Goal: Task Accomplishment & Management: Manage account settings

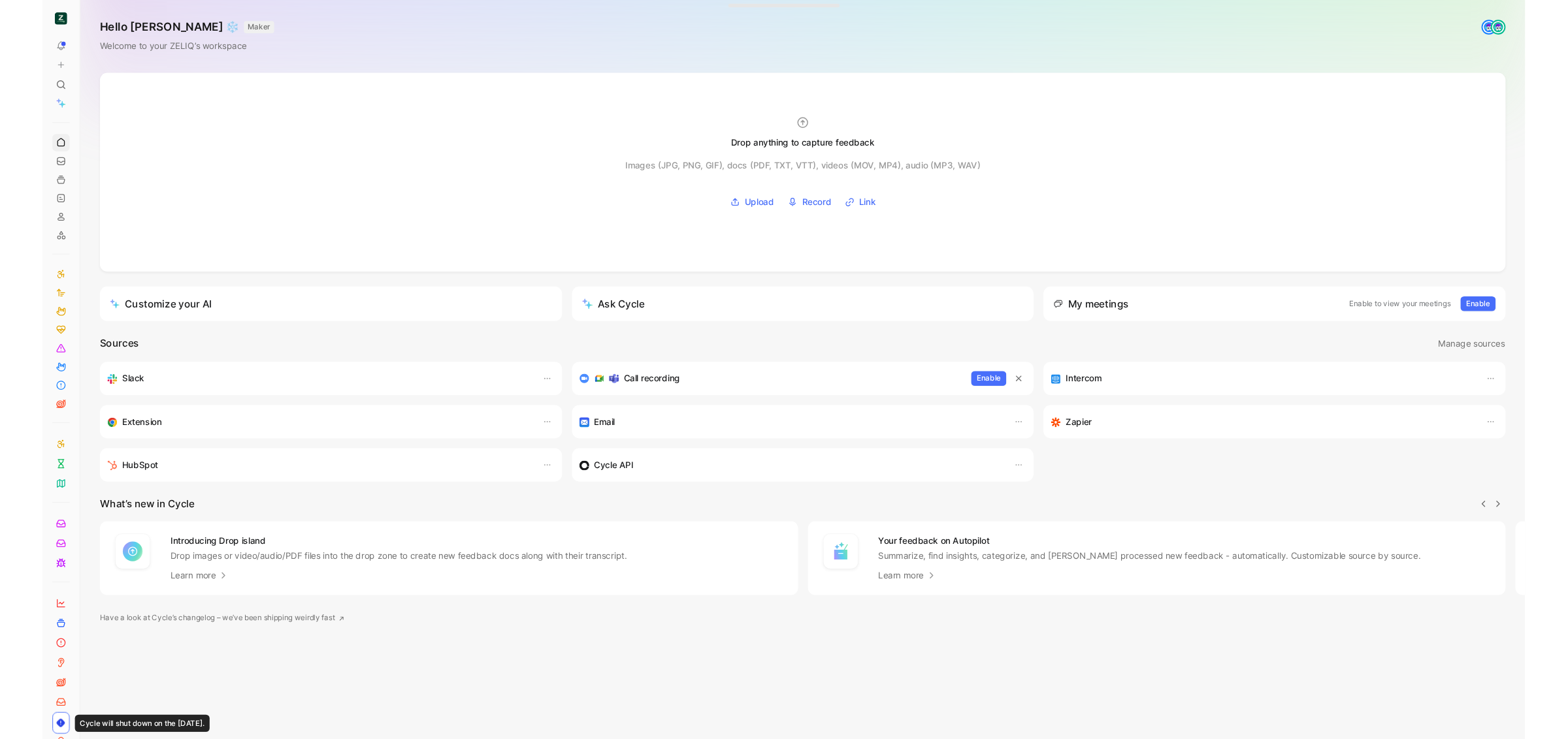
scroll to position [0, 1]
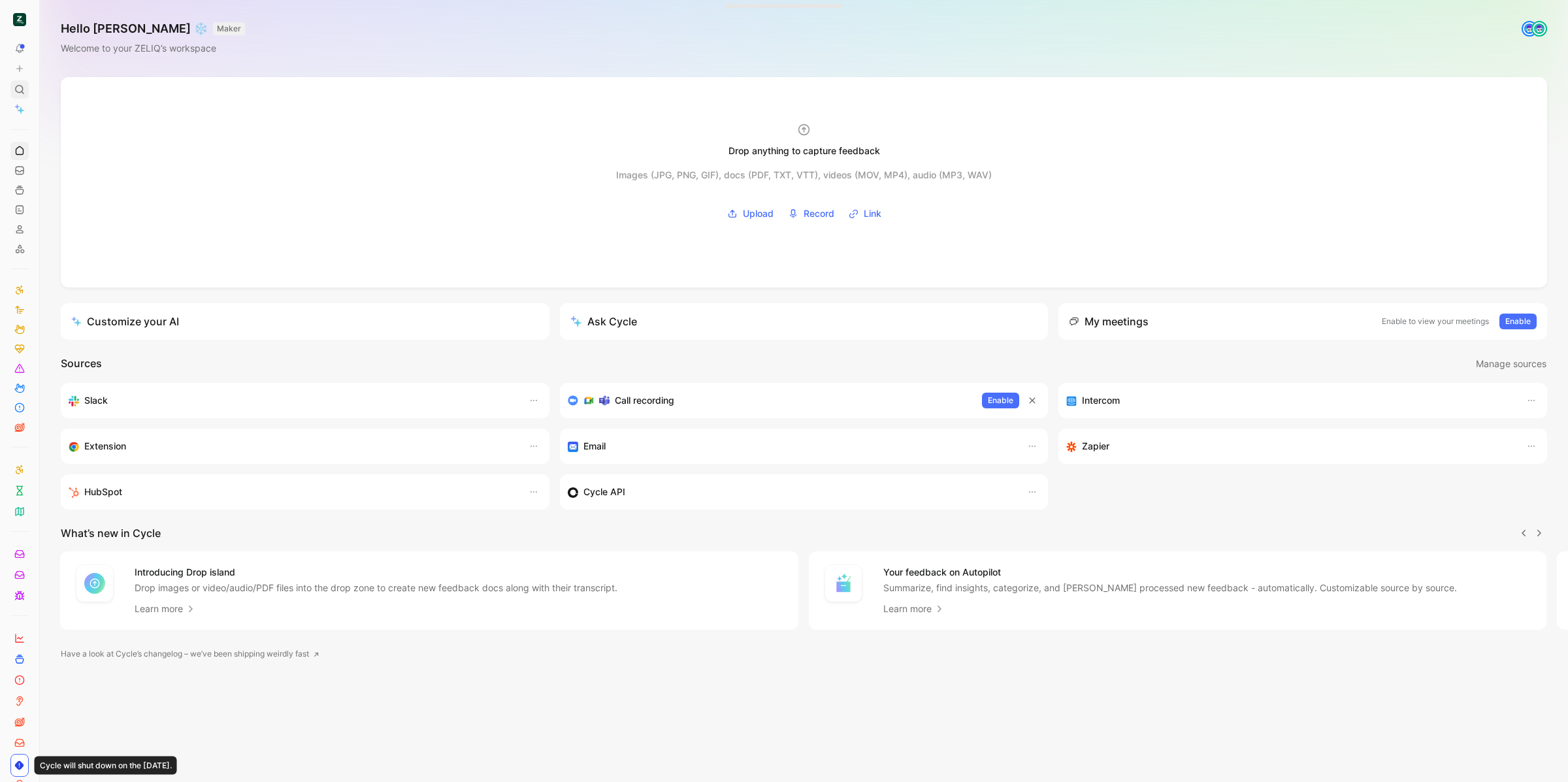
click at [27, 91] on div at bounding box center [19, 90] width 18 height 18
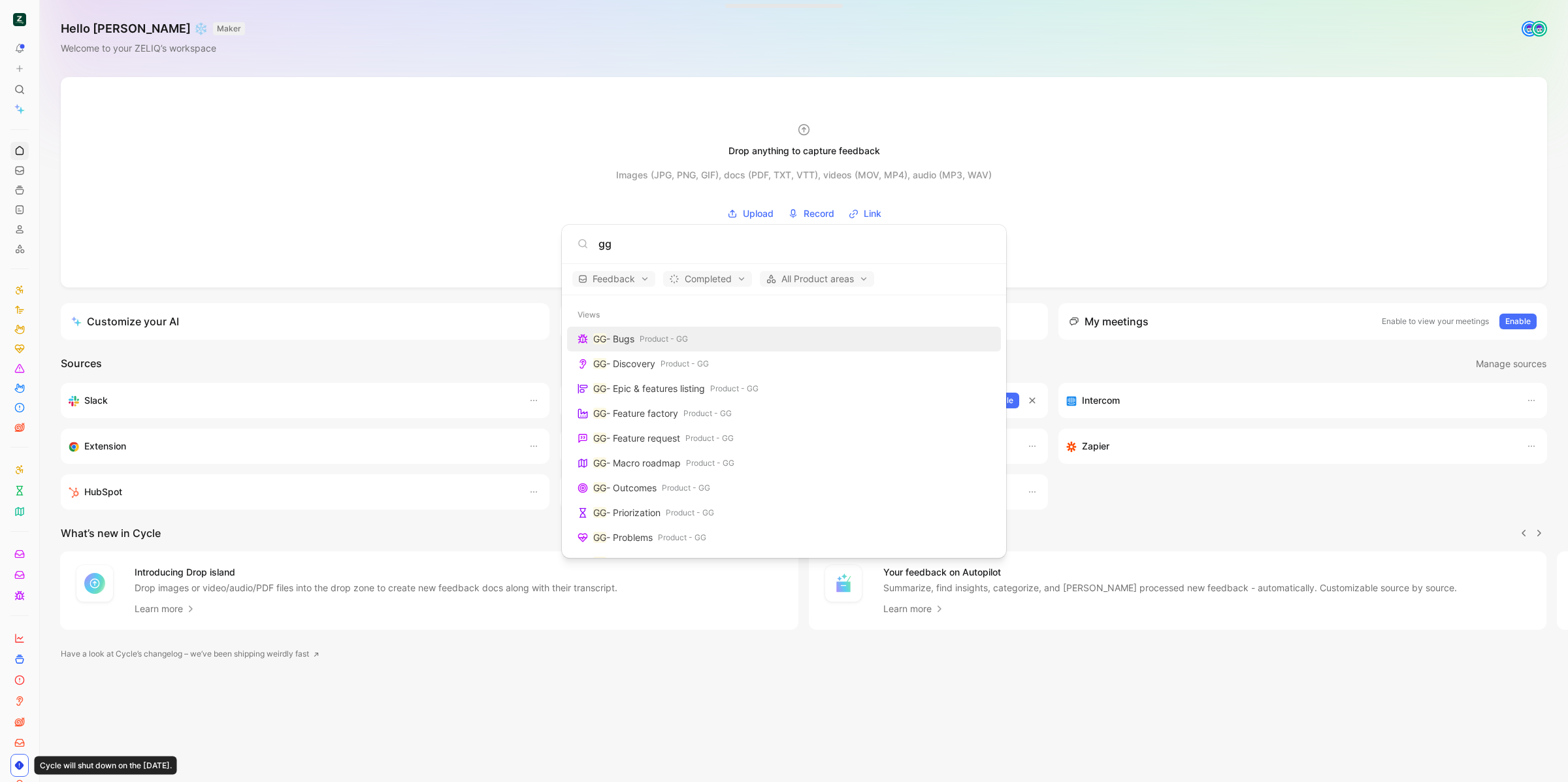
type input "gg"
click at [581, 42] on body "To pick up a draggable item, press the space bar. While dragging, use the arrow…" at bounding box center [784, 391] width 1568 height 782
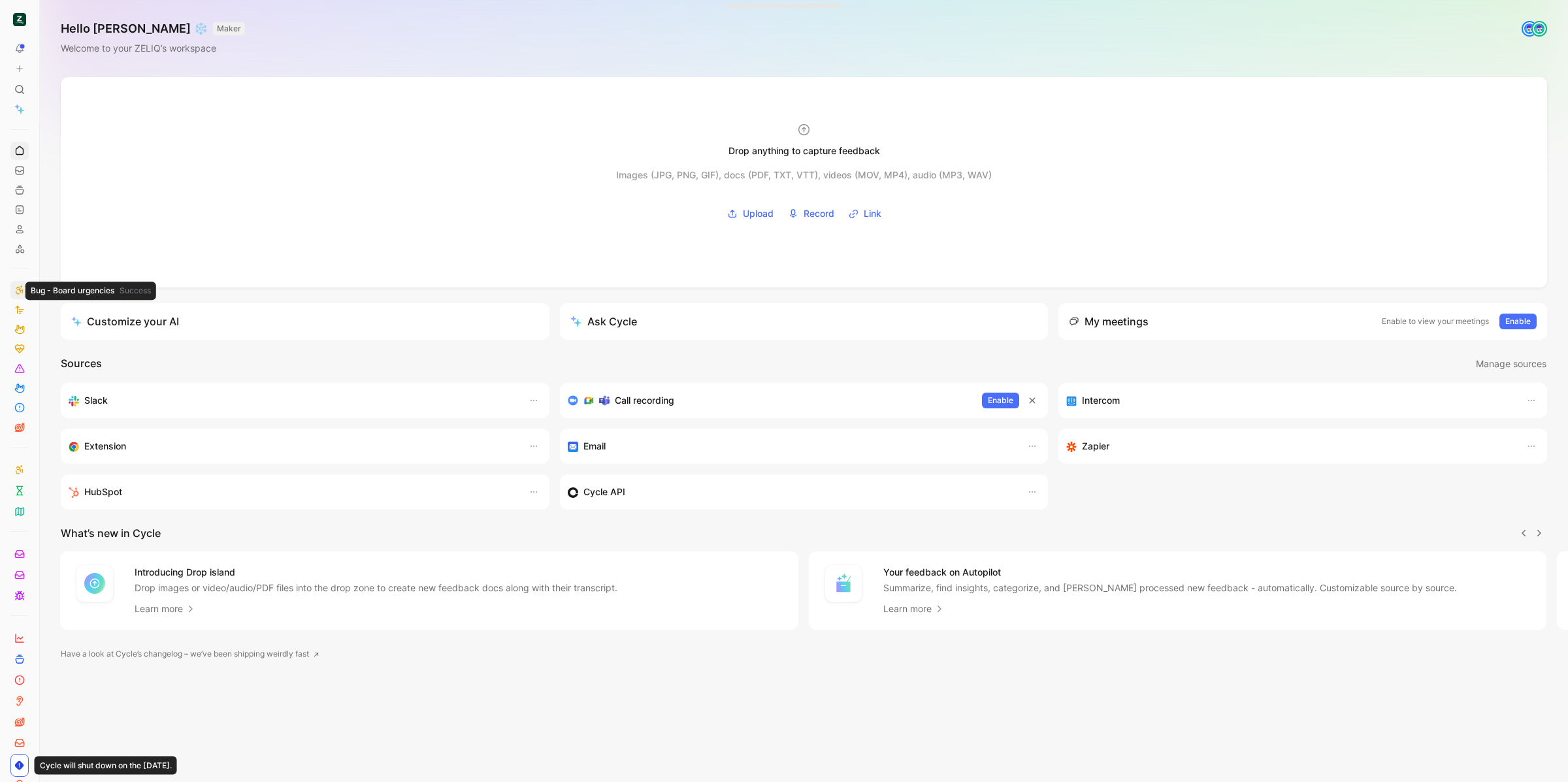
click at [18, 296] on link at bounding box center [19, 290] width 18 height 18
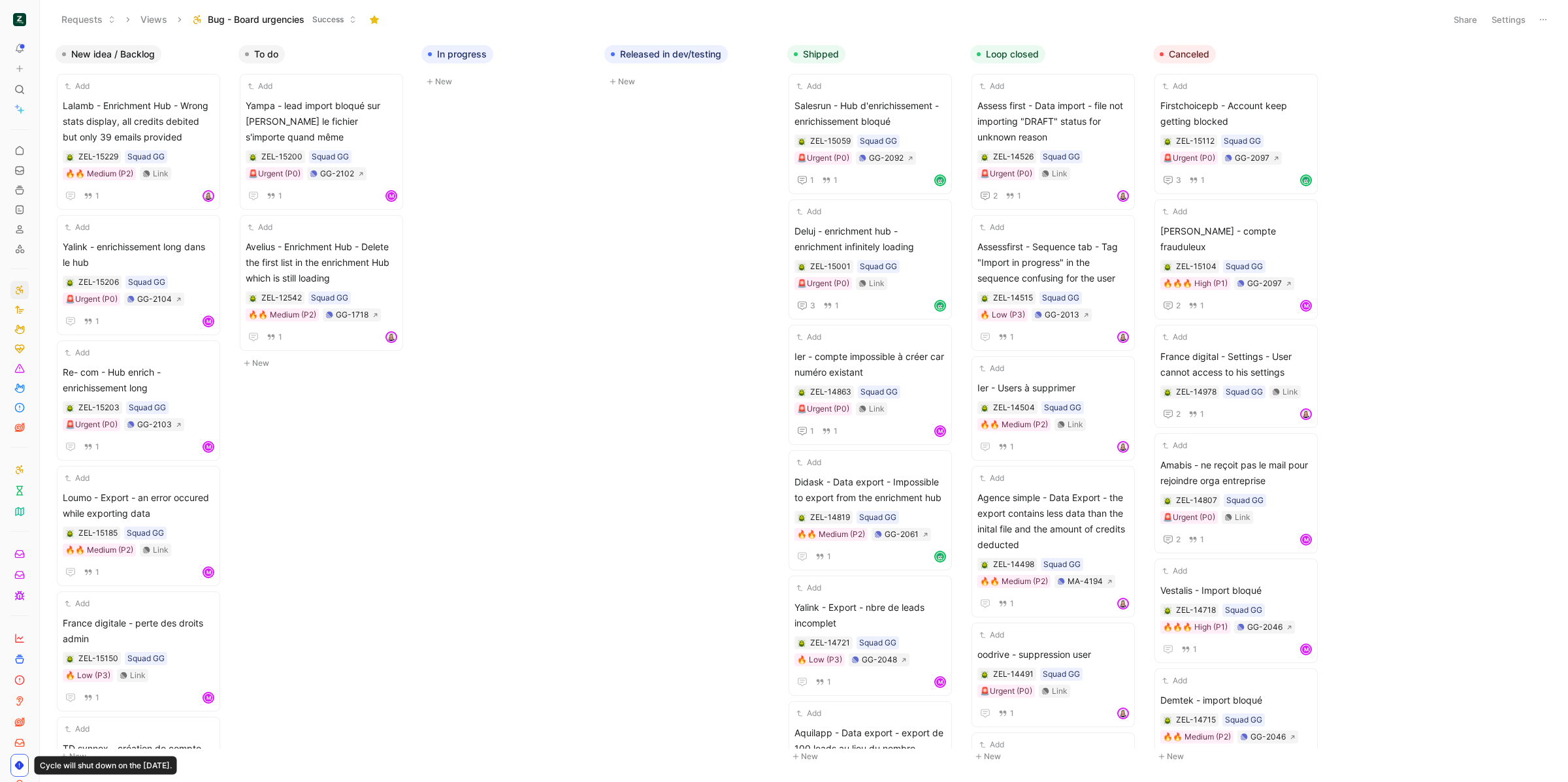
click at [1542, 20] on icon at bounding box center [1543, 19] width 10 height 10
click at [1508, 19] on button "Settings" at bounding box center [1508, 19] width 46 height 18
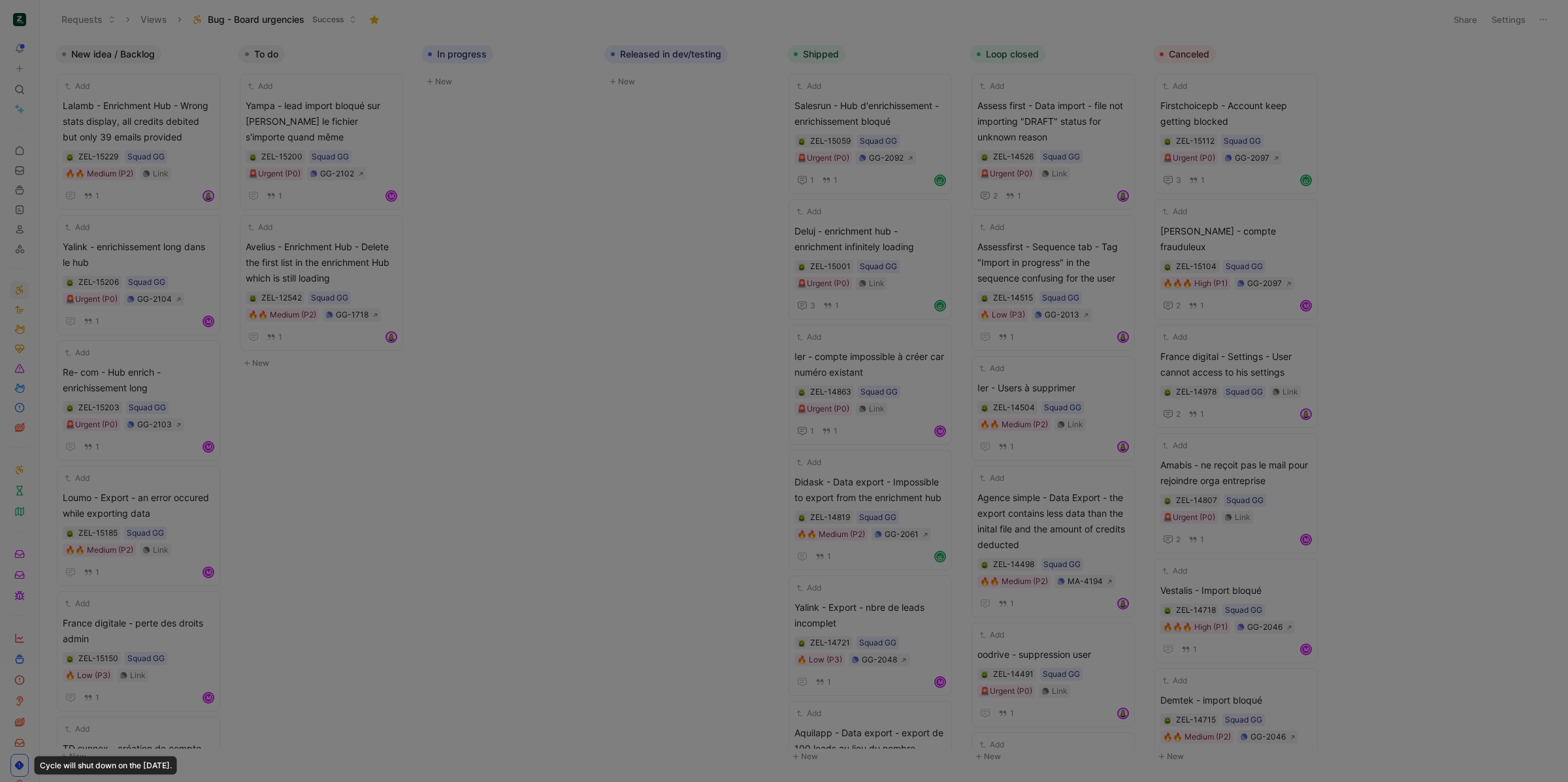
click at [1508, 19] on div at bounding box center [784, 391] width 1568 height 782
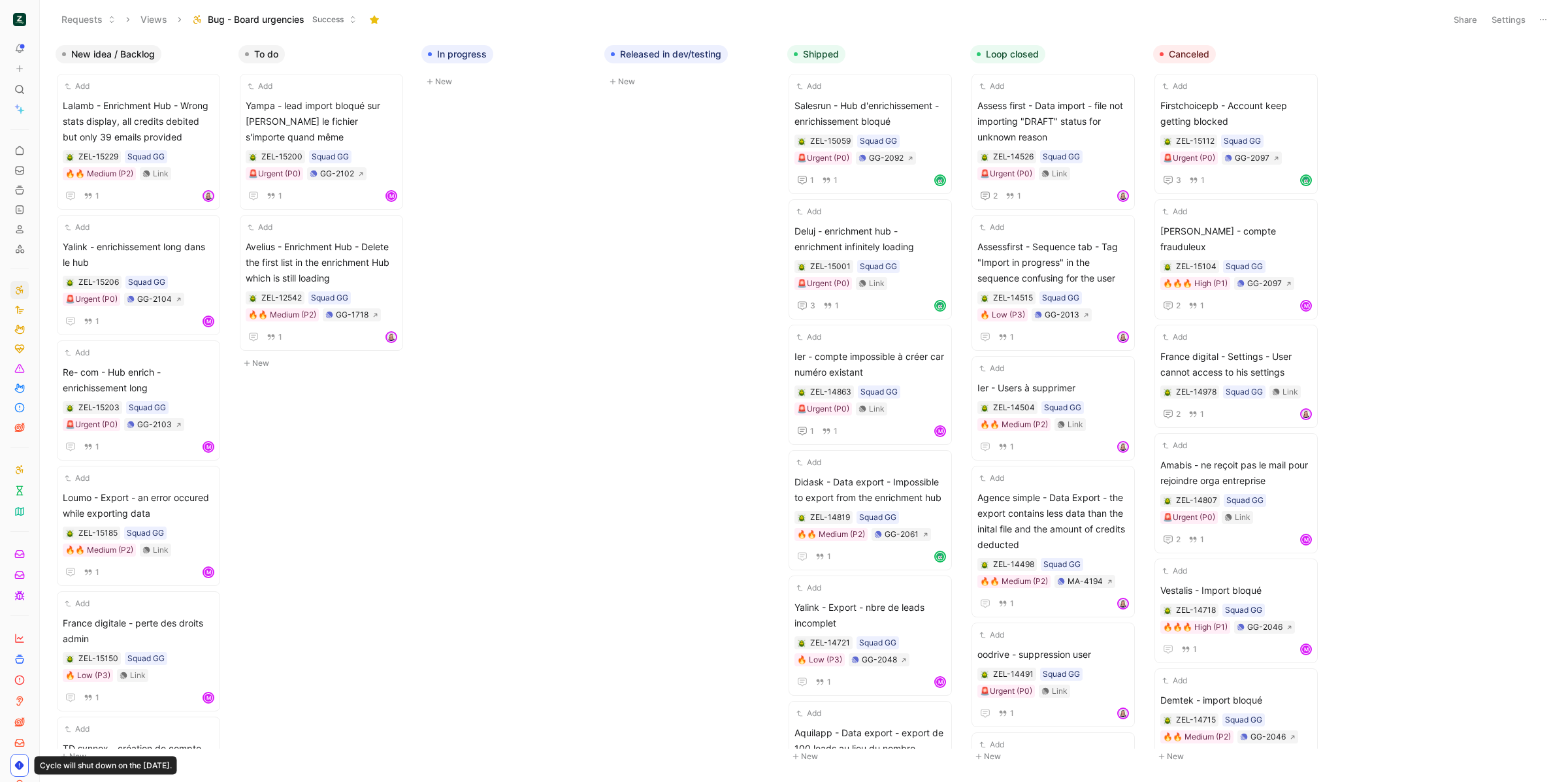
click at [1506, 19] on button "Settings" at bounding box center [1508, 19] width 46 height 18
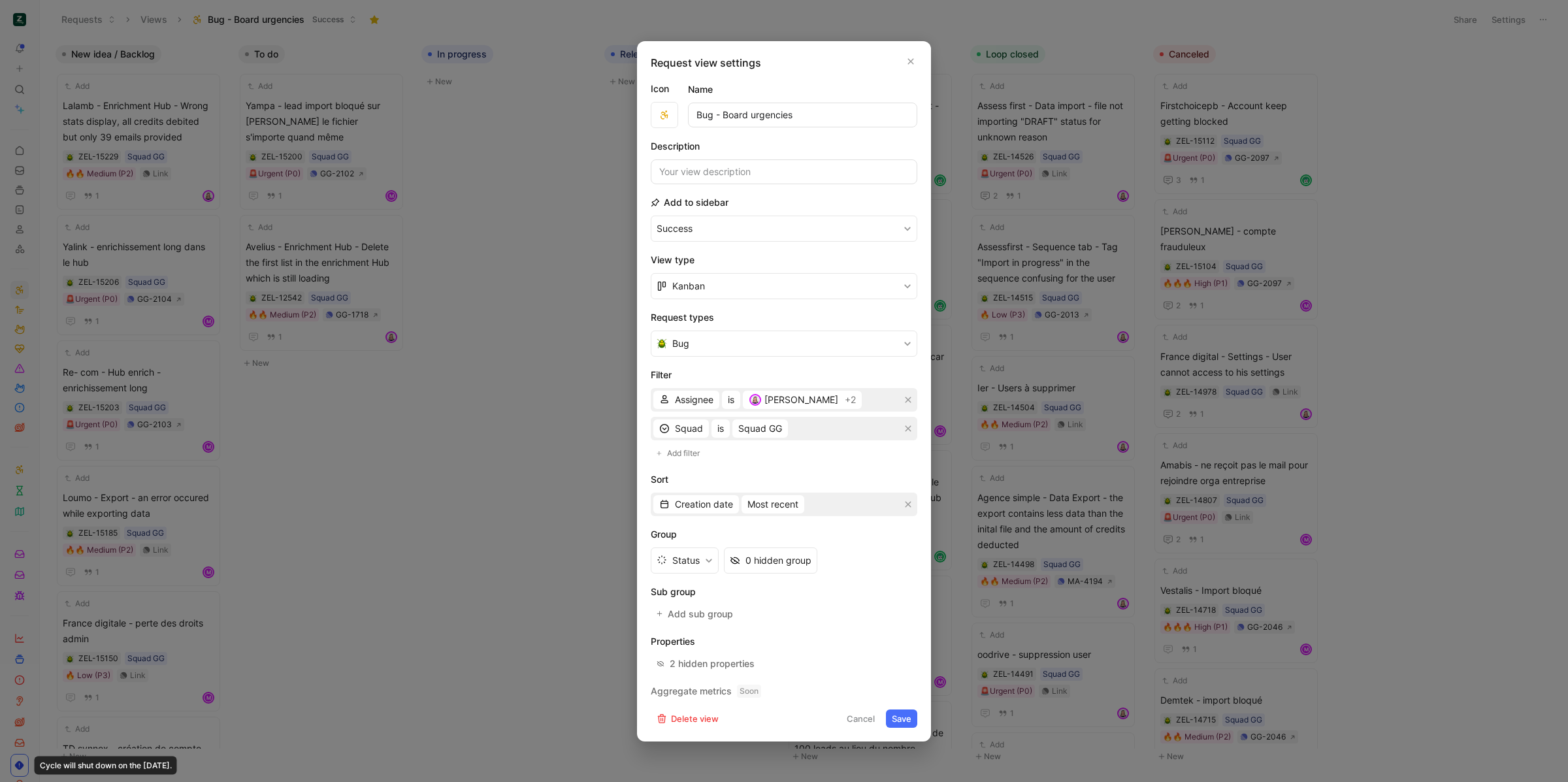
click at [905, 710] on button "Save" at bounding box center [901, 718] width 31 height 18
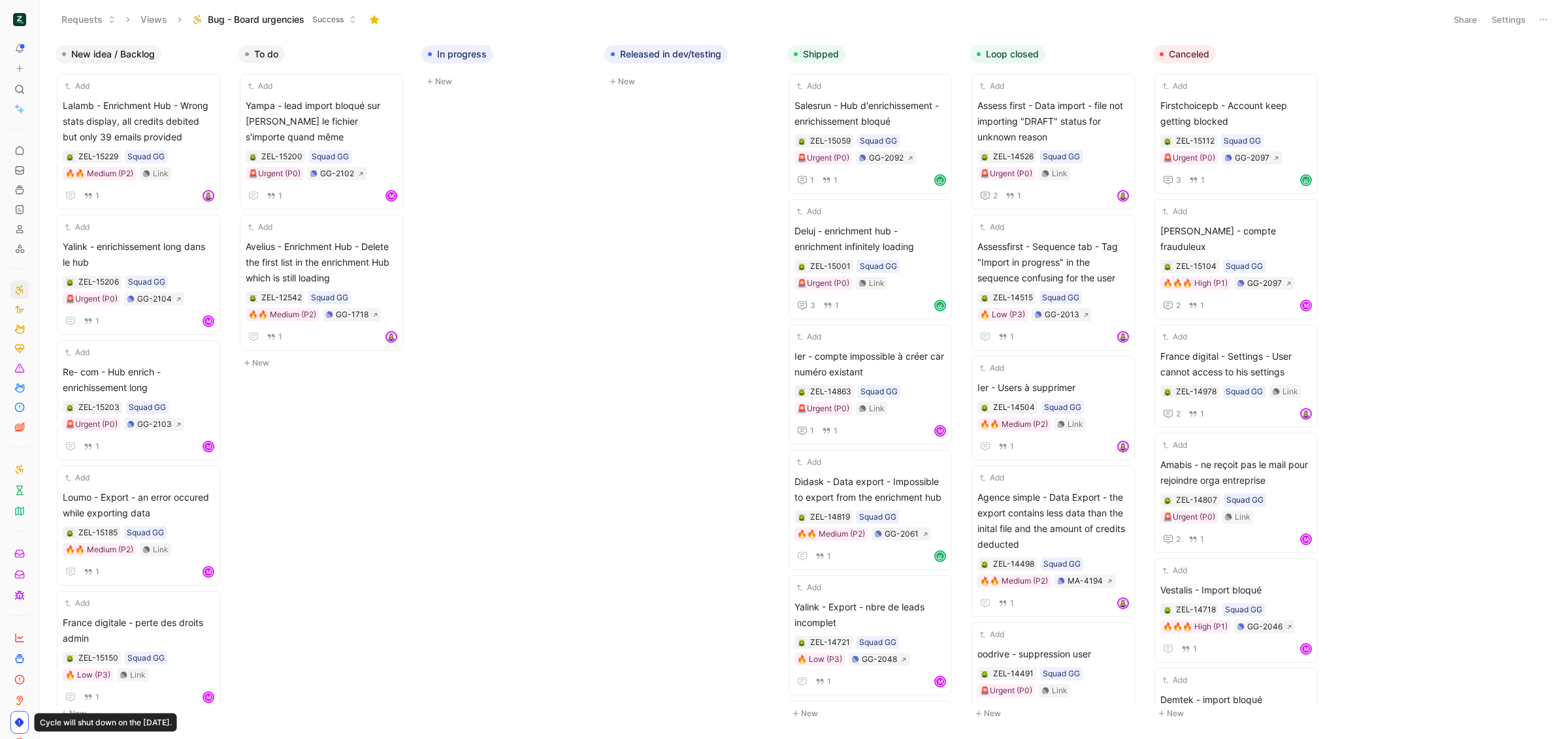
click at [42, 15] on icon at bounding box center [43, 19] width 10 height 10
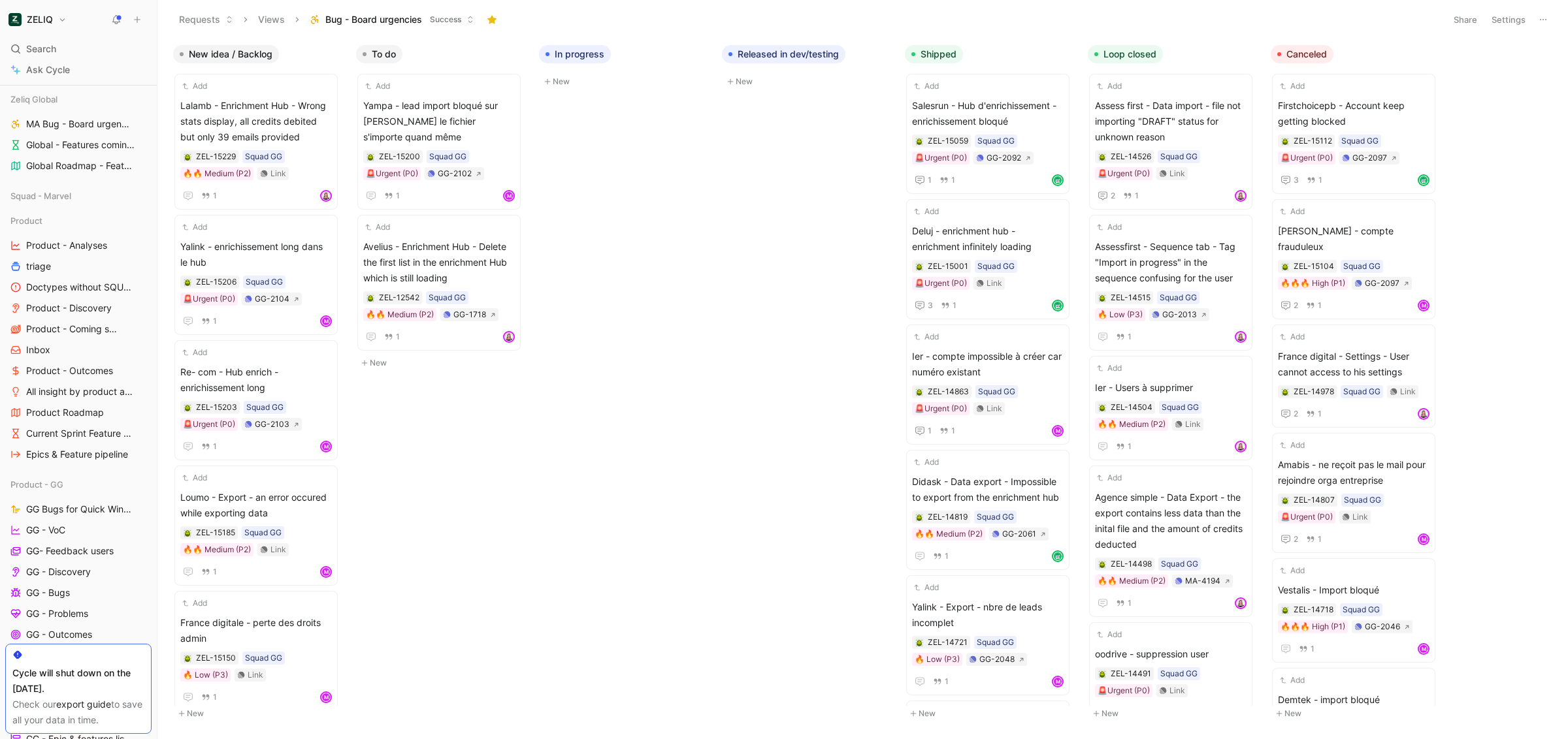
scroll to position [191, 0]
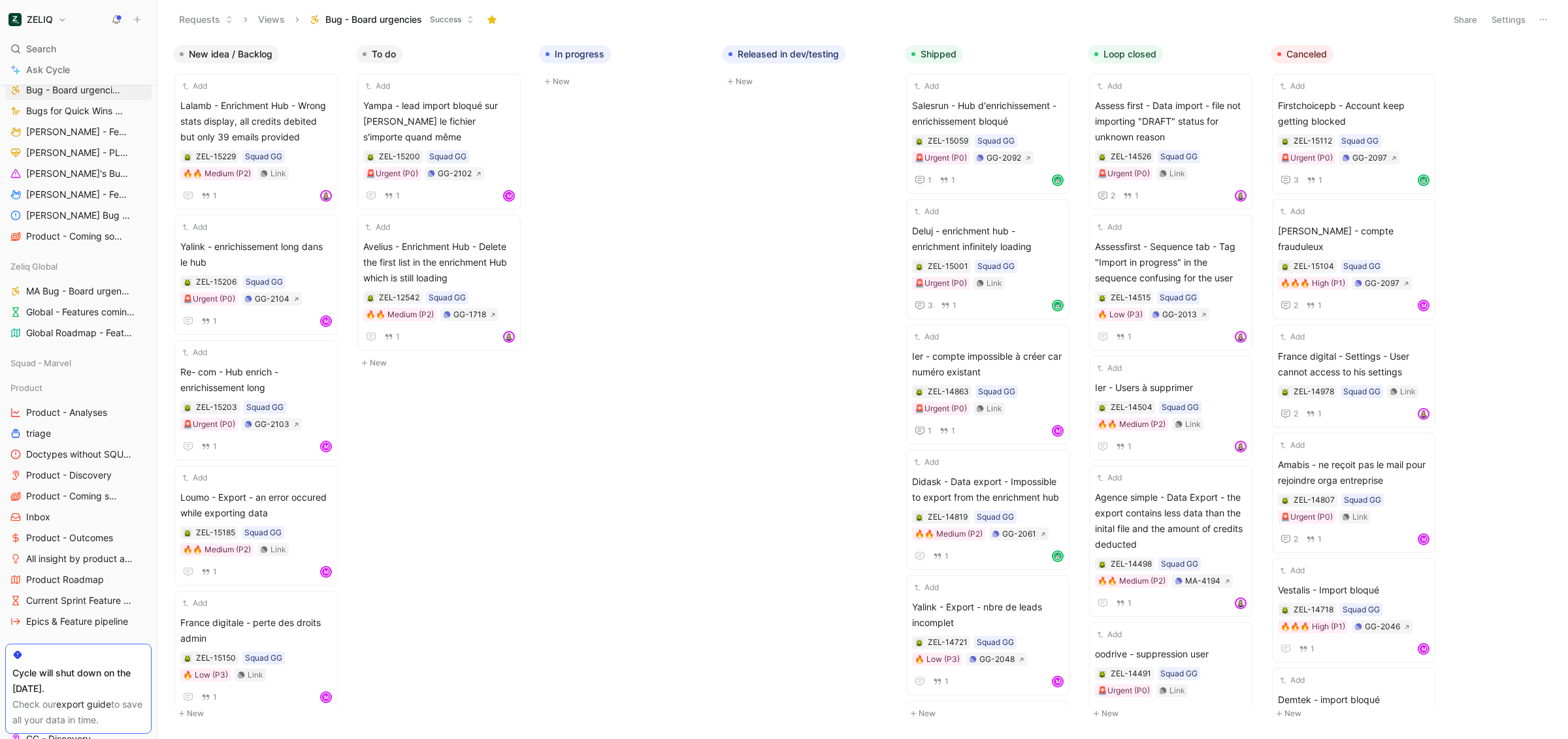
click at [1498, 27] on button "Settings" at bounding box center [1508, 19] width 46 height 18
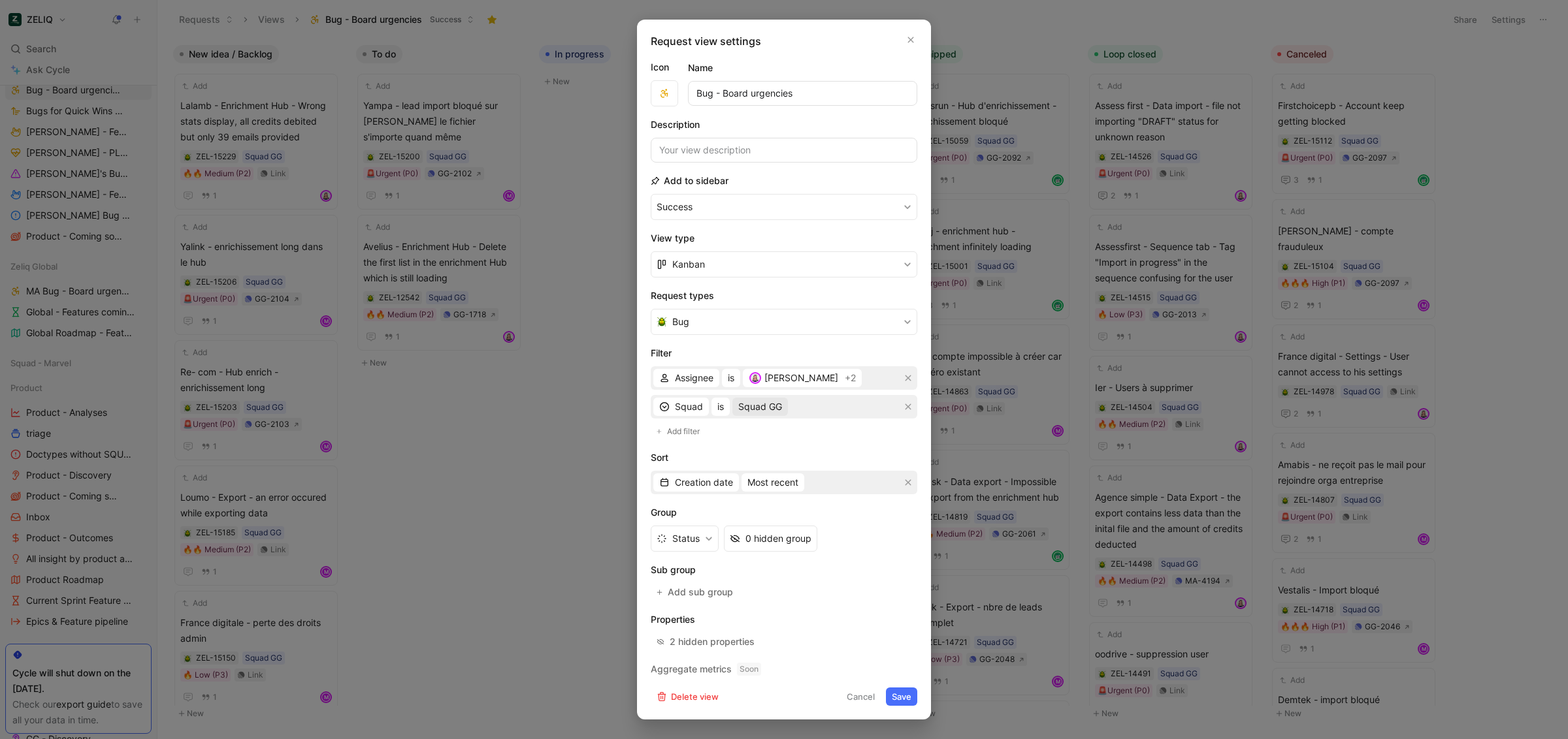
click at [739, 416] on button "Squad GG" at bounding box center [760, 407] width 56 height 18
click at [775, 385] on div "[PERSON_NAME]" at bounding box center [793, 378] width 90 height 16
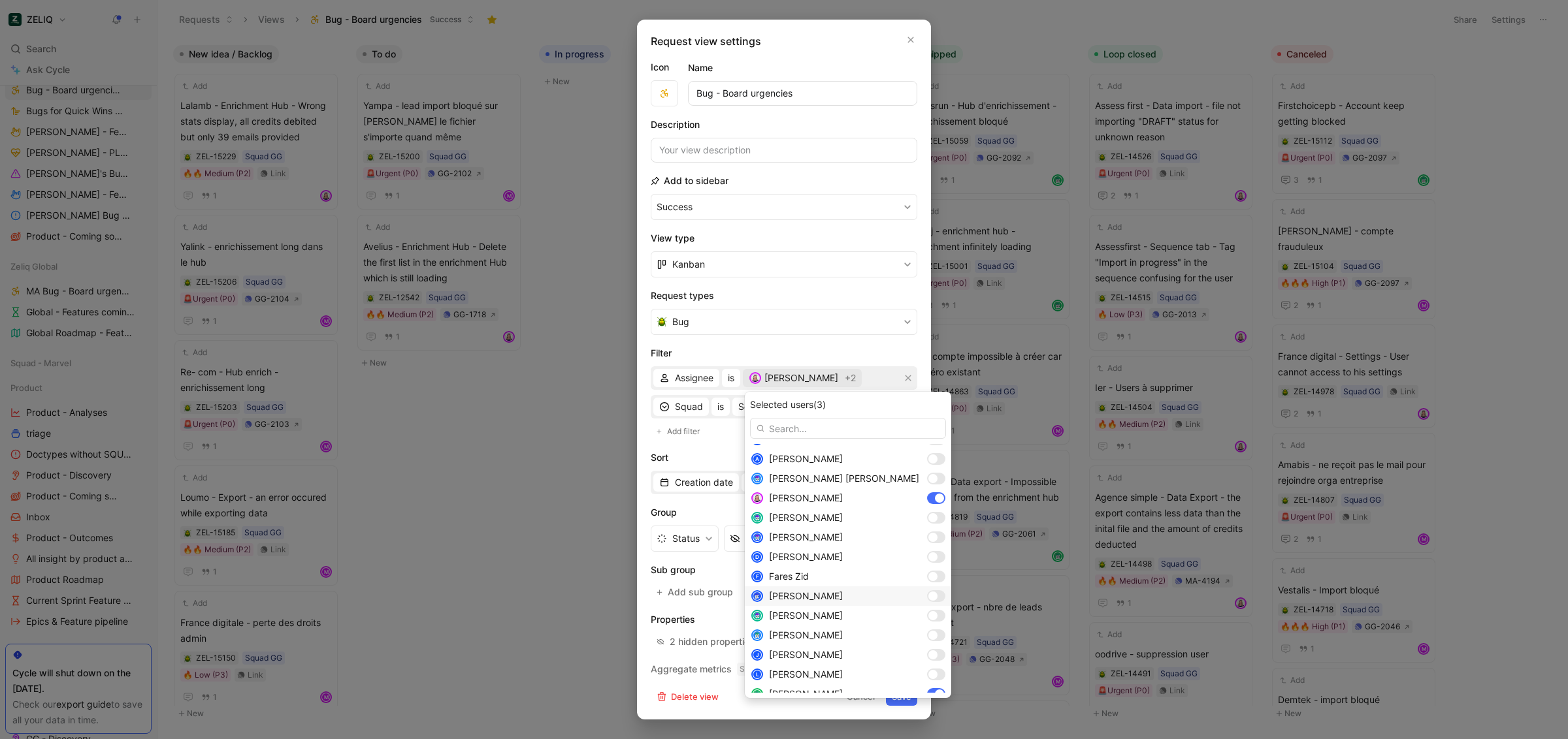
scroll to position [265, 0]
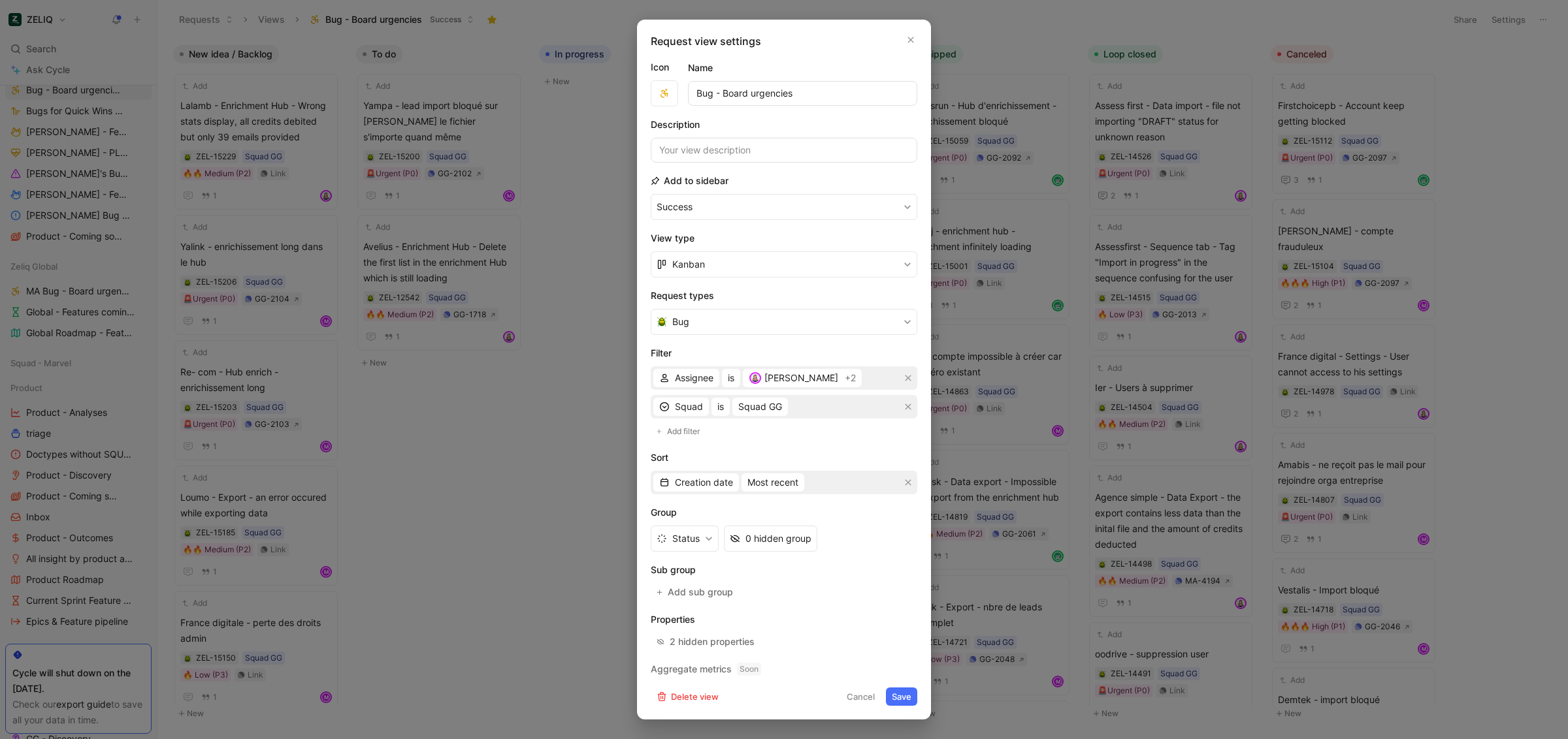
click at [847, 700] on button "Cancel" at bounding box center [860, 697] width 40 height 18
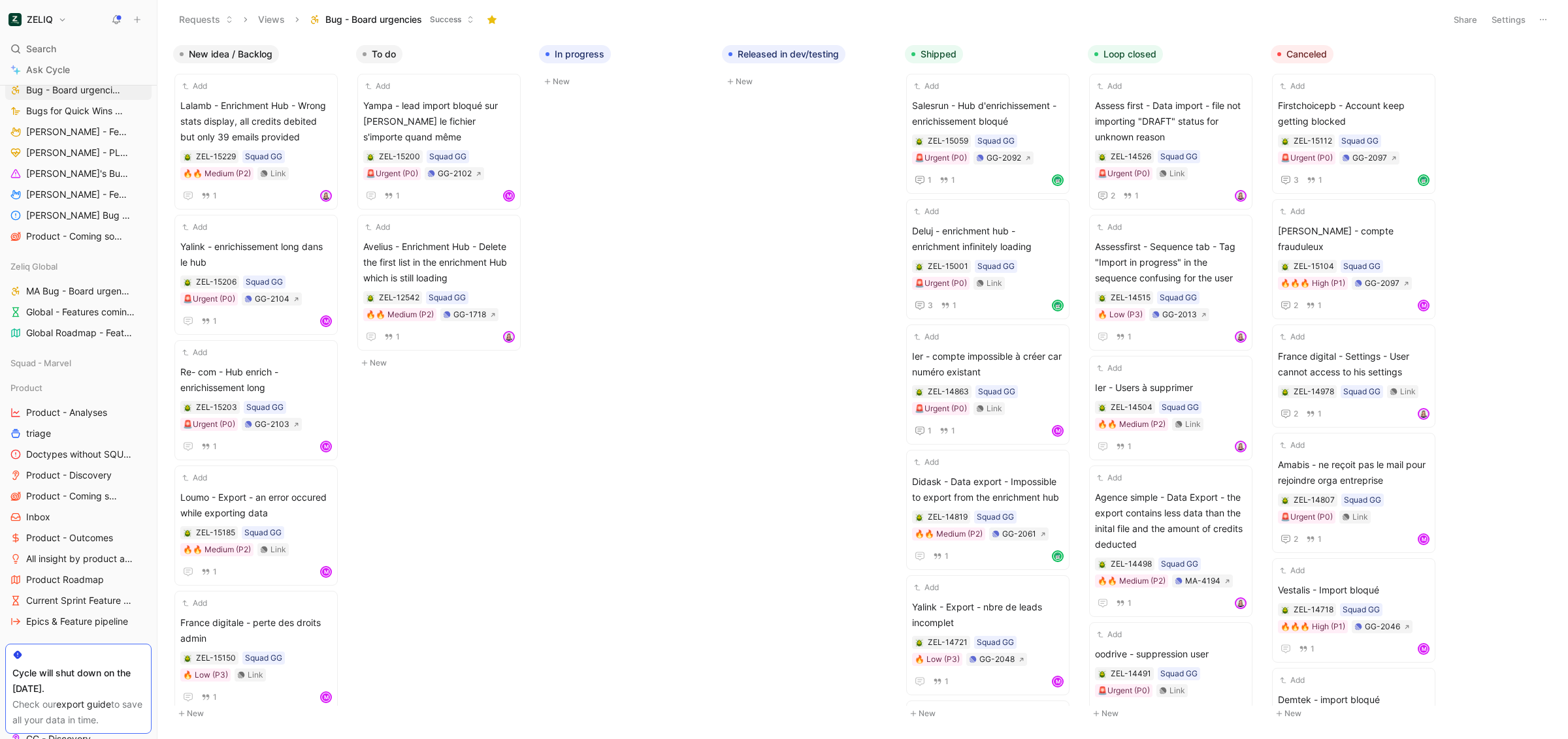
click at [1544, 15] on icon at bounding box center [1543, 19] width 10 height 10
click at [1494, 48] on div "Duplicate" at bounding box center [1497, 47] width 98 height 16
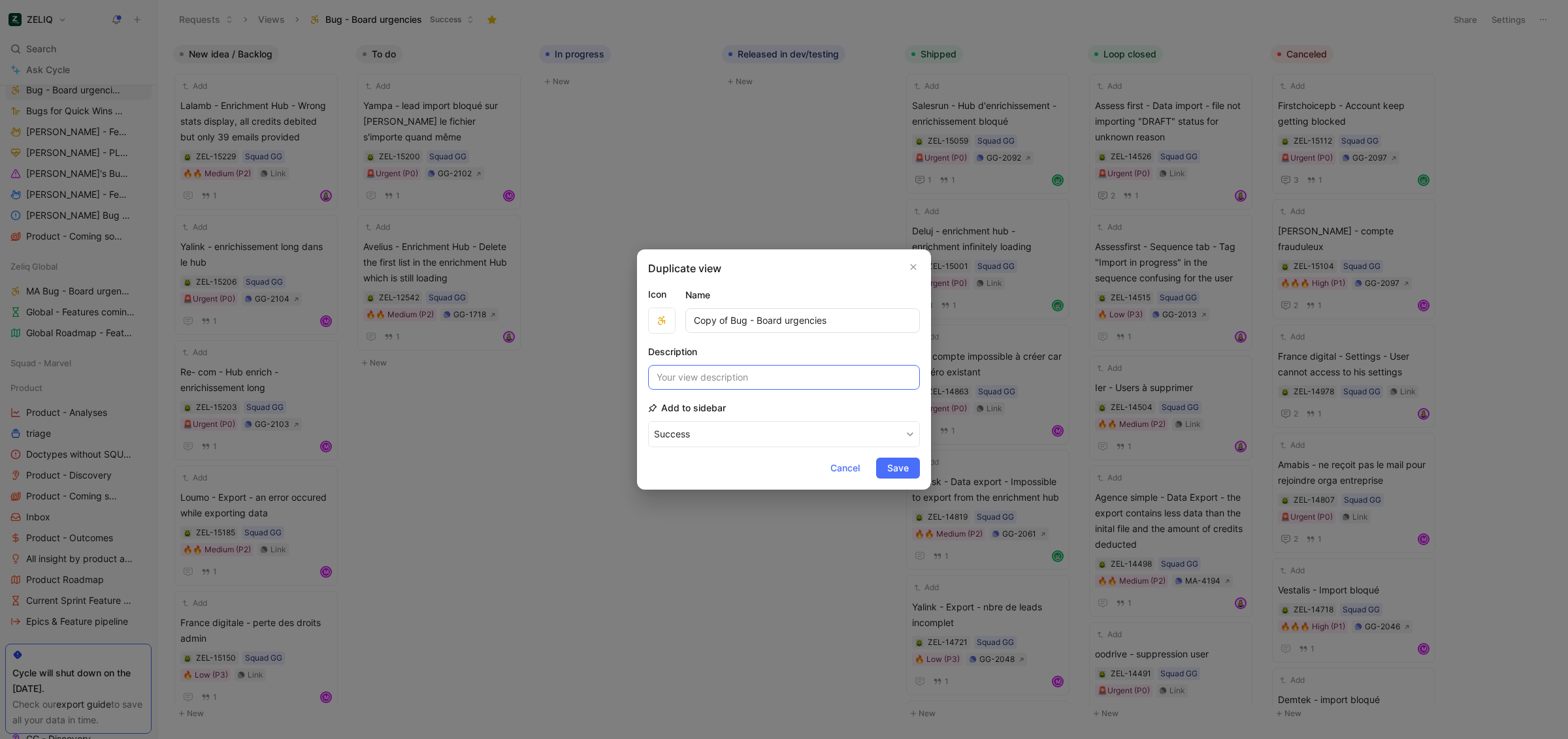
click at [764, 383] on input at bounding box center [784, 378] width 272 height 25
click at [664, 326] on button "button" at bounding box center [661, 321] width 27 height 26
drag, startPoint x: 731, startPoint y: 319, endPoint x: 606, endPoint y: 308, distance: 125.5
click at [606, 308] on div "Duplicate view Icon Name Copy of Bug - Board urgencies Description Add to sideb…" at bounding box center [784, 370] width 1568 height 739
drag, startPoint x: 711, startPoint y: 316, endPoint x: 725, endPoint y: 324, distance: 16.1
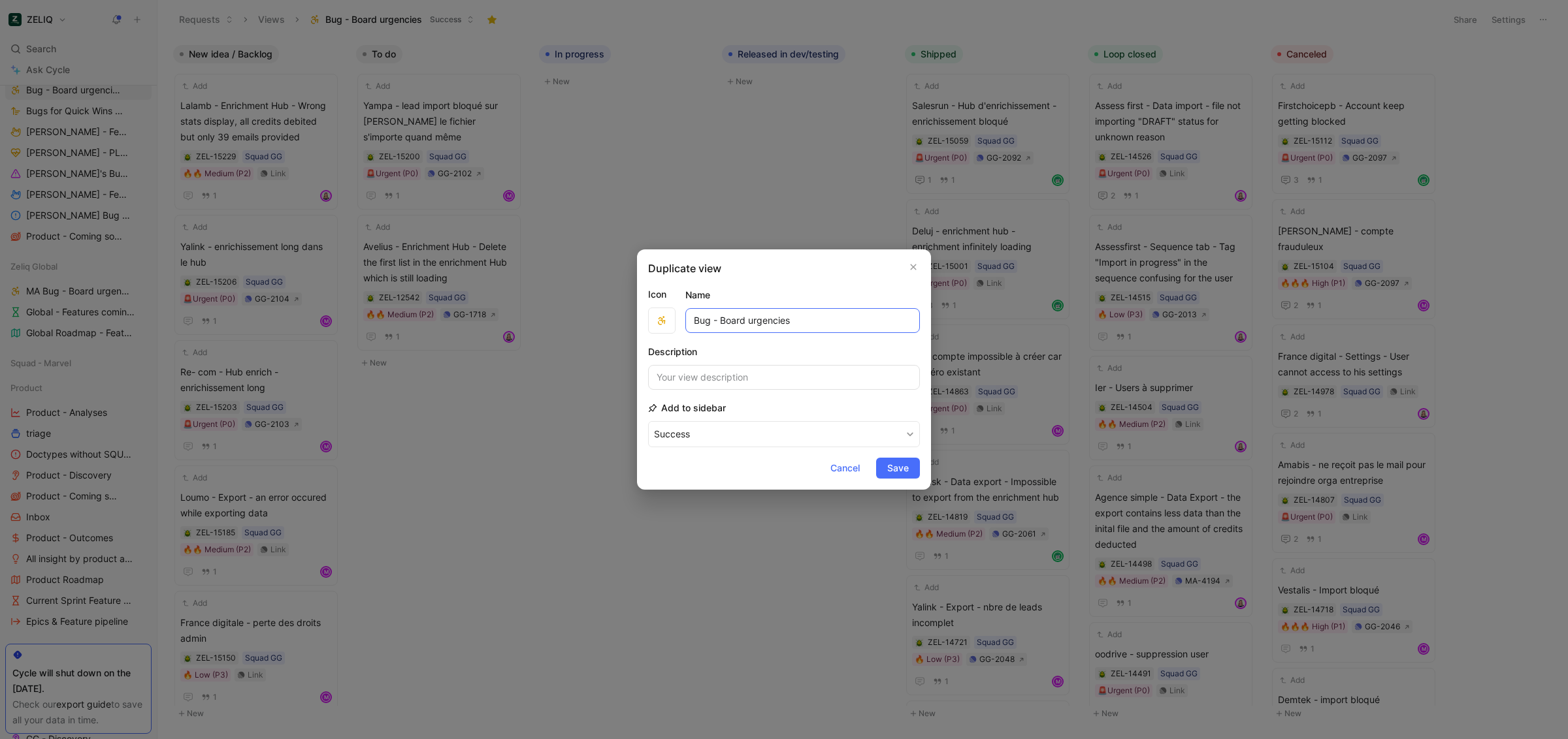
click at [711, 316] on input "Bug - Board urgencies" at bounding box center [802, 321] width 235 height 25
drag, startPoint x: 736, startPoint y: 321, endPoint x: 806, endPoint y: 322, distance: 70.0
click at [806, 322] on input "Bug GG - Board urgencies" at bounding box center [802, 321] width 235 height 25
type input "Bug GG Marion"
click at [877, 438] on button "Success" at bounding box center [784, 435] width 272 height 26
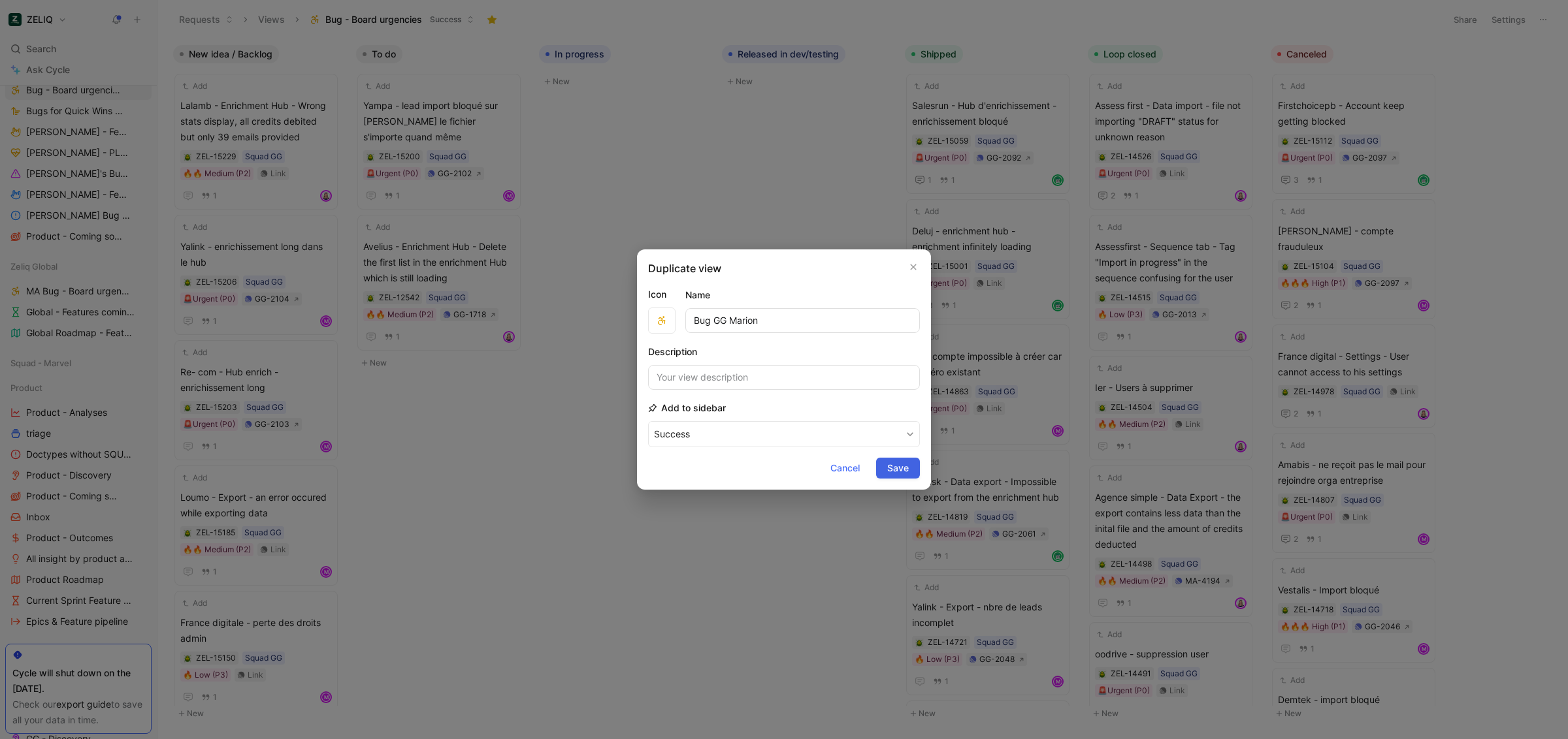
click at [900, 474] on span "Save" at bounding box center [898, 468] width 22 height 16
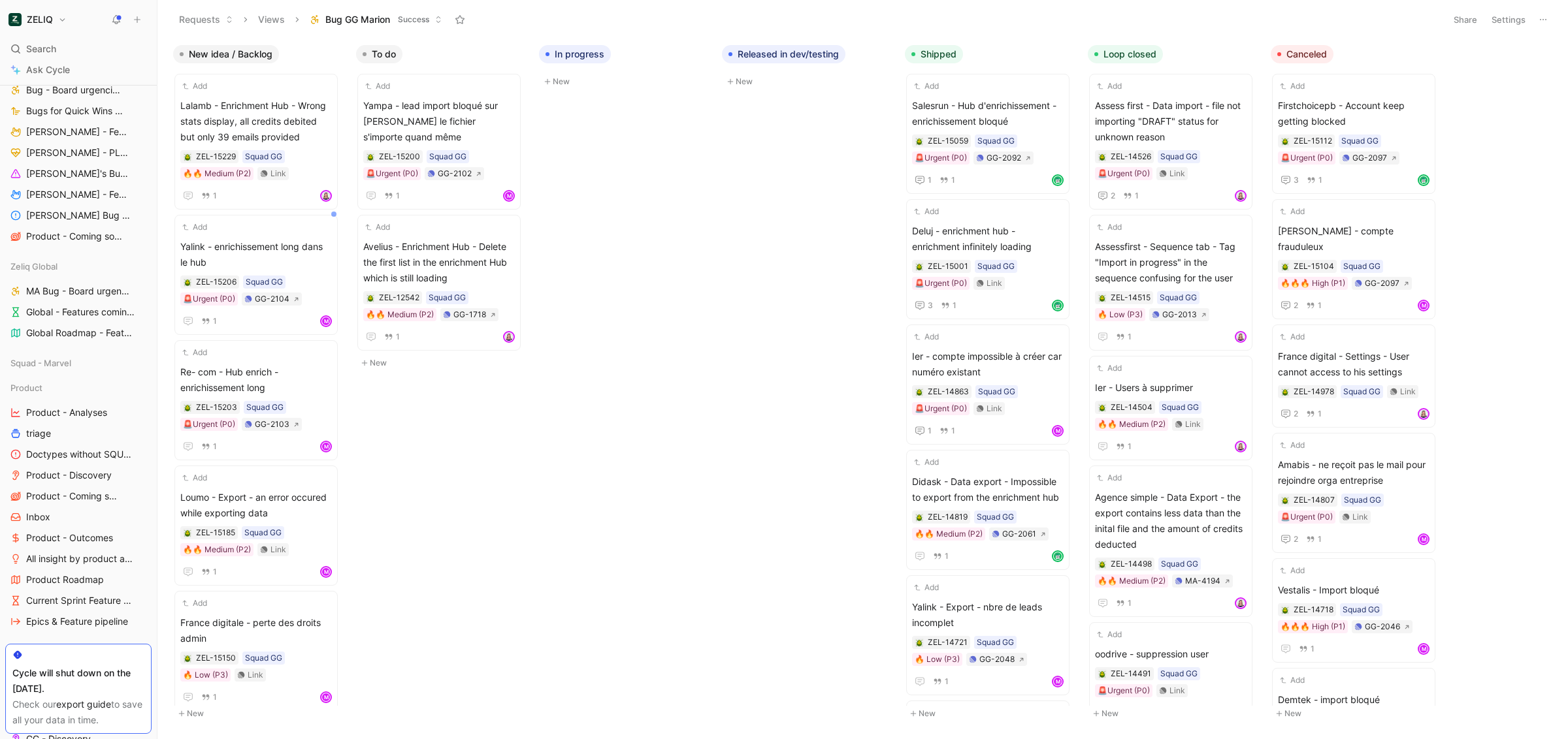
click at [1517, 19] on button "Settings" at bounding box center [1508, 19] width 46 height 18
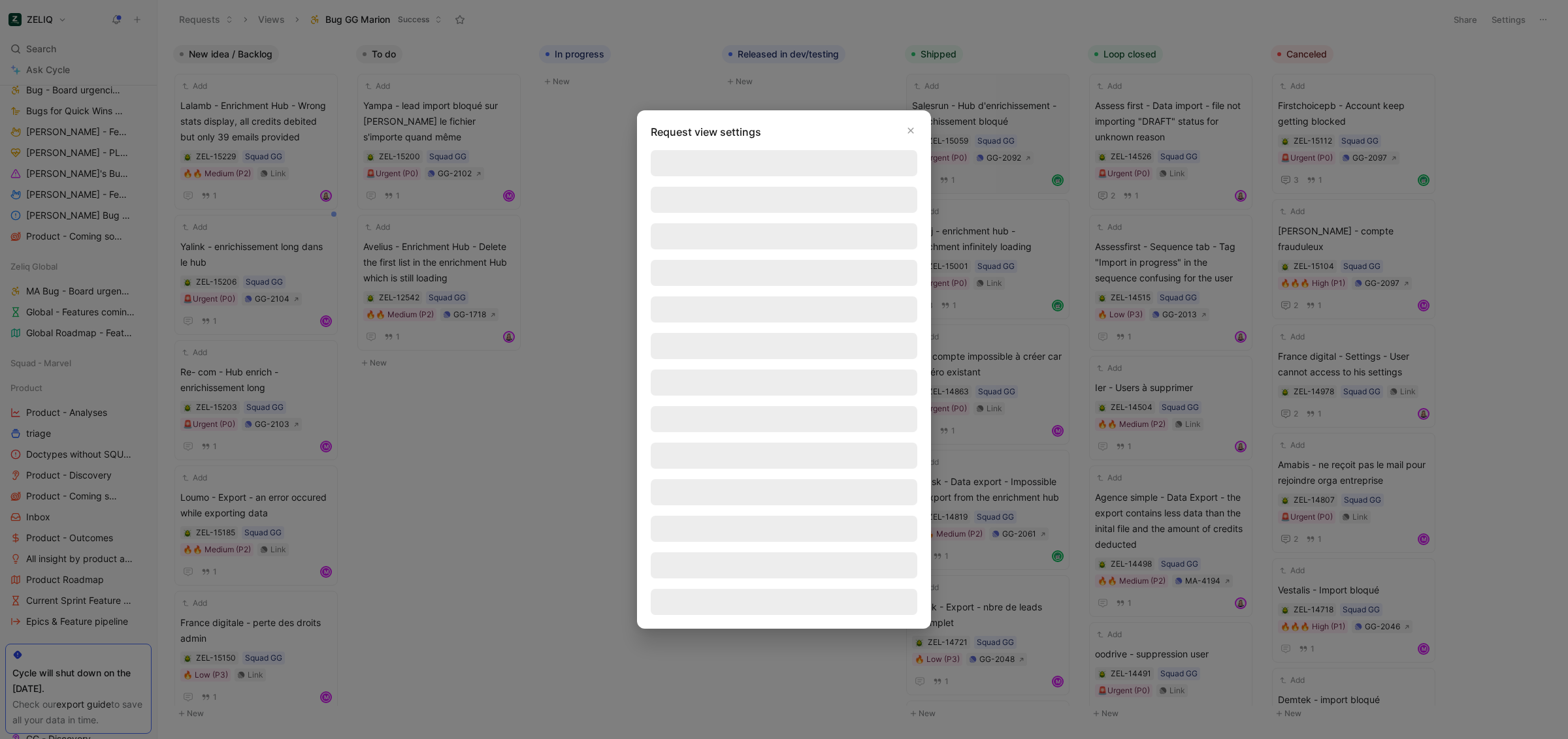
click at [1541, 21] on div at bounding box center [784, 370] width 1568 height 739
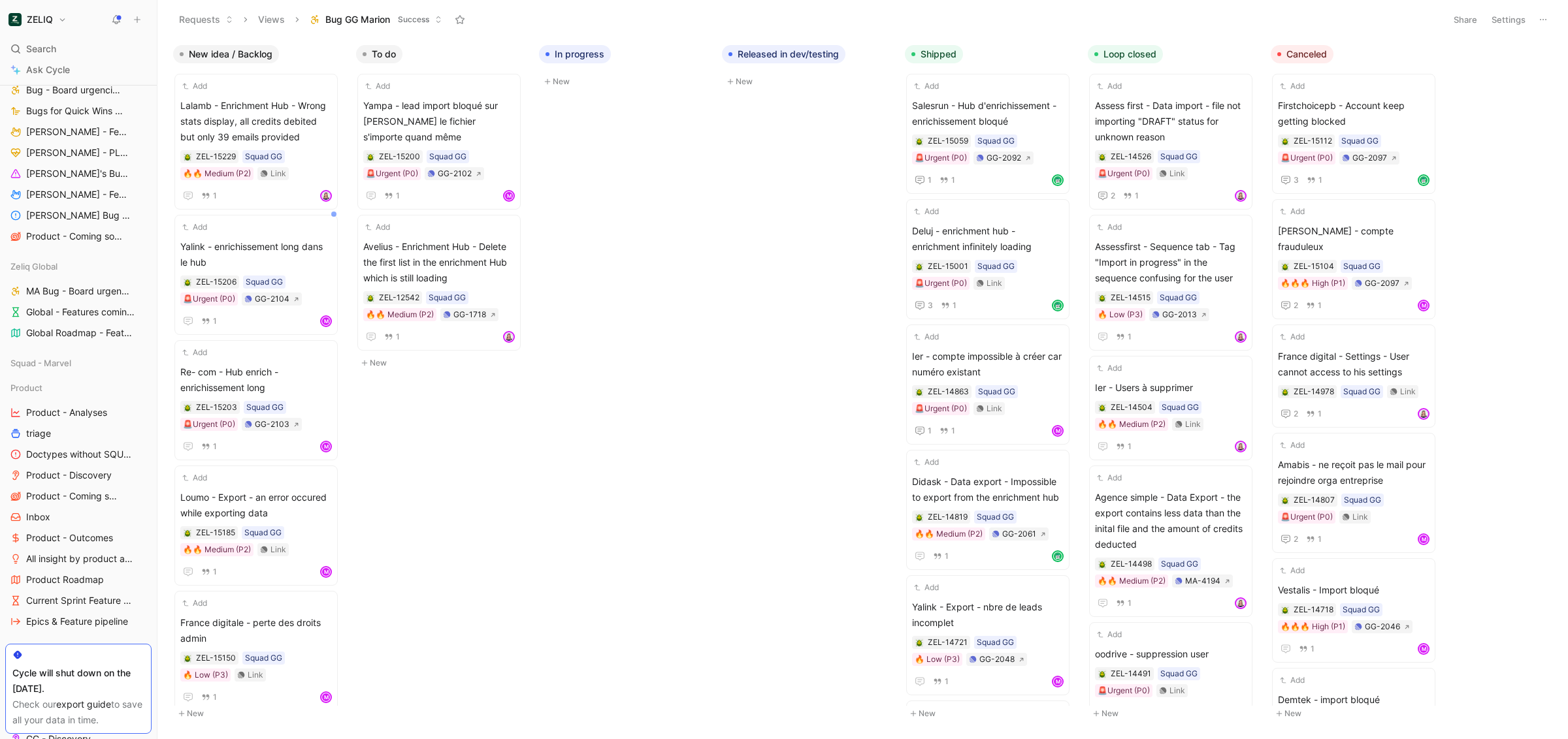
click at [1499, 19] on button "Settings" at bounding box center [1508, 19] width 46 height 18
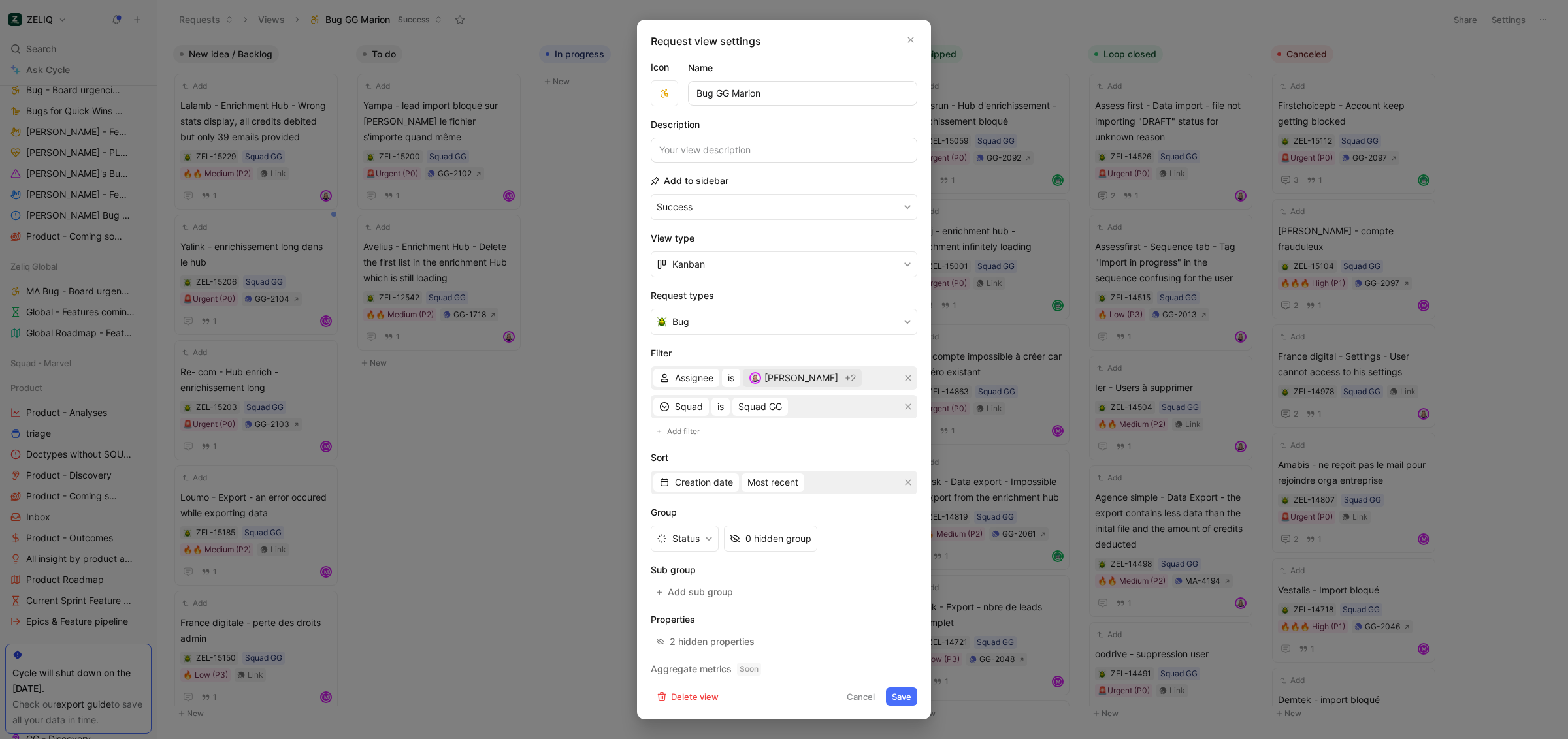
click at [795, 379] on div "[PERSON_NAME]" at bounding box center [793, 378] width 90 height 16
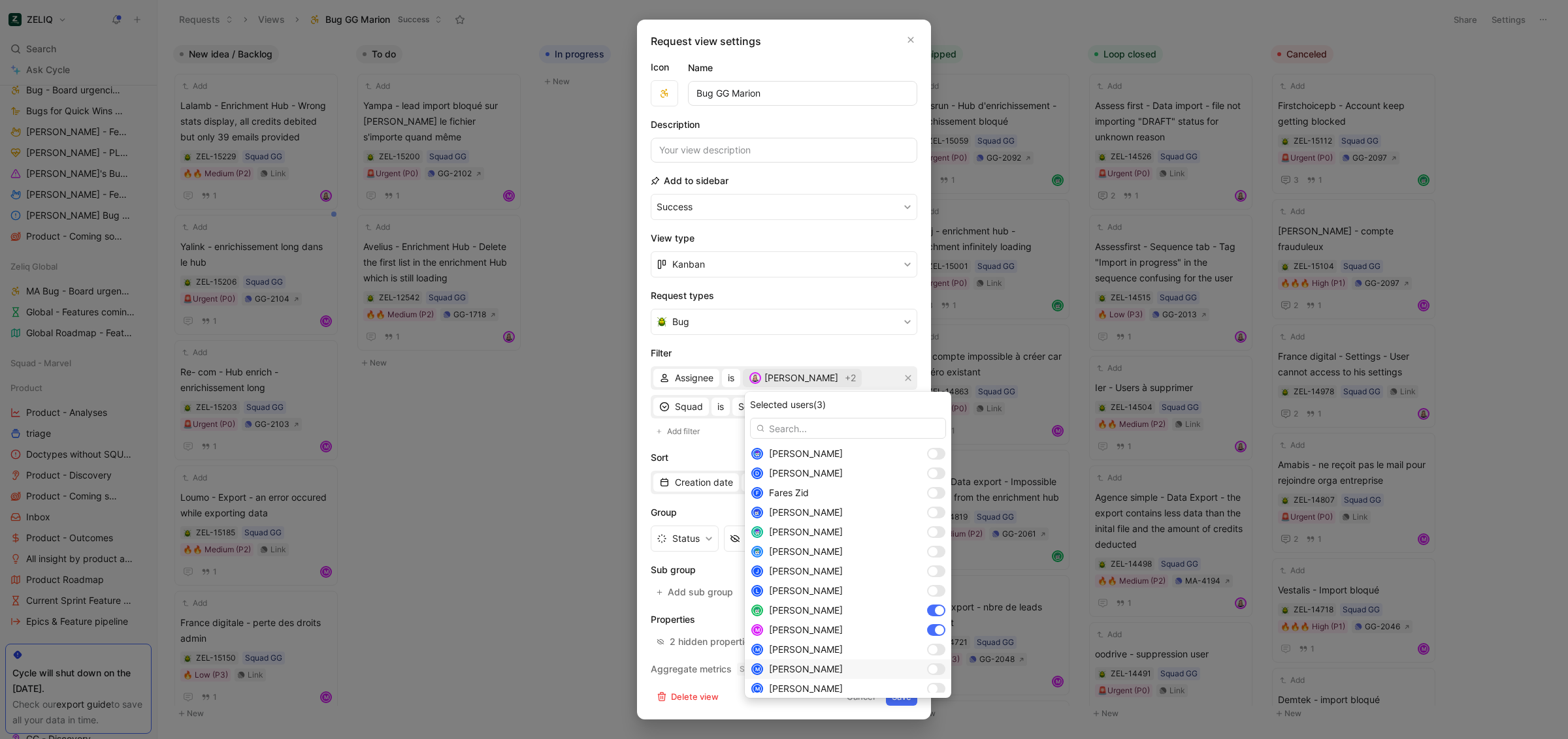
scroll to position [378, 0]
click at [927, 529] on div at bounding box center [936, 526] width 18 height 12
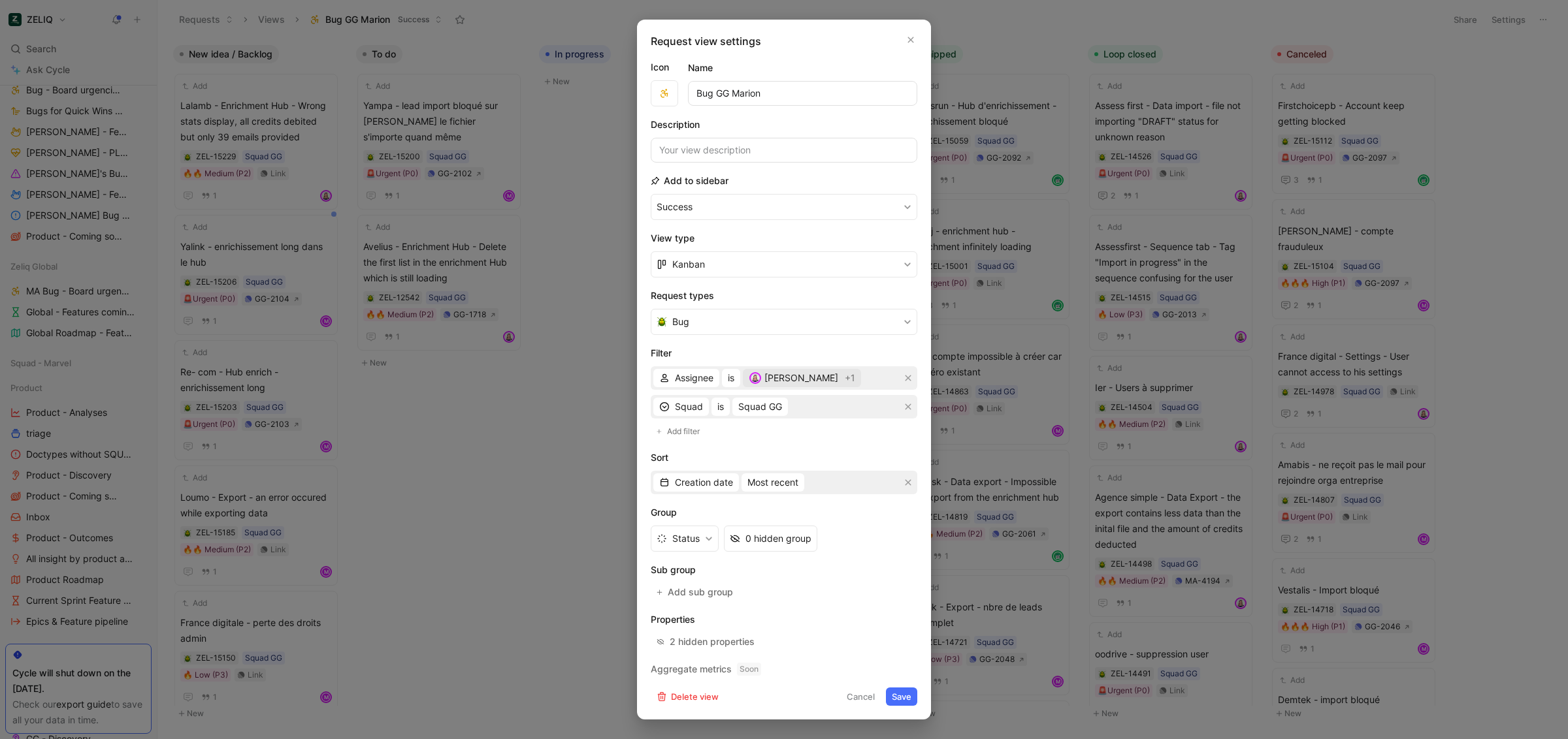
click at [794, 385] on div "[PERSON_NAME]" at bounding box center [793, 378] width 90 height 16
click at [893, 698] on button "Save" at bounding box center [901, 697] width 31 height 18
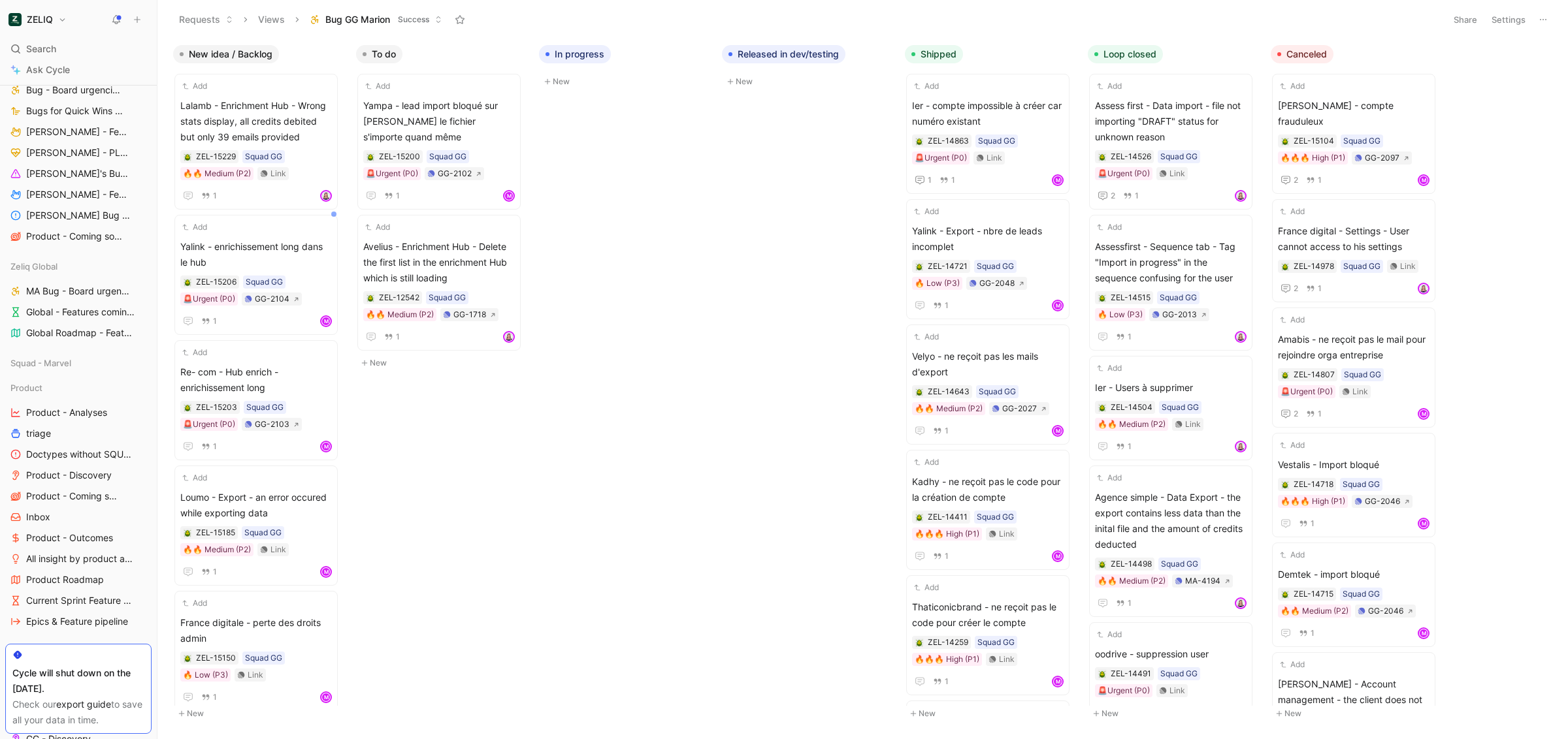
click at [1460, 26] on button "Share" at bounding box center [1465, 19] width 35 height 18
click at [1542, 95] on button at bounding box center [1537, 96] width 16 height 16
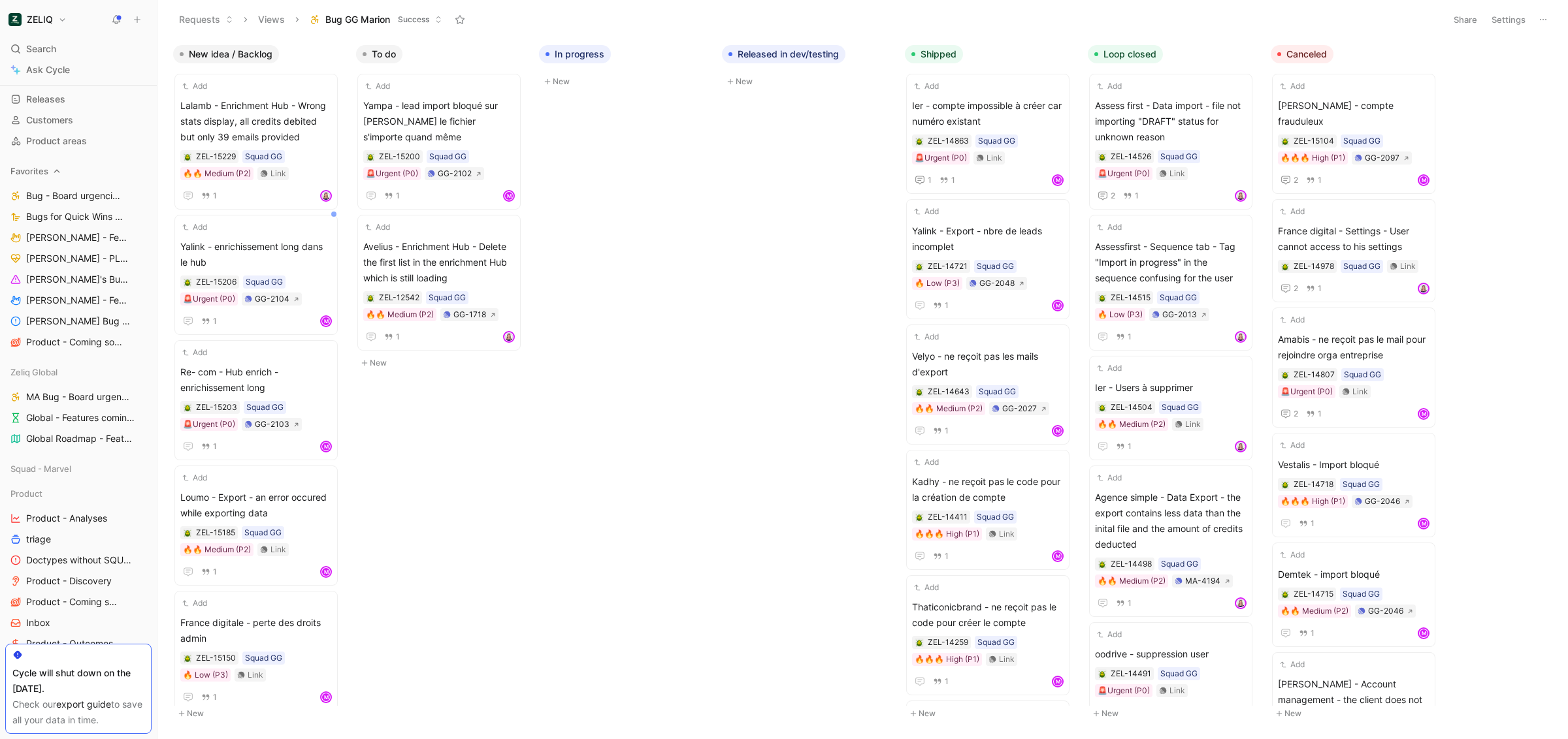
scroll to position [10, 0]
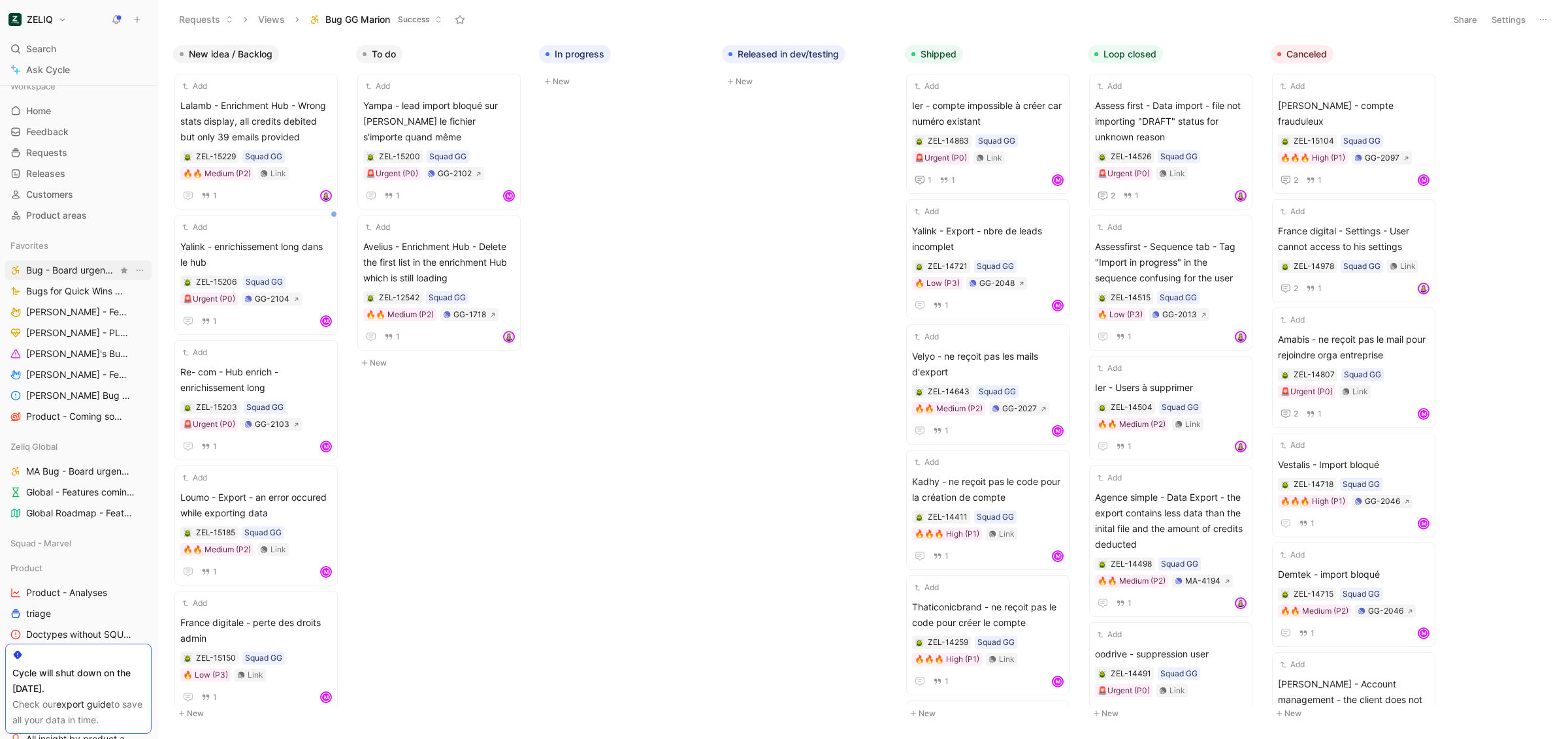
click at [81, 275] on span "Bug - Board urgencies Success" at bounding box center [72, 271] width 92 height 14
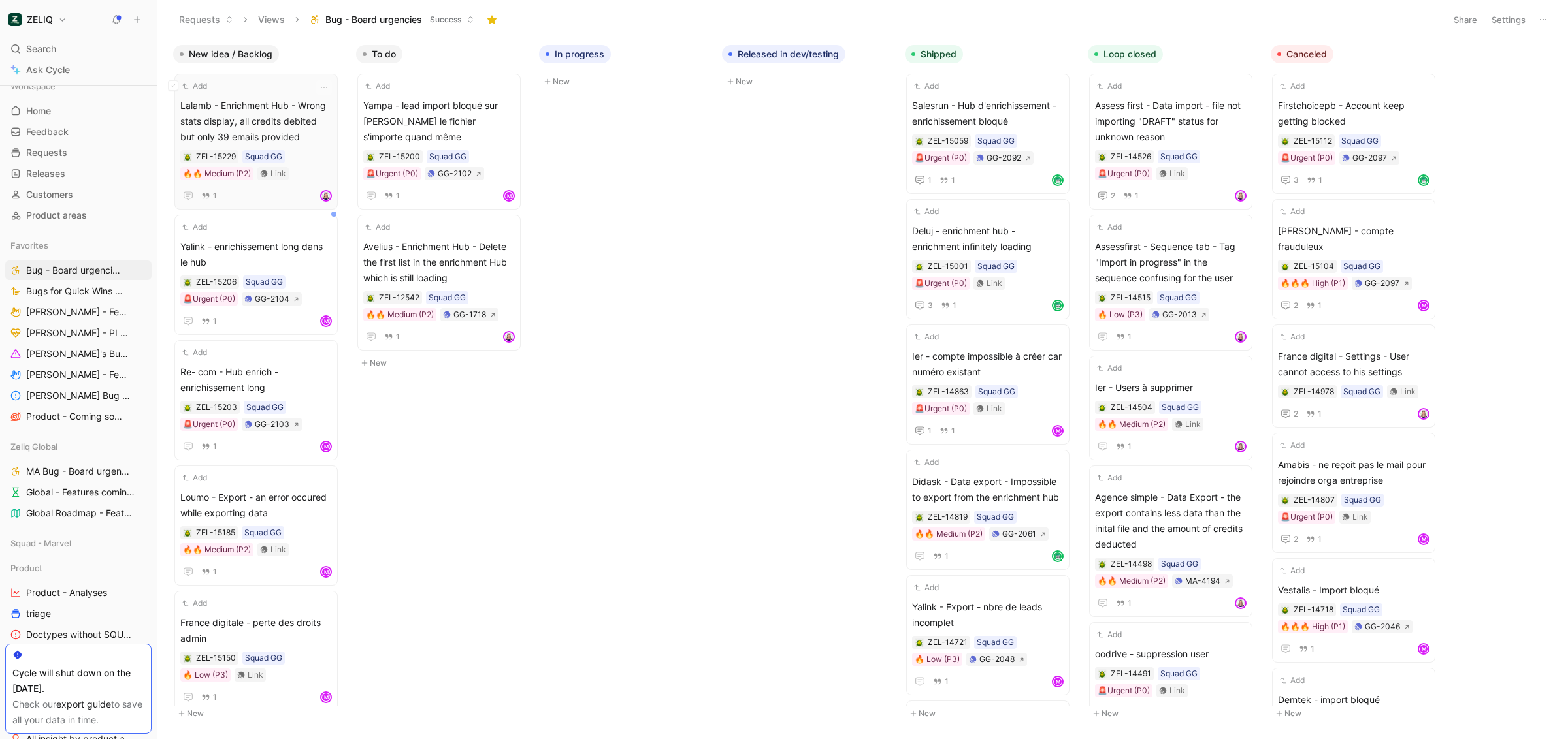
click at [271, 117] on span "Lalamb - Enrichment Hub - Wrong stats display, all credits debited but only 39 …" at bounding box center [256, 122] width 151 height 47
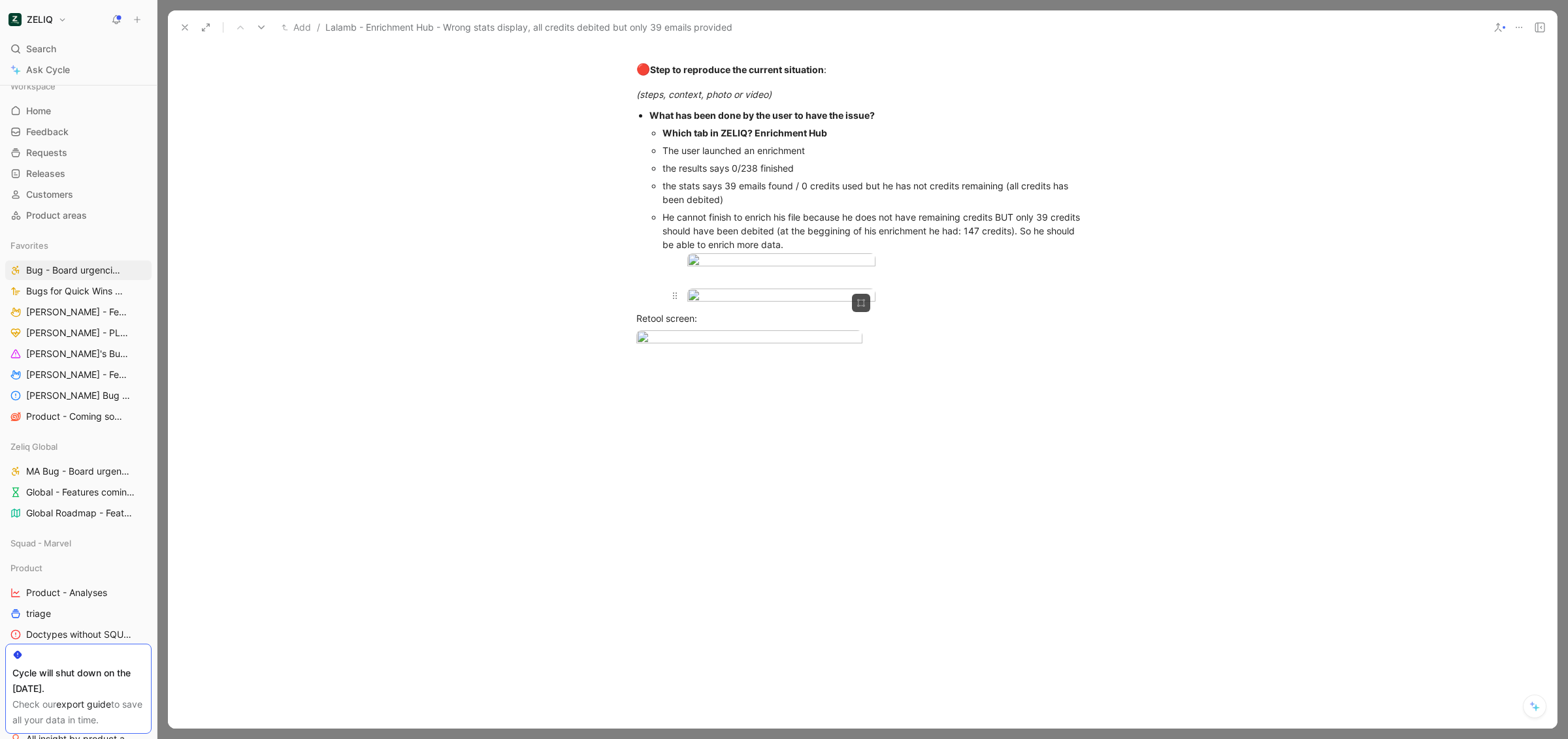
scroll to position [1165, 0]
click at [767, 290] on body "ZELIQ Search ⌘ K Ask Cycle Workspace Home G then H Feedback G then F Requests G…" at bounding box center [784, 370] width 1568 height 739
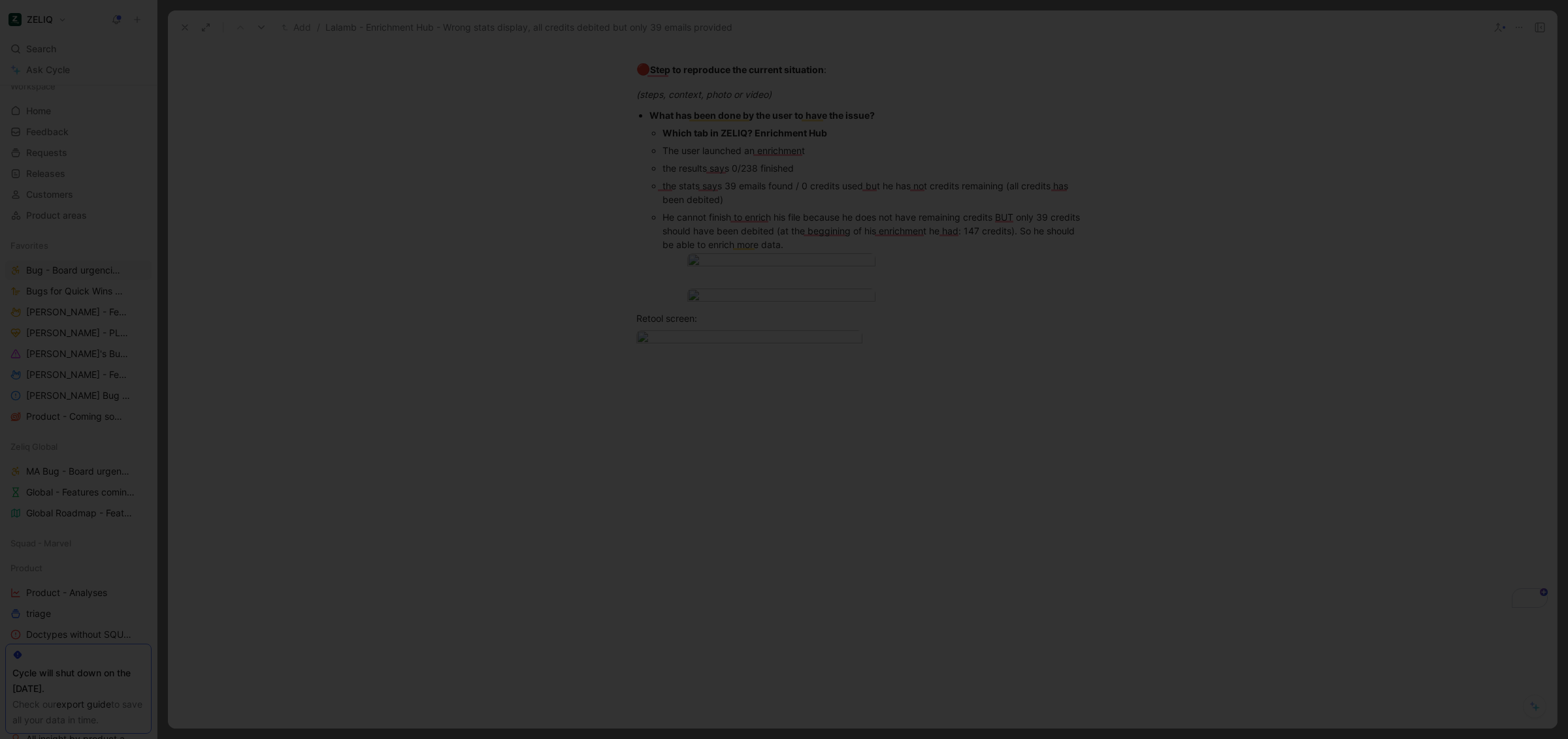
click at [51, 739] on div at bounding box center [784, 739] width 1568 height 0
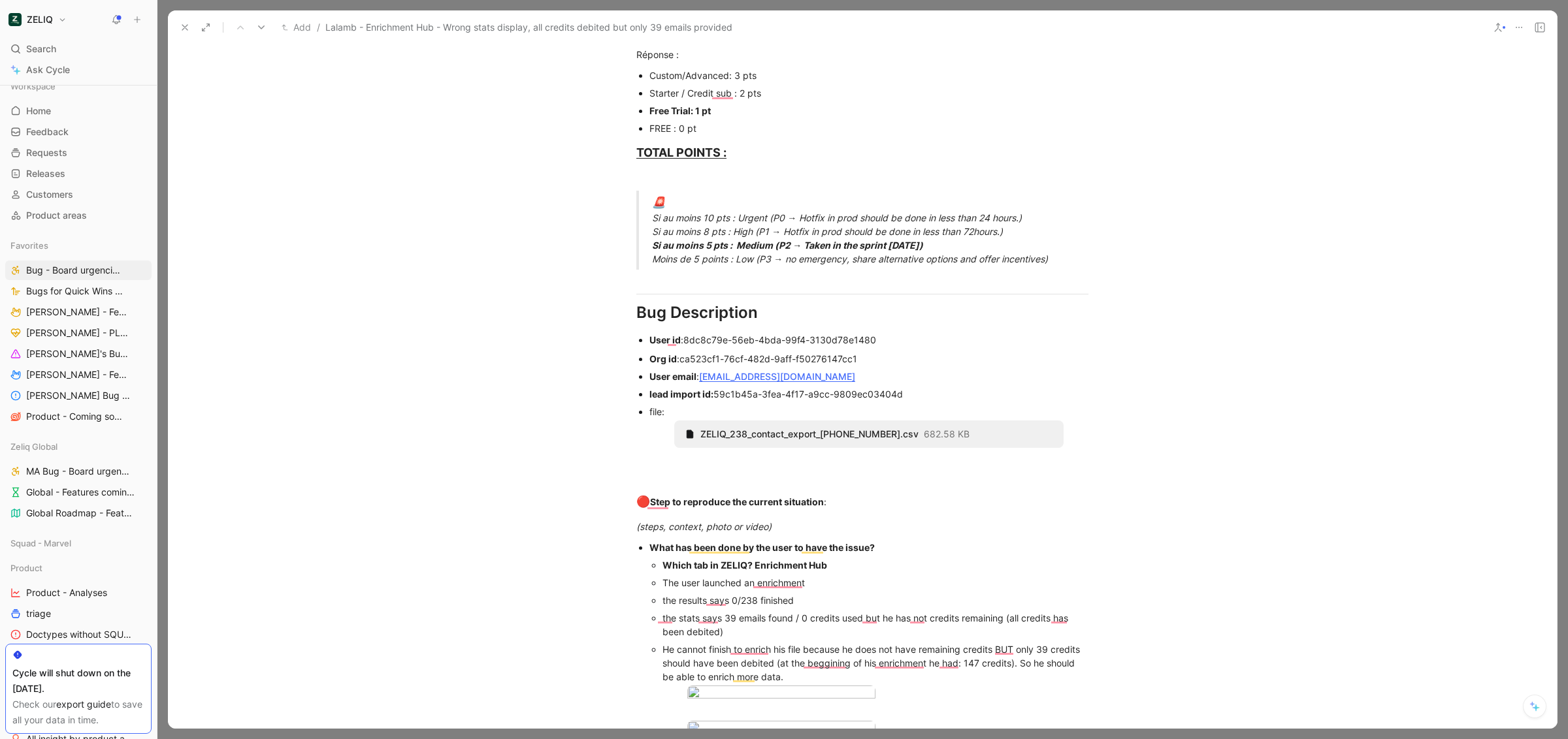
scroll to position [1221, 0]
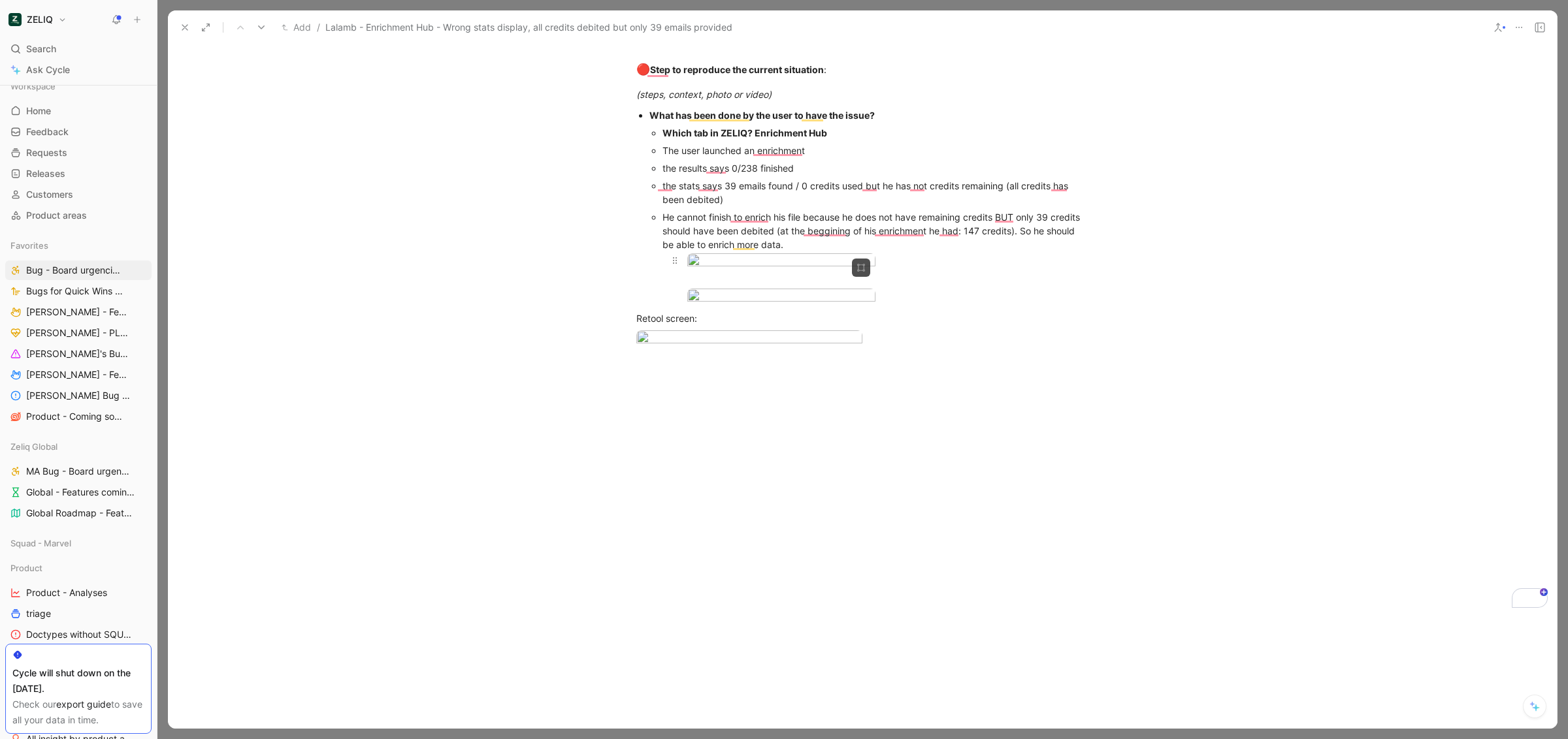
click at [773, 224] on body "ZELIQ Search ⌘ K Ask Cycle Workspace Home G then H Feedback G then F Requests G…" at bounding box center [784, 370] width 1568 height 739
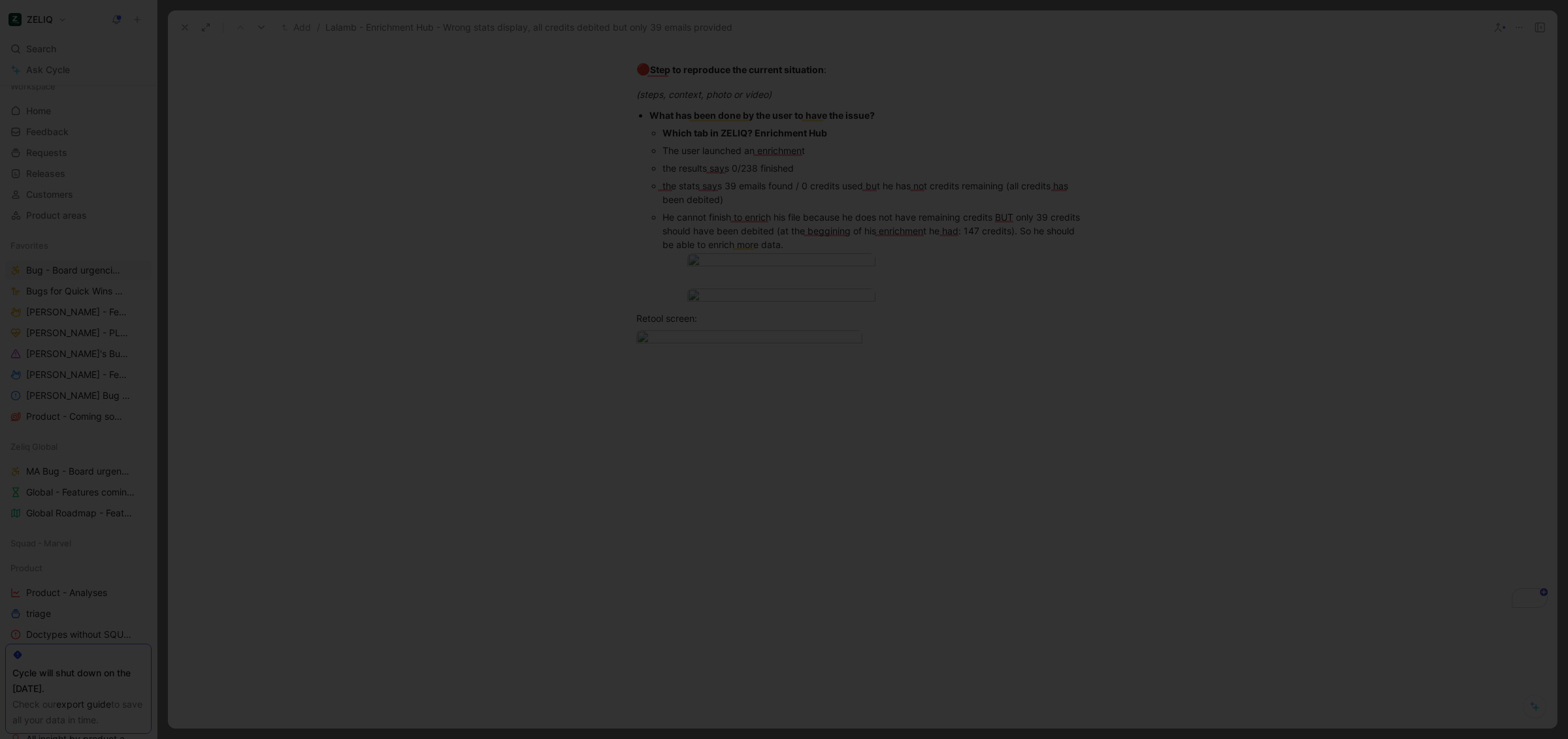
click at [1514, 739] on div at bounding box center [784, 739] width 1568 height 0
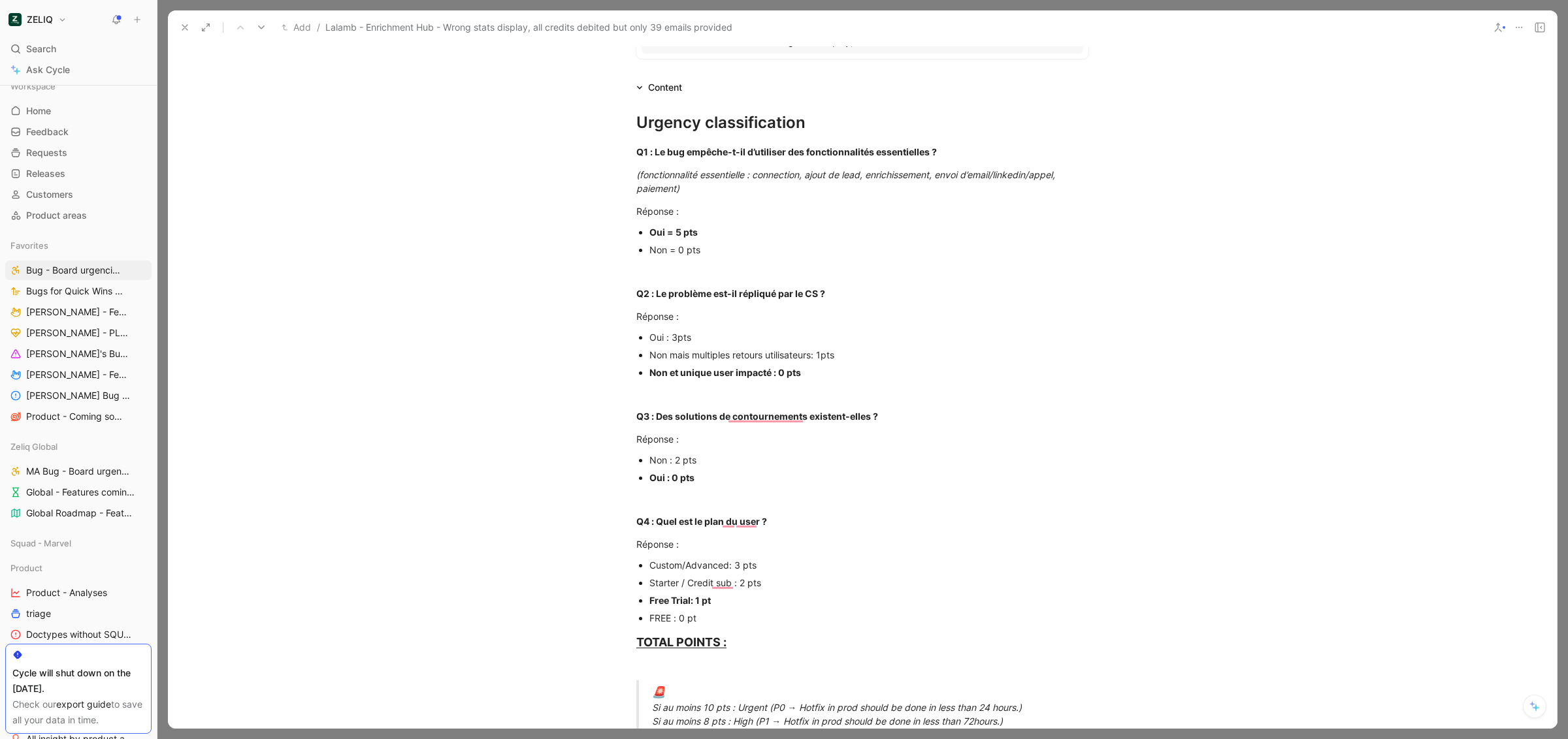
scroll to position [0, 0]
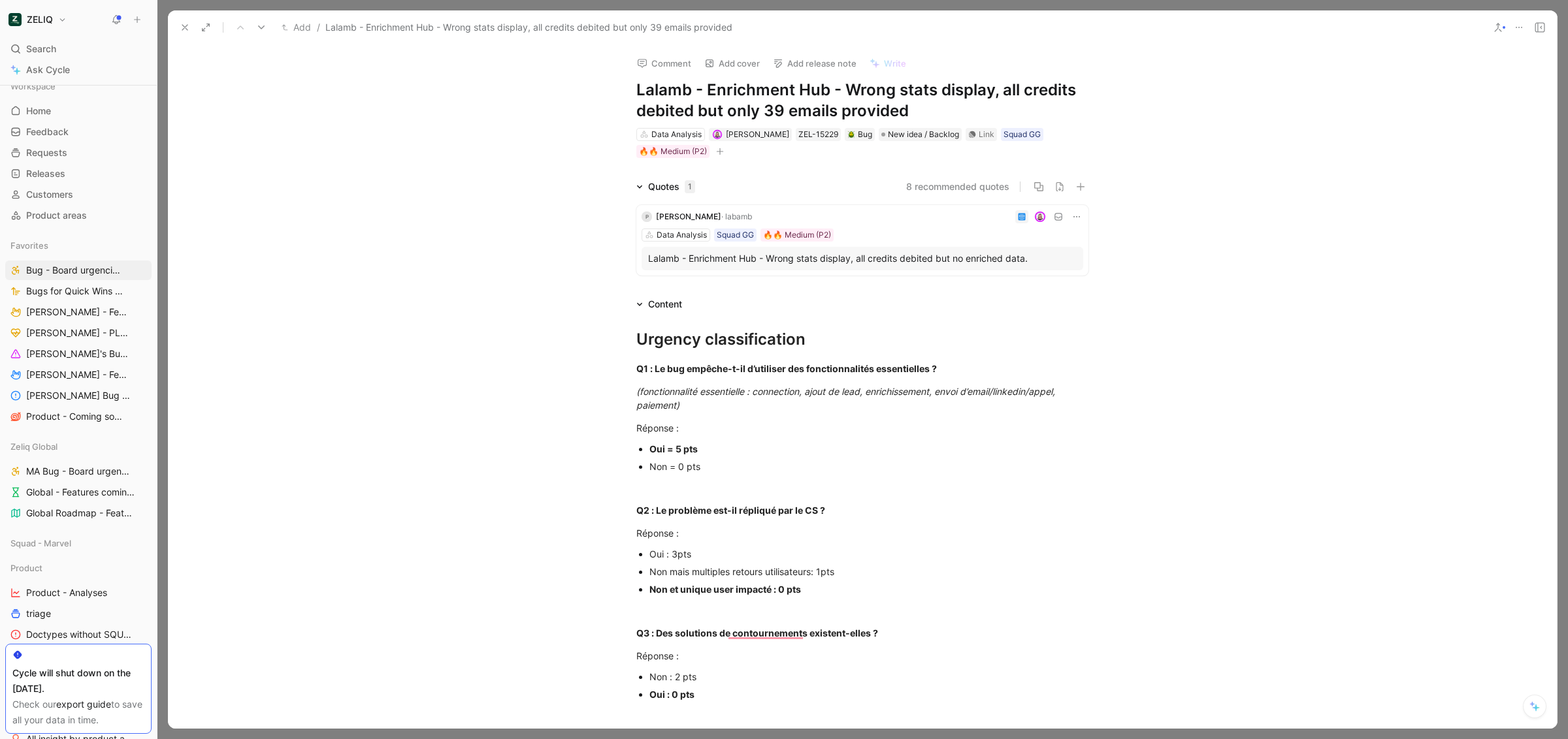
click at [188, 27] on icon at bounding box center [185, 27] width 10 height 10
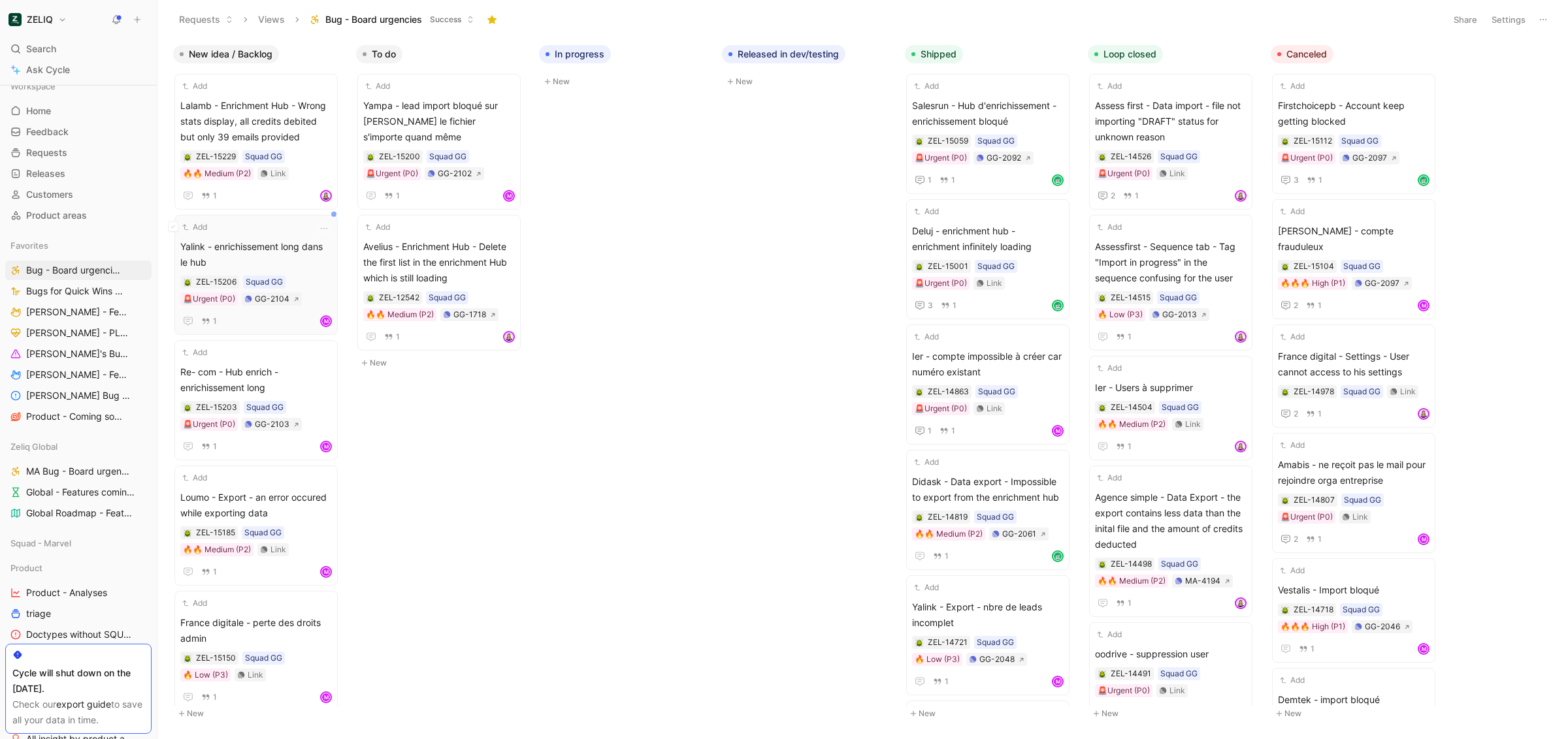
click at [261, 244] on span "Yalink - enrichissement long dans le hub" at bounding box center [256, 254] width 151 height 31
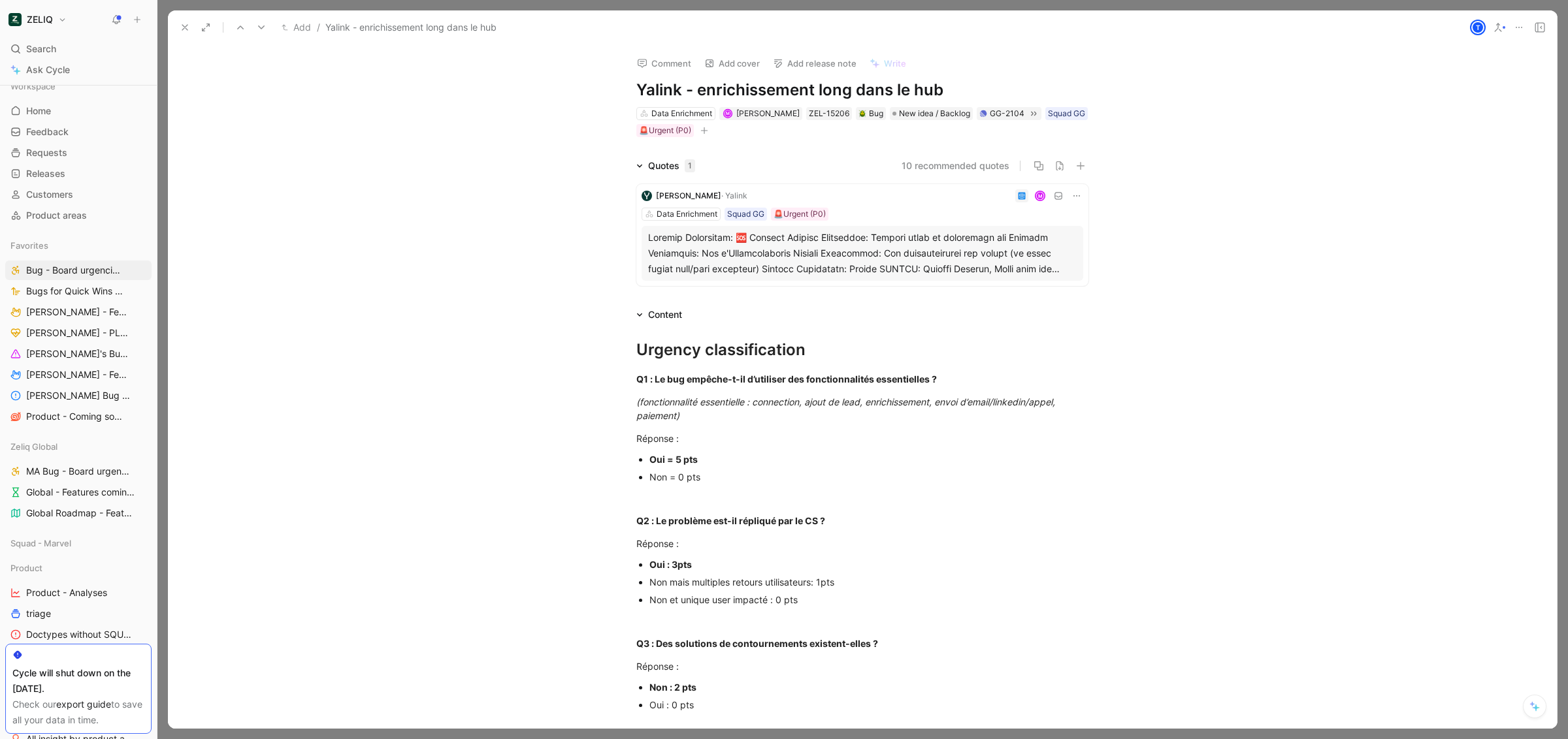
click at [185, 33] on button at bounding box center [185, 27] width 18 height 18
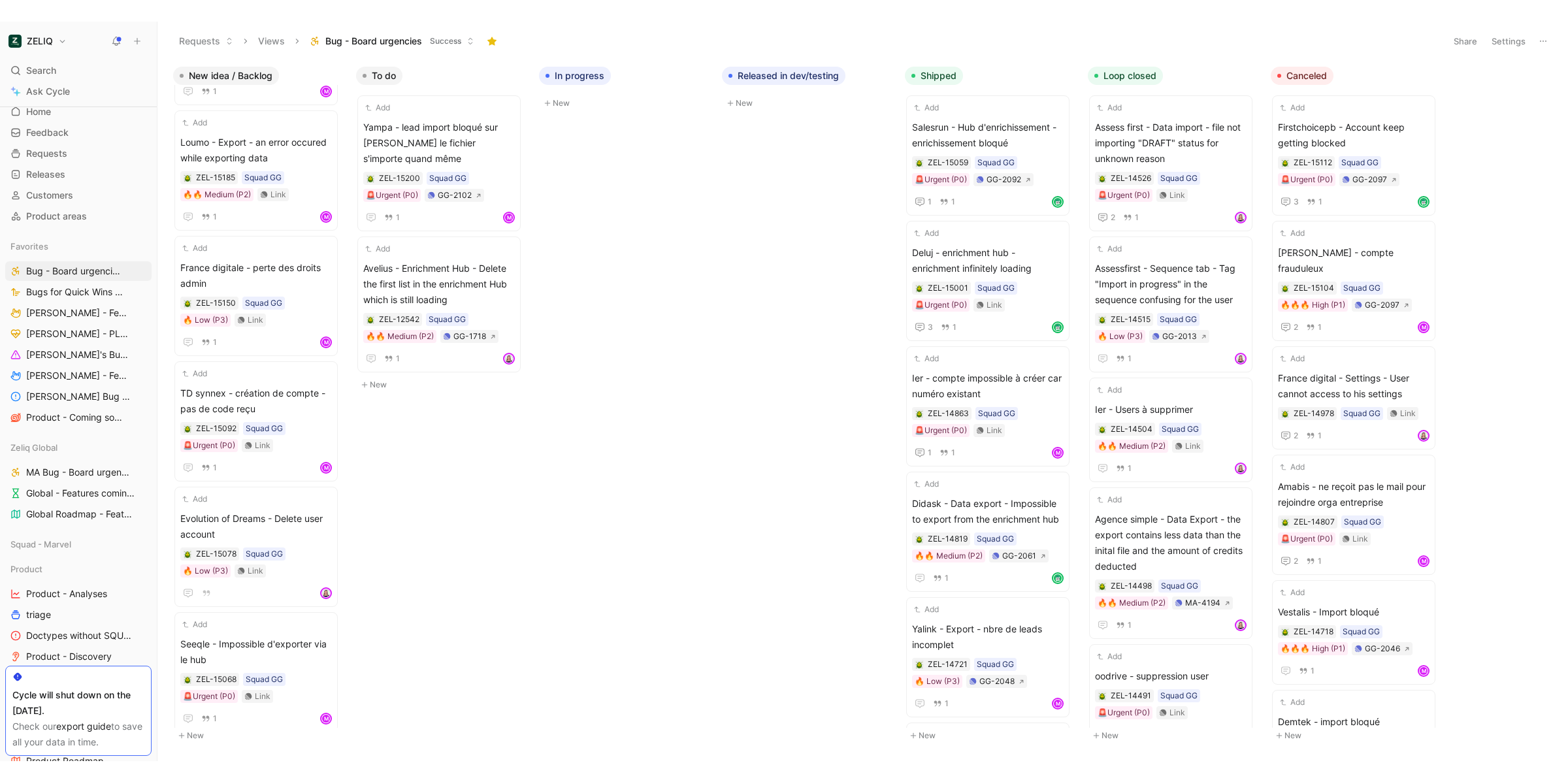
scroll to position [71, 0]
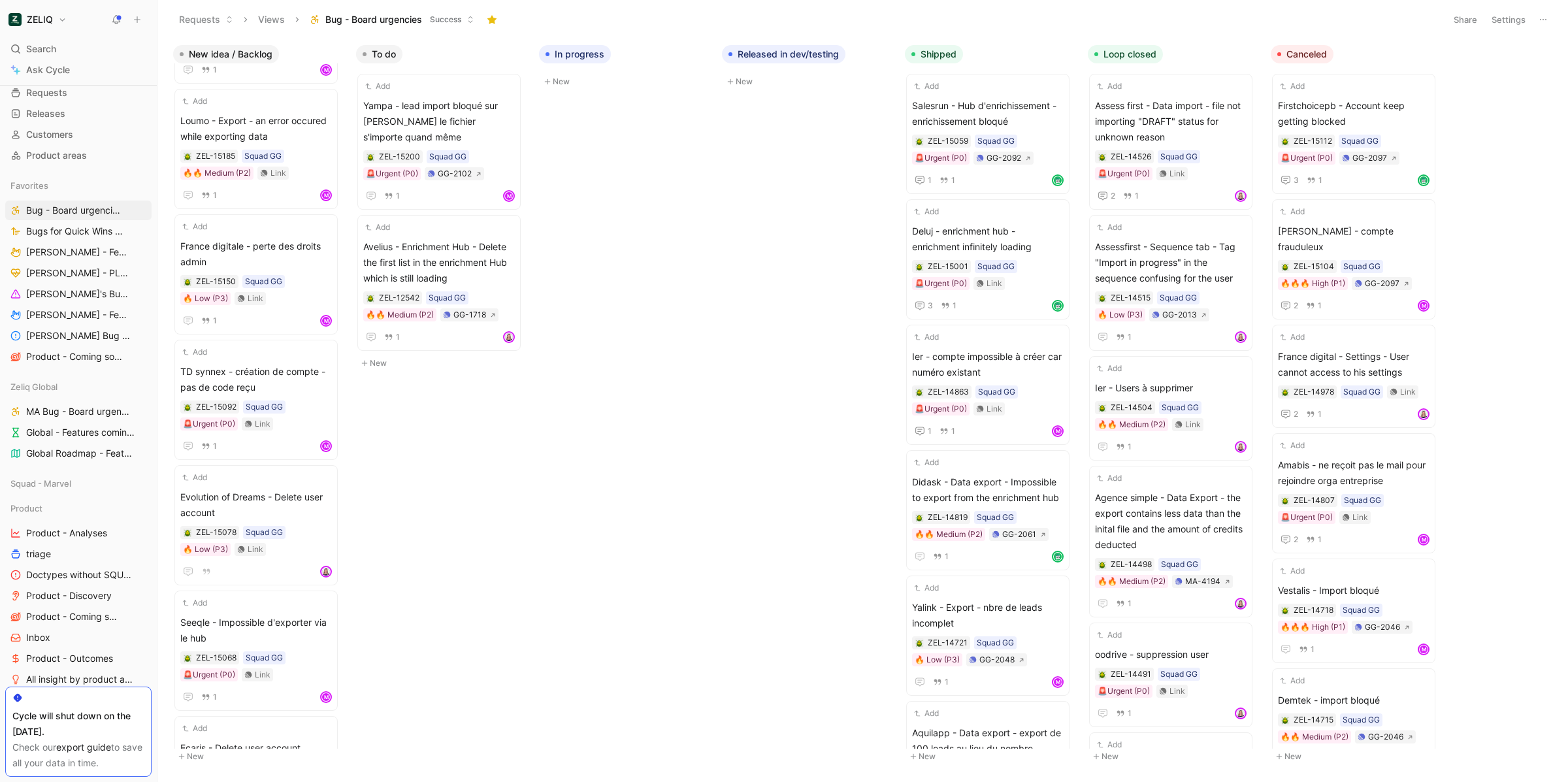
click at [1534, 16] on button at bounding box center [1543, 19] width 18 height 18
click at [1508, 20] on button "Settings" at bounding box center [1508, 19] width 46 height 18
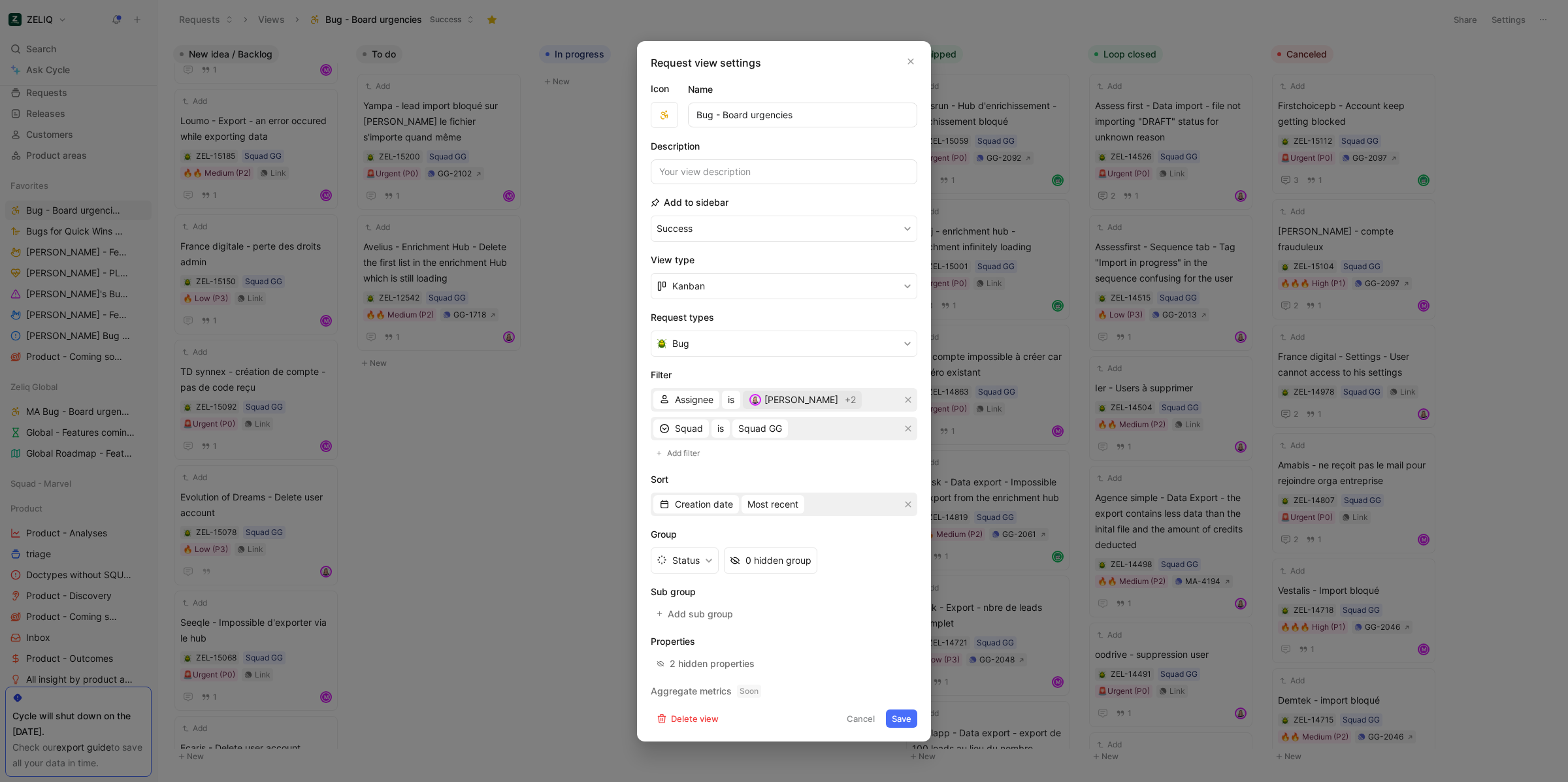
click at [793, 397] on div "[PERSON_NAME]" at bounding box center [793, 399] width 90 height 16
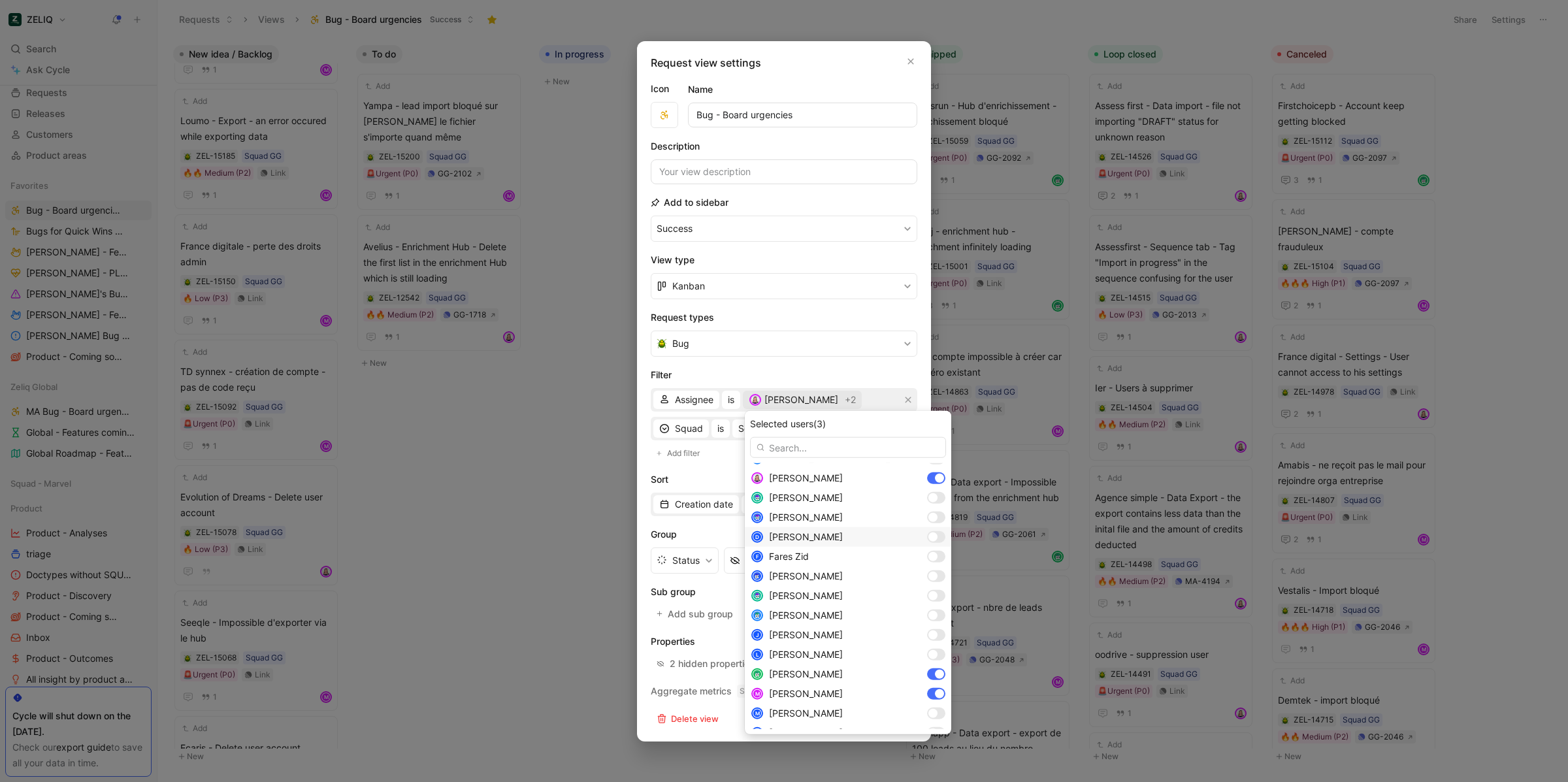
scroll to position [260, 0]
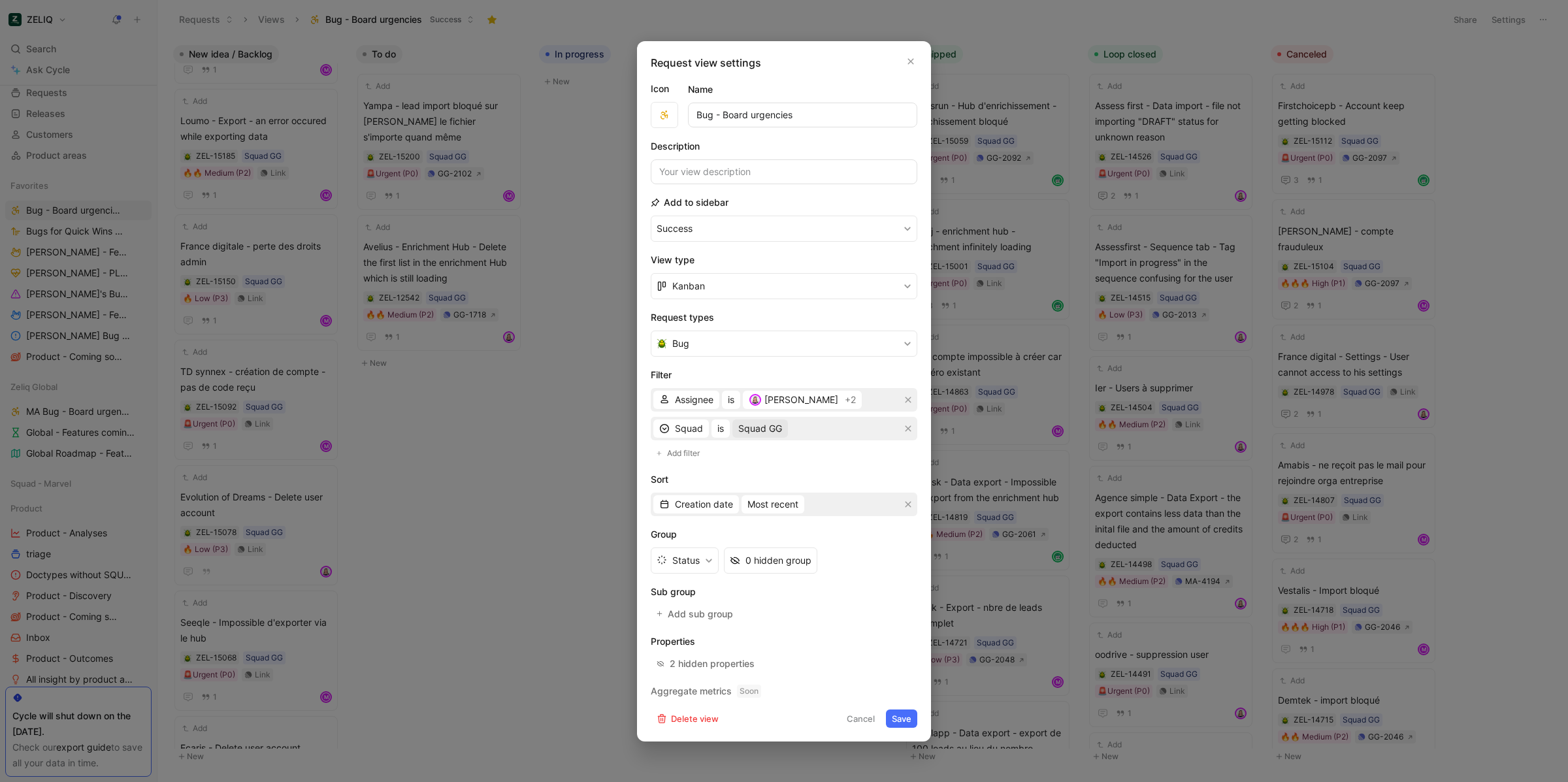
click at [751, 431] on span "Squad GG" at bounding box center [760, 429] width 44 height 16
click at [900, 527] on div at bounding box center [904, 527] width 9 height 9
click at [892, 567] on div at bounding box center [901, 567] width 18 height 12
drag, startPoint x: 914, startPoint y: 710, endPoint x: 909, endPoint y: 717, distance: 8.6
click at [914, 710] on button "Save" at bounding box center [901, 718] width 31 height 18
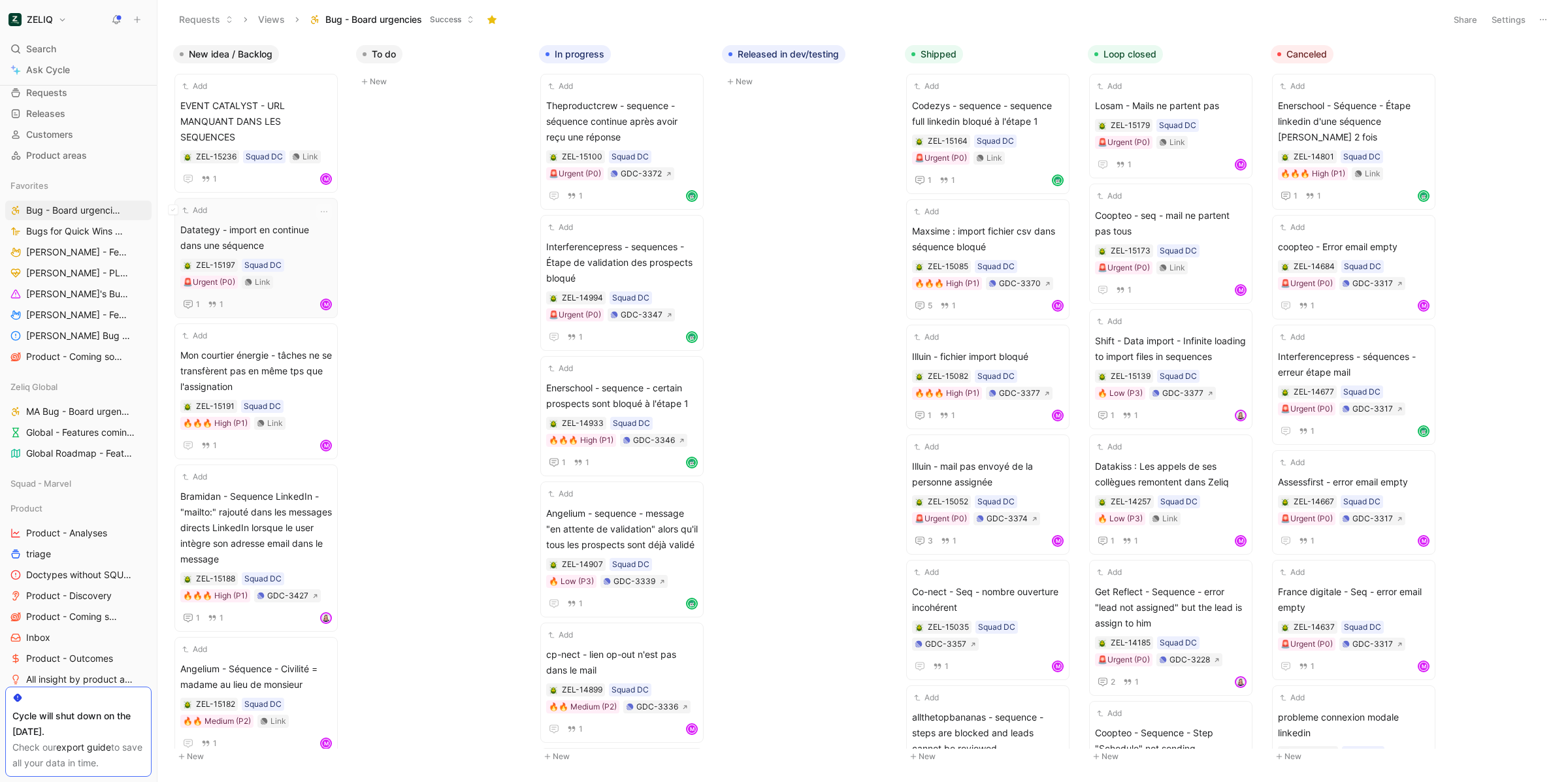
scroll to position [10, 0]
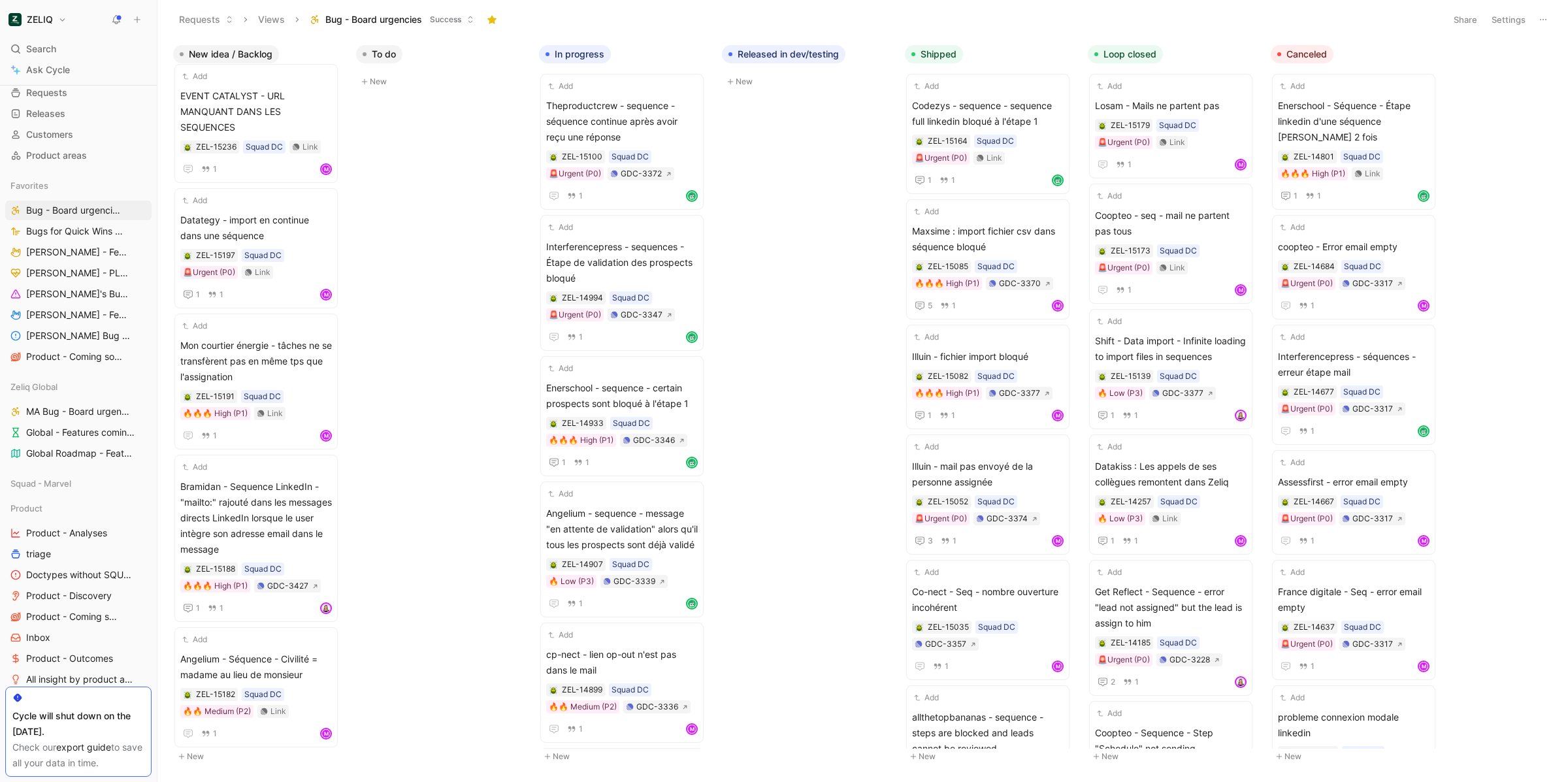
click at [1510, 20] on button "Settings" at bounding box center [1508, 19] width 46 height 18
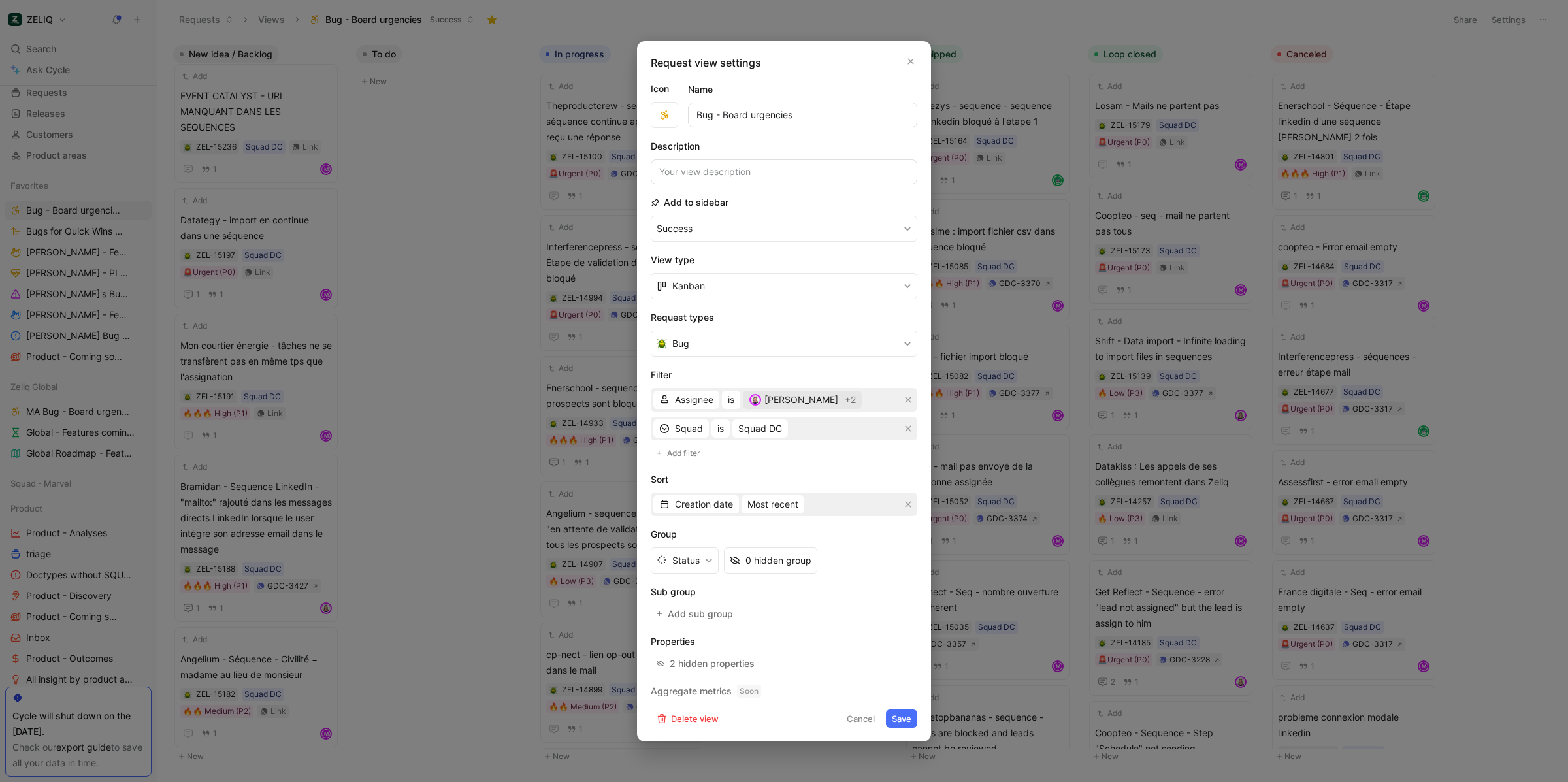
click at [791, 401] on div "[PERSON_NAME]" at bounding box center [793, 399] width 90 height 16
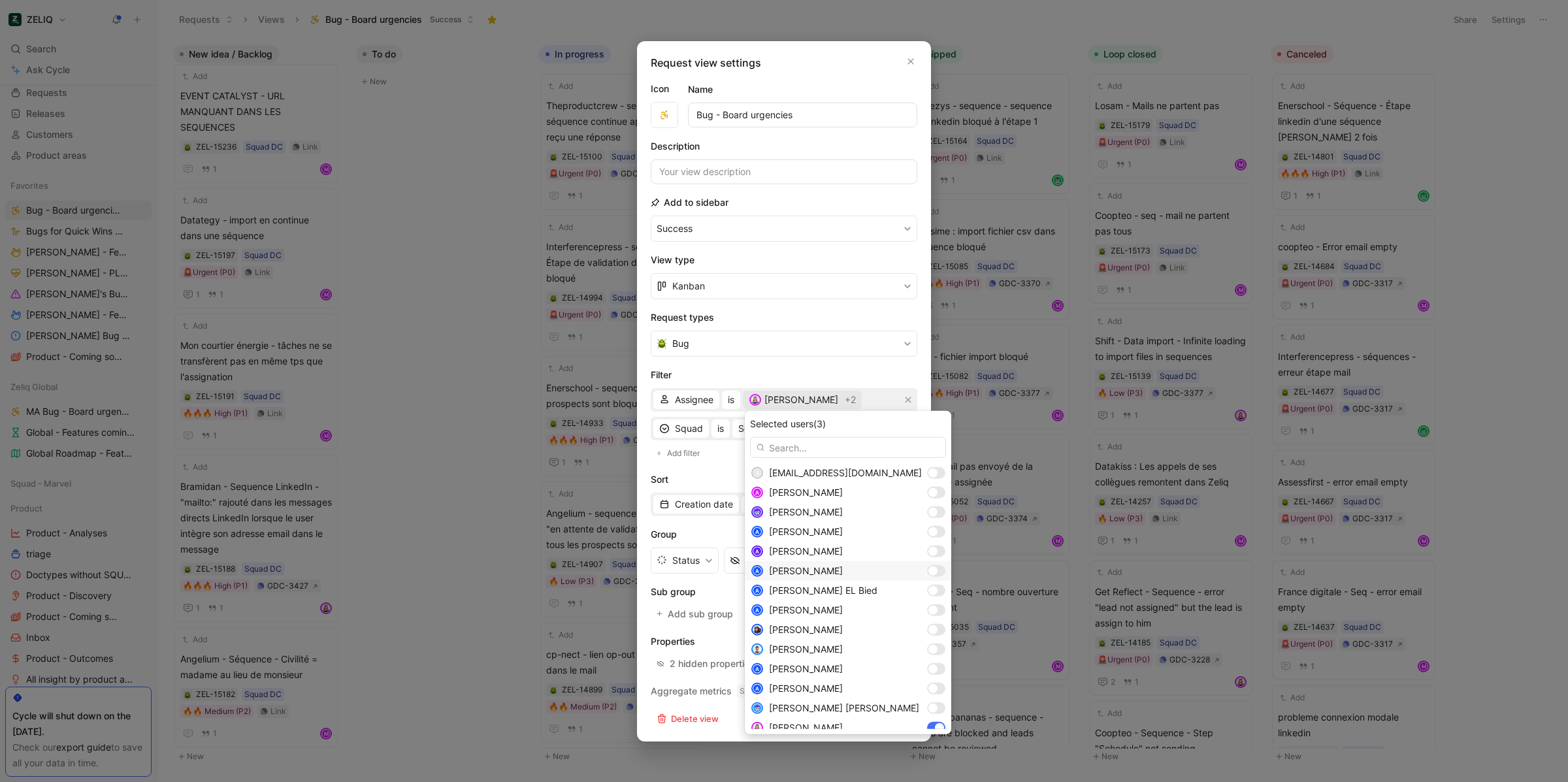
scroll to position [263, 0]
click at [927, 662] on div at bounding box center [936, 660] width 18 height 12
click at [935, 679] on div at bounding box center [939, 680] width 9 height 9
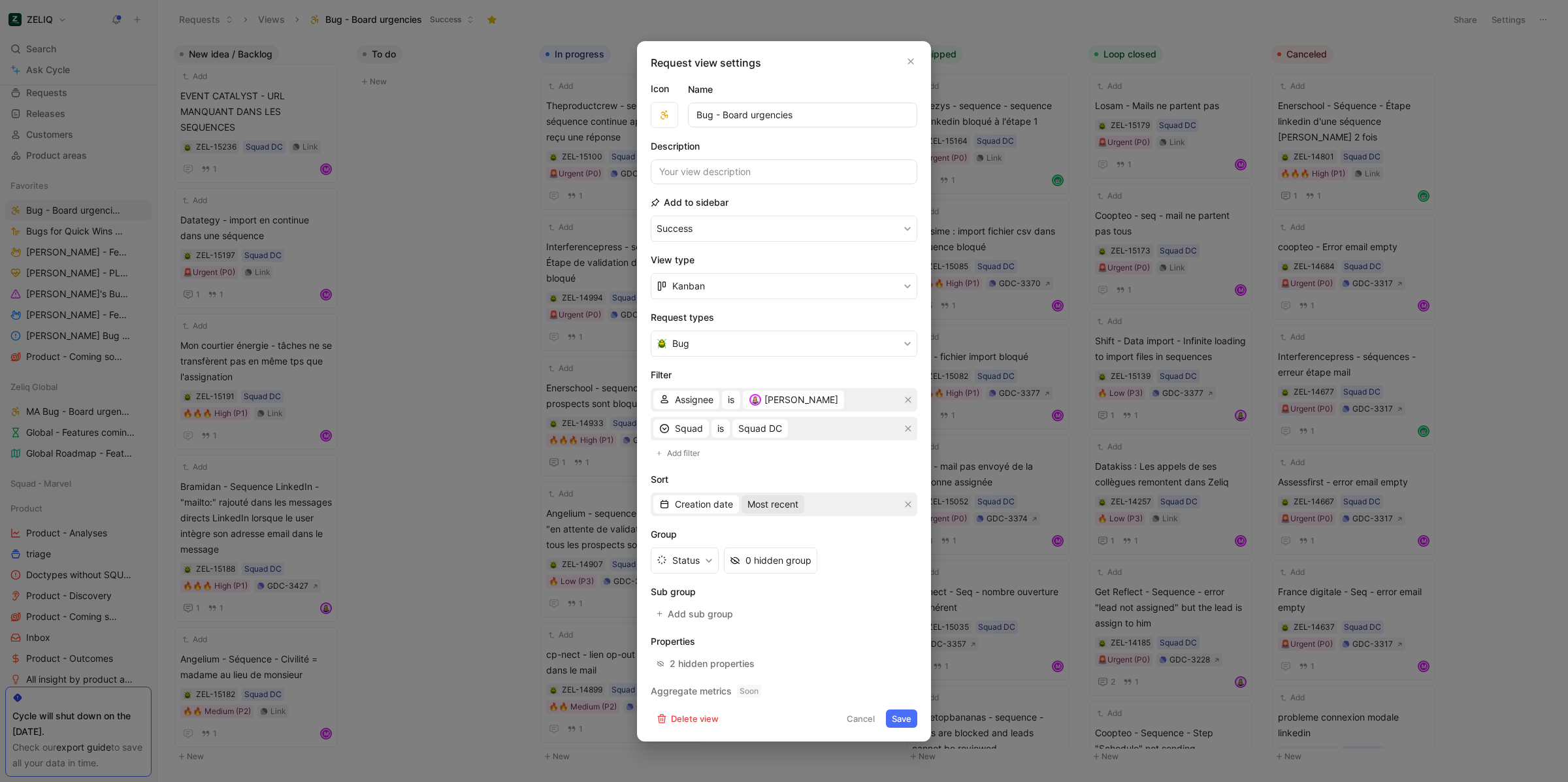
click at [791, 506] on span "Most recent" at bounding box center [773, 504] width 51 height 16
click at [773, 437] on button "Squad DC" at bounding box center [760, 429] width 56 height 18
click at [893, 528] on div at bounding box center [897, 527] width 9 height 9
click at [859, 574] on div "Squad DC" at bounding box center [825, 567] width 182 height 19
click at [912, 716] on button "Save" at bounding box center [901, 718] width 31 height 18
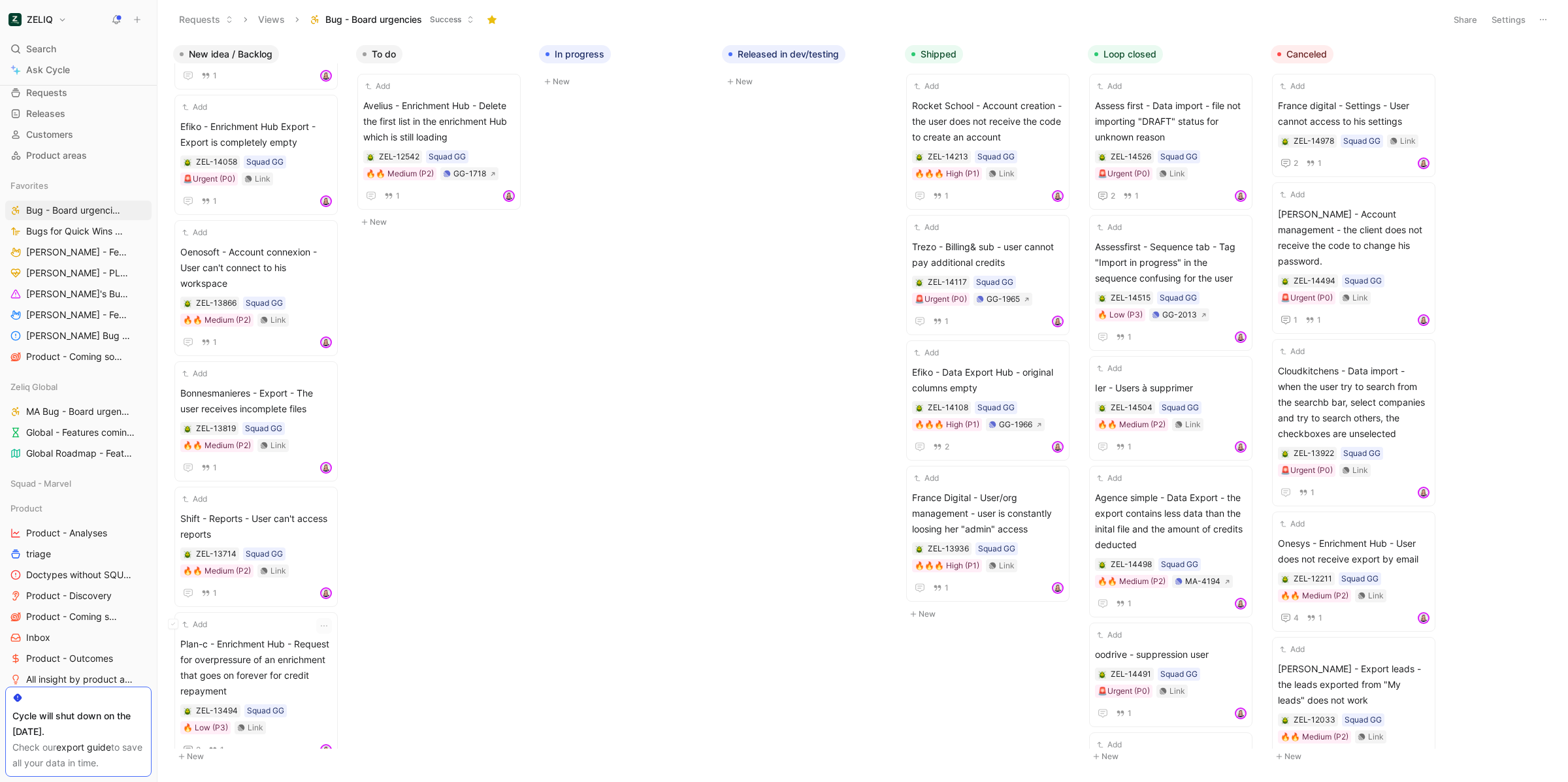
scroll to position [1131, 0]
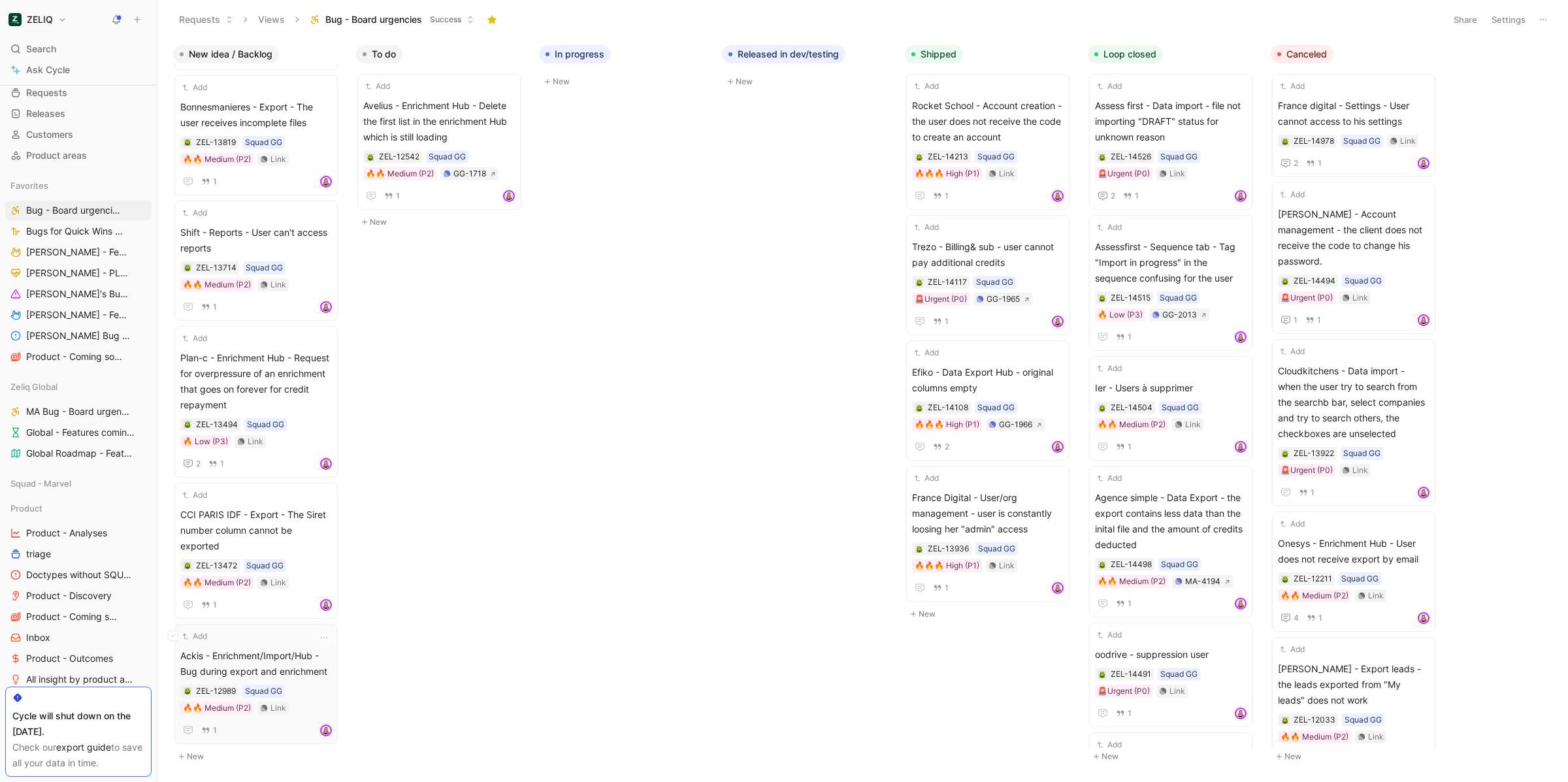
click at [254, 651] on span "Ackis - Enrichment/Import/Hub - Bug during export and enrichment" at bounding box center [256, 663] width 151 height 31
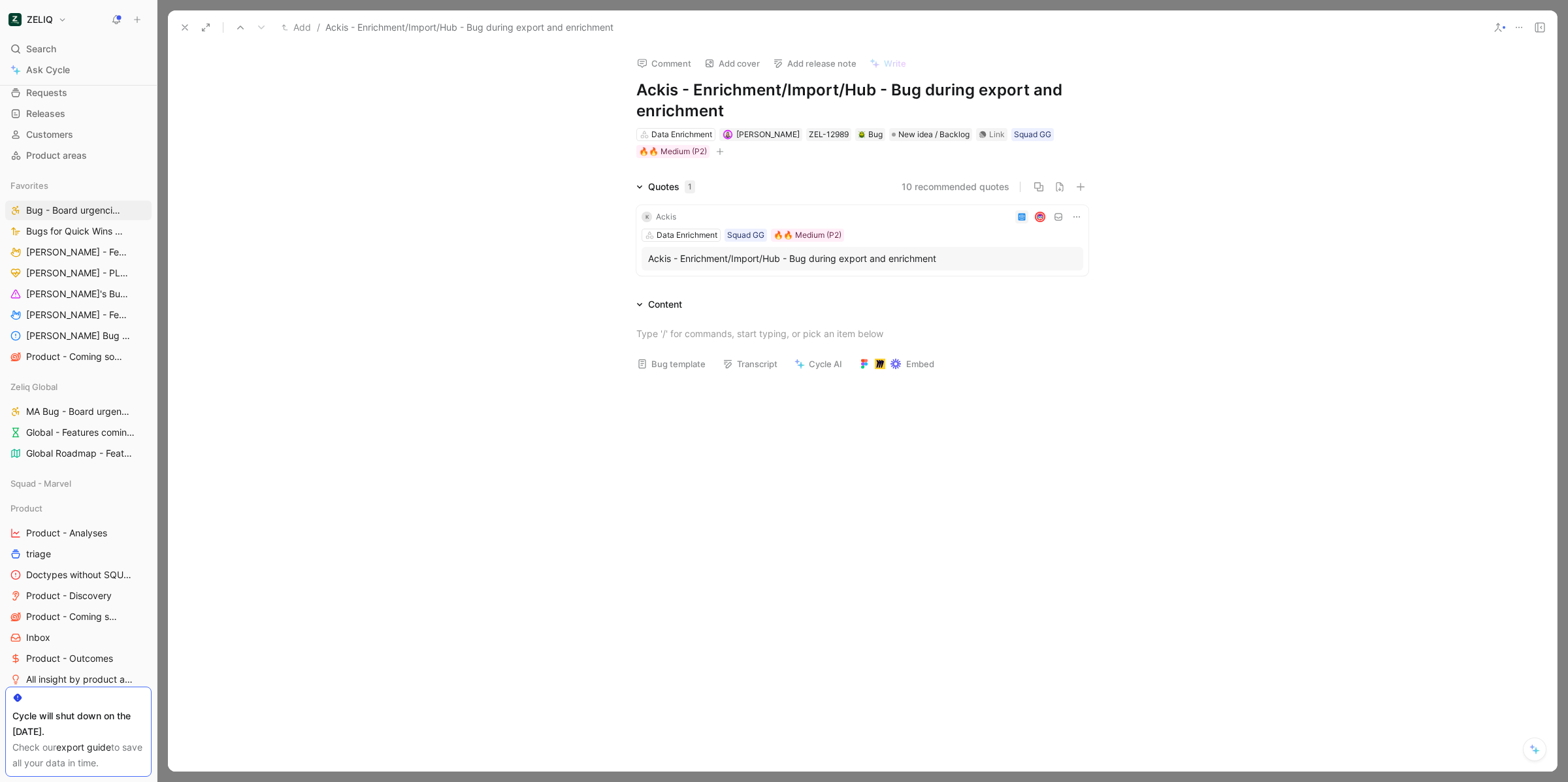
click at [1542, 24] on icon at bounding box center [1540, 27] width 10 height 10
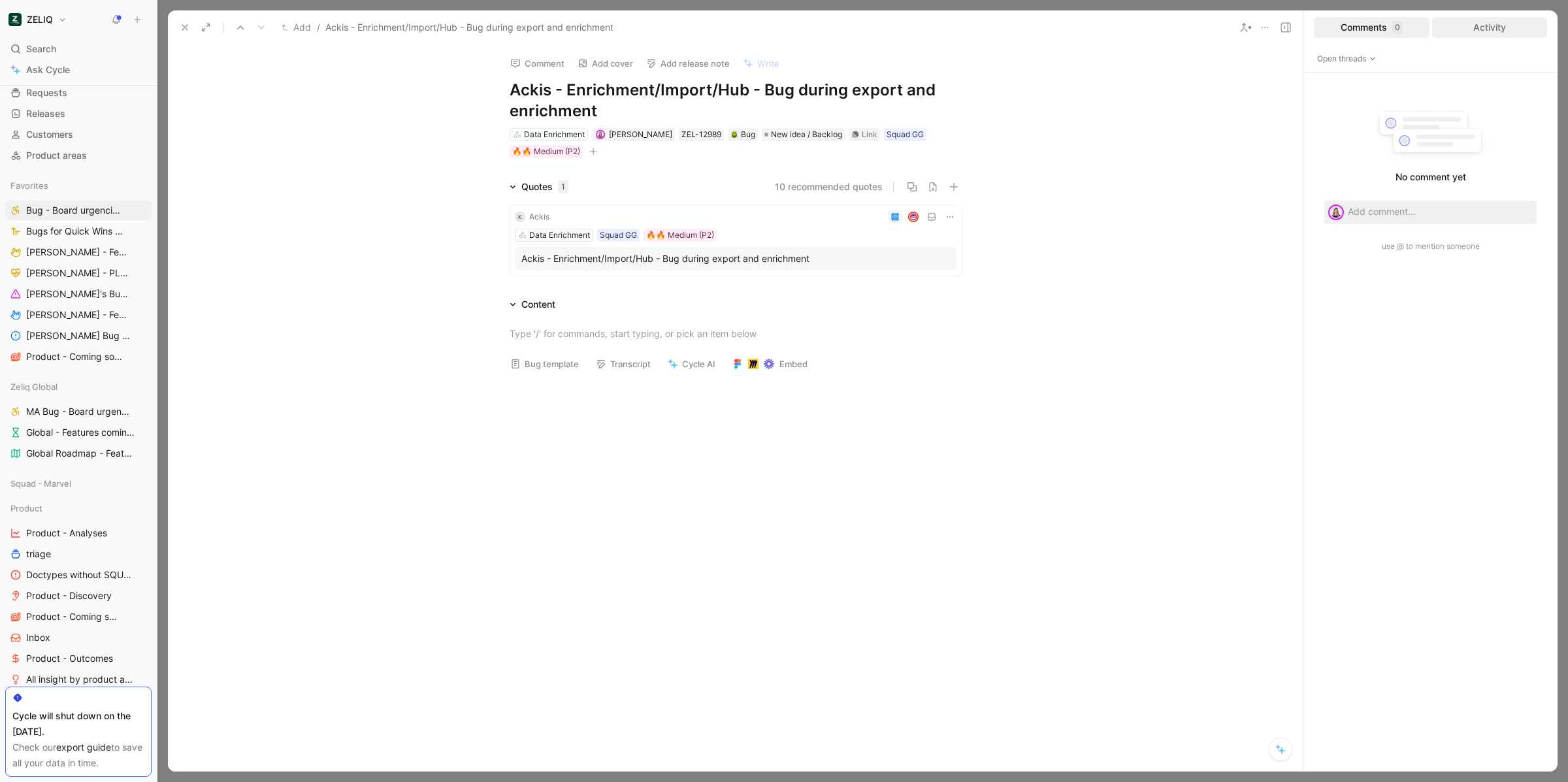
click at [1464, 33] on div "Activity" at bounding box center [1489, 27] width 115 height 21
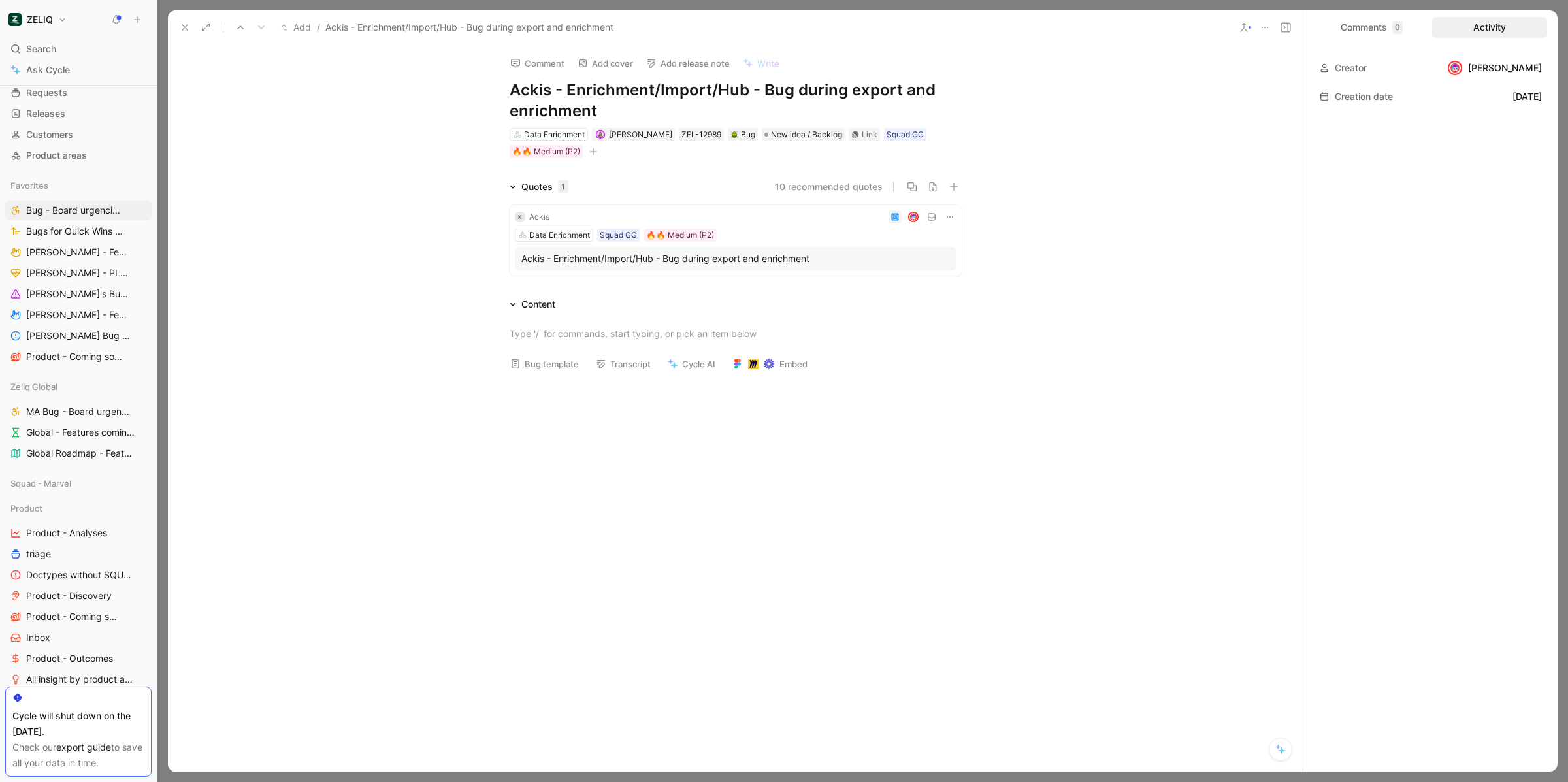
click at [181, 26] on icon at bounding box center [185, 27] width 10 height 10
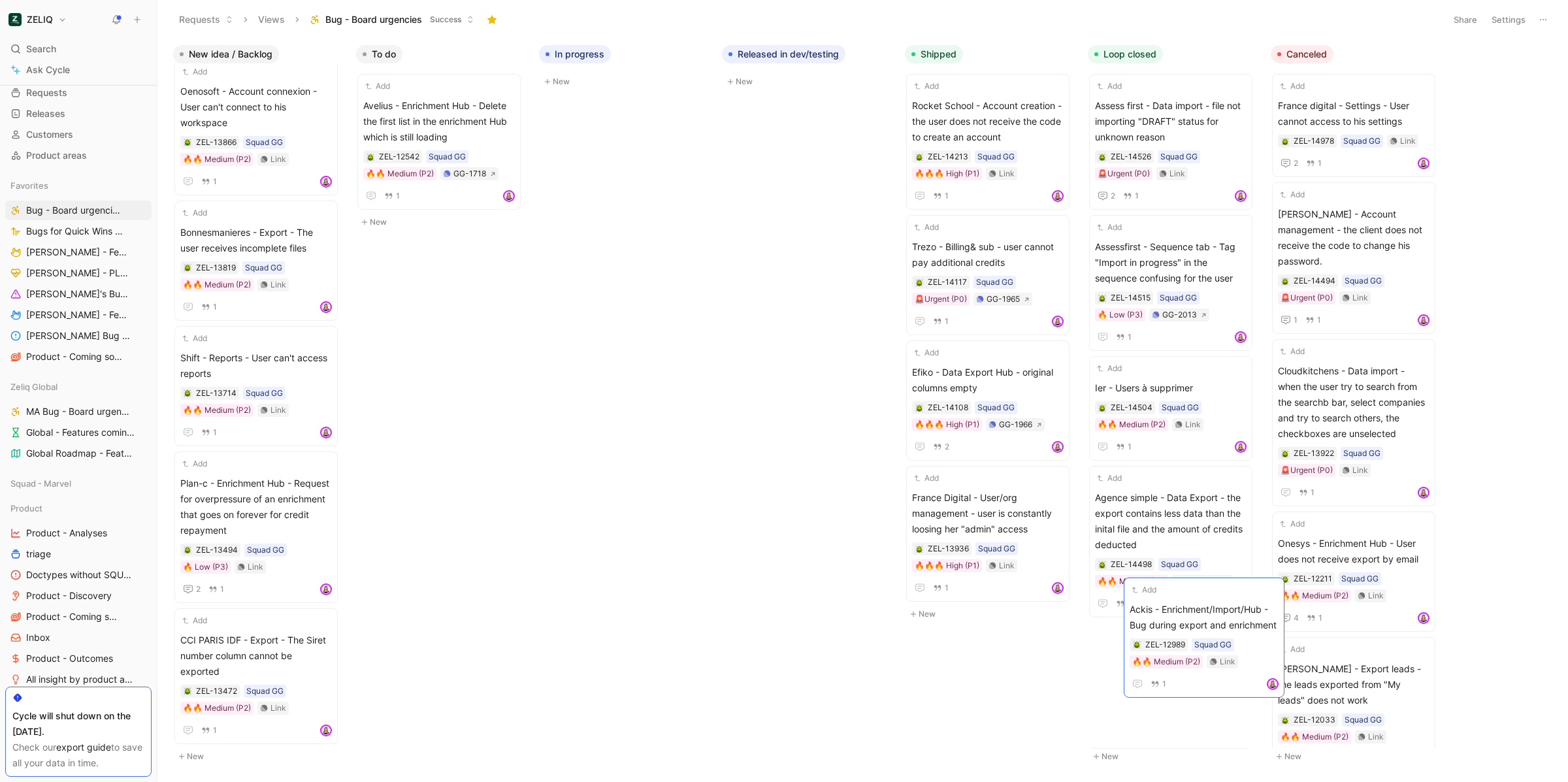
scroll to position [1004, 0]
drag, startPoint x: 262, startPoint y: 628, endPoint x: 1092, endPoint y: 582, distance: 831.3
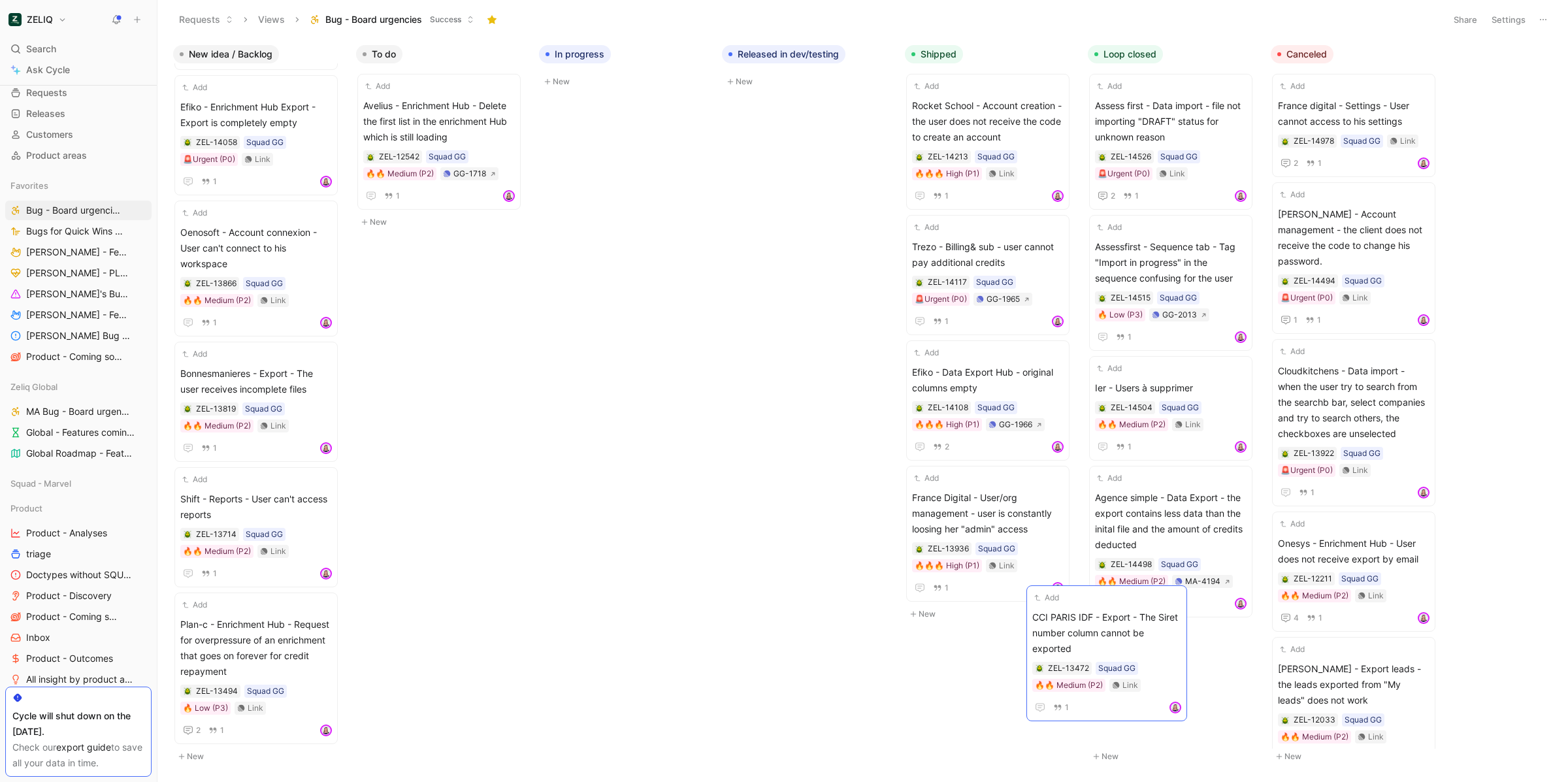
scroll to position [863, 0]
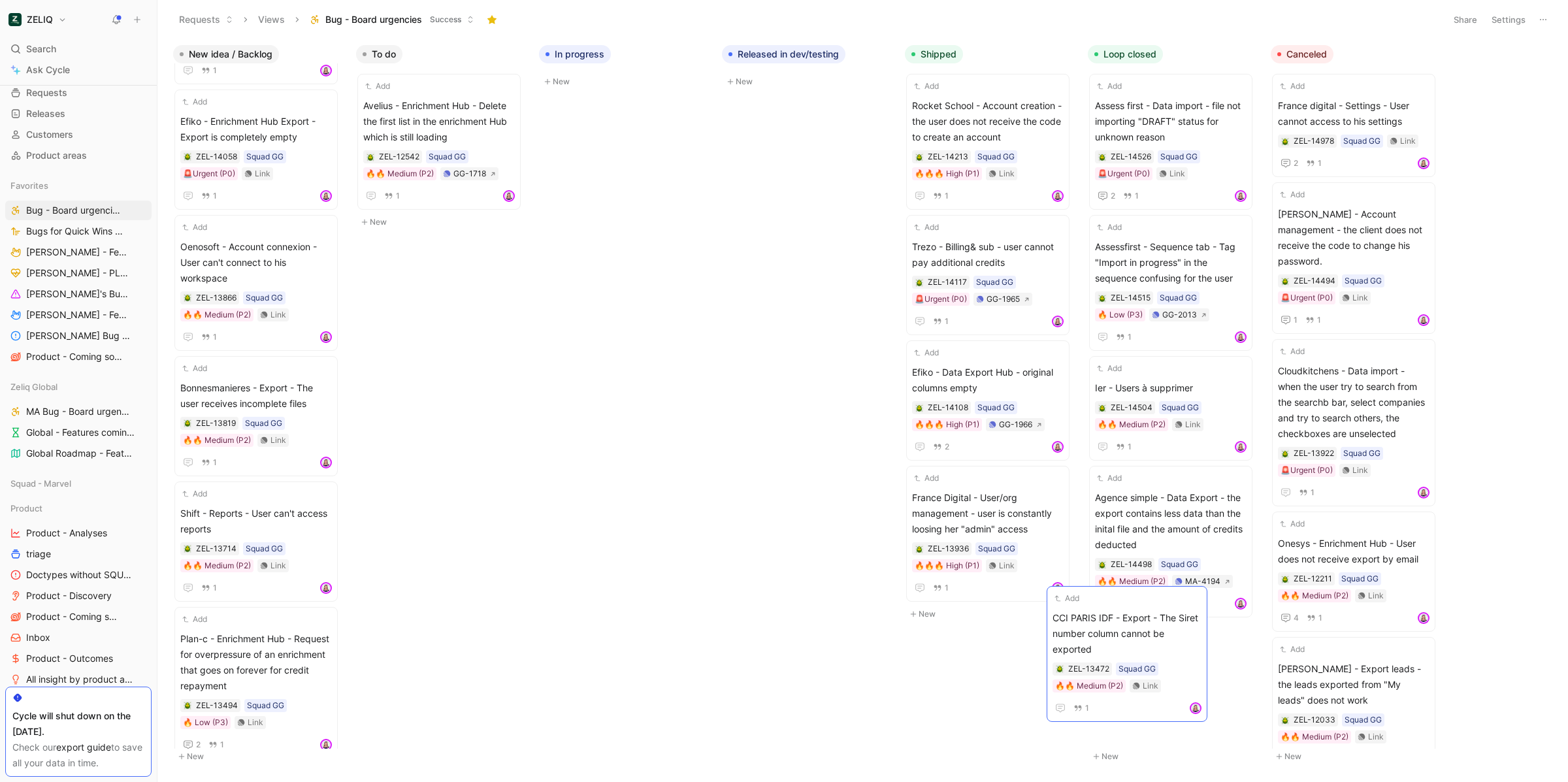
drag, startPoint x: 255, startPoint y: 630, endPoint x: 1127, endPoint y: 608, distance: 872.3
click at [220, 613] on div "Add" at bounding box center [248, 619] width 135 height 13
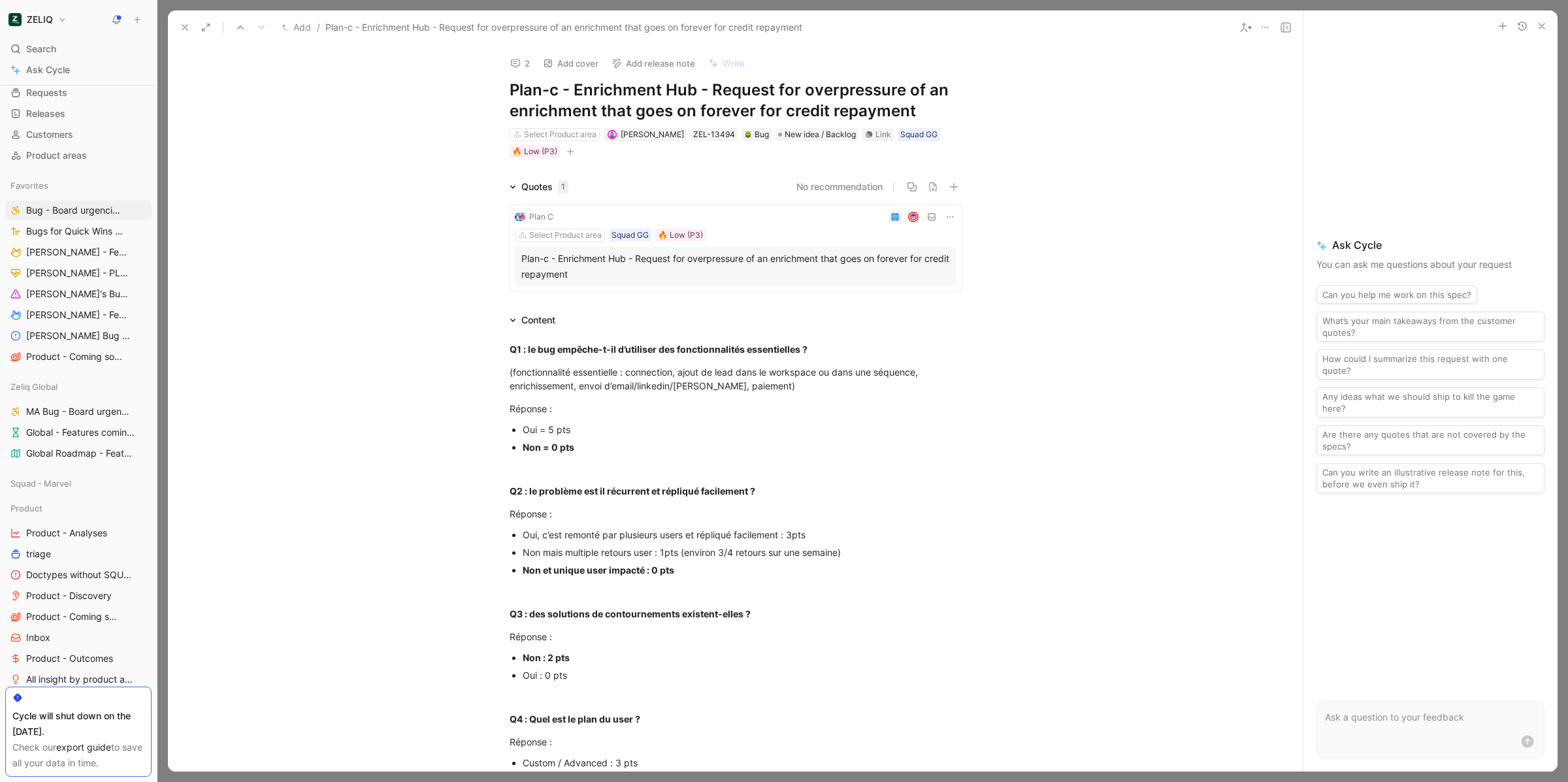
click at [1282, 28] on icon at bounding box center [1285, 27] width 10 height 10
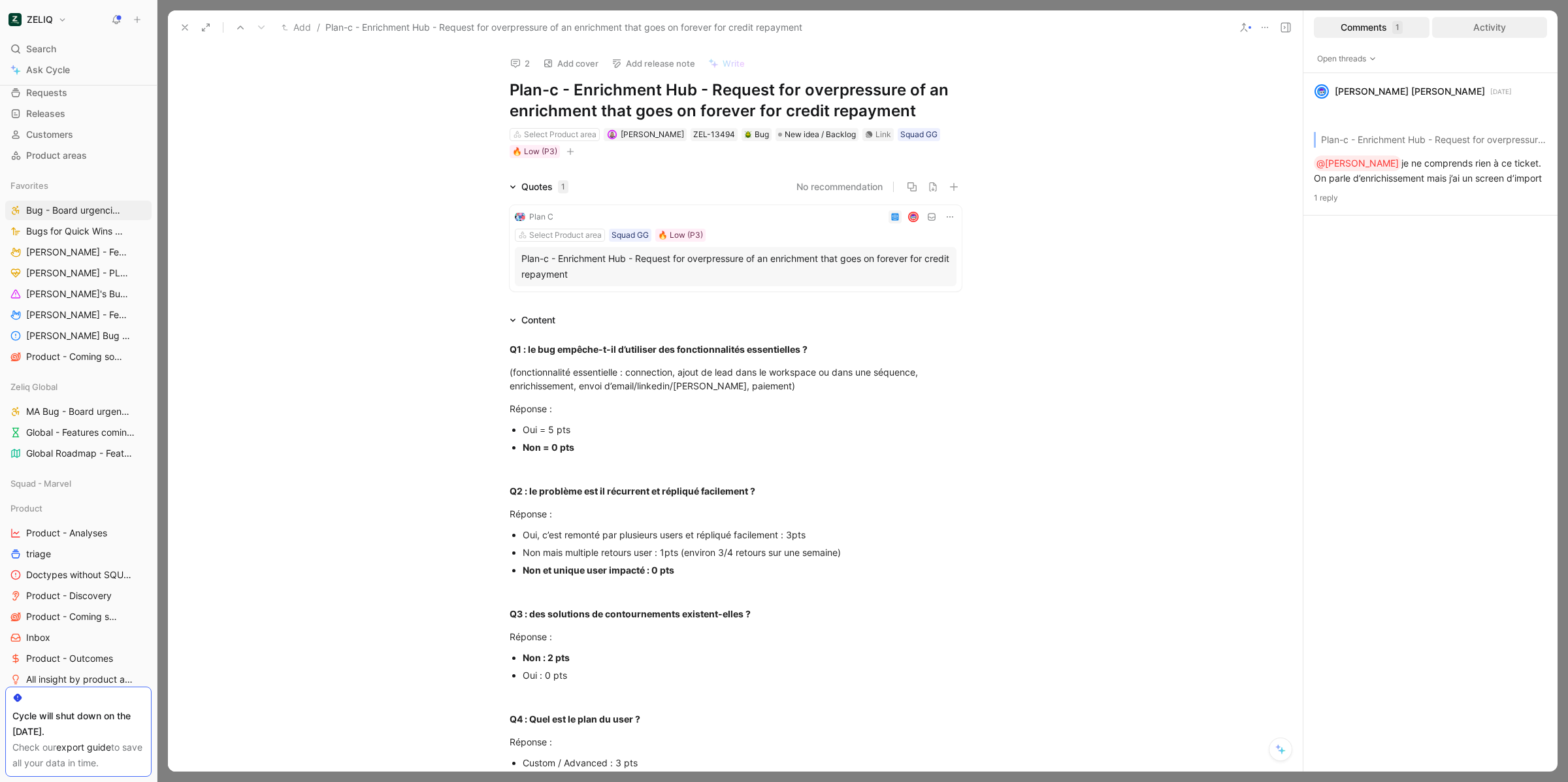
click at [1521, 22] on div "Activity" at bounding box center [1489, 27] width 115 height 21
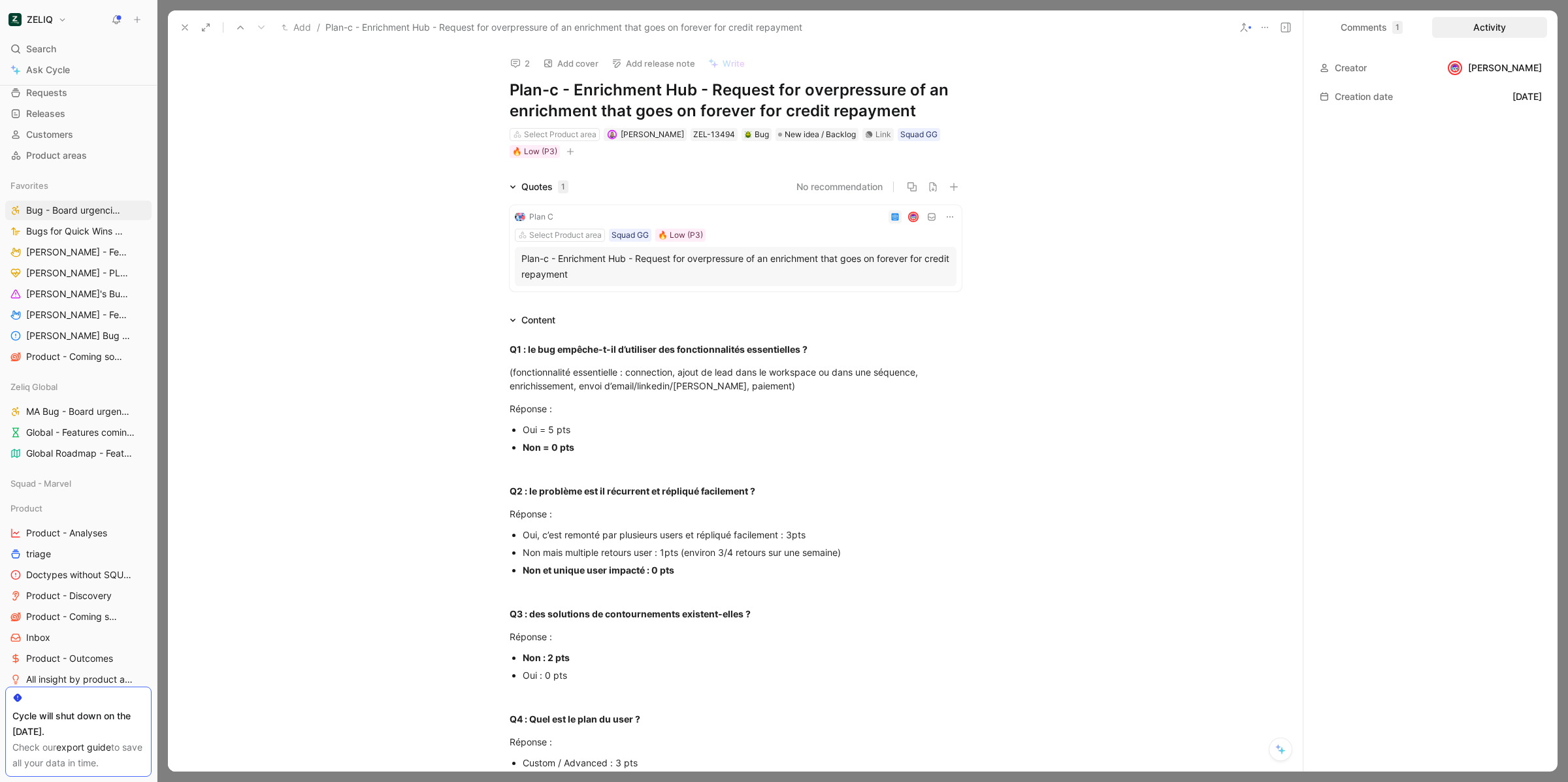
click at [182, 26] on icon at bounding box center [185, 27] width 10 height 10
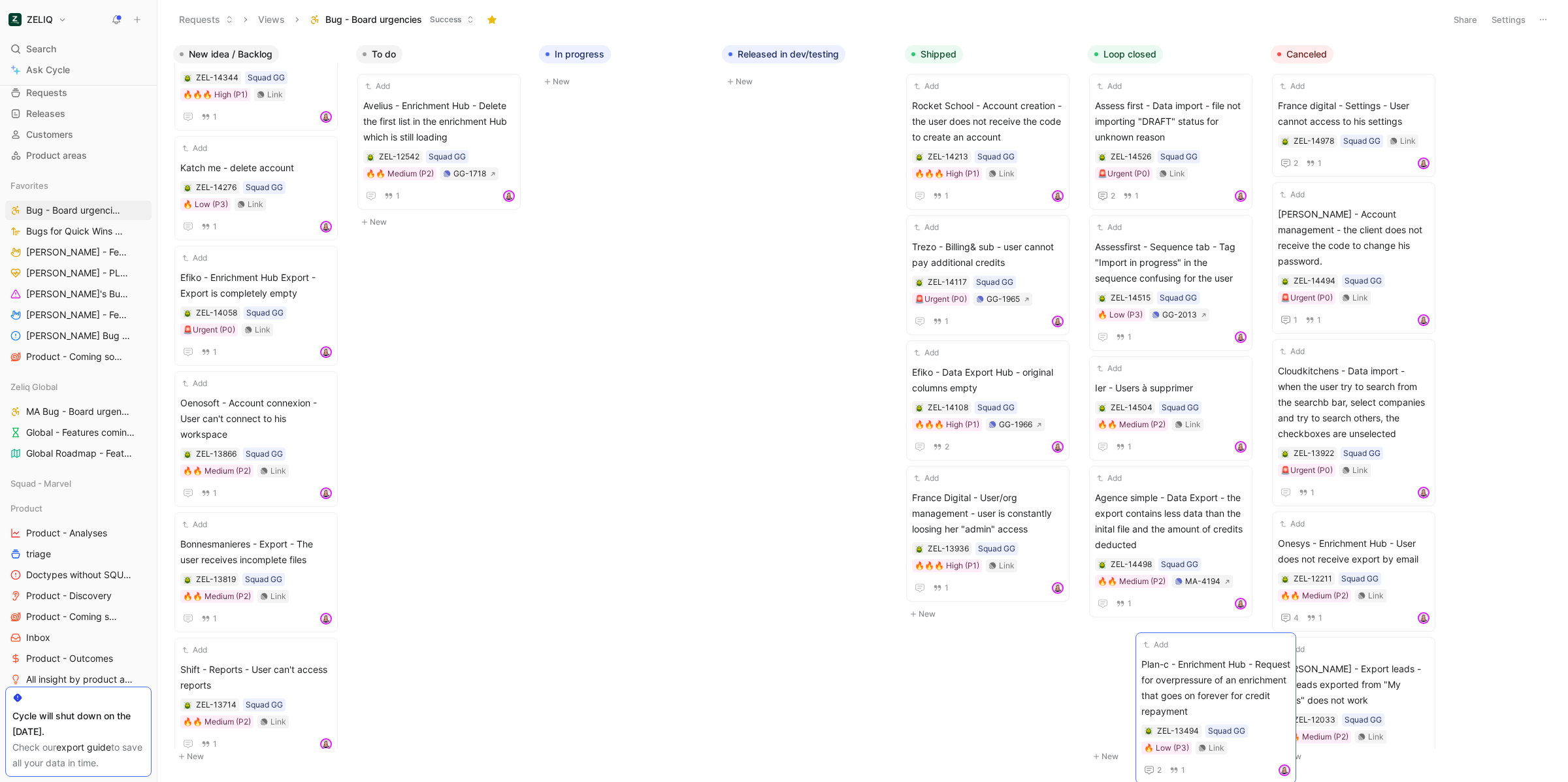
scroll to position [5, 0]
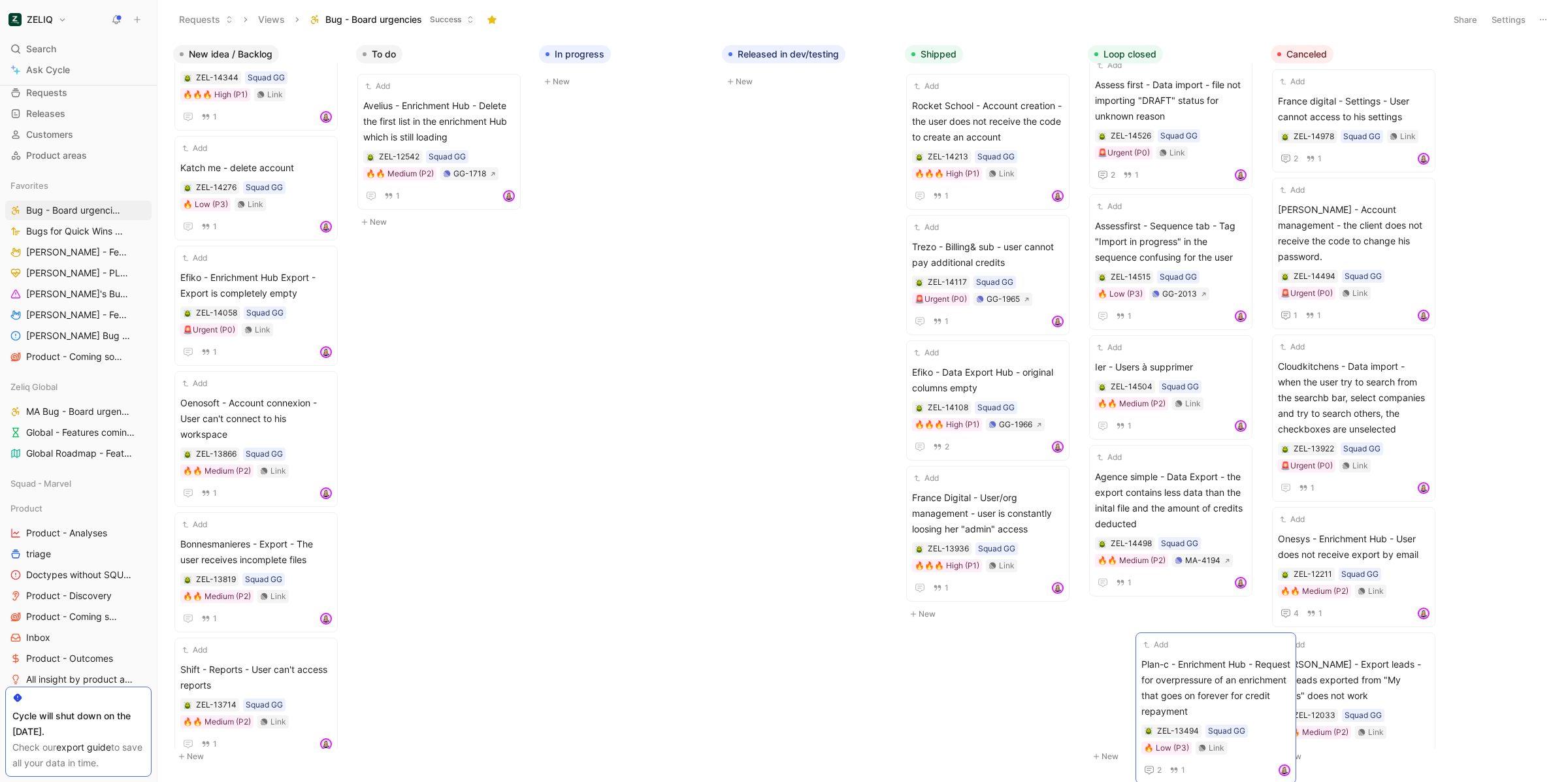
drag, startPoint x: 261, startPoint y: 603, endPoint x: 1144, endPoint y: 629, distance: 883.4
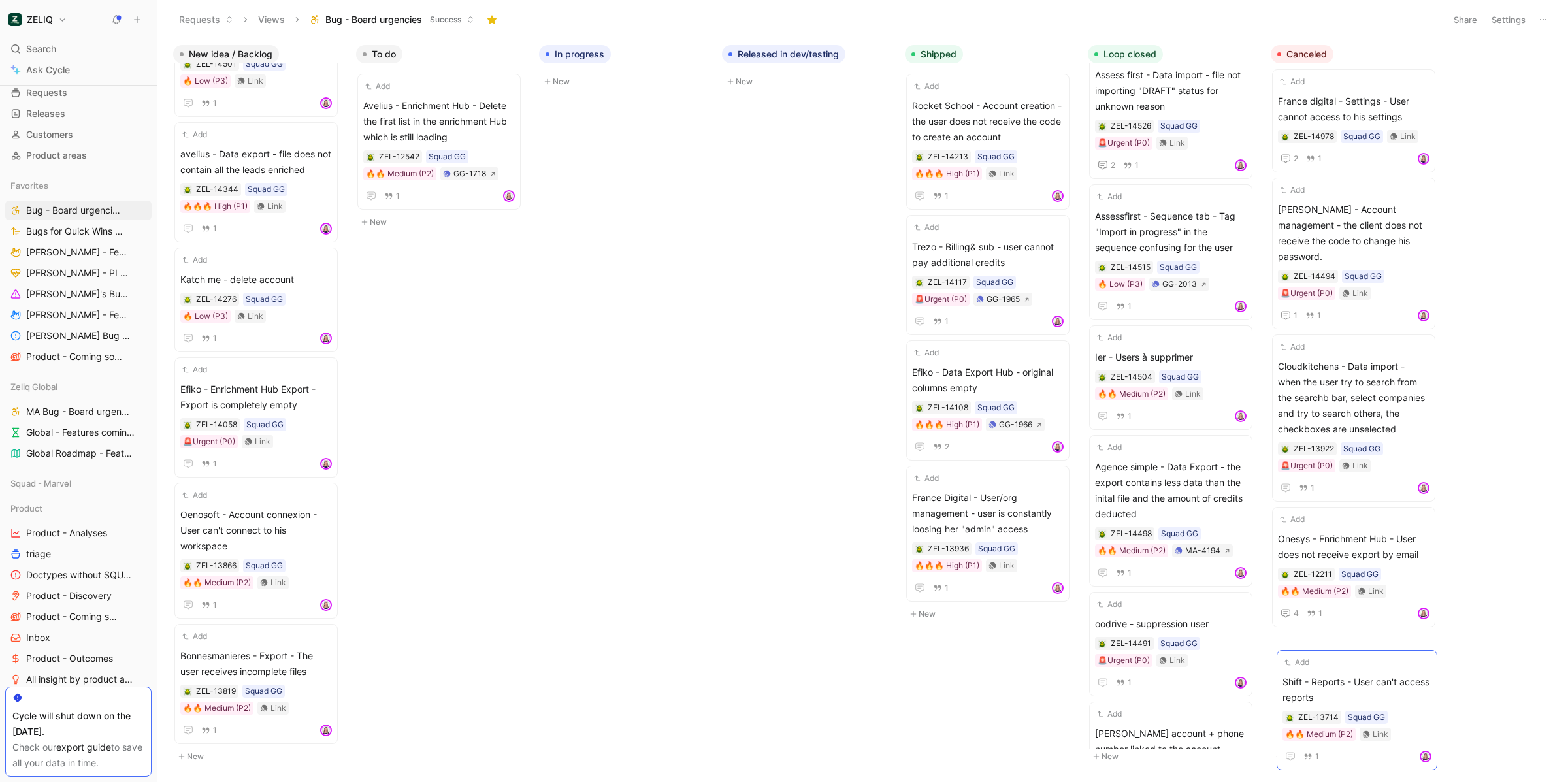
scroll to position [581, 0]
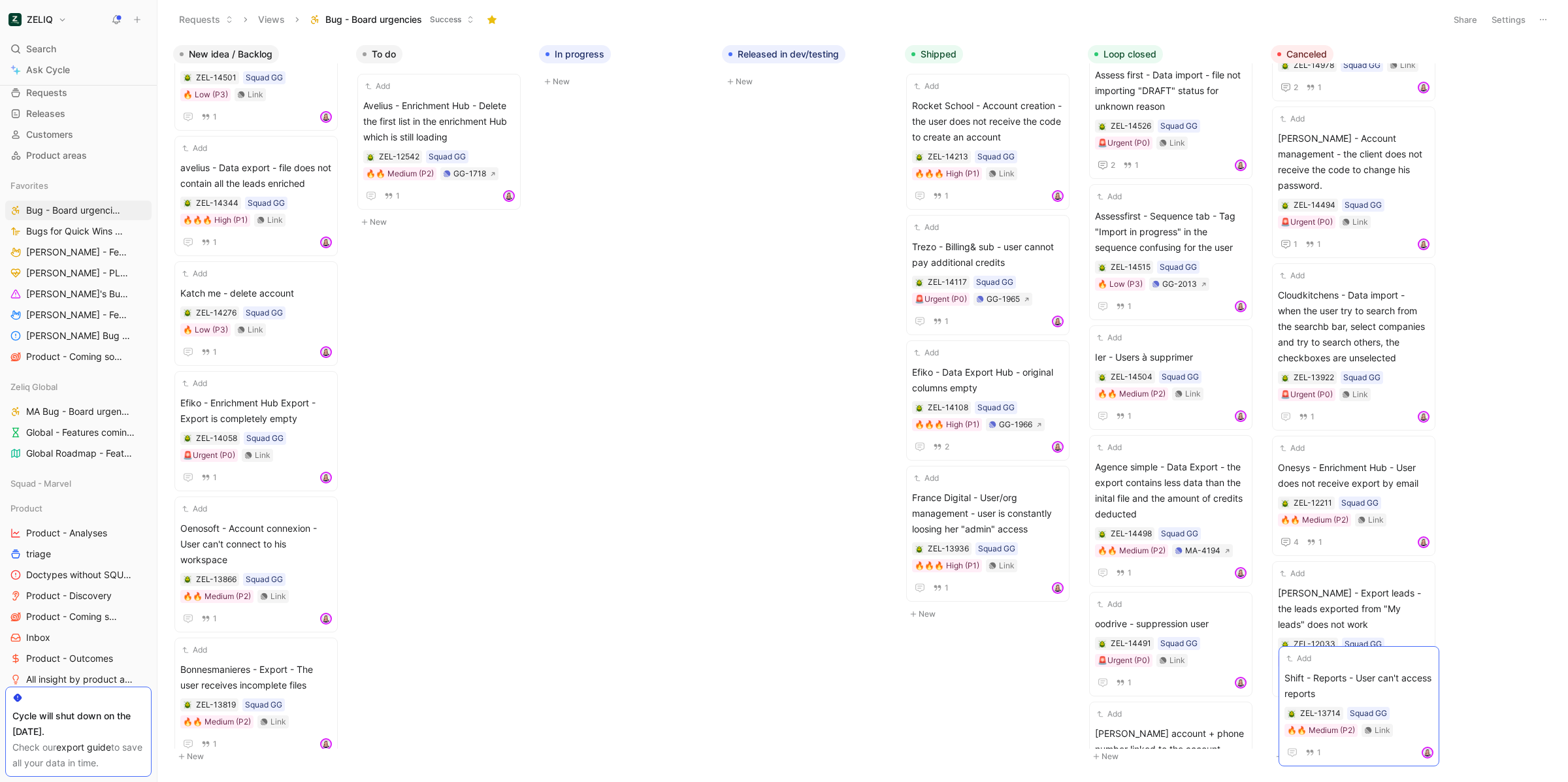
drag, startPoint x: 218, startPoint y: 637, endPoint x: 1322, endPoint y: 660, distance: 1104.2
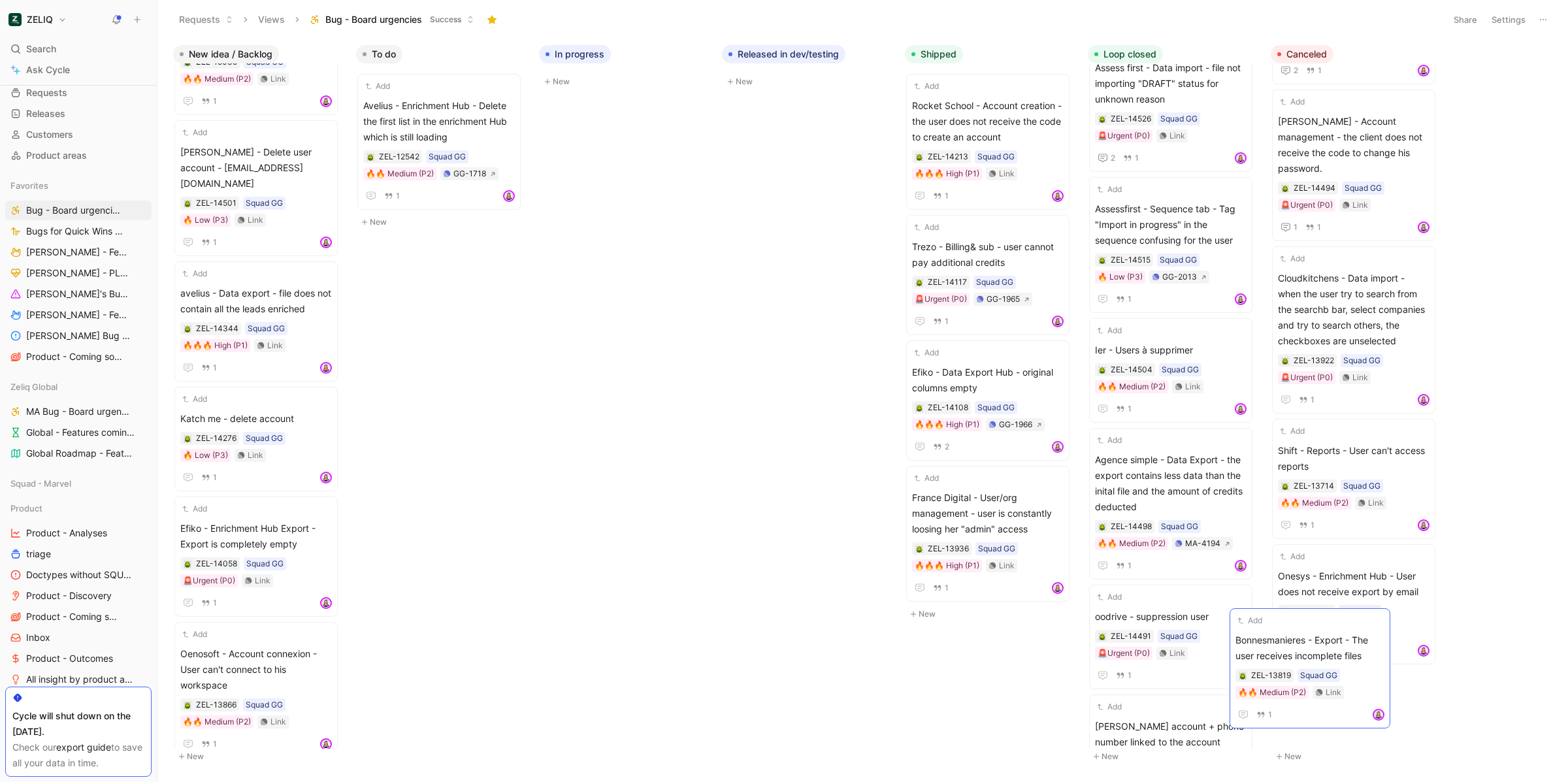
scroll to position [44, 0]
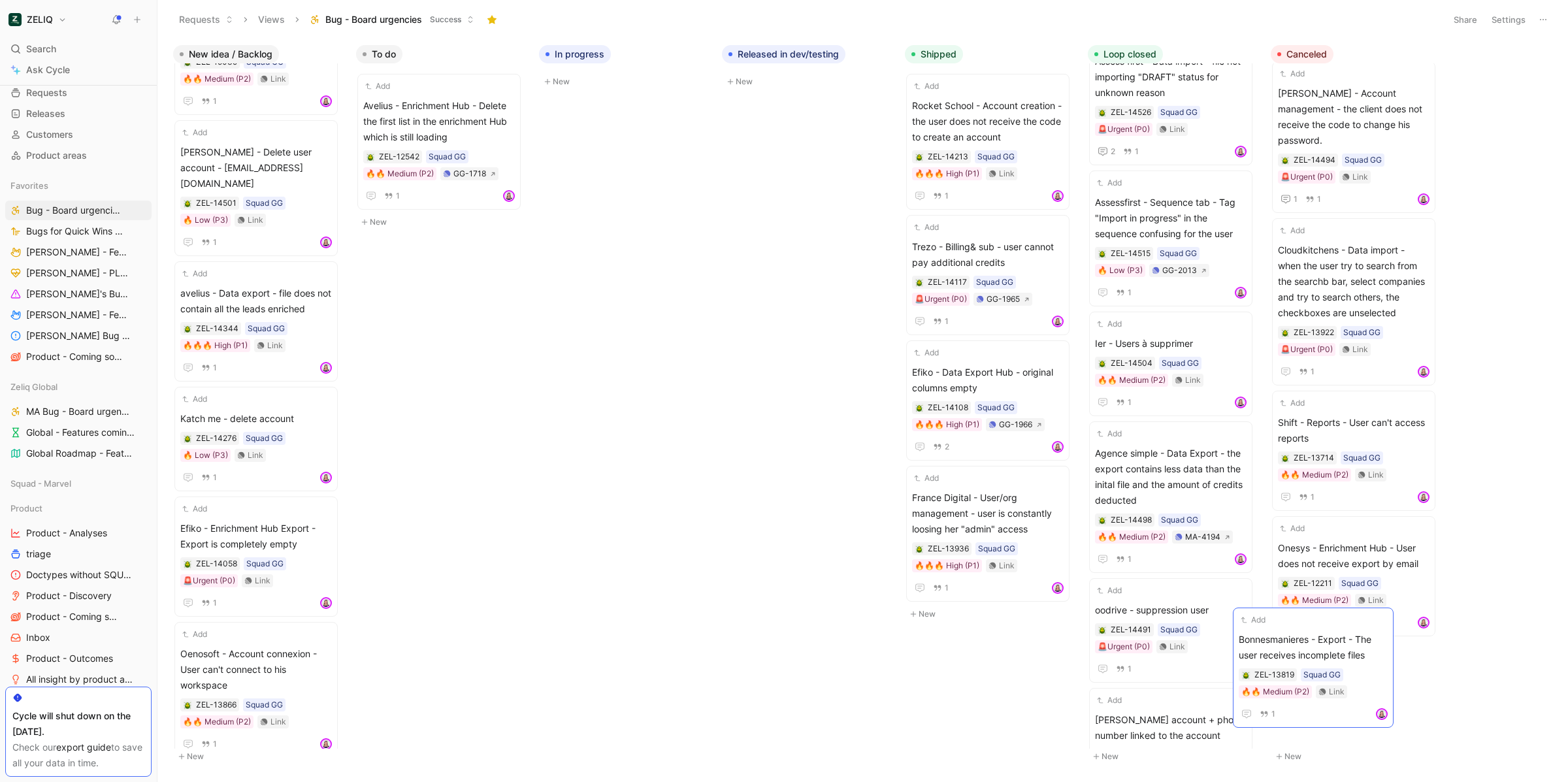
drag, startPoint x: 247, startPoint y: 639, endPoint x: 1305, endPoint y: 623, distance: 1058.1
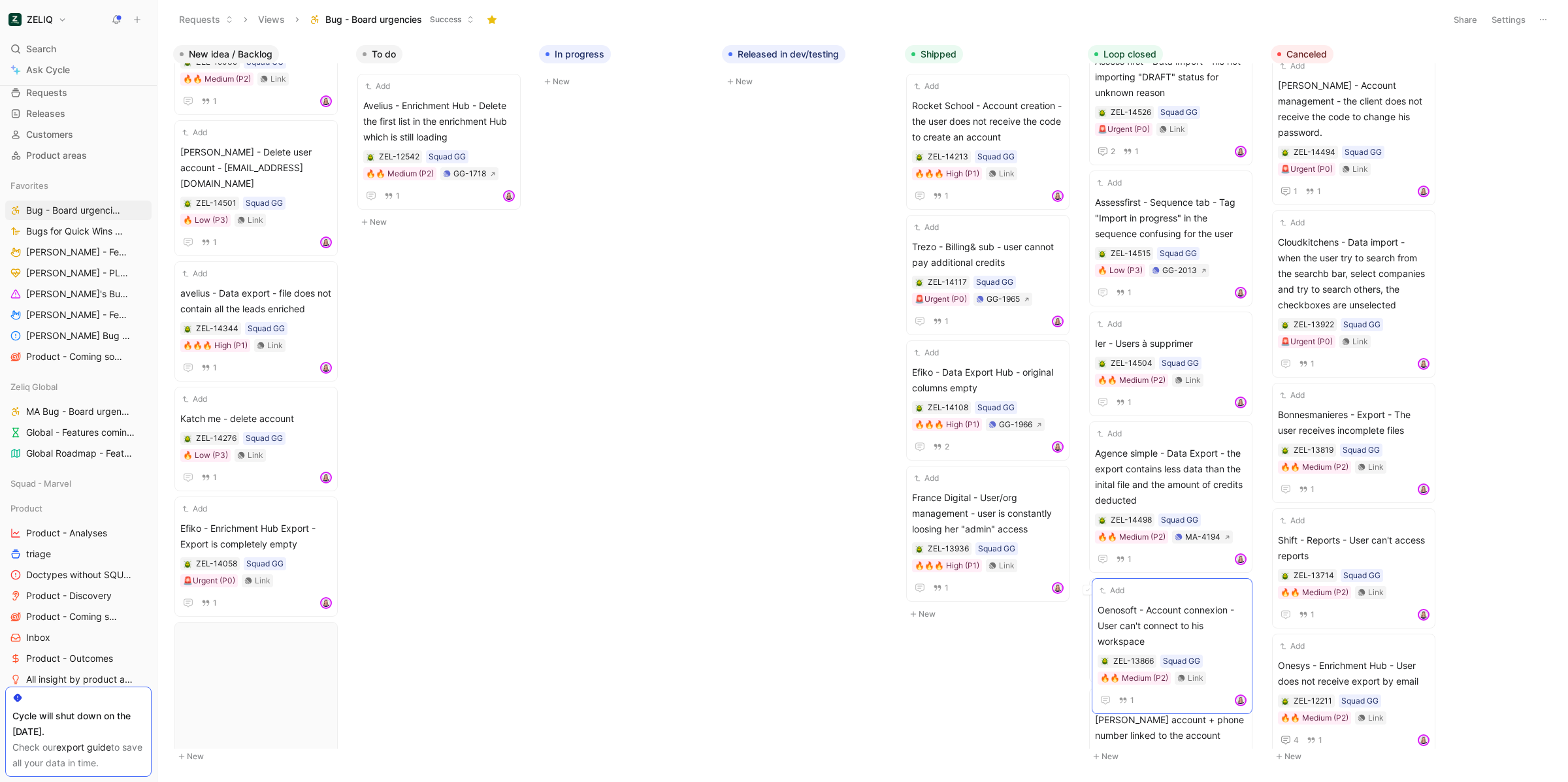
scroll to position [314, 0]
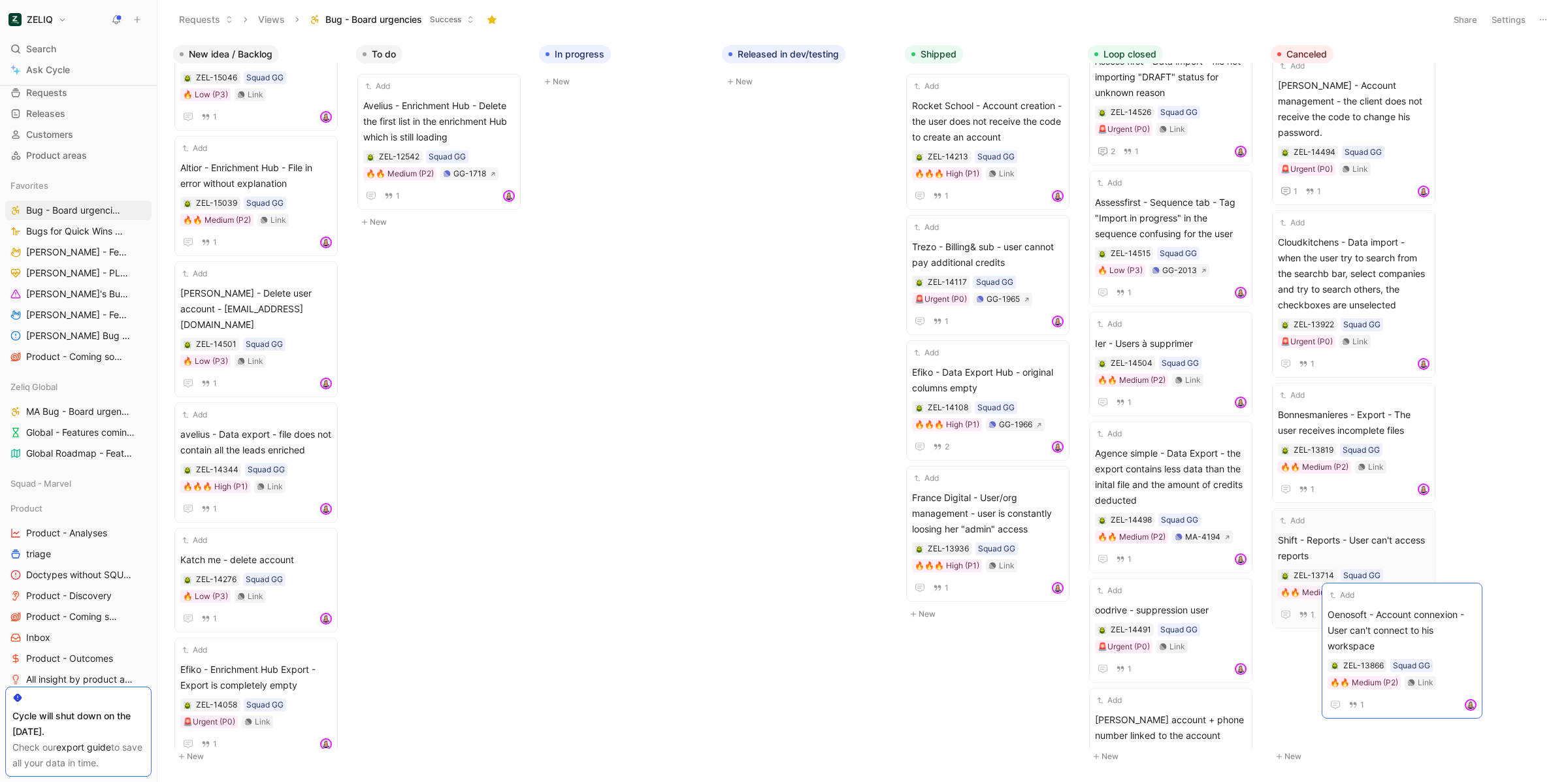
drag, startPoint x: 277, startPoint y: 617, endPoint x: 1369, endPoint y: 590, distance: 1092.3
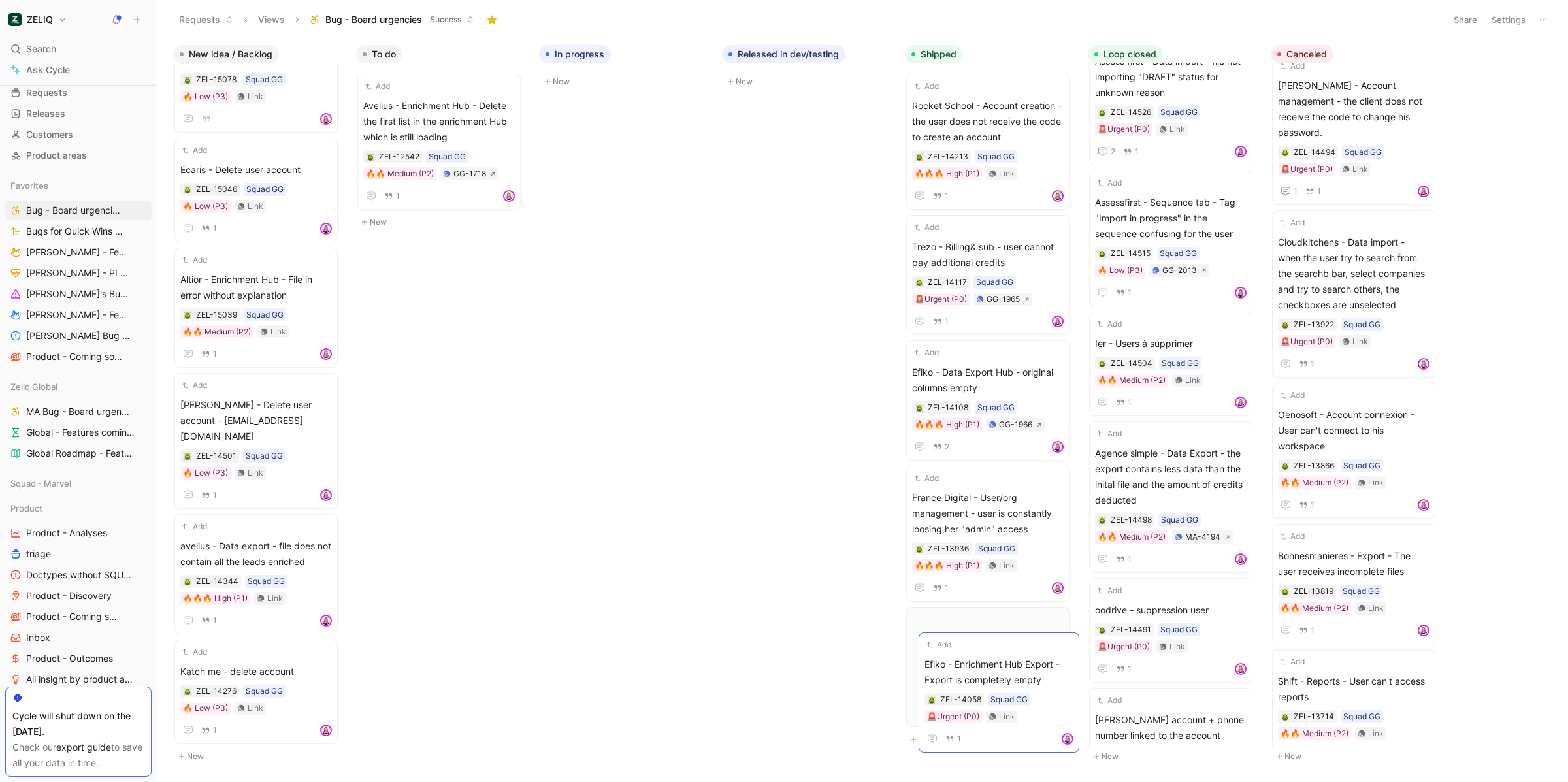
scroll to position [188, 0]
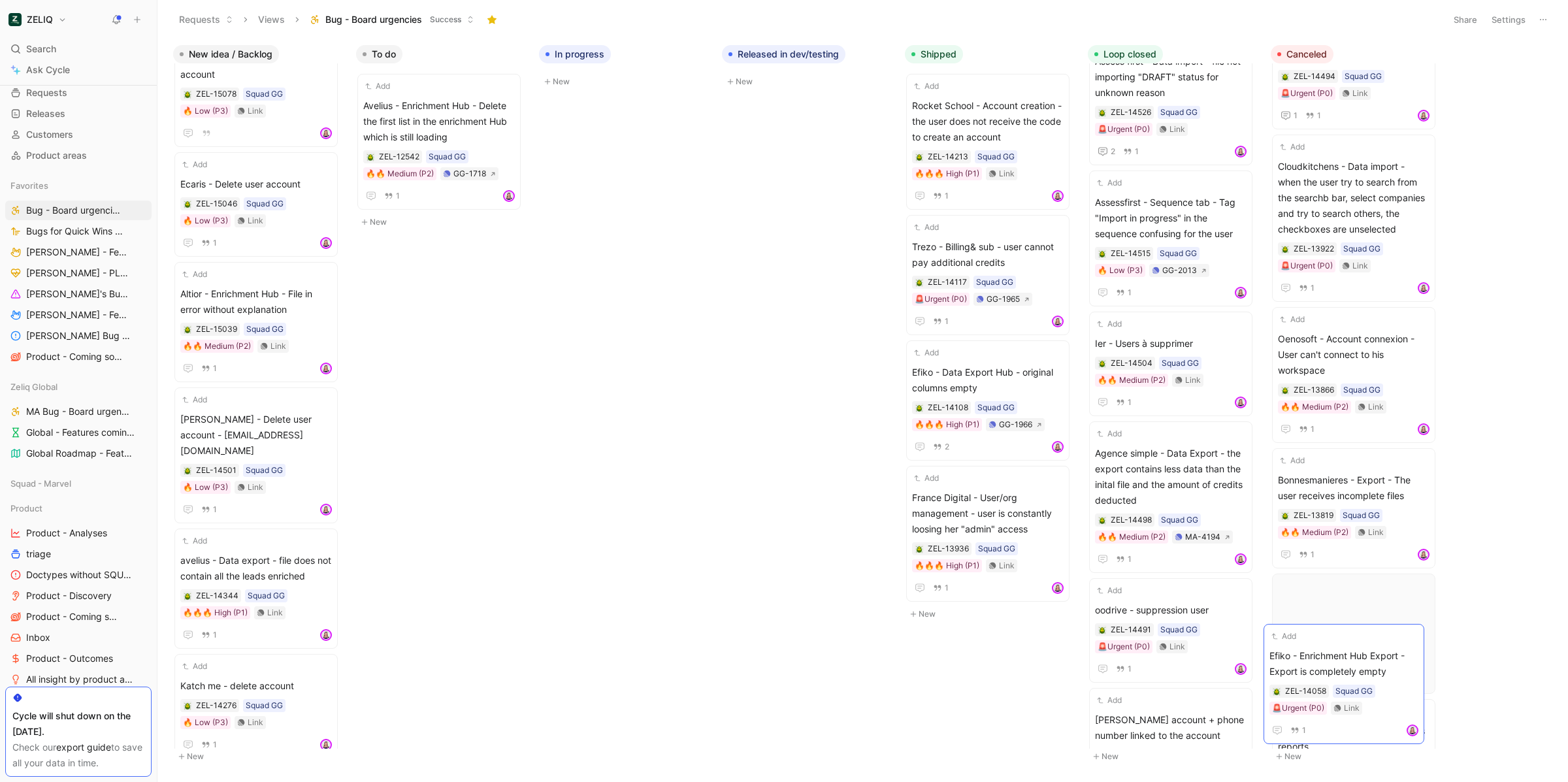
drag, startPoint x: 231, startPoint y: 654, endPoint x: 1320, endPoint y: 655, distance: 1089.0
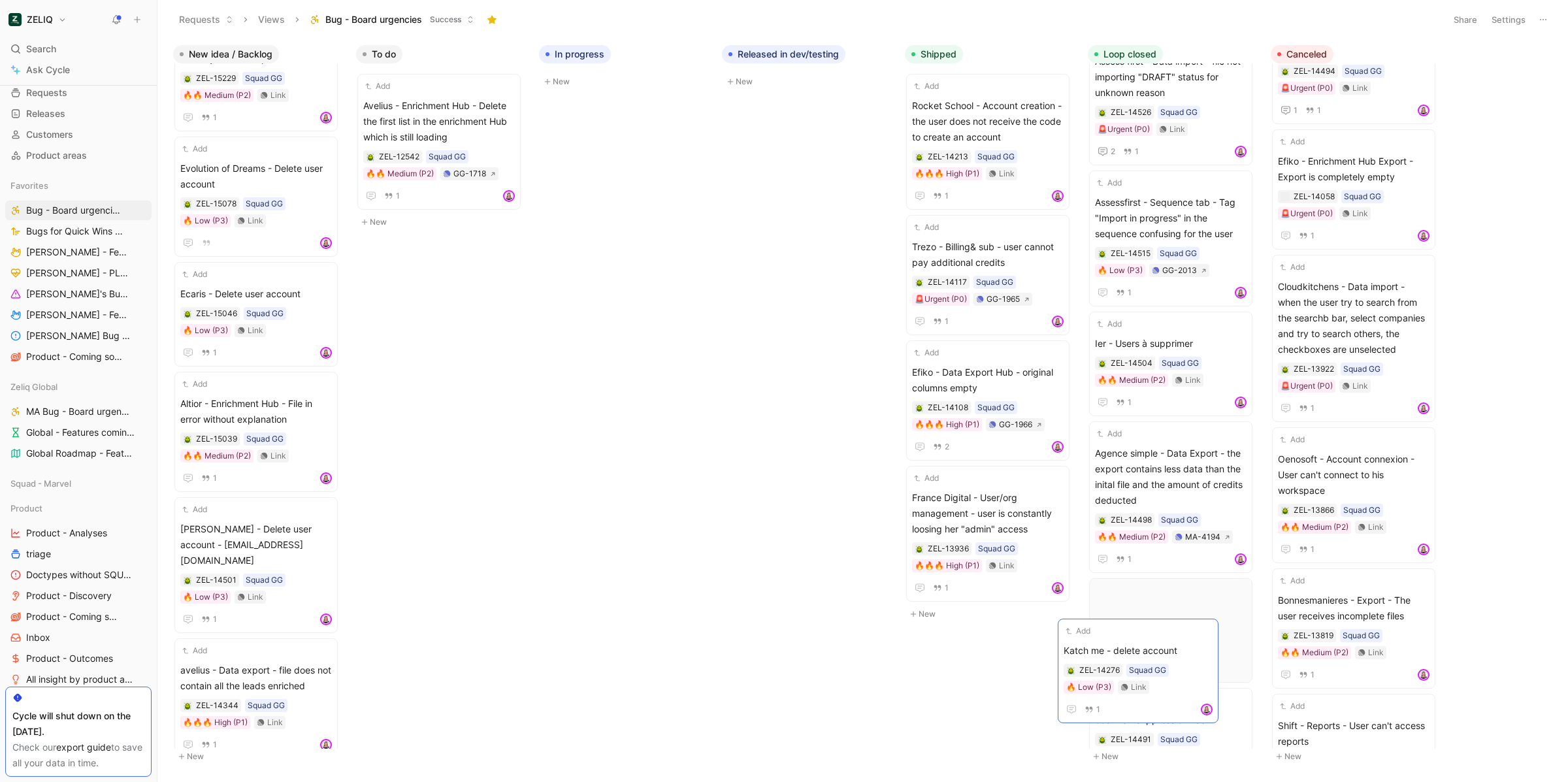
scroll to position [60, 0]
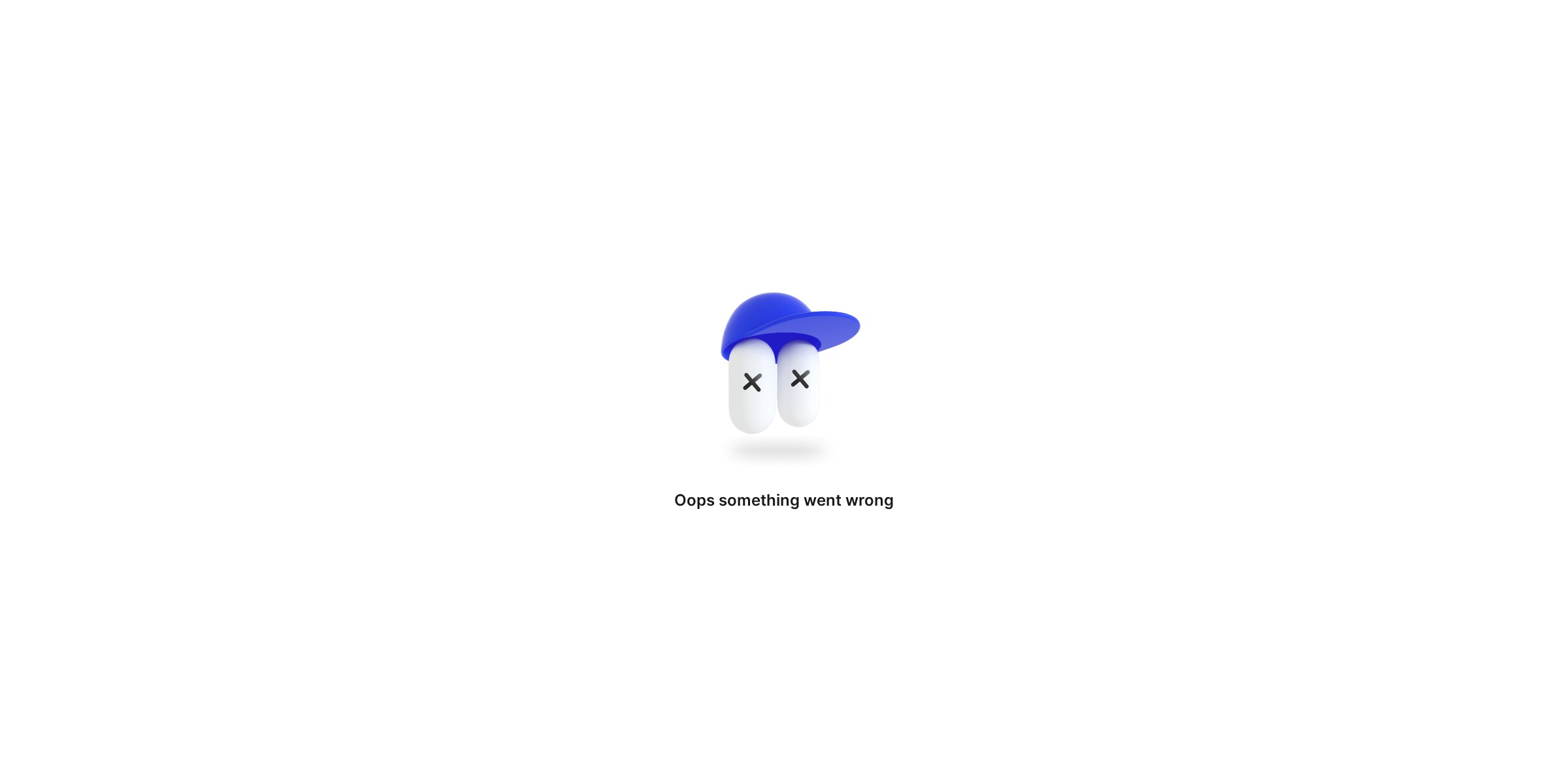
drag, startPoint x: 265, startPoint y: 662, endPoint x: 1385, endPoint y: 640, distance: 1120.2
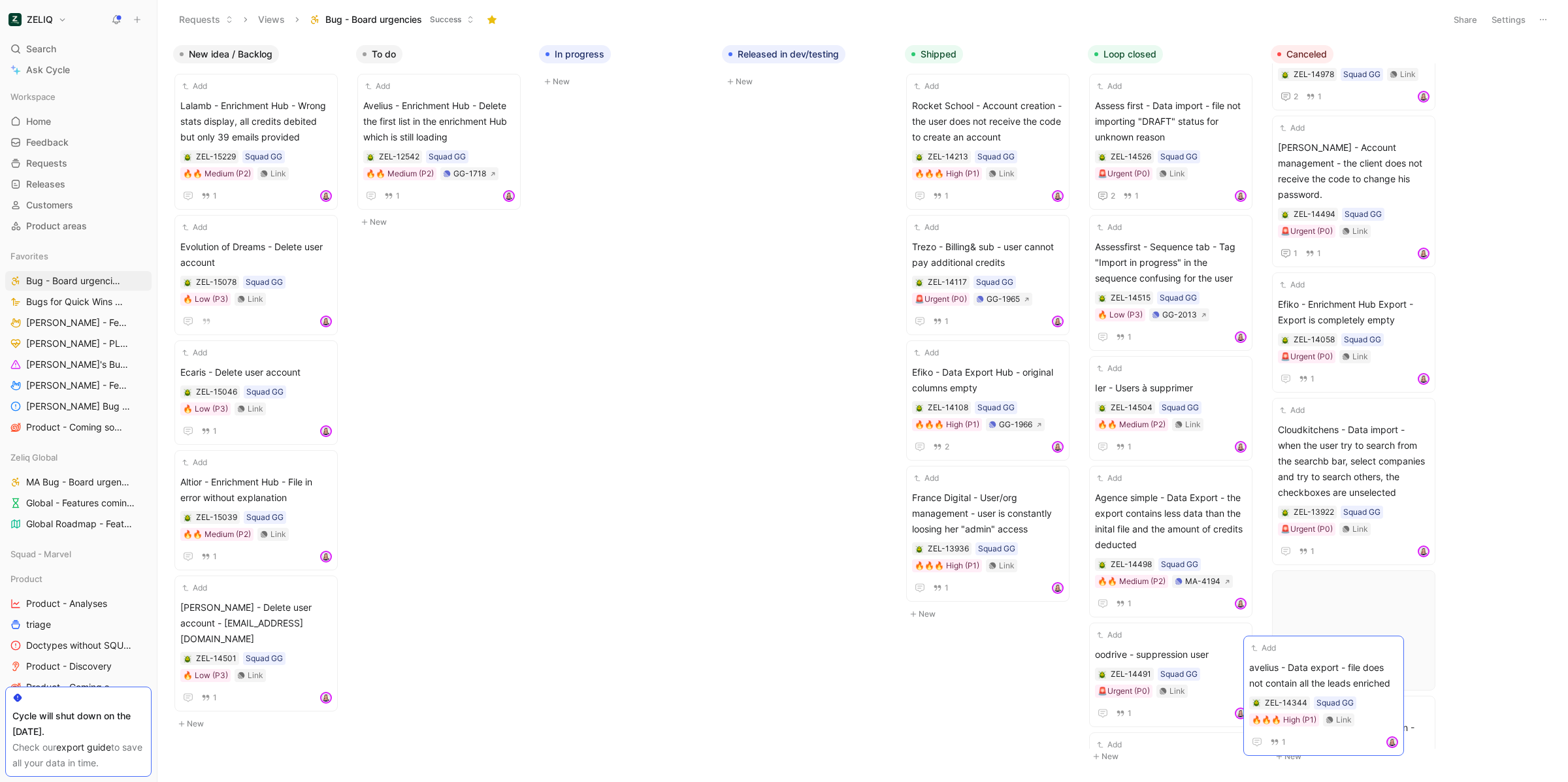
scroll to position [123, 0]
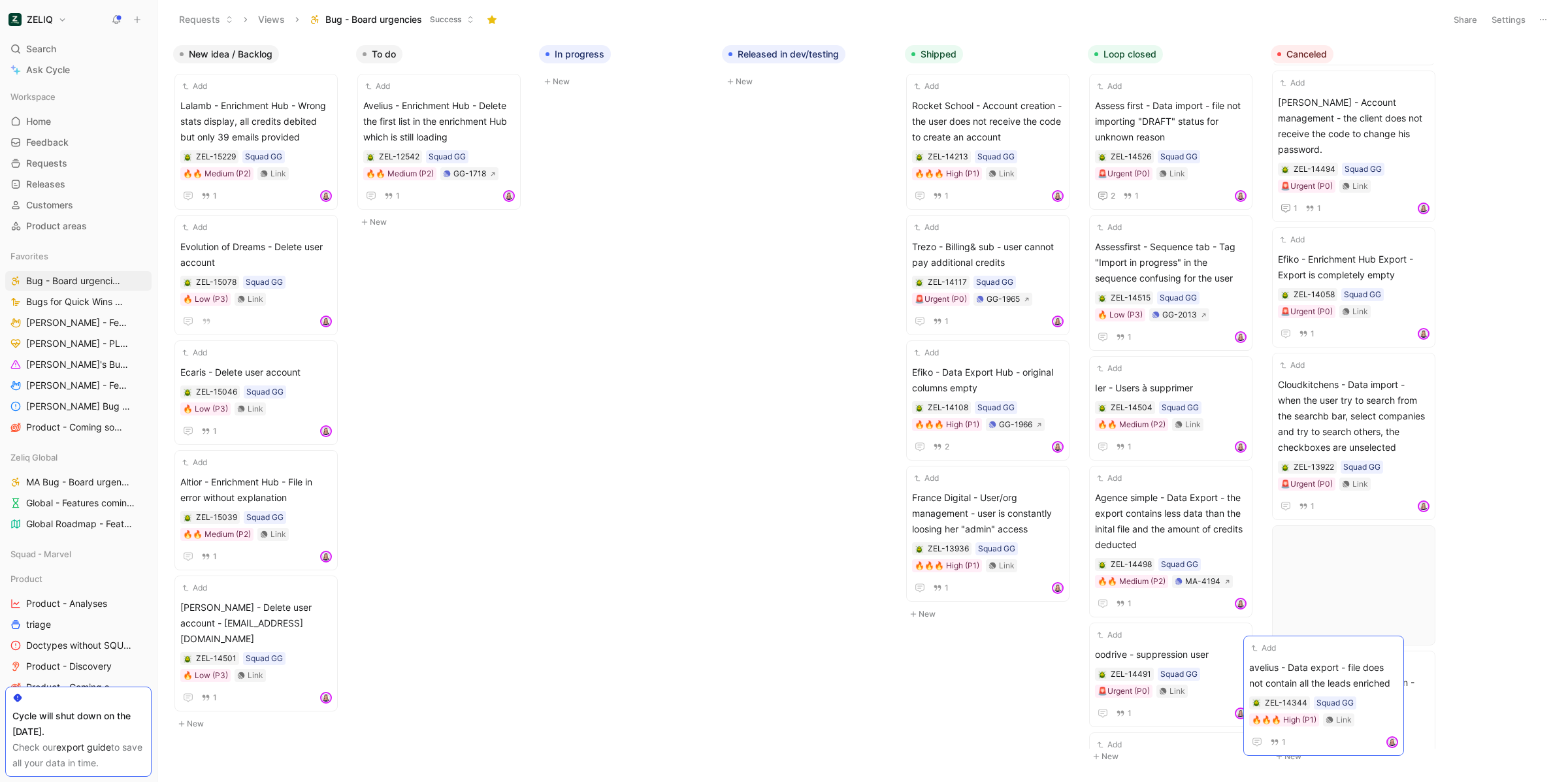
drag, startPoint x: 267, startPoint y: 644, endPoint x: 1336, endPoint y: 655, distance: 1069.1
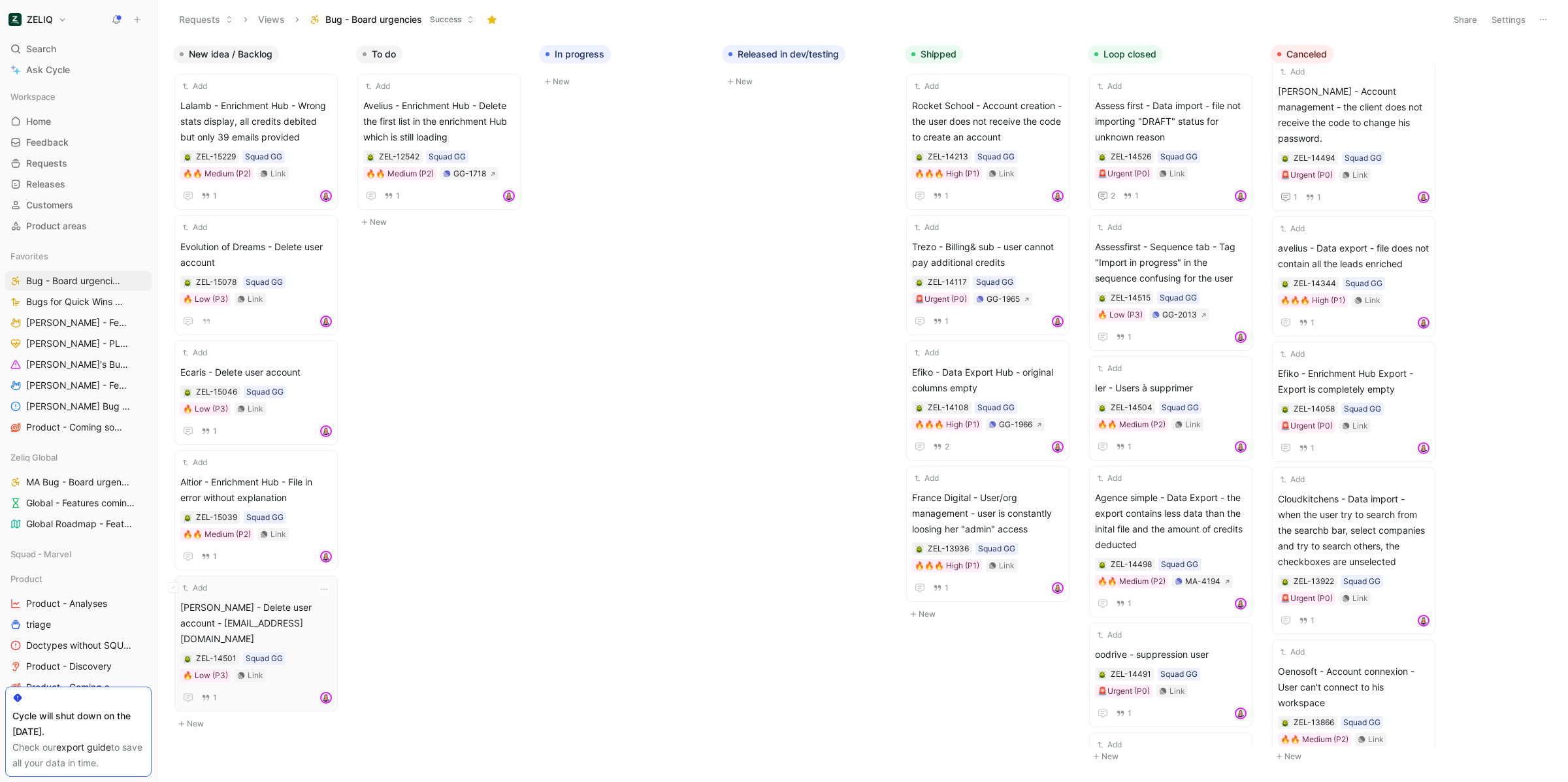
click at [283, 600] on span "[PERSON_NAME] - Delete user account - [EMAIL_ADDRESS][DOMAIN_NAME]" at bounding box center [256, 623] width 151 height 47
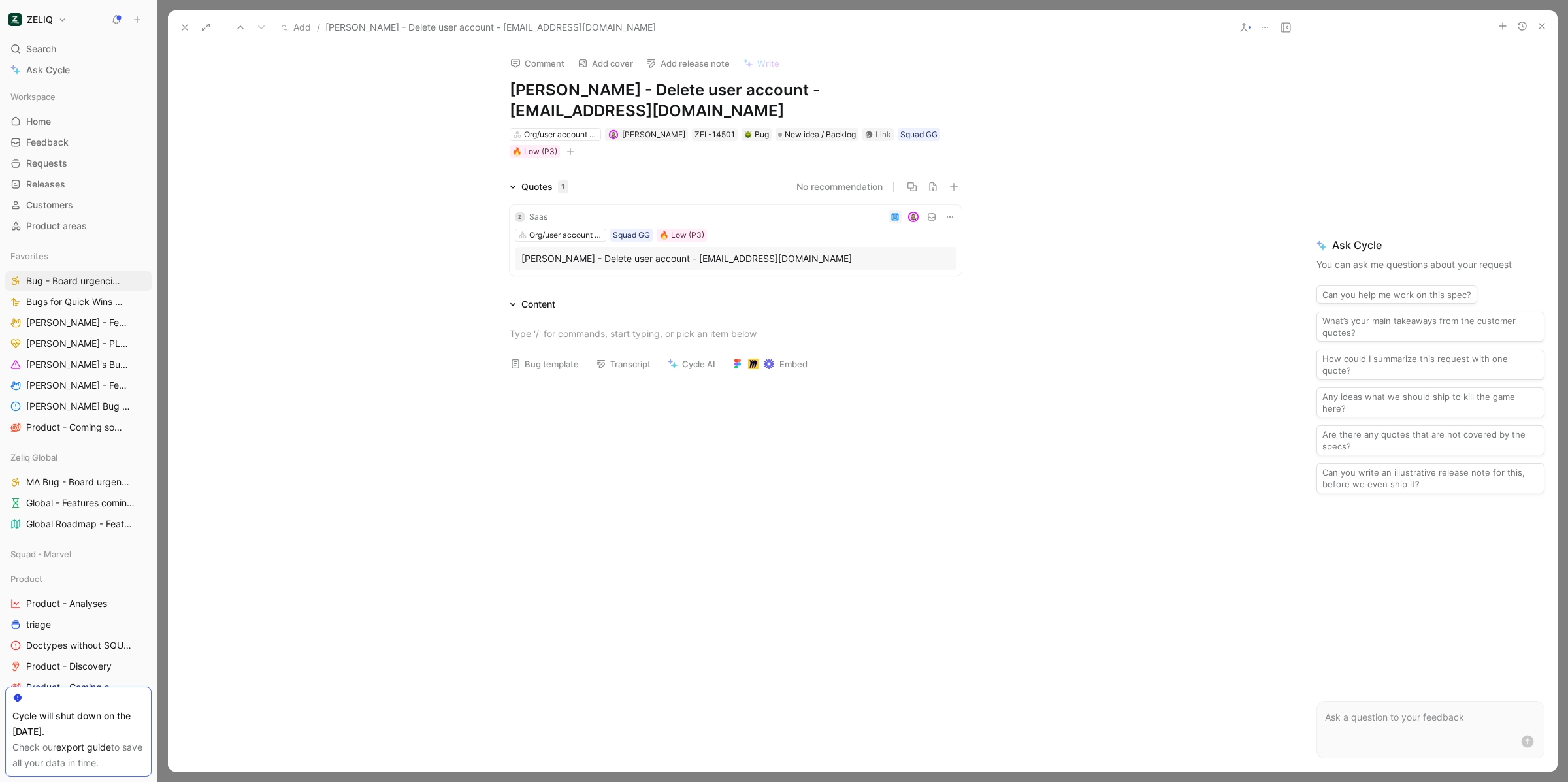
click at [736, 210] on div at bounding box center [754, 217] width 404 height 13
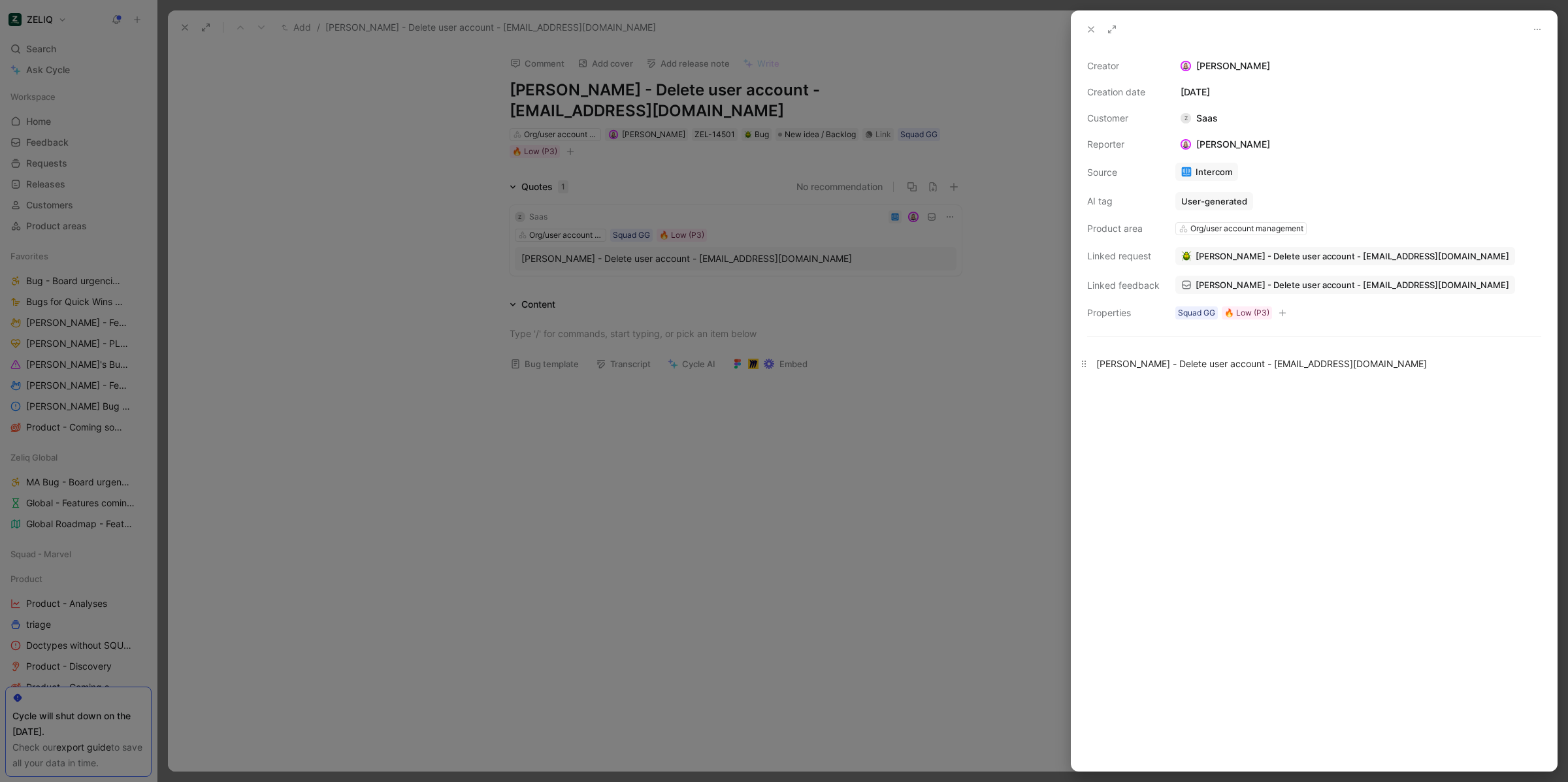
click at [1203, 373] on p "[PERSON_NAME] - Delete user account - [EMAIL_ADDRESS][DOMAIN_NAME]" at bounding box center [1314, 363] width 486 height 22
click at [1086, 26] on icon at bounding box center [1091, 29] width 10 height 10
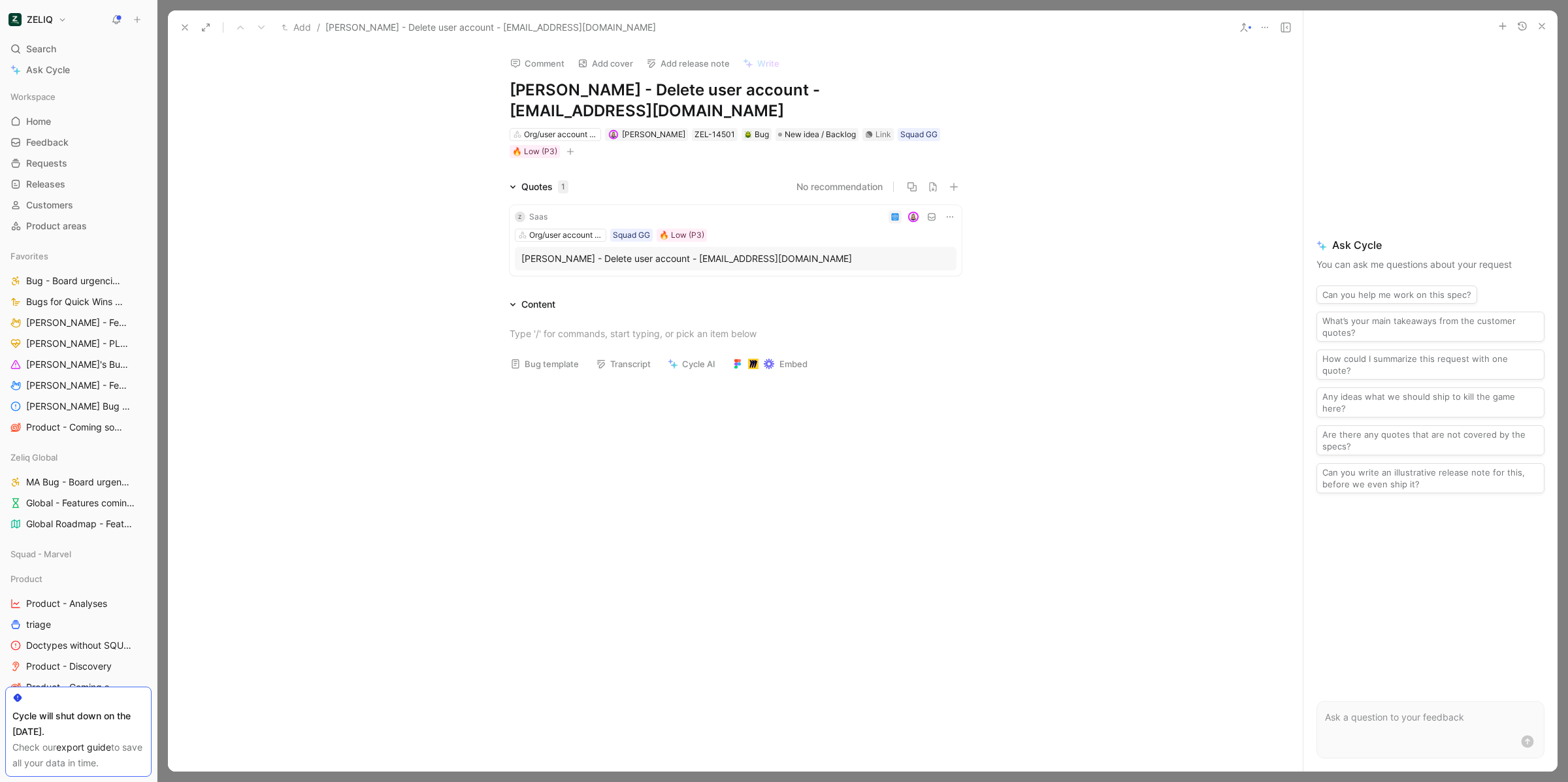
click at [1537, 26] on icon "button" at bounding box center [1542, 26] width 10 height 10
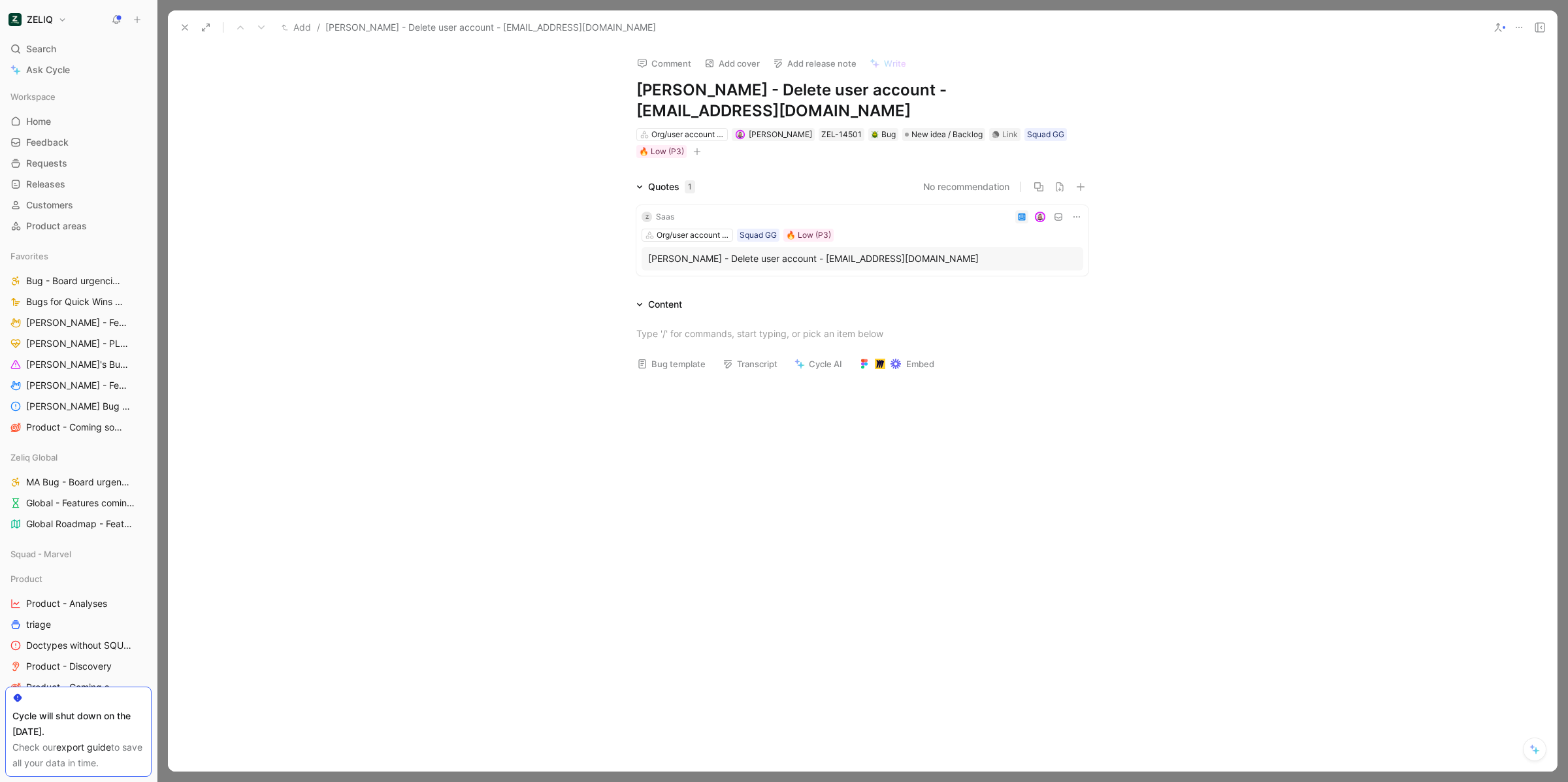
click at [1547, 35] on button at bounding box center [1540, 27] width 18 height 18
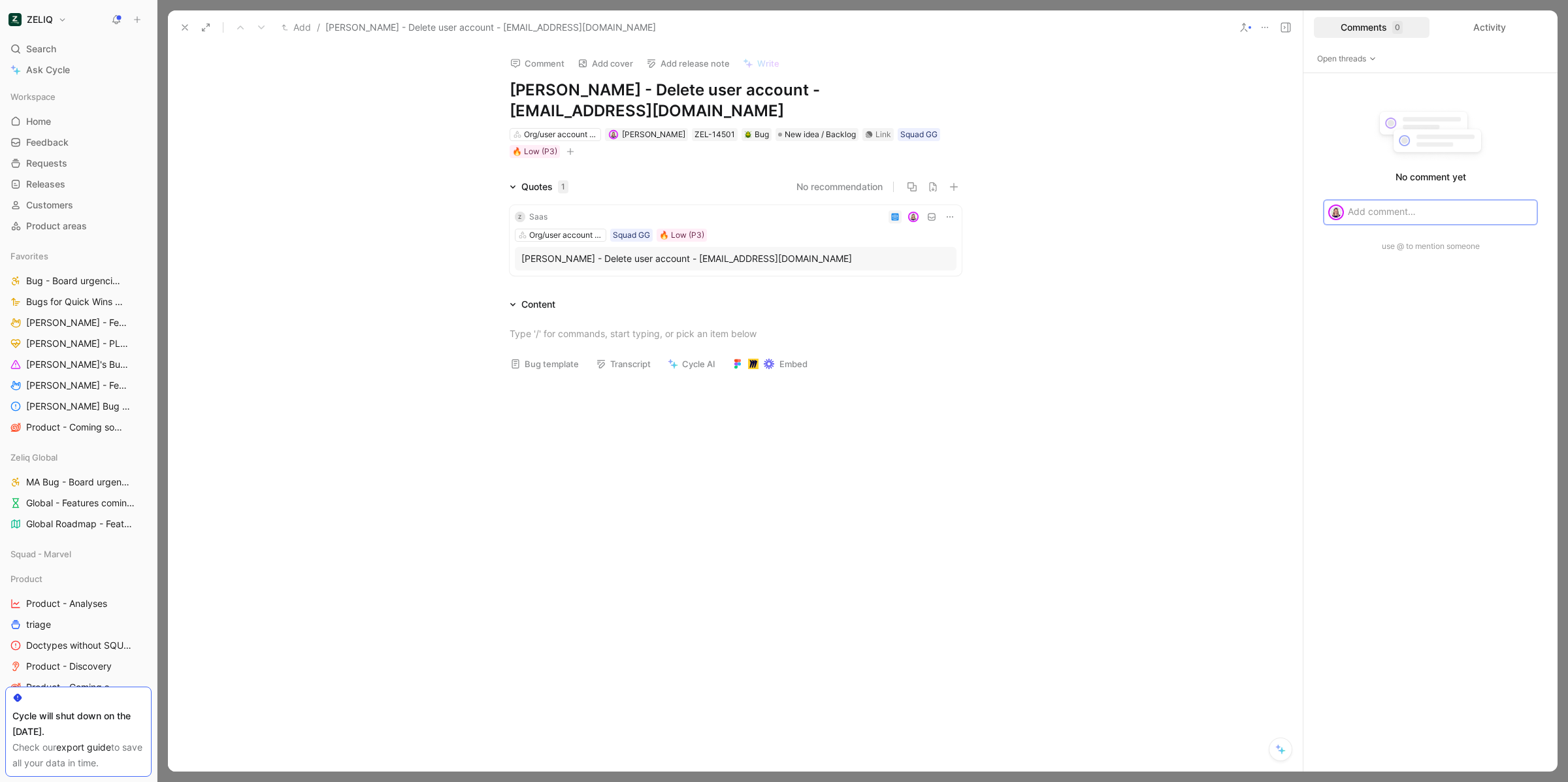
click at [1376, 216] on p at bounding box center [1440, 211] width 185 height 14
click at [1512, 262] on span "Send" at bounding box center [1517, 261] width 19 height 13
click at [187, 24] on icon at bounding box center [185, 27] width 10 height 10
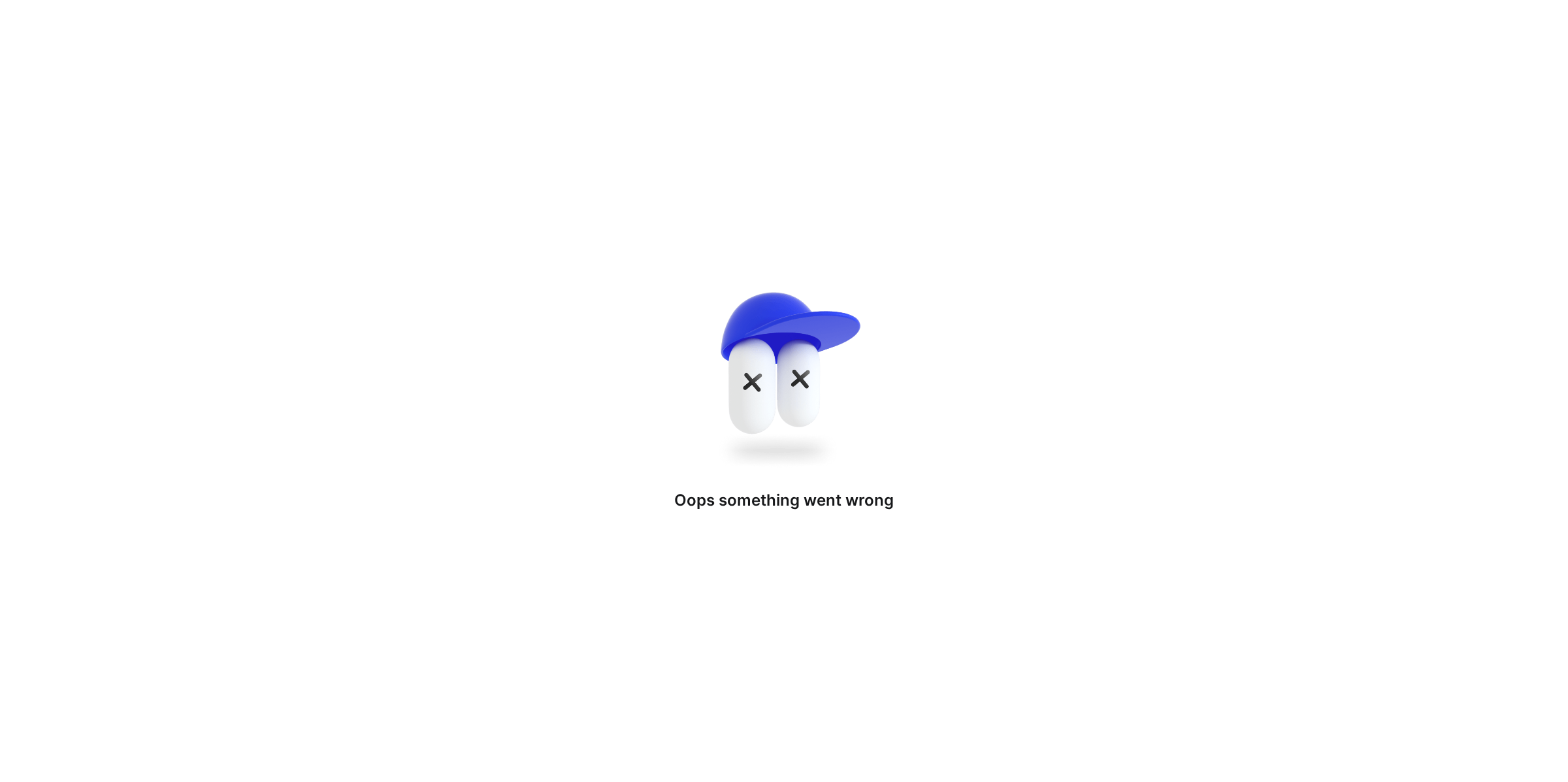
drag, startPoint x: 232, startPoint y: 465, endPoint x: 1355, endPoint y: 508, distance: 1123.8
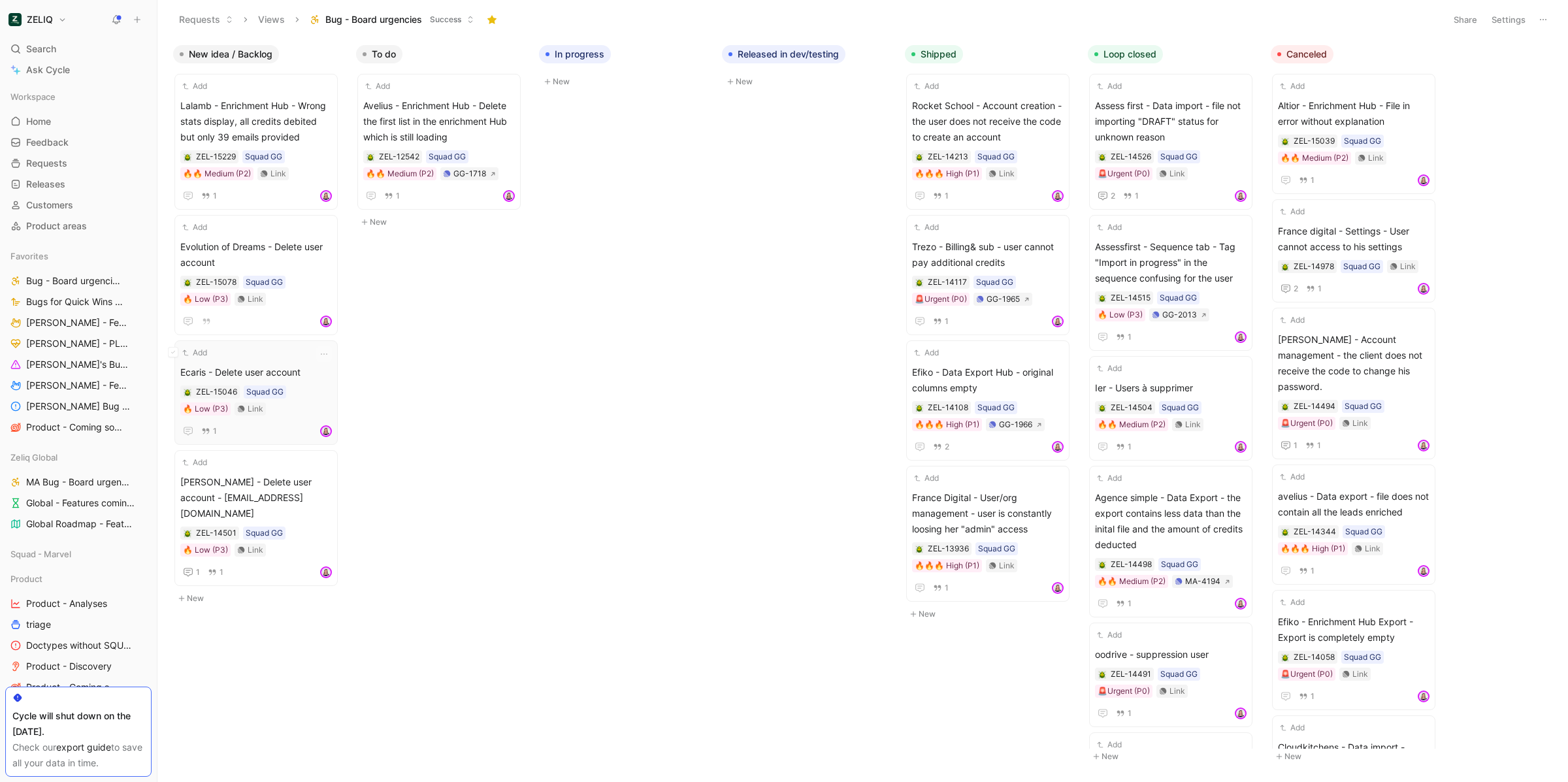
click at [268, 357] on div "Add" at bounding box center [248, 352] width 135 height 13
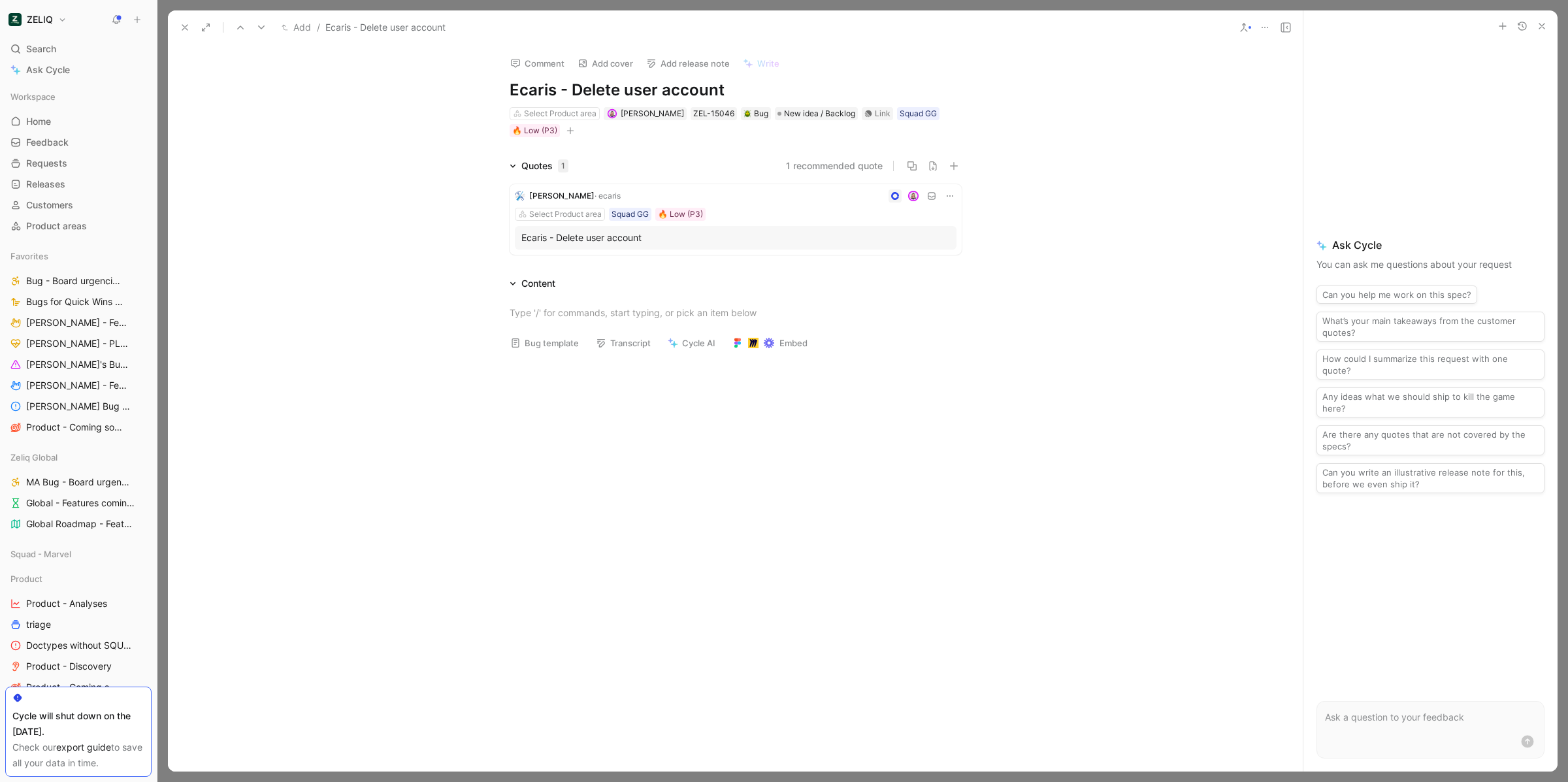
click at [1537, 26] on icon "button" at bounding box center [1542, 26] width 10 height 10
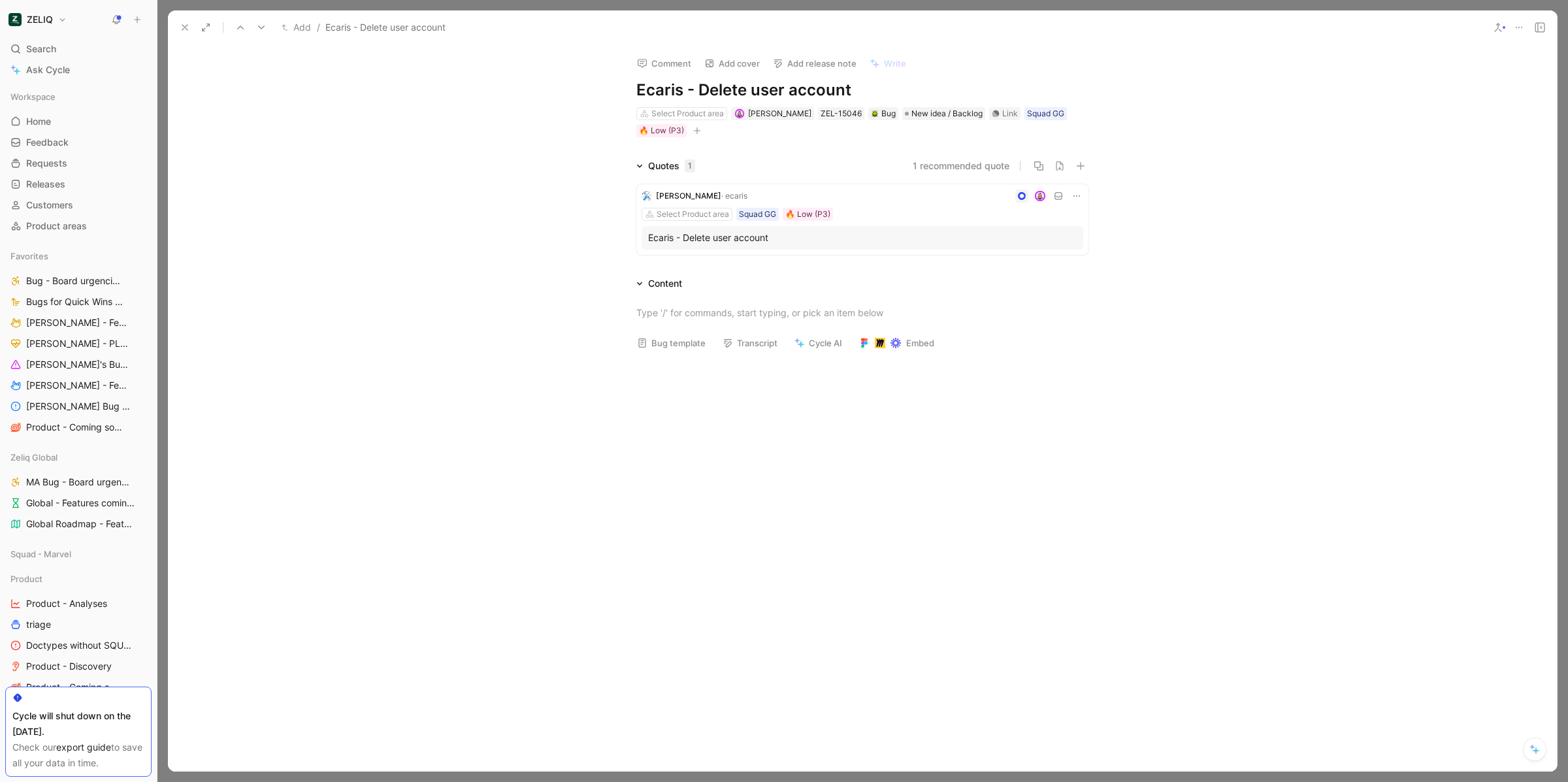
click at [1537, 27] on icon at bounding box center [1540, 27] width 10 height 10
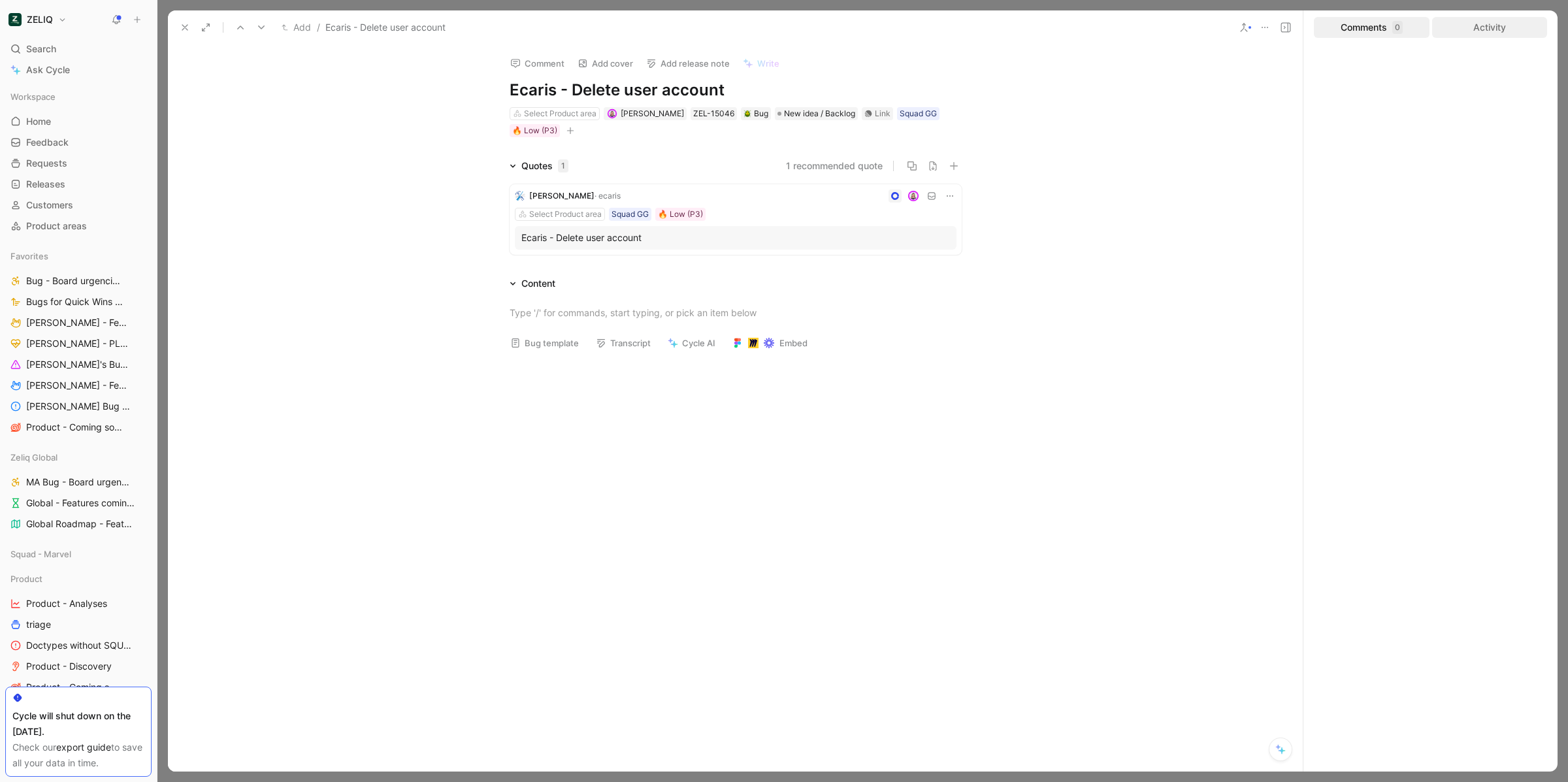
click at [1533, 28] on div "Activity" at bounding box center [1489, 27] width 115 height 21
click at [183, 26] on use at bounding box center [185, 28] width 6 height 6
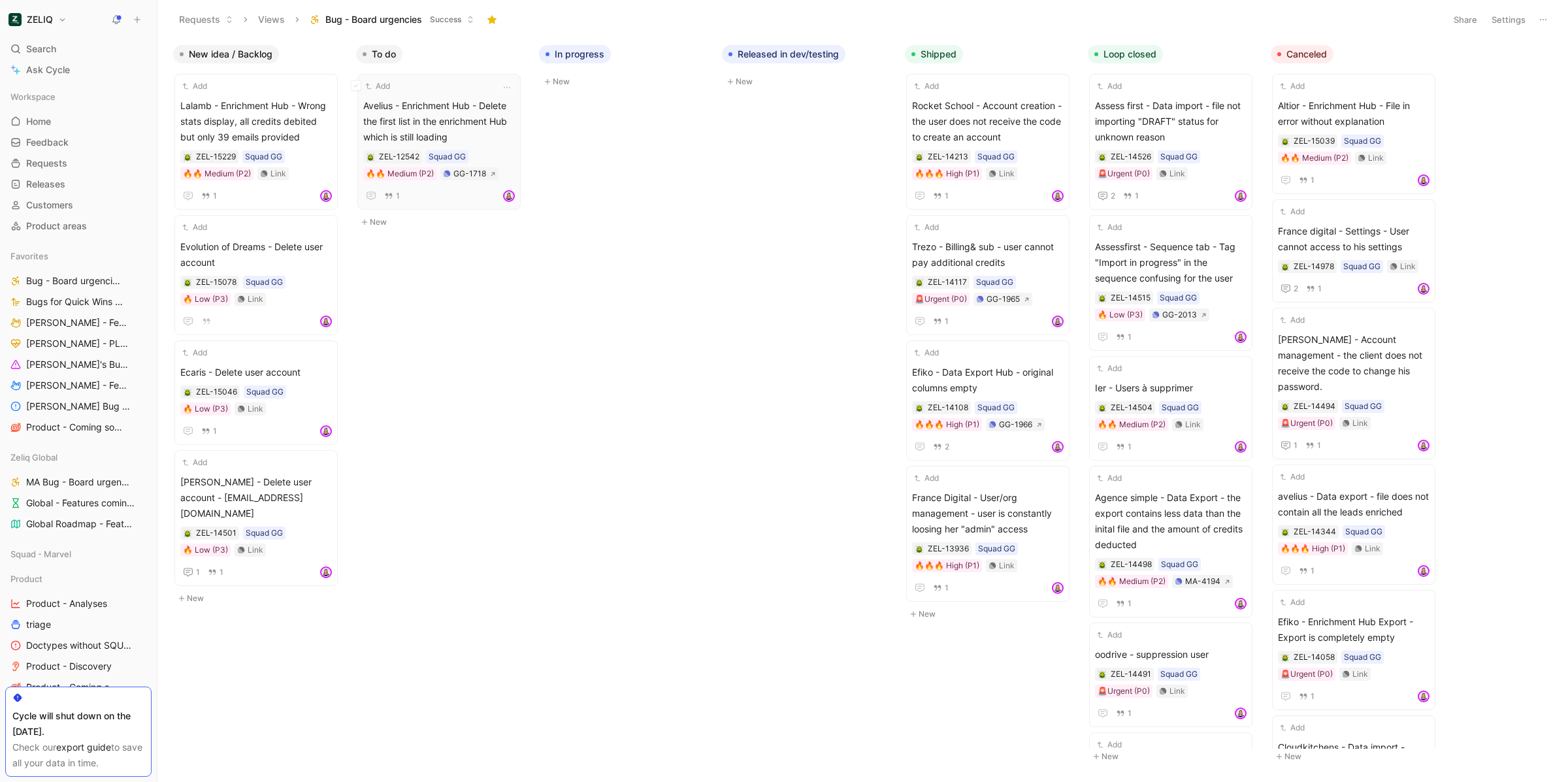
click at [480, 115] on span "Avelius - Enrichment Hub - Delete the first list in the enrichment Hub which is…" at bounding box center [439, 122] width 151 height 47
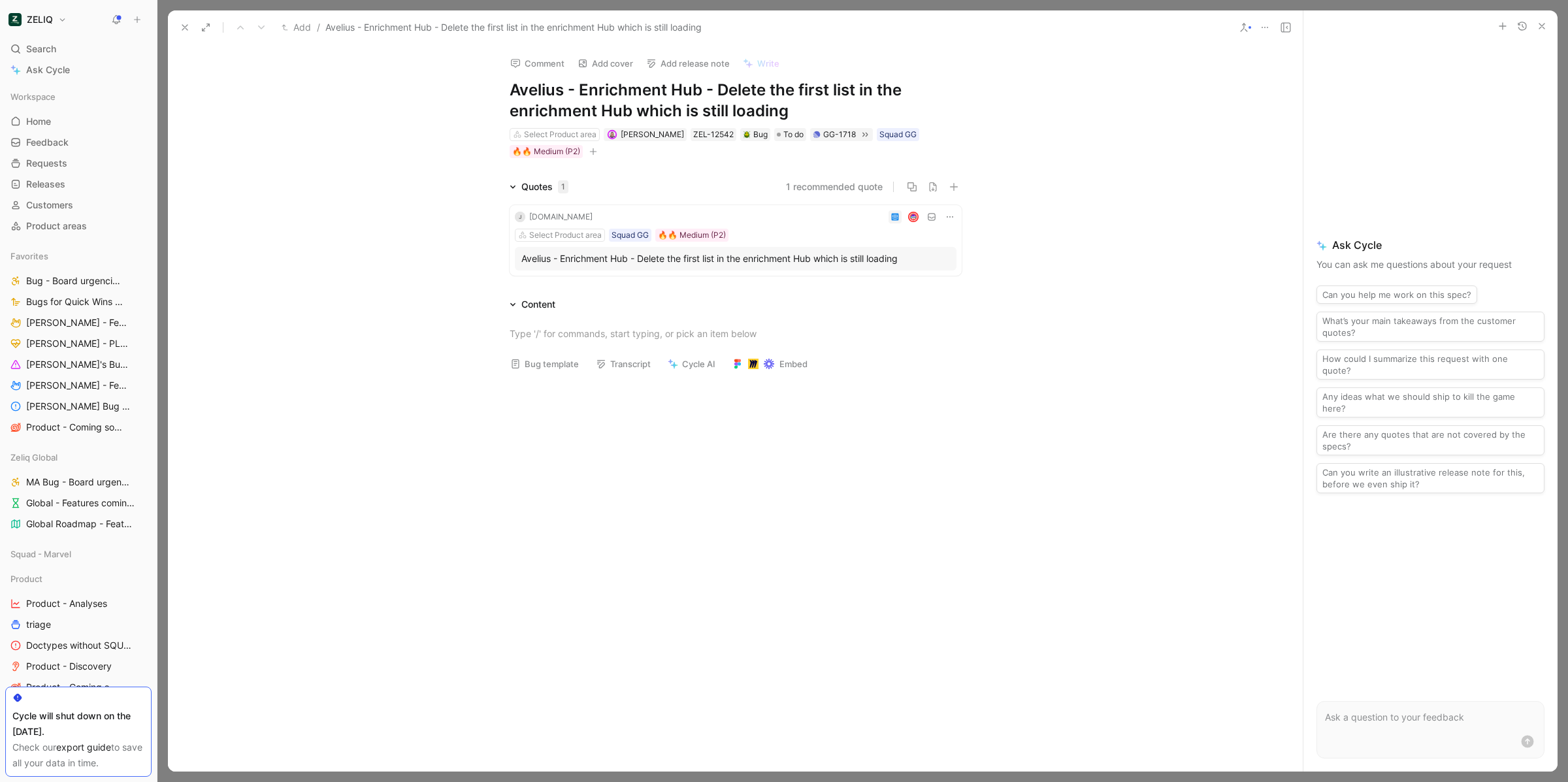
click at [1547, 26] on button "button" at bounding box center [1542, 26] width 16 height 16
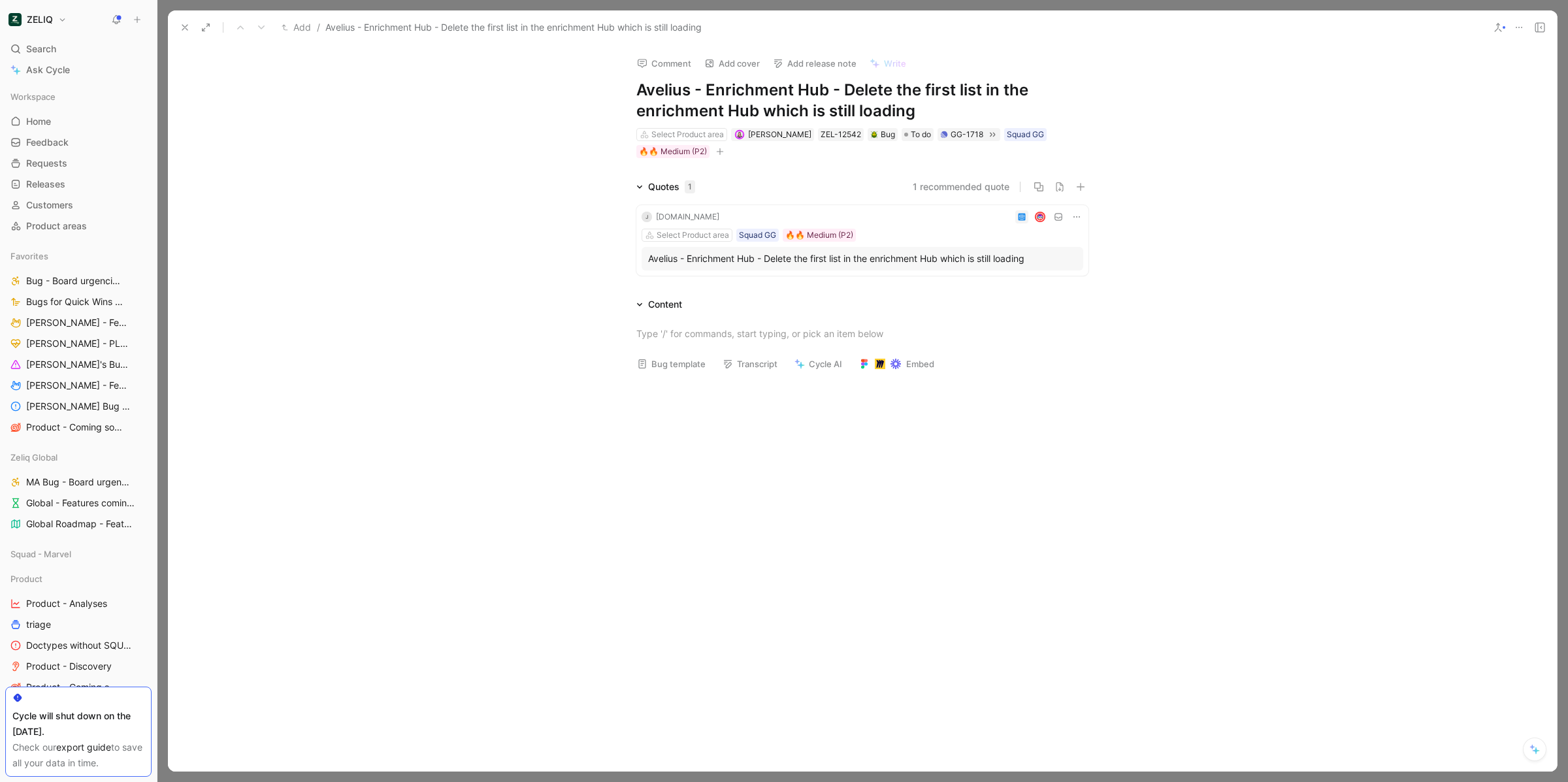
click at [1542, 27] on icon at bounding box center [1540, 27] width 10 height 10
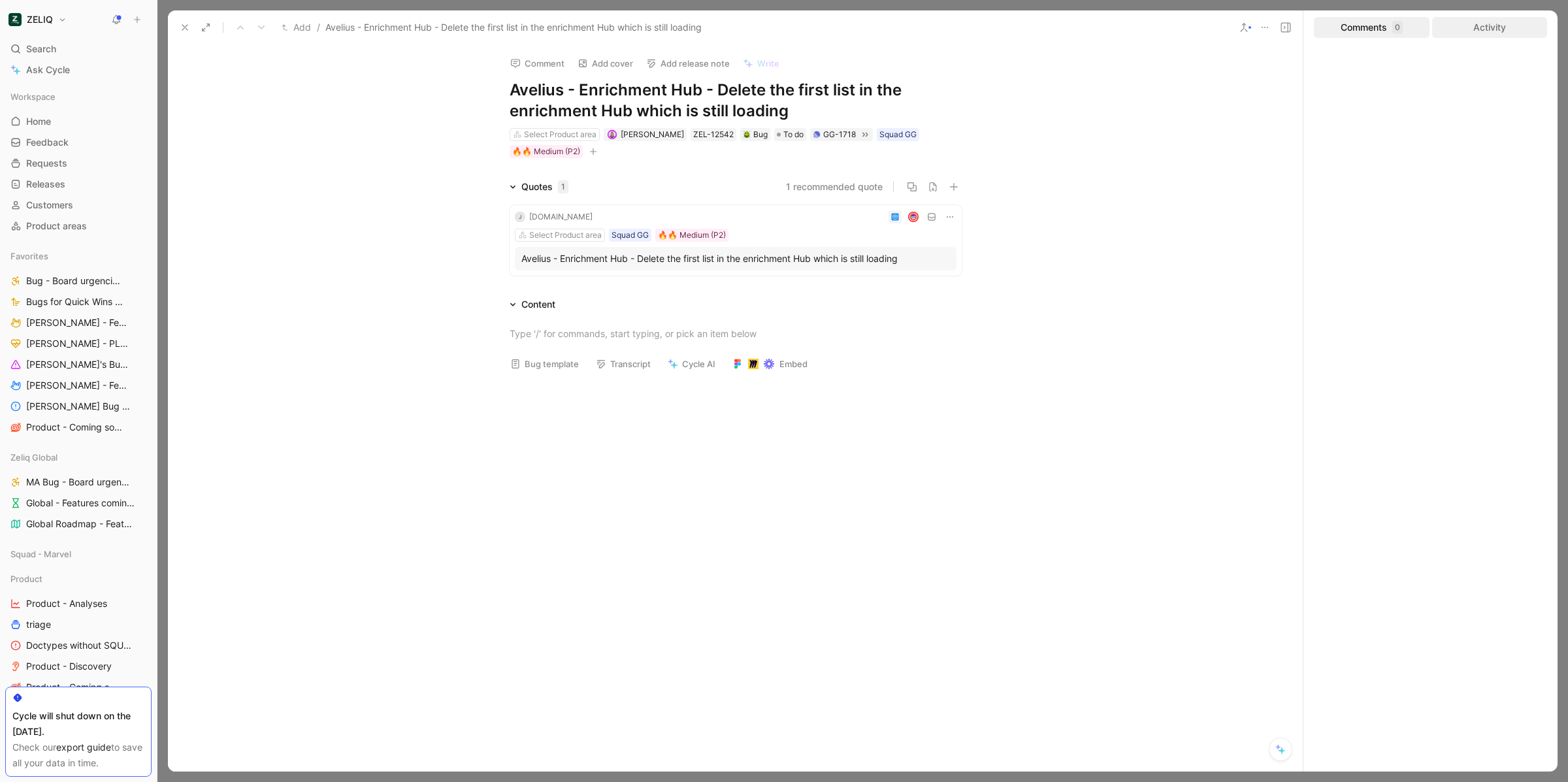
click at [1529, 27] on div "Activity" at bounding box center [1489, 27] width 115 height 21
click at [190, 28] on button at bounding box center [185, 27] width 18 height 18
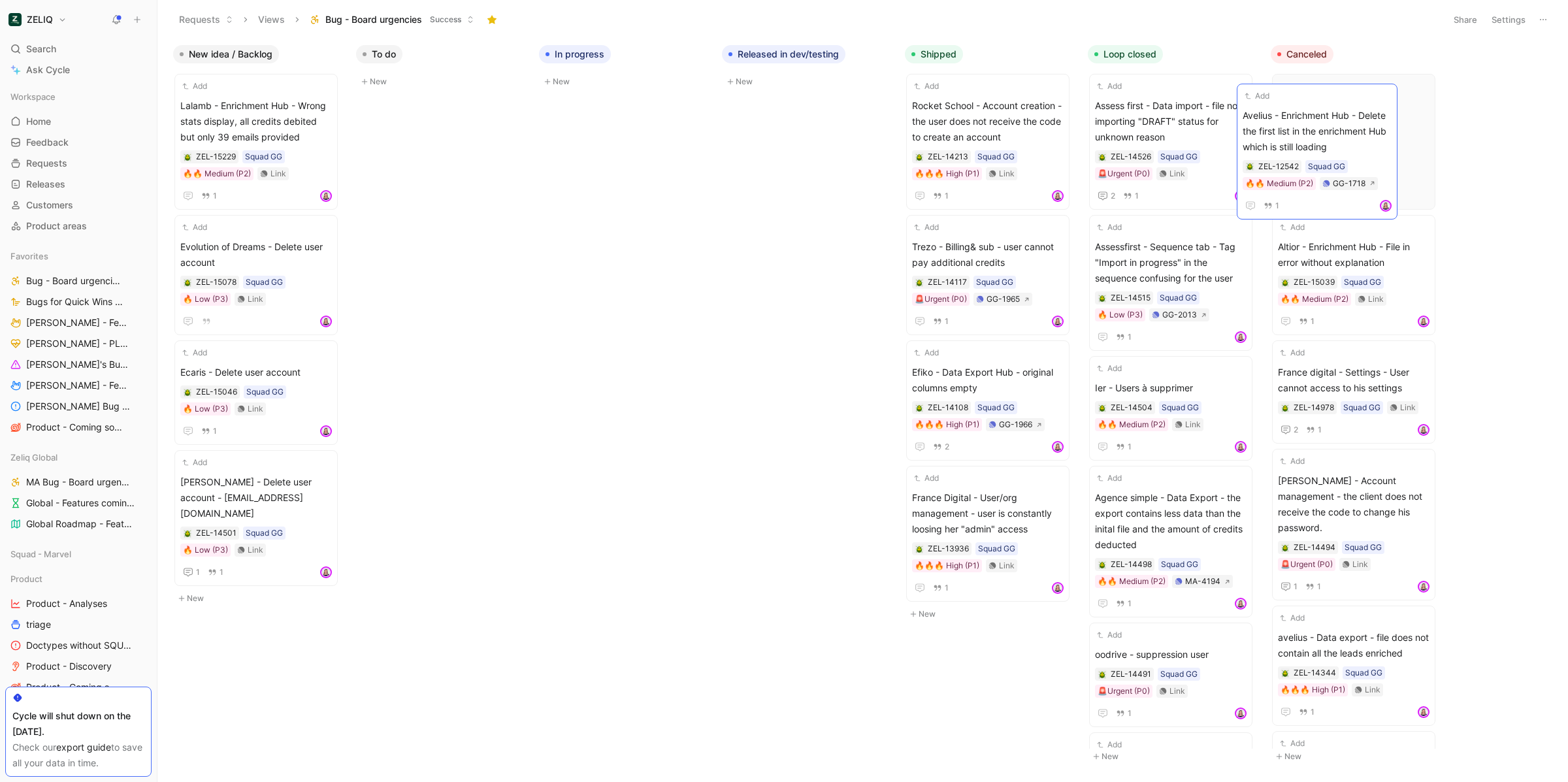
drag, startPoint x: 479, startPoint y: 109, endPoint x: 1360, endPoint y: 119, distance: 881.1
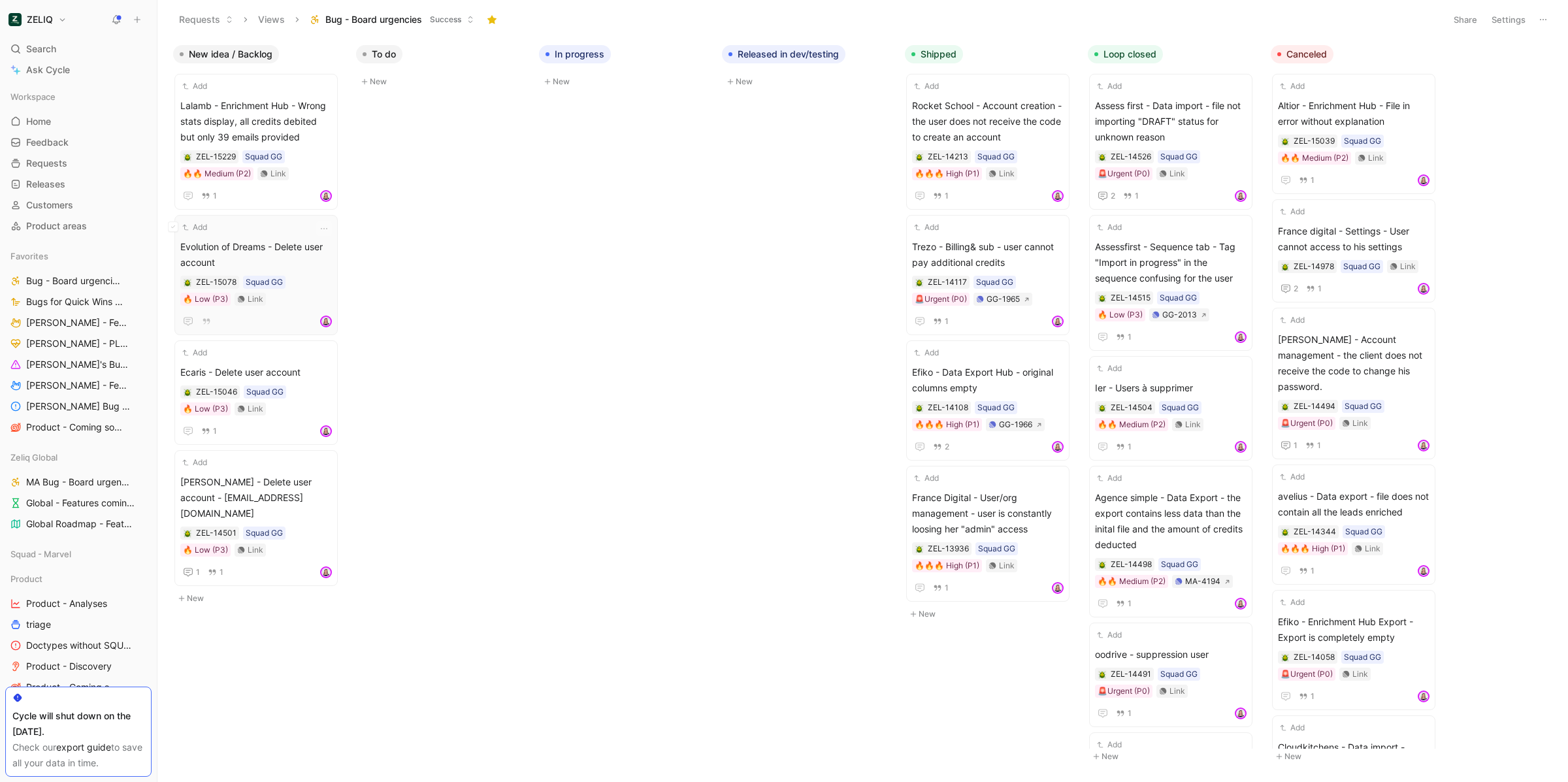
click at [258, 244] on span "Evolution of Dreams - Delete user account" at bounding box center [256, 254] width 151 height 31
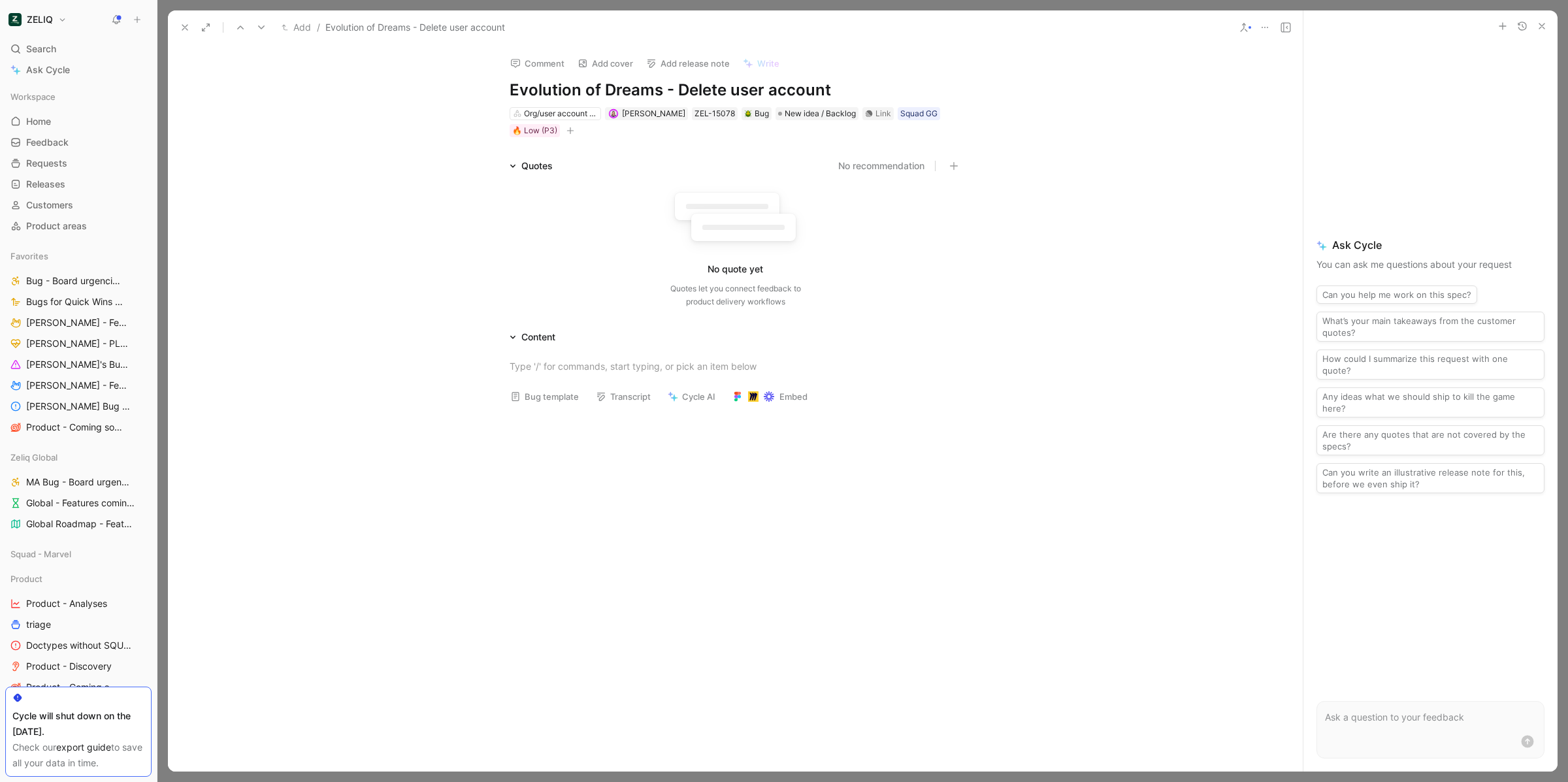
click at [186, 28] on use at bounding box center [185, 28] width 6 height 6
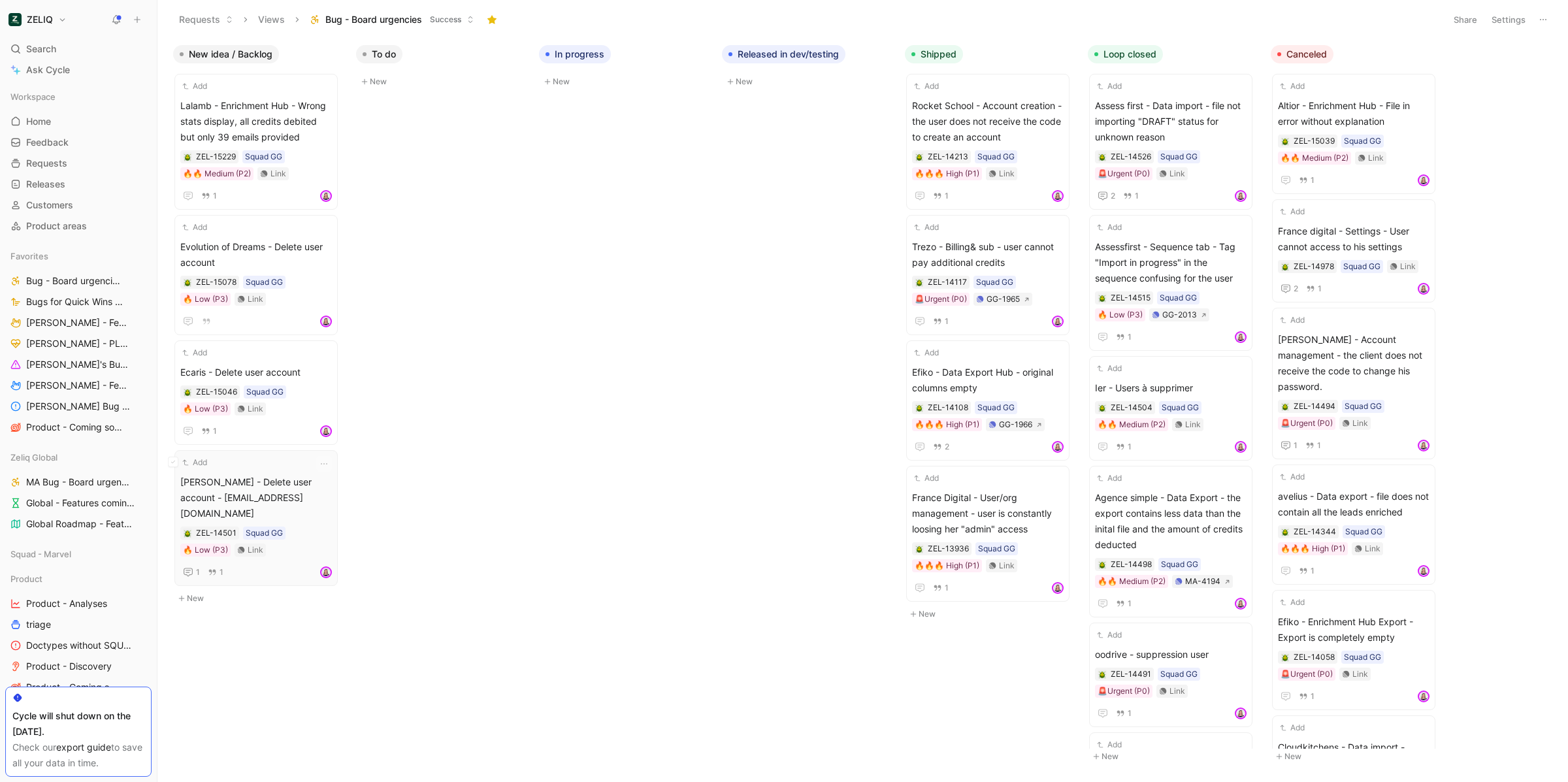
click at [249, 482] on span "[PERSON_NAME] - Delete user account - [EMAIL_ADDRESS][DOMAIN_NAME]" at bounding box center [256, 498] width 151 height 47
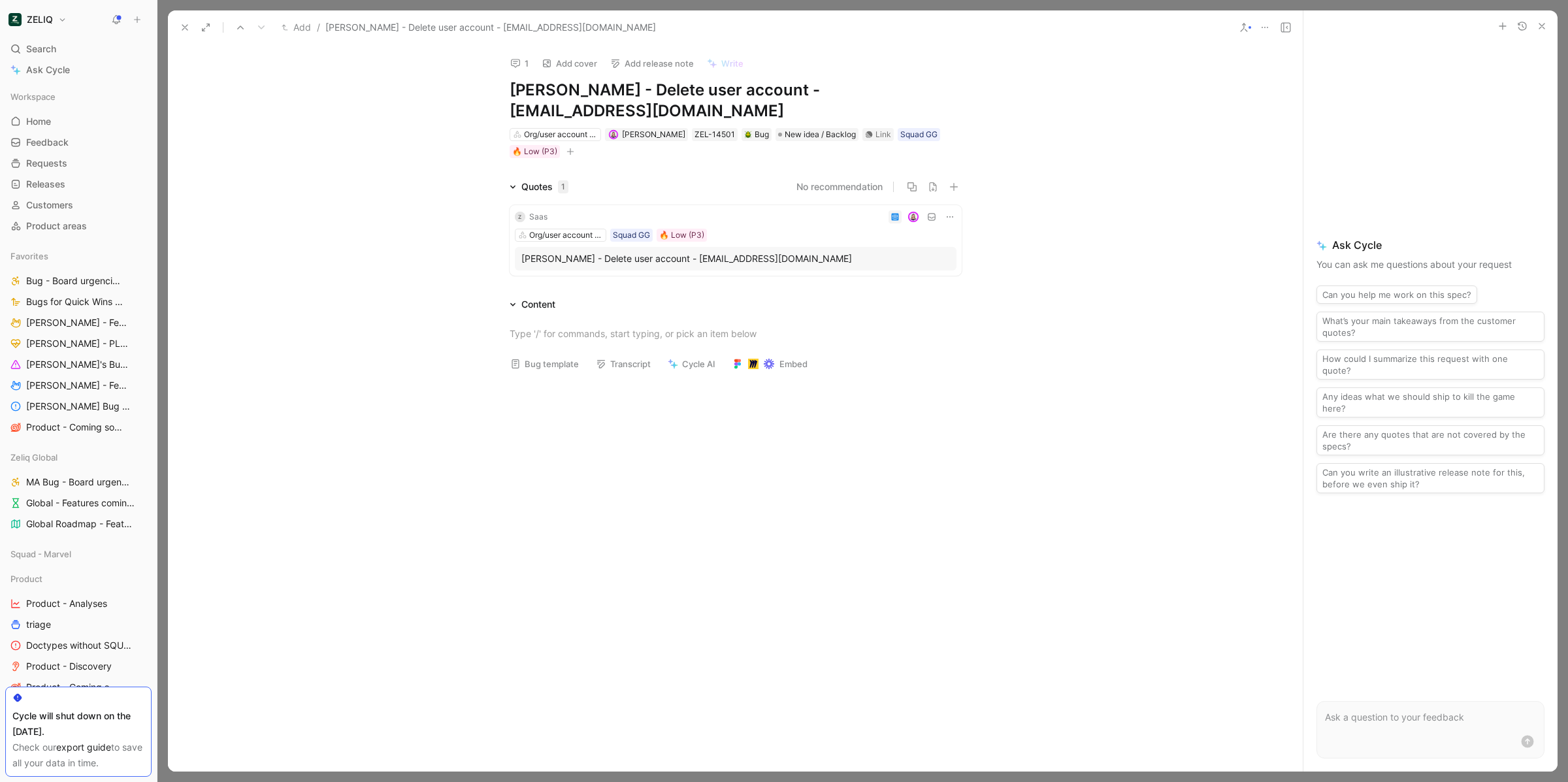
click at [1544, 22] on icon "button" at bounding box center [1542, 26] width 10 height 10
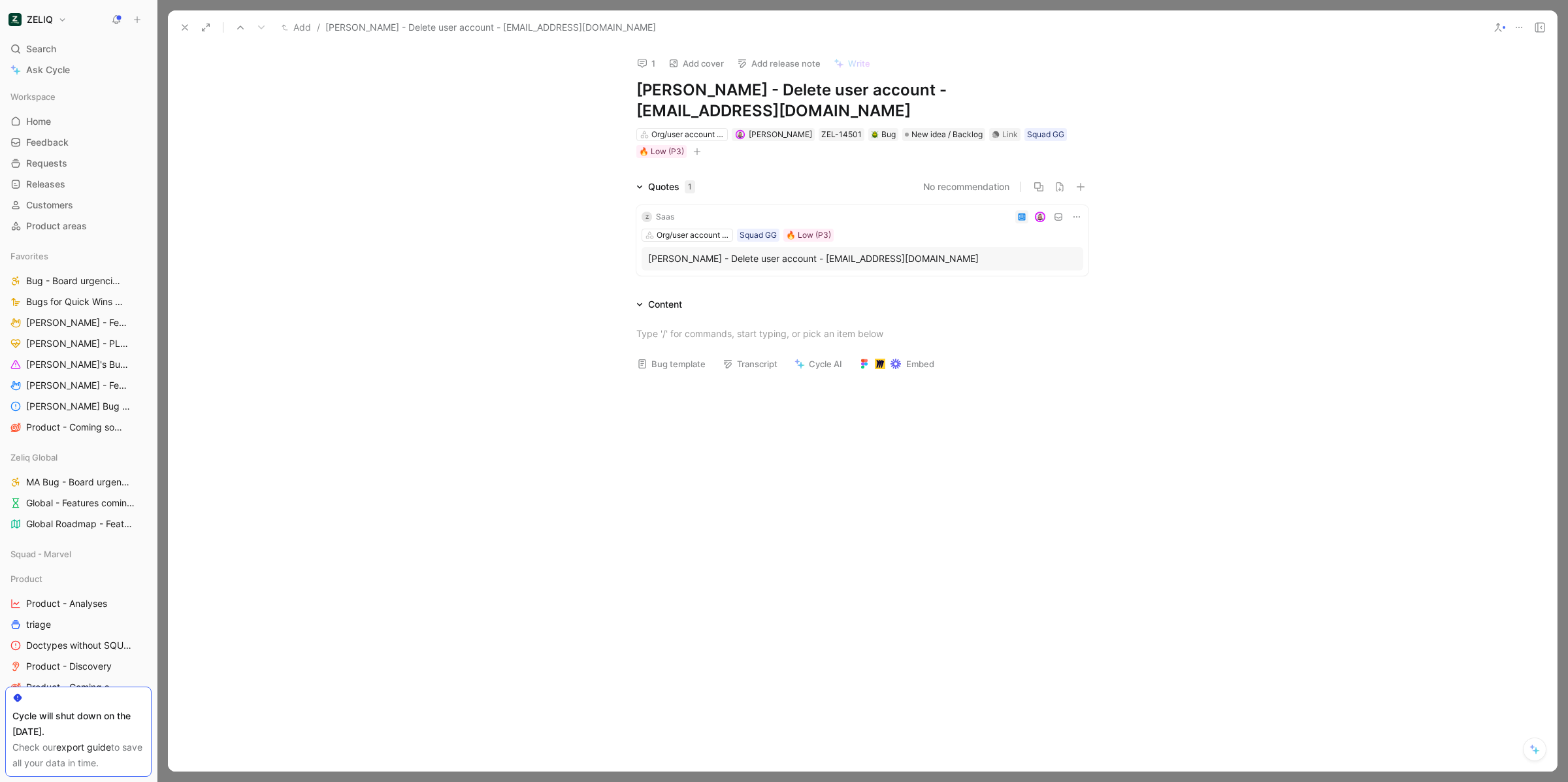
drag, startPoint x: 913, startPoint y: 93, endPoint x: 1065, endPoint y: 86, distance: 152.2
click at [1065, 86] on h1 "[PERSON_NAME] - Delete user account - [EMAIL_ADDRESS][DOMAIN_NAME]" at bounding box center [862, 101] width 452 height 42
copy h1 "zsofia@saas.group"
click at [1546, 23] on button at bounding box center [1540, 27] width 18 height 18
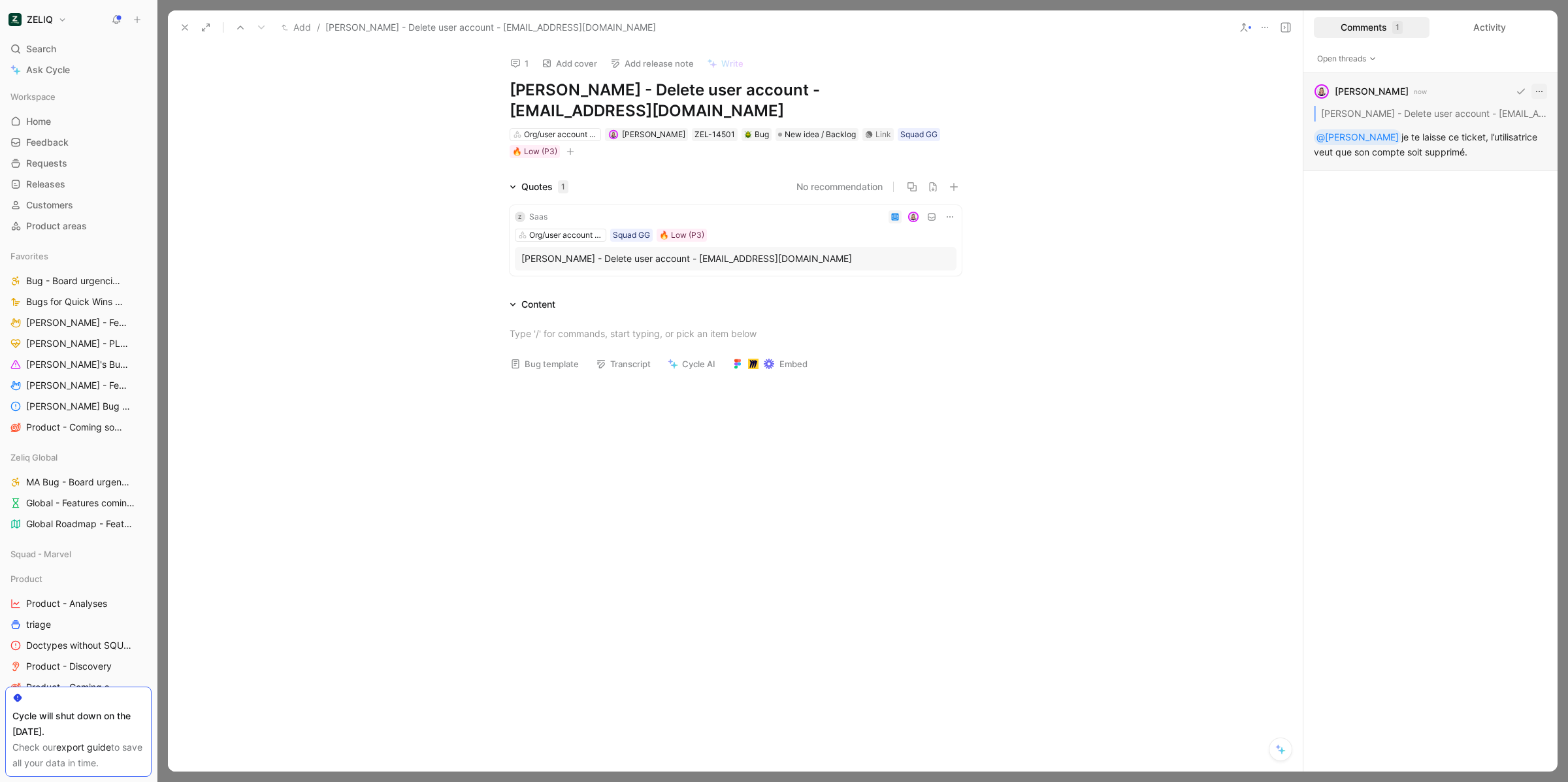
click at [1541, 88] on icon "button" at bounding box center [1539, 91] width 10 height 10
click at [1517, 153] on span "Delete thread" at bounding box center [1509, 158] width 58 height 11
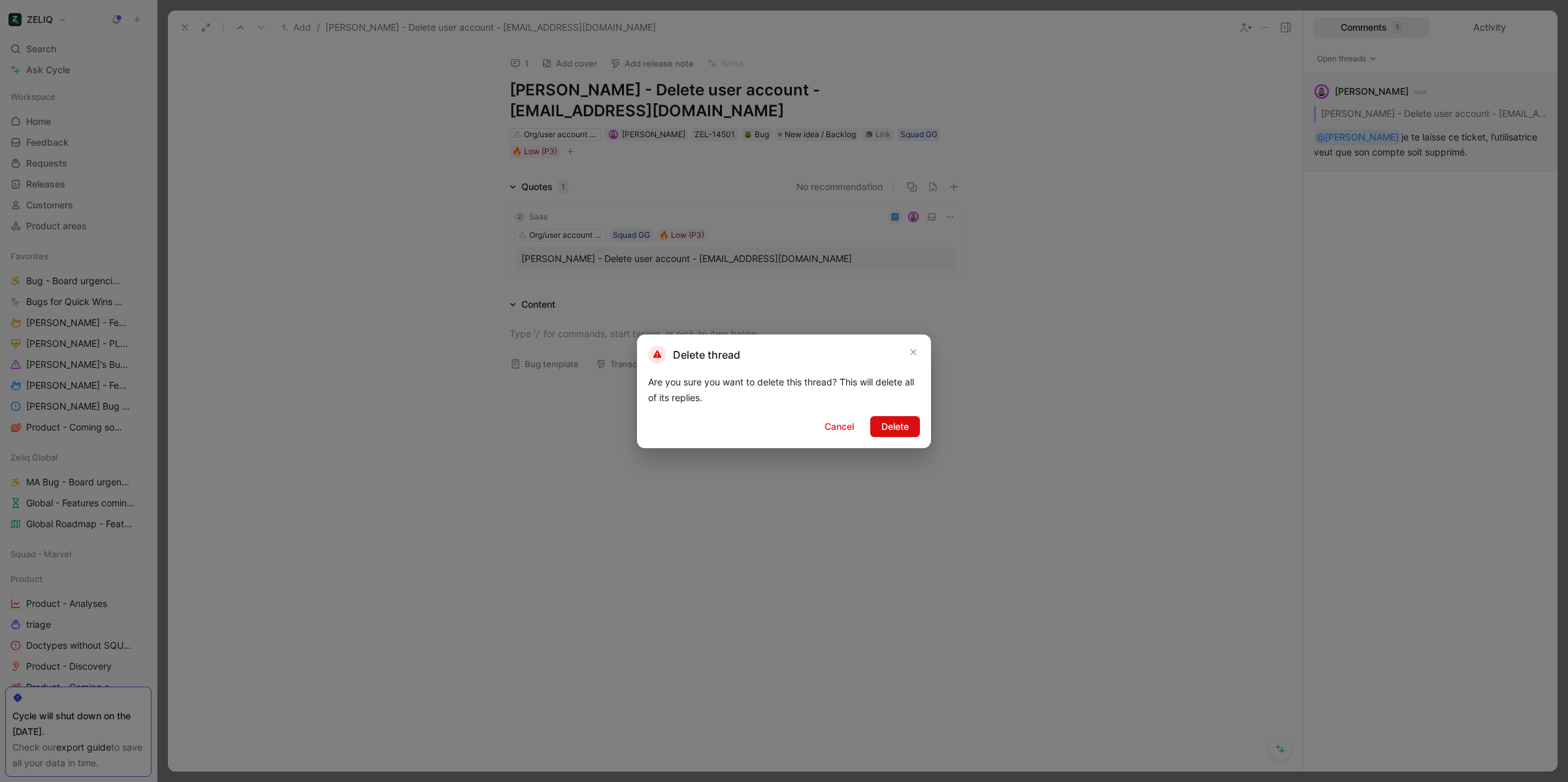
click at [904, 428] on span "Delete" at bounding box center [895, 426] width 27 height 16
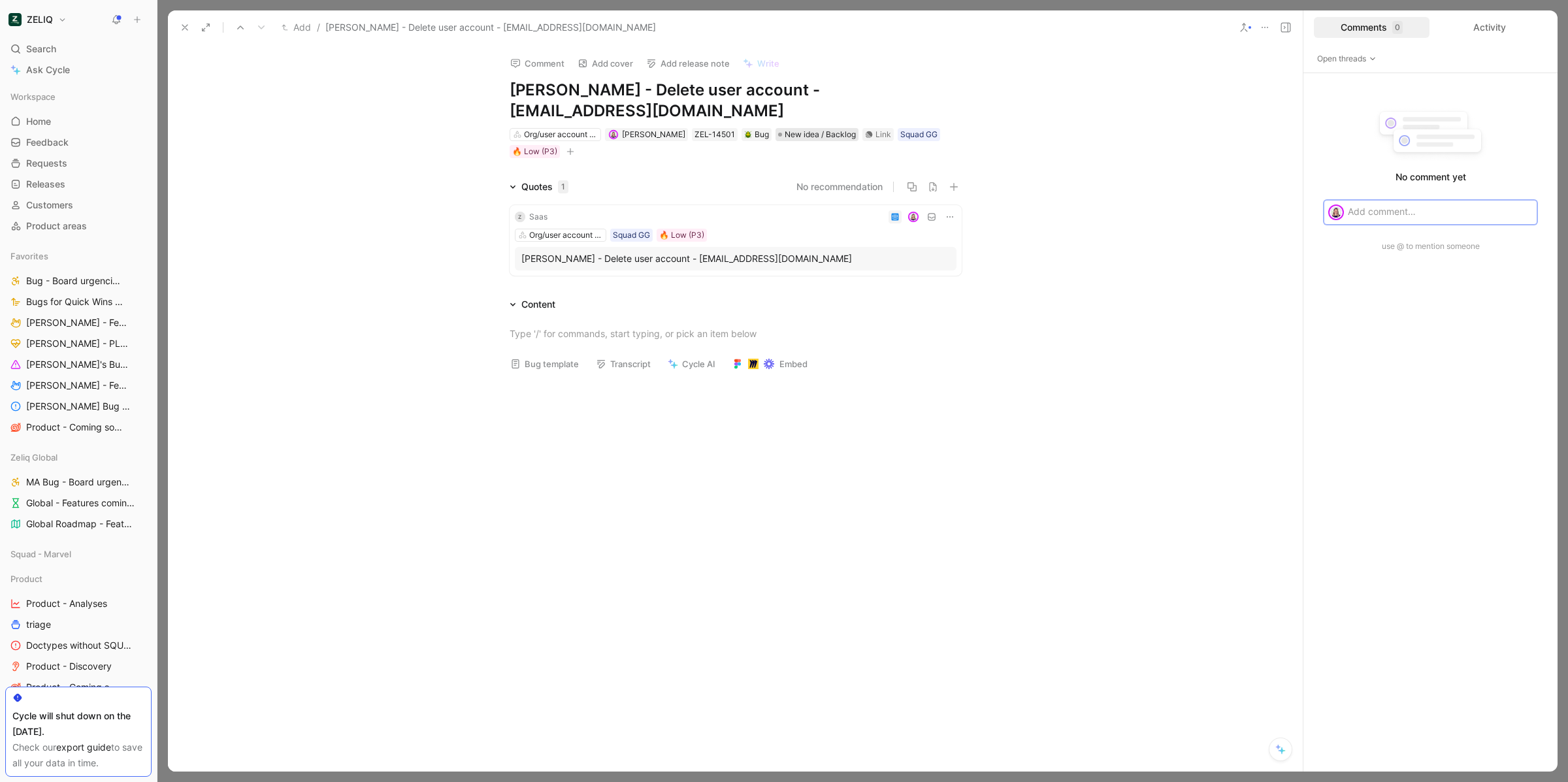
click at [808, 128] on span "New idea / Backlog" at bounding box center [820, 134] width 71 height 13
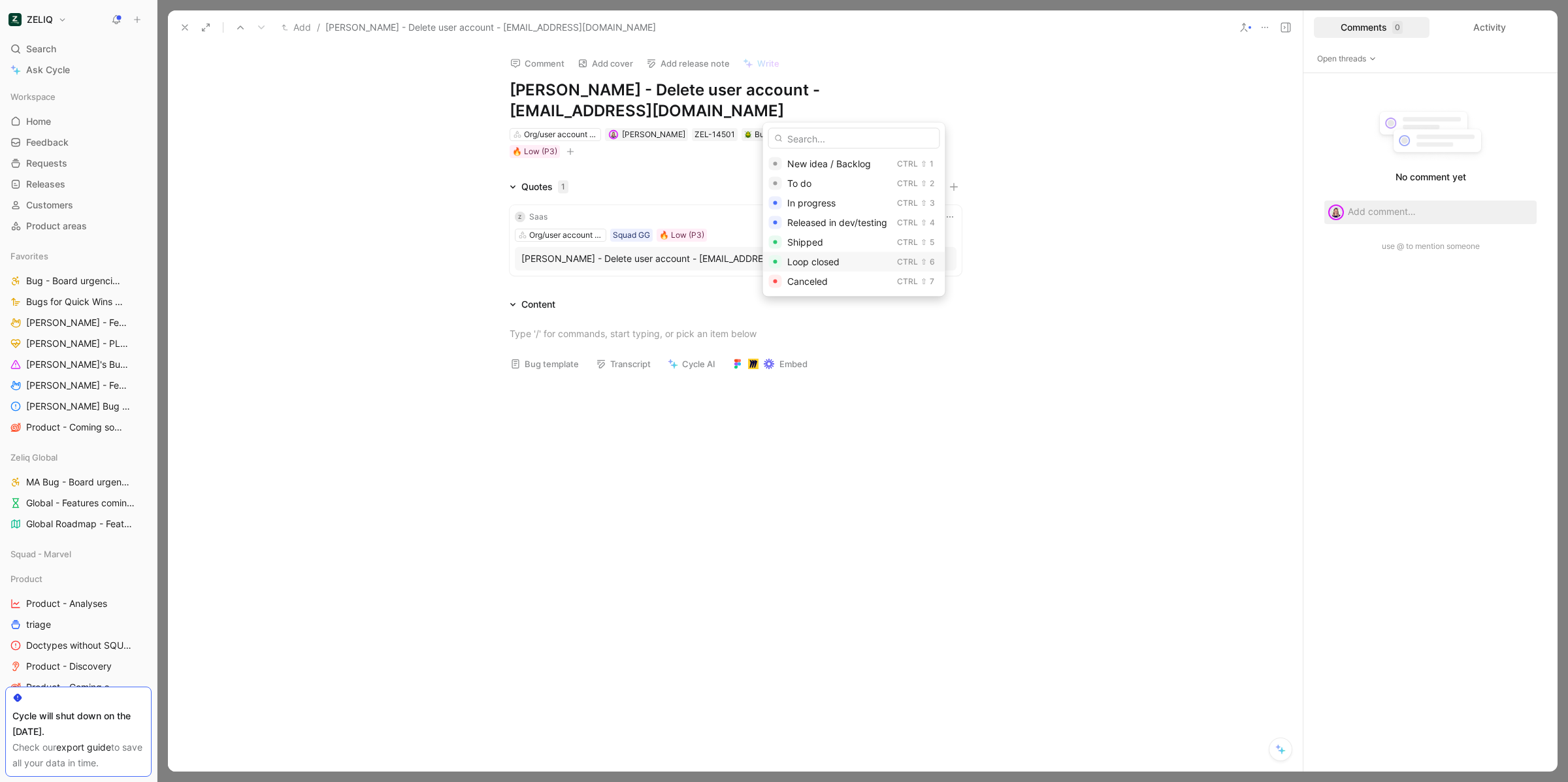
click at [834, 265] on span "Loop closed" at bounding box center [813, 262] width 52 height 11
click at [185, 27] on use at bounding box center [185, 28] width 6 height 6
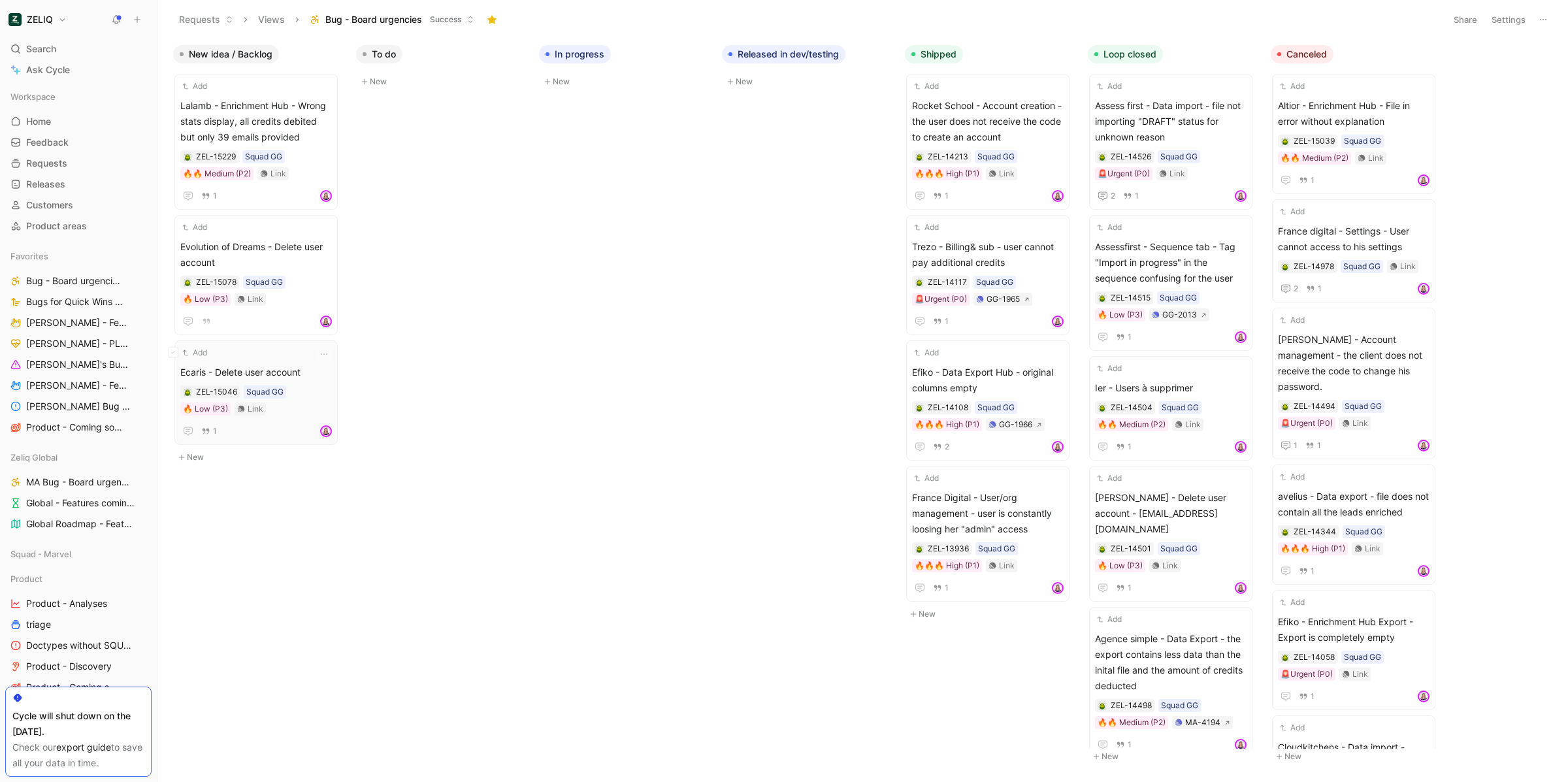
click at [281, 357] on div "Add" at bounding box center [248, 352] width 135 height 13
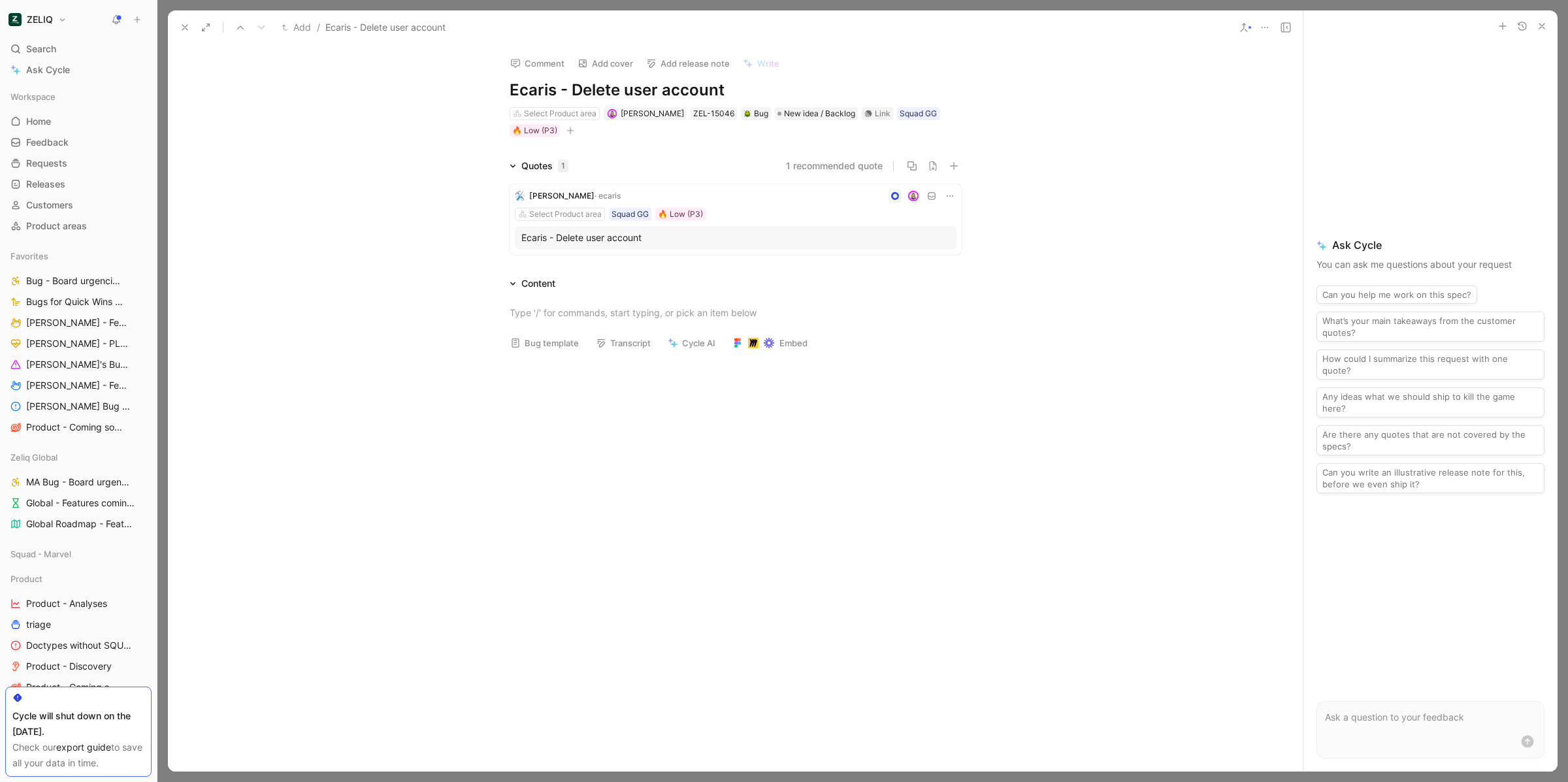
click at [1544, 25] on icon "button" at bounding box center [1542, 26] width 10 height 10
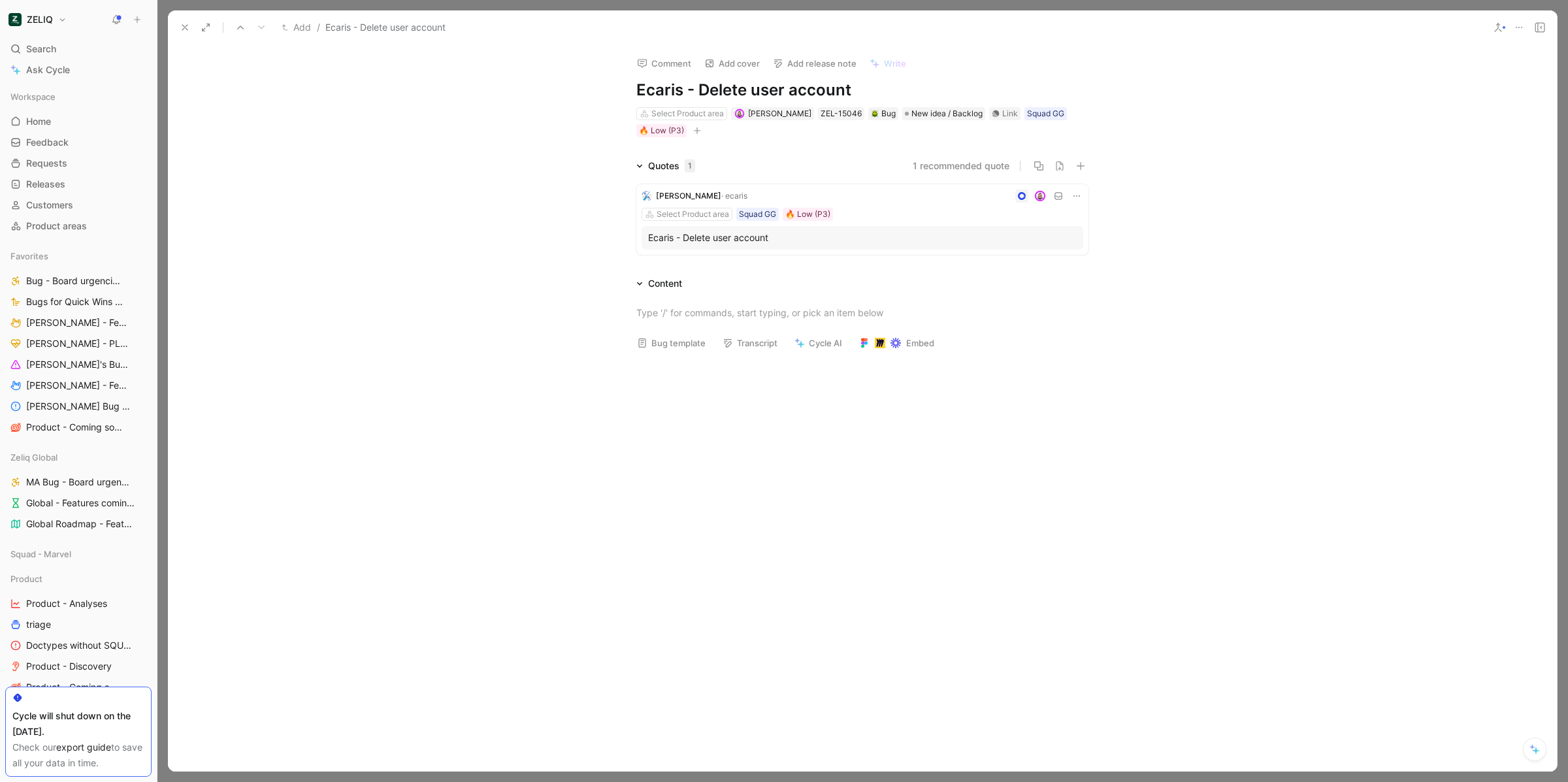
click at [861, 197] on div at bounding box center [918, 196] width 331 height 13
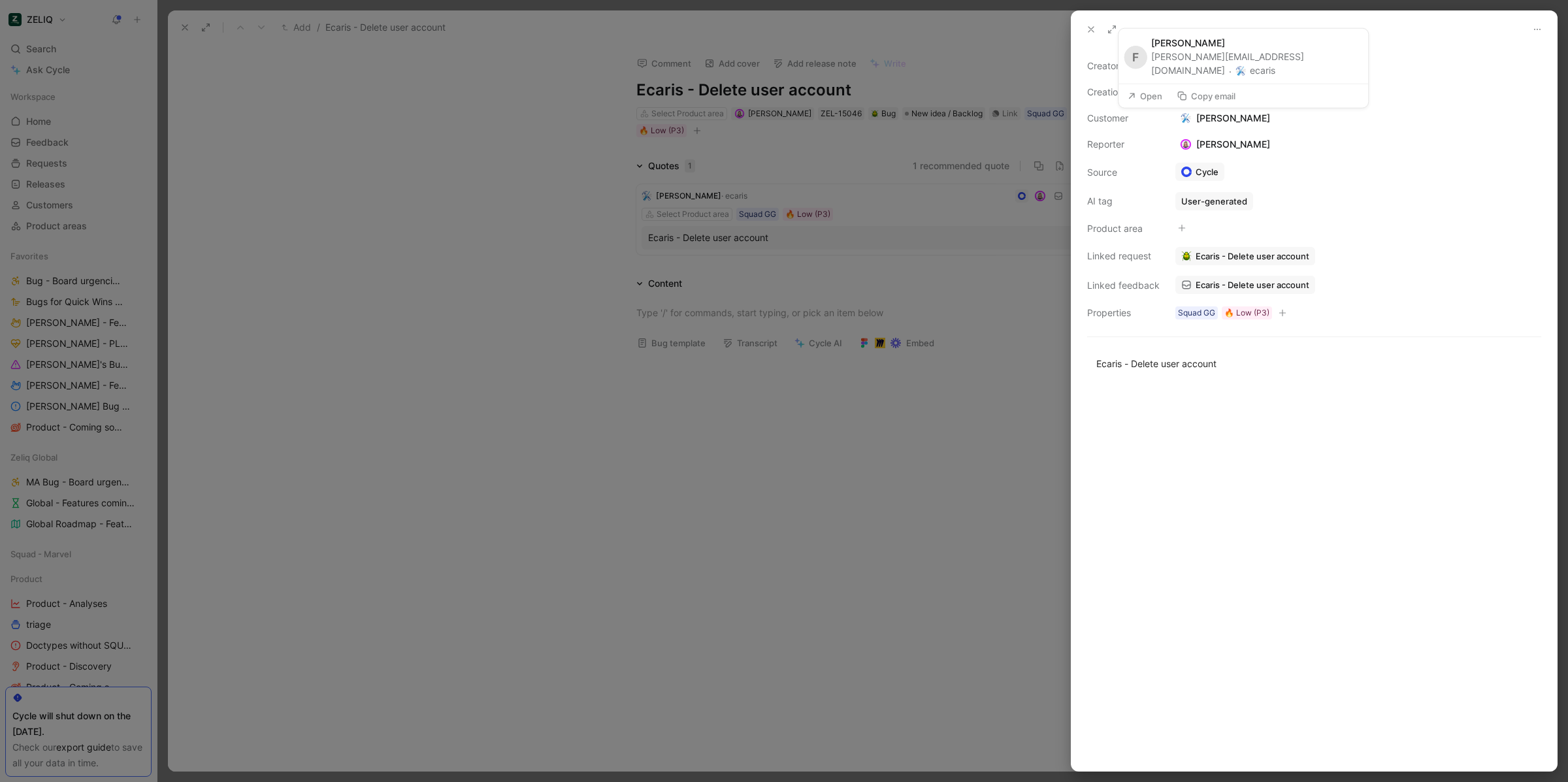
drag, startPoint x: 1272, startPoint y: 72, endPoint x: 1153, endPoint y: 65, distance: 119.2
click at [1153, 65] on div "F Frank Bonnetaud frank.bonnetaud@ecaris.io · ecaris" at bounding box center [1243, 56] width 249 height 56
copy div "frank.bonnetaud@ecaris.io"
drag, startPoint x: 1080, startPoint y: 29, endPoint x: 1092, endPoint y: 29, distance: 12.0
click at [1080, 29] on div at bounding box center [1314, 29] width 486 height 37
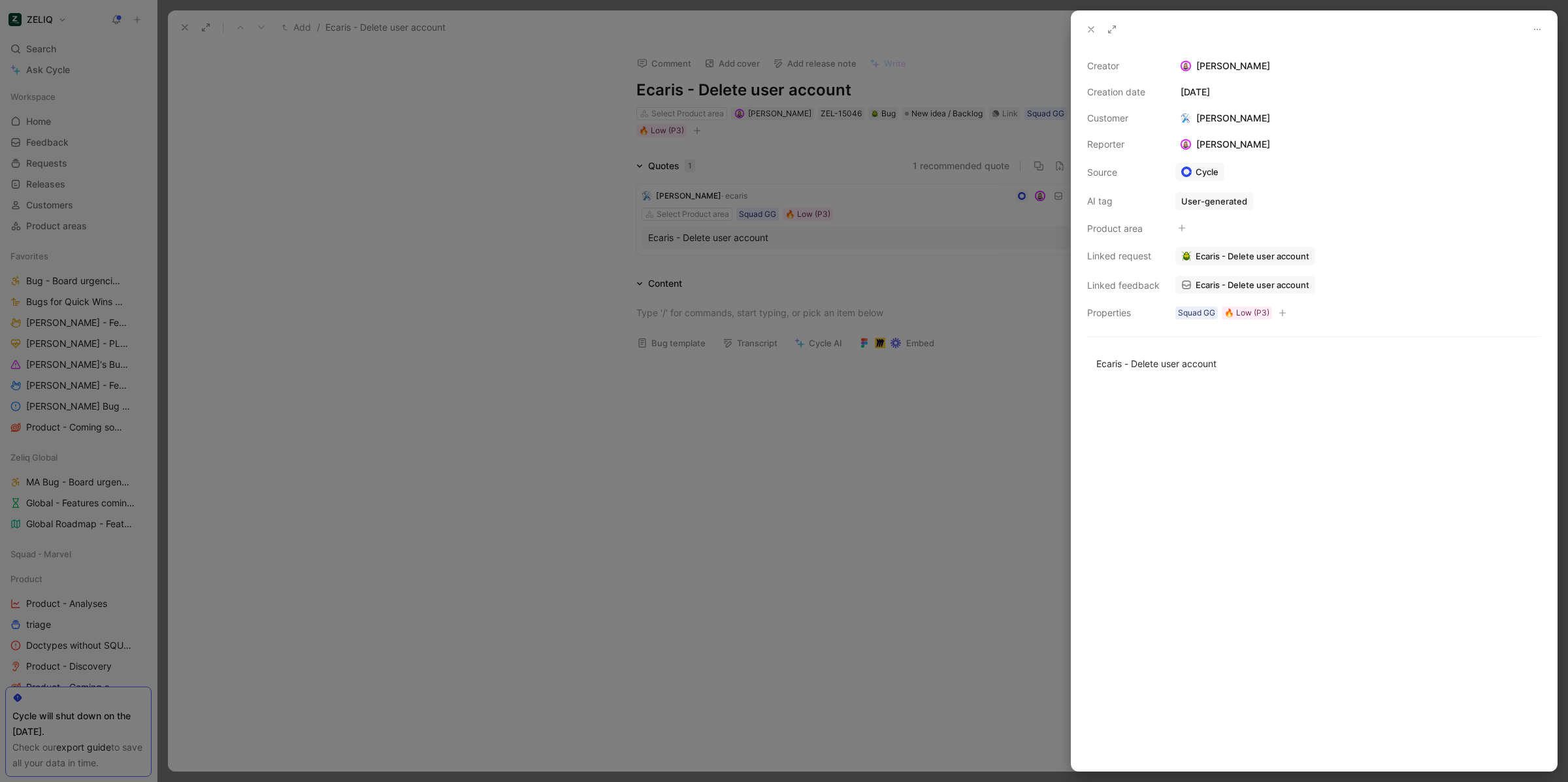
click at [1092, 29] on icon at bounding box center [1091, 29] width 10 height 10
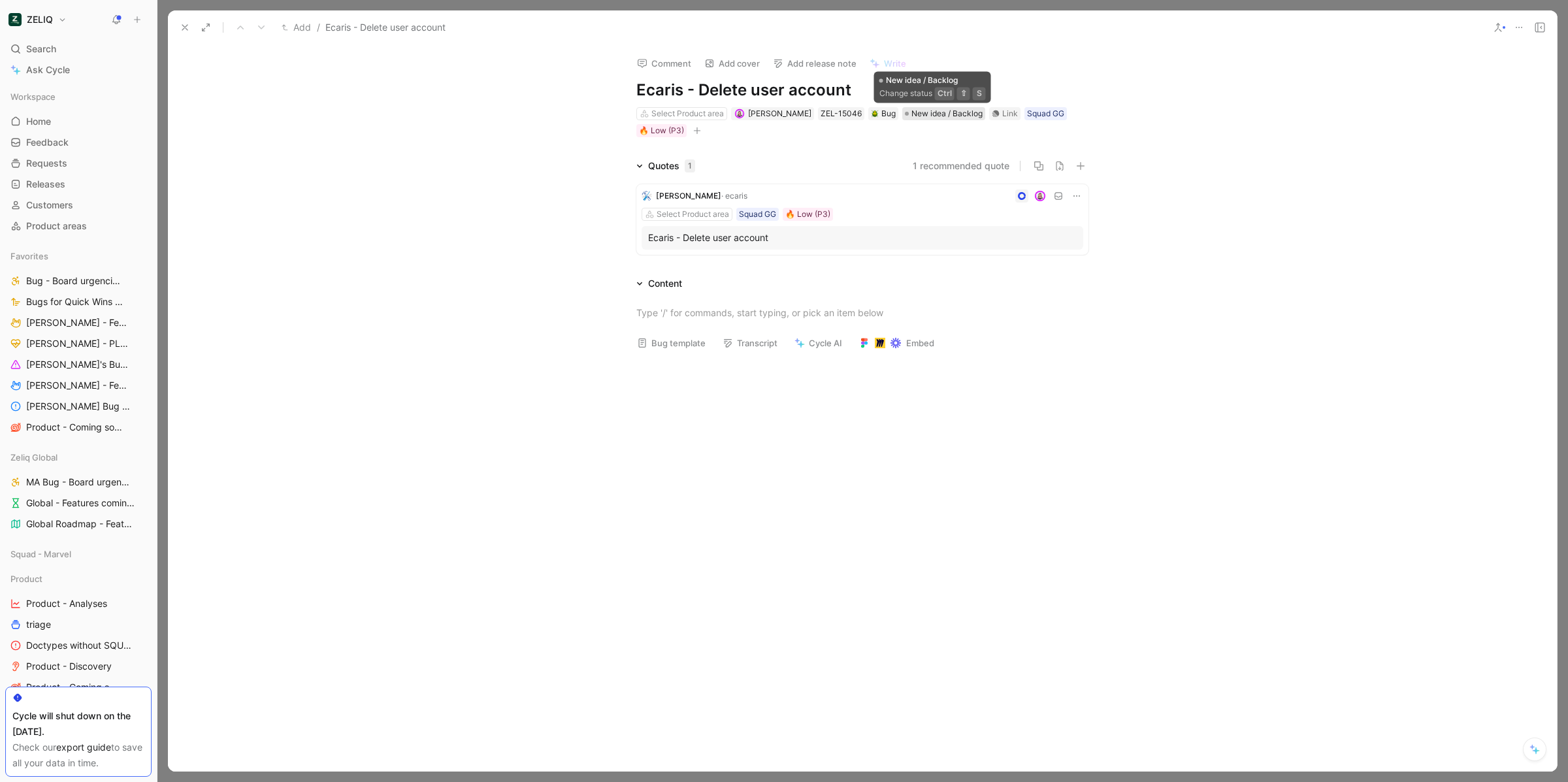
click at [914, 116] on span "New idea / Backlog" at bounding box center [947, 113] width 71 height 13
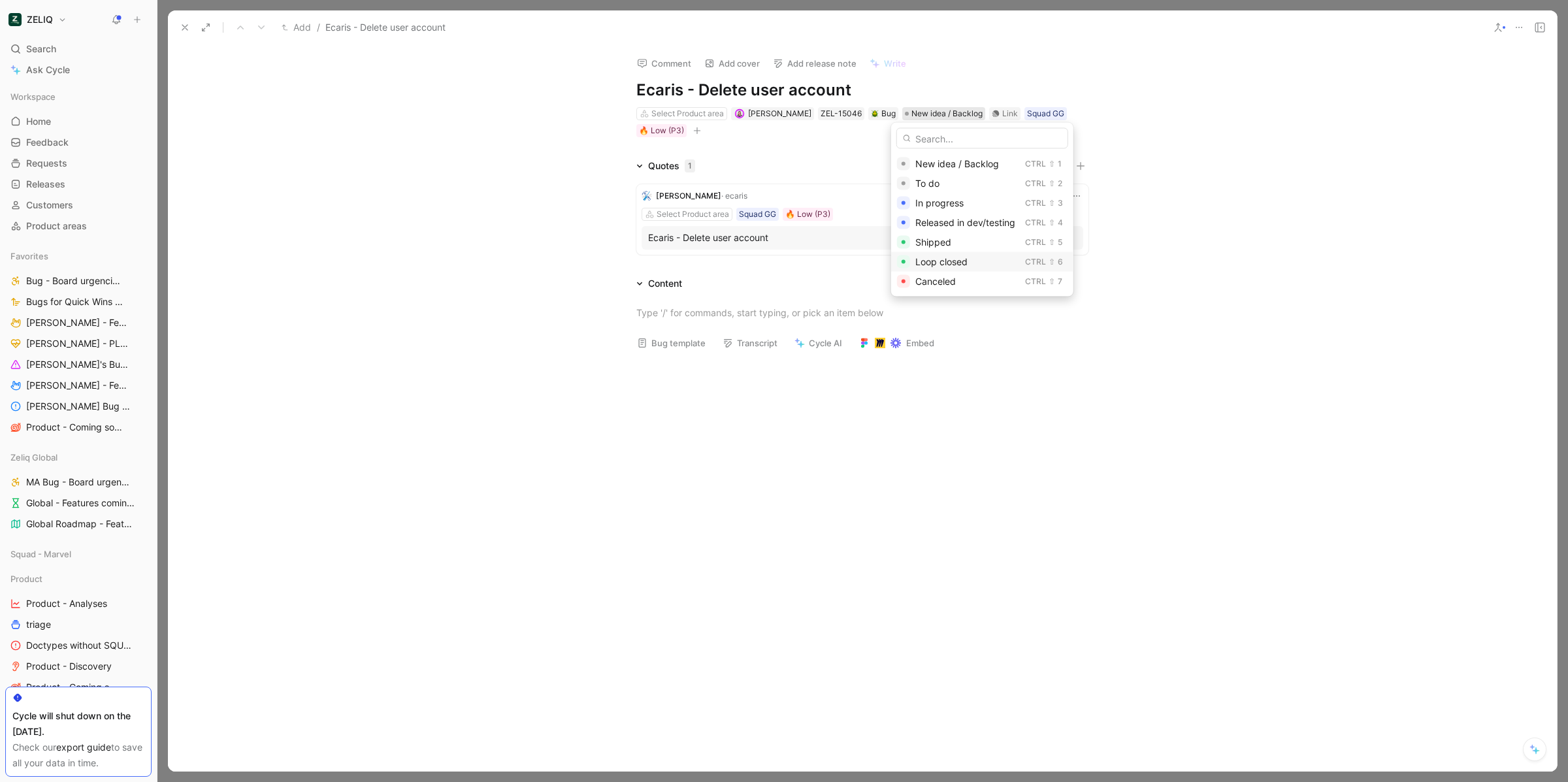
click at [933, 267] on span "Loop closed" at bounding box center [941, 262] width 52 height 11
click at [182, 26] on icon at bounding box center [185, 27] width 10 height 10
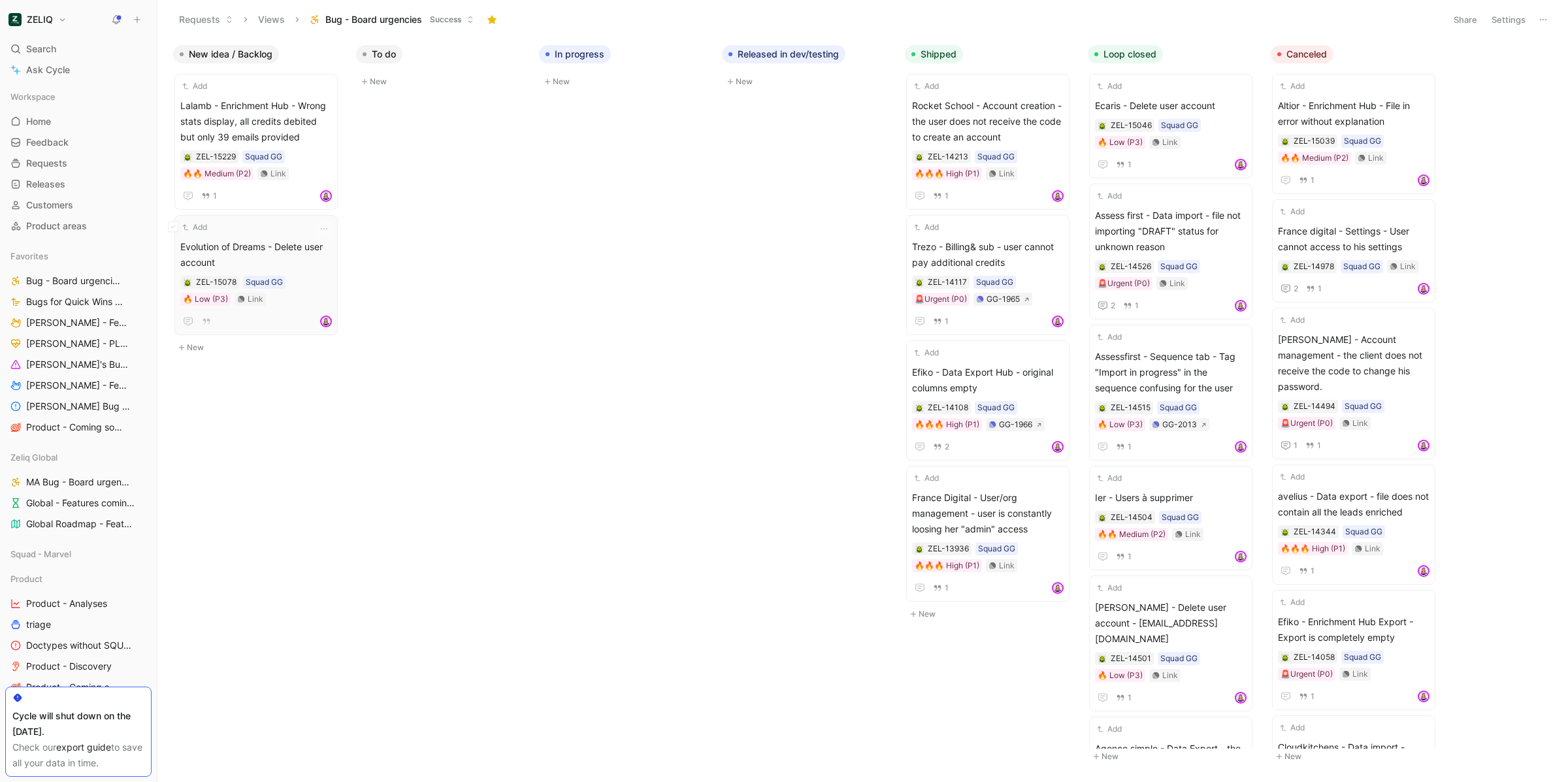
click at [270, 255] on span "Evolution of Dreams - Delete user account" at bounding box center [256, 254] width 151 height 31
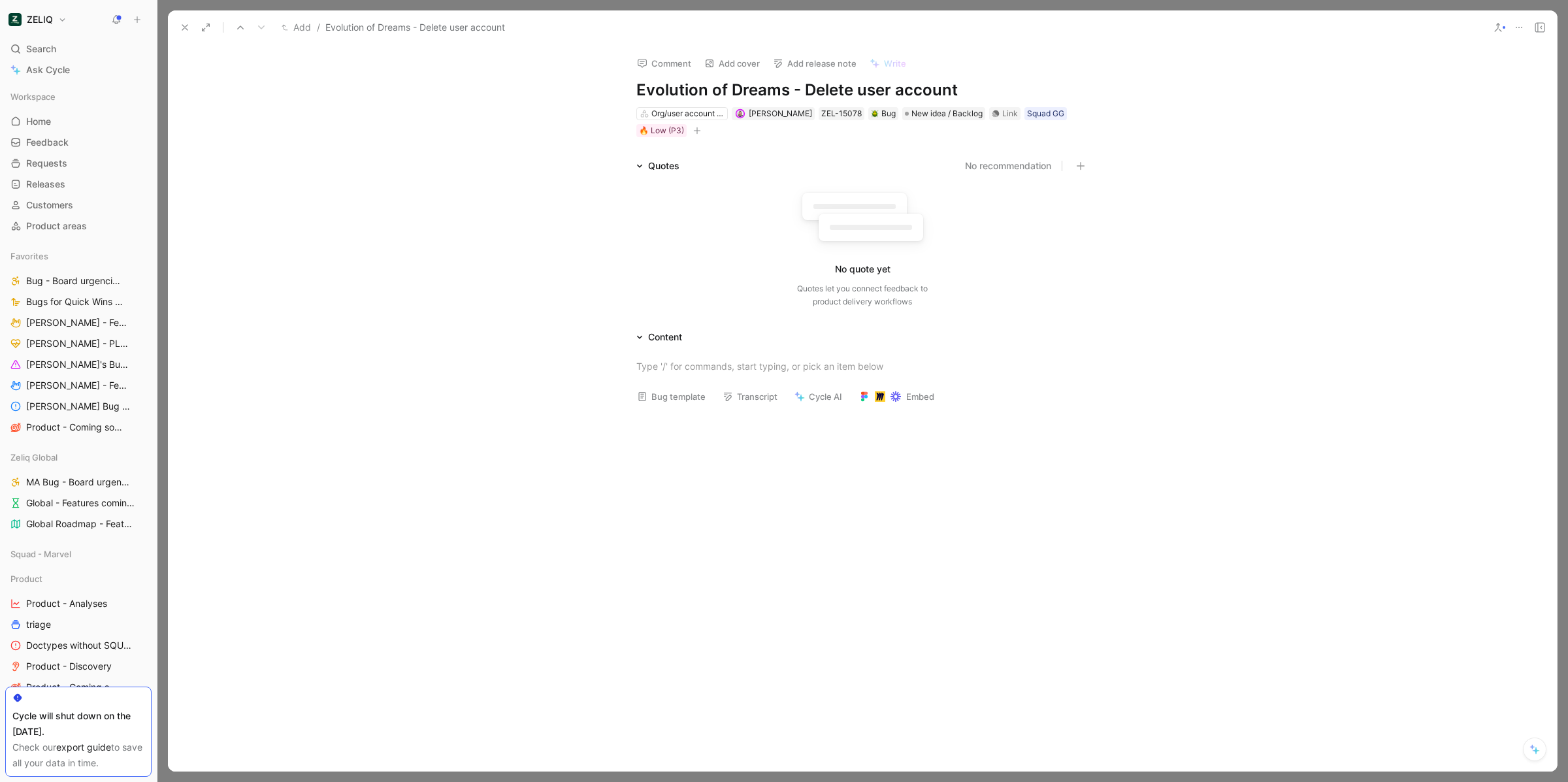
click at [877, 89] on h1 "Evolution of Dreams - Delete user account" at bounding box center [862, 90] width 452 height 21
click at [884, 89] on h1 "Evolution of Dreams - Delete user account" at bounding box center [862, 90] width 452 height 21
click at [1529, 21] on div at bounding box center [1529, 27] width 39 height 18
click at [1531, 22] on button at bounding box center [1540, 27] width 18 height 18
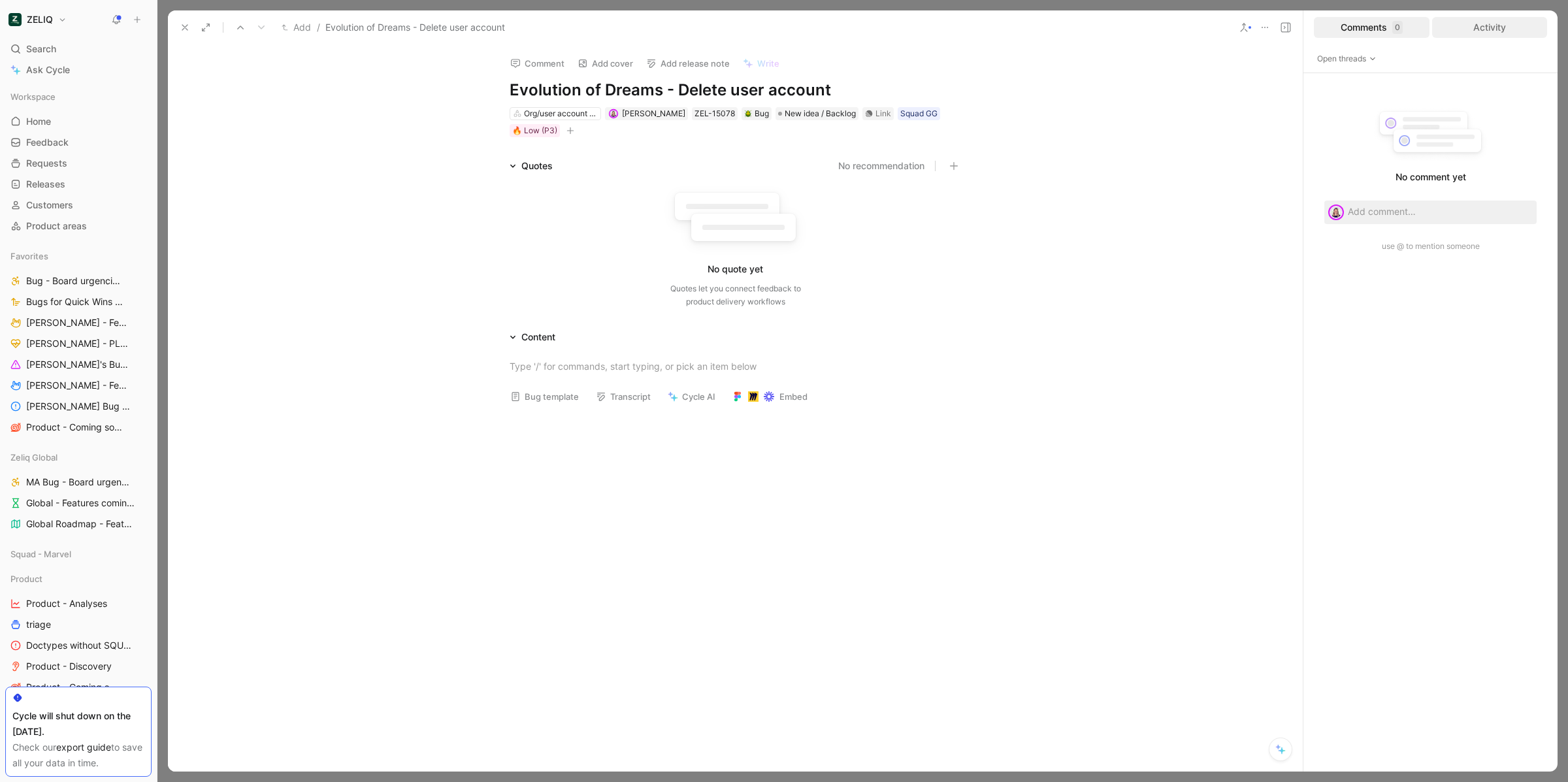
click at [1449, 35] on div "Activity" at bounding box center [1489, 27] width 115 height 21
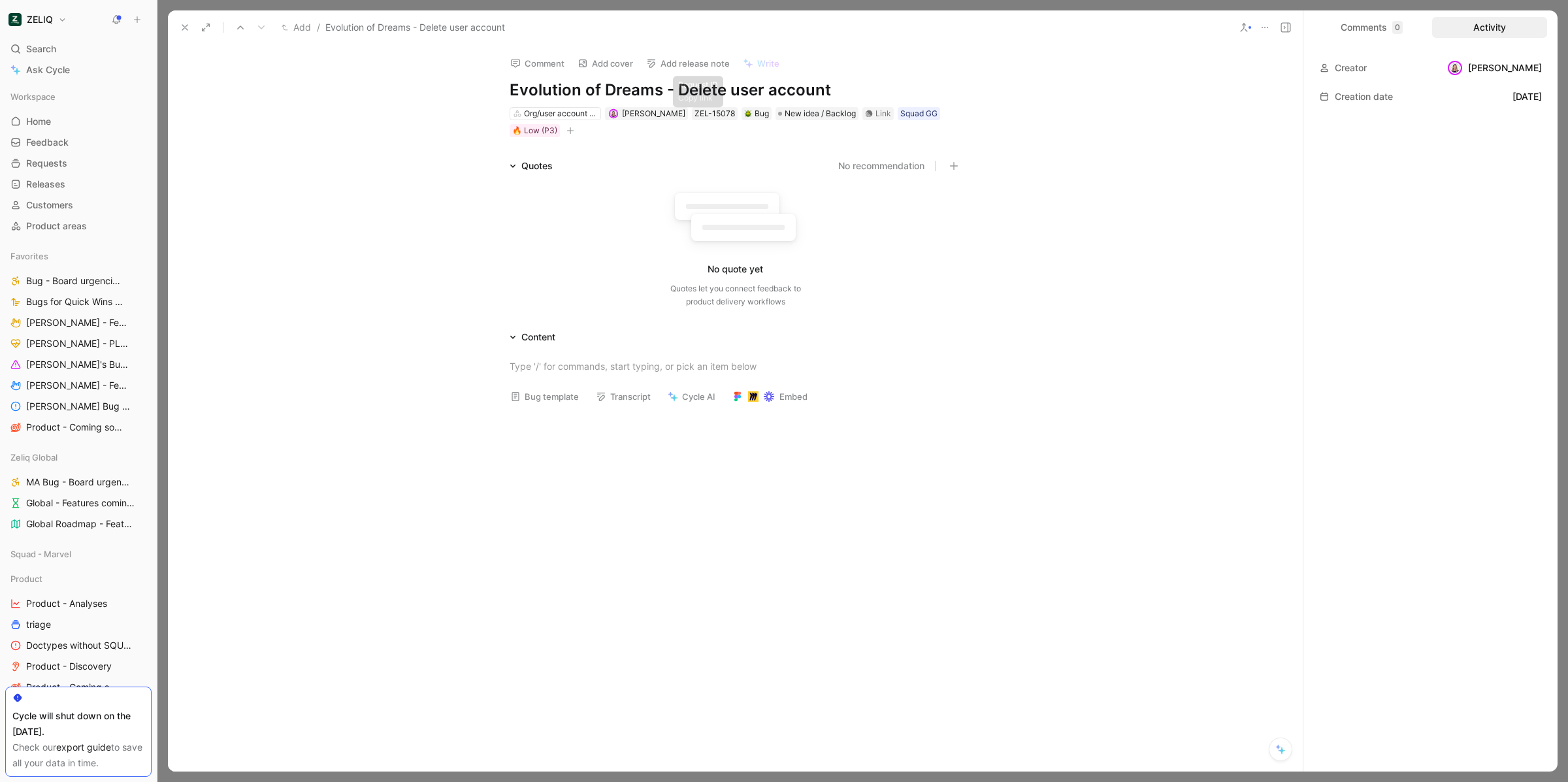
click at [700, 82] on h1 "Evolution of Dreams - Delete user account" at bounding box center [735, 90] width 452 height 21
drag, startPoint x: 1405, startPoint y: 19, endPoint x: 1372, endPoint y: 24, distance: 33.4
click at [1405, 19] on div "Comments 0" at bounding box center [1371, 27] width 115 height 21
click at [1364, 24] on div "Comments 0" at bounding box center [1371, 27] width 115 height 21
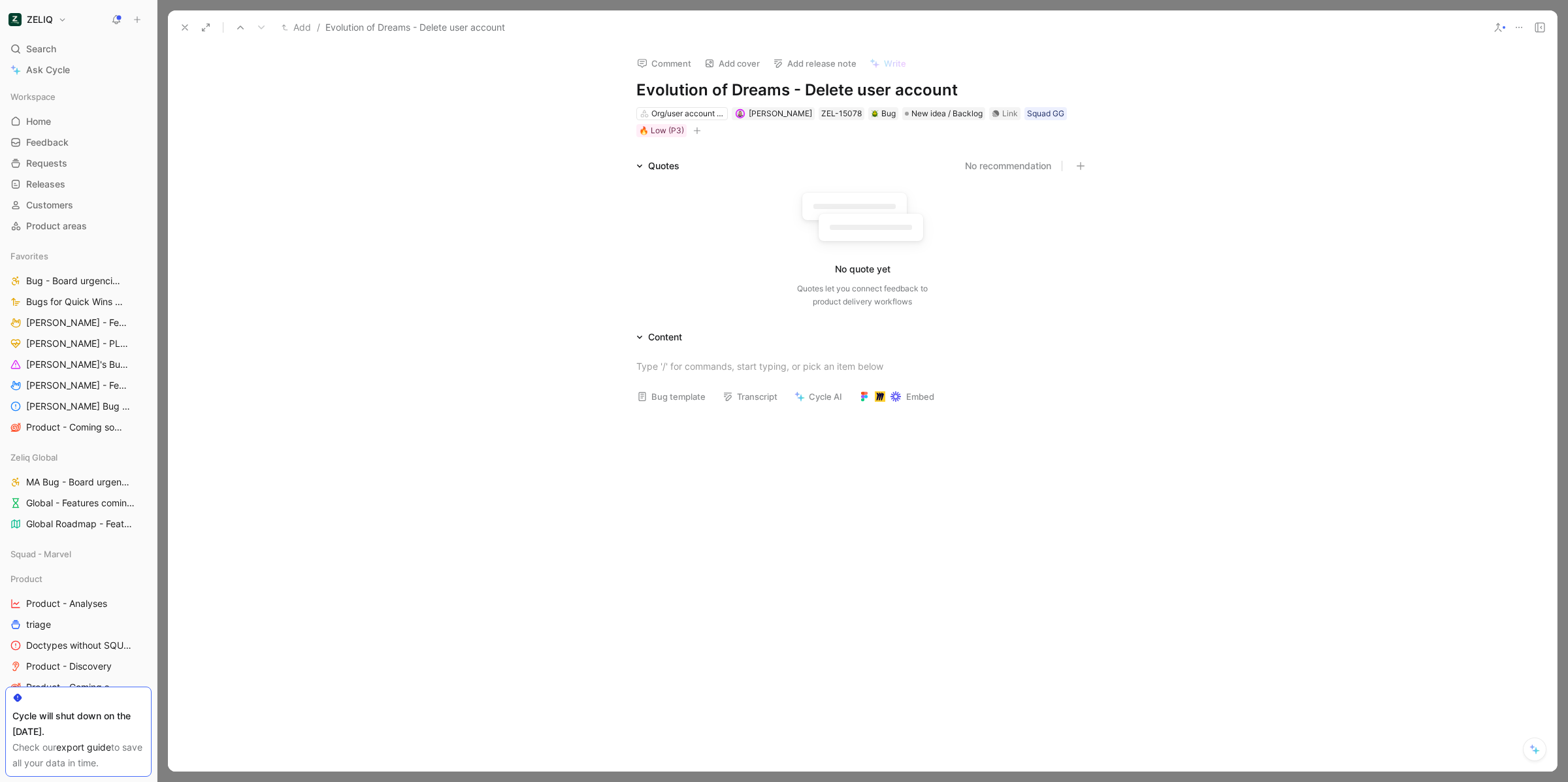
drag, startPoint x: 782, startPoint y: 89, endPoint x: 630, endPoint y: 93, distance: 152.1
click at [630, 93] on div "Comment Add cover Add release note Write Evolution of Dreams - Delete user acco…" at bounding box center [862, 92] width 502 height 93
copy h1 "Evolution of Dreams"
click at [942, 114] on span "New idea / Backlog" at bounding box center [947, 113] width 71 height 13
click at [920, 263] on span "Loop closed" at bounding box center [936, 262] width 52 height 11
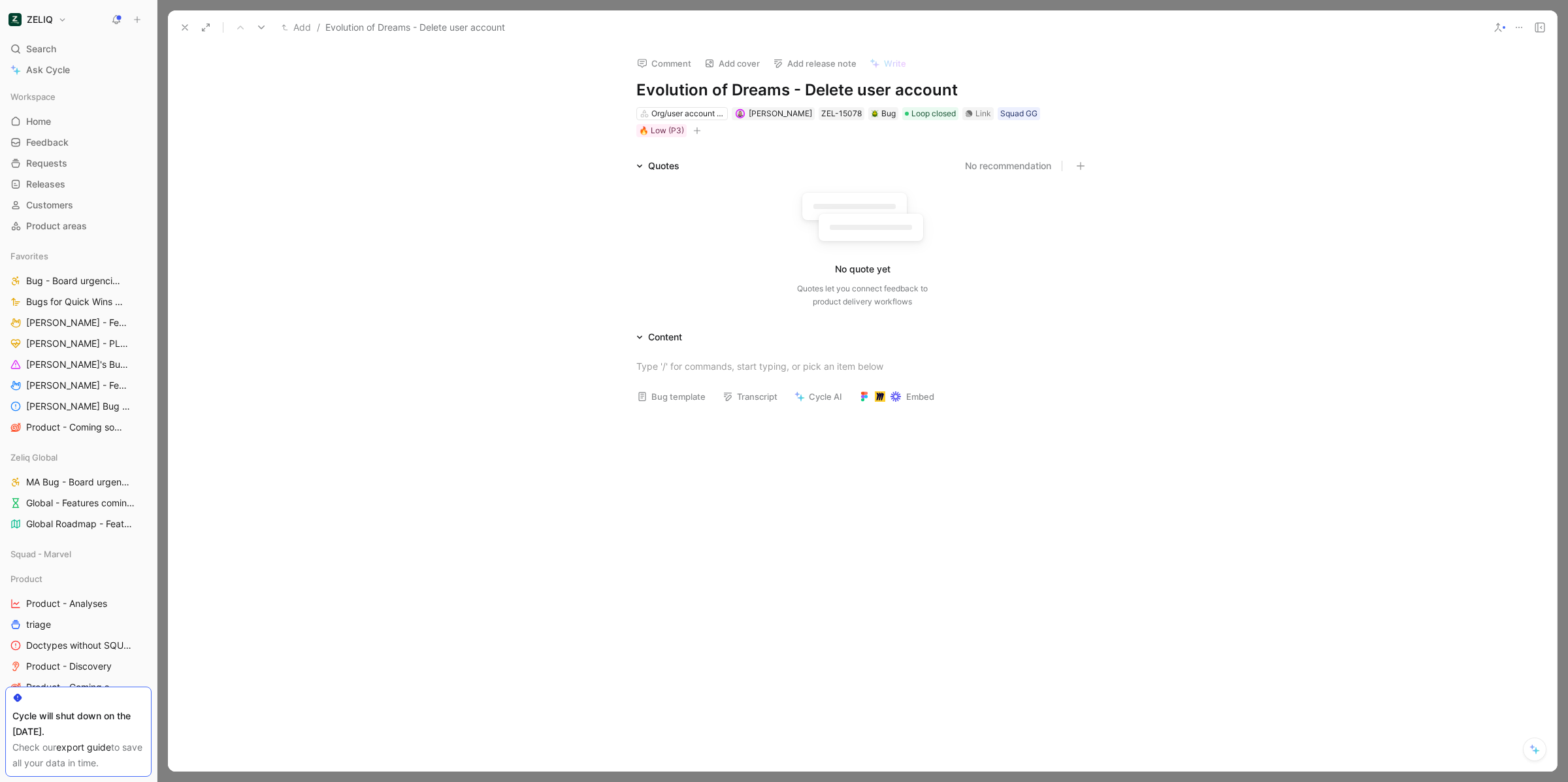
click at [188, 25] on icon at bounding box center [185, 27] width 10 height 10
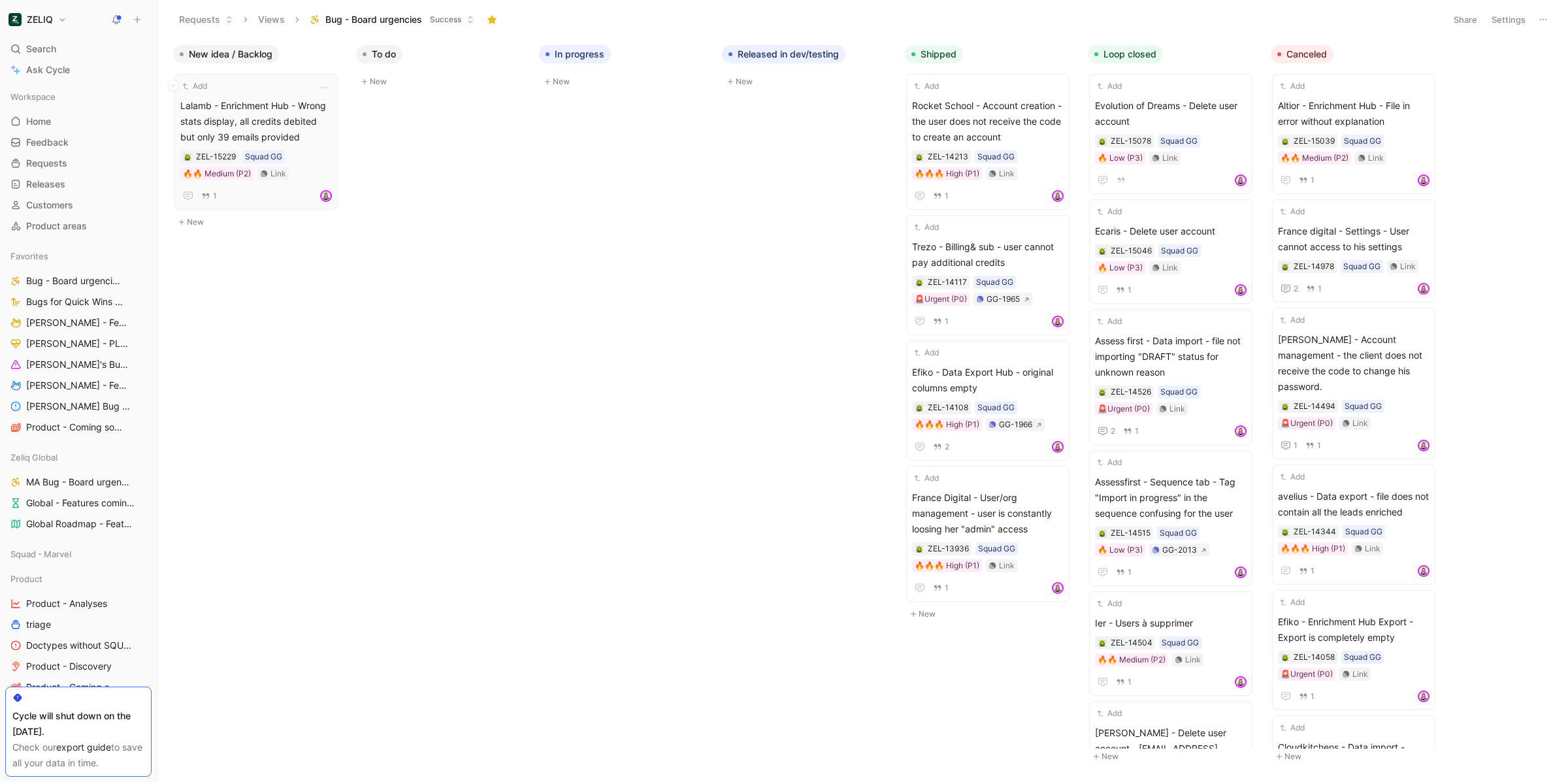
click at [262, 109] on span "Lalamb - Enrichment Hub - Wrong stats display, all credits debited but only 39 …" at bounding box center [256, 122] width 151 height 47
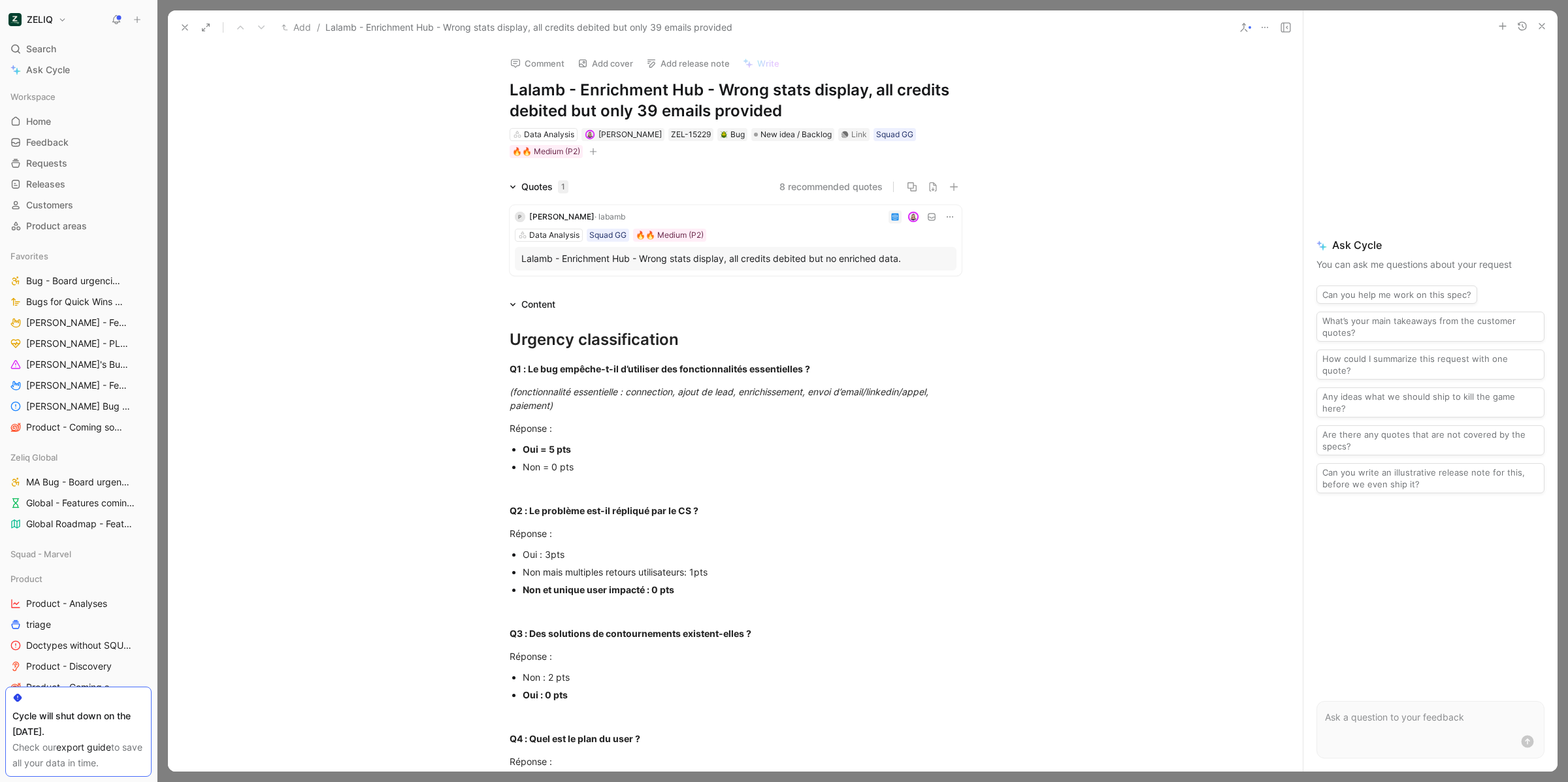
click at [179, 28] on button at bounding box center [185, 27] width 18 height 18
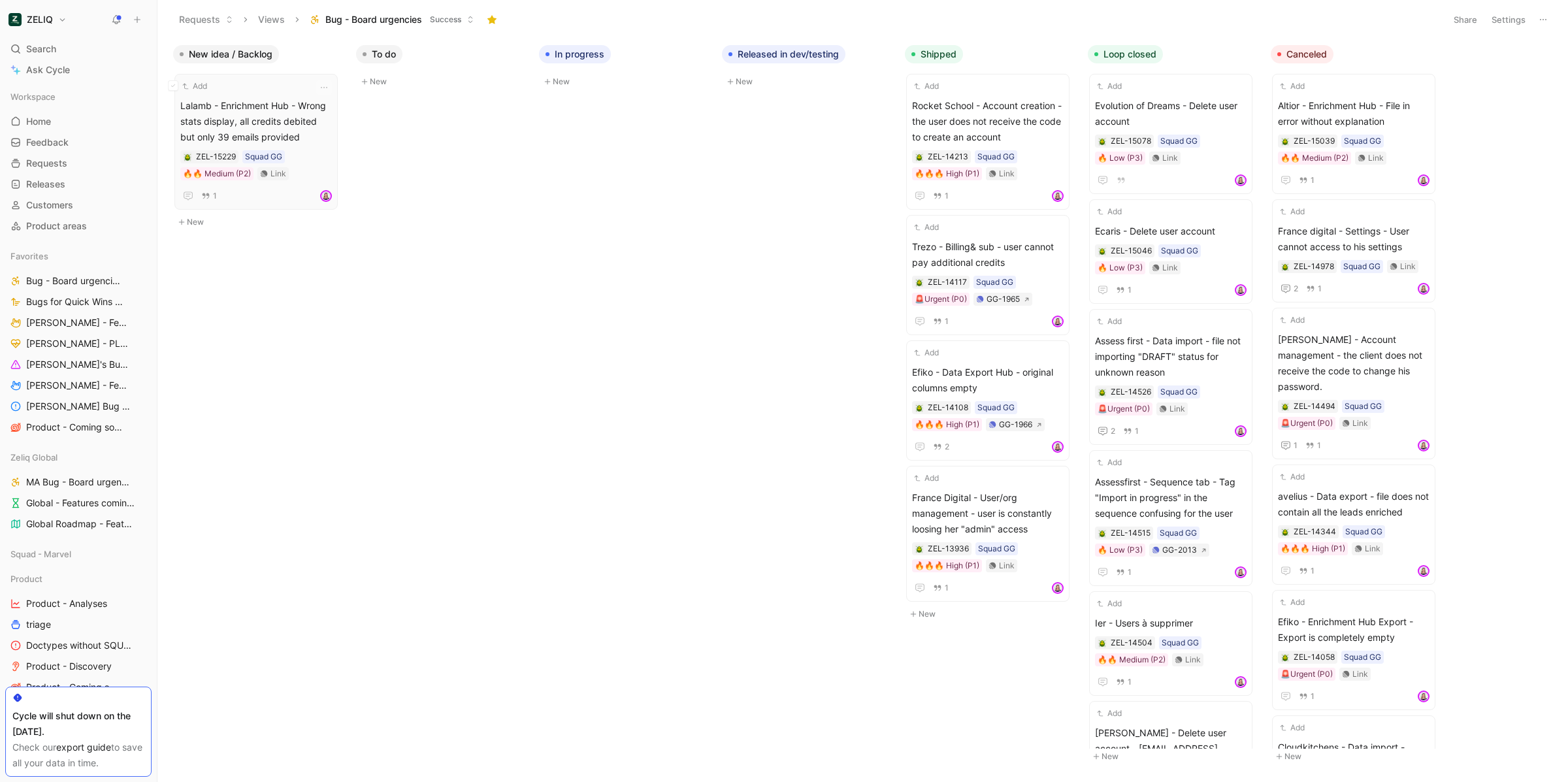
click at [249, 117] on span "Lalamb - Enrichment Hub - Wrong stats display, all credits debited but only 39 …" at bounding box center [256, 122] width 151 height 47
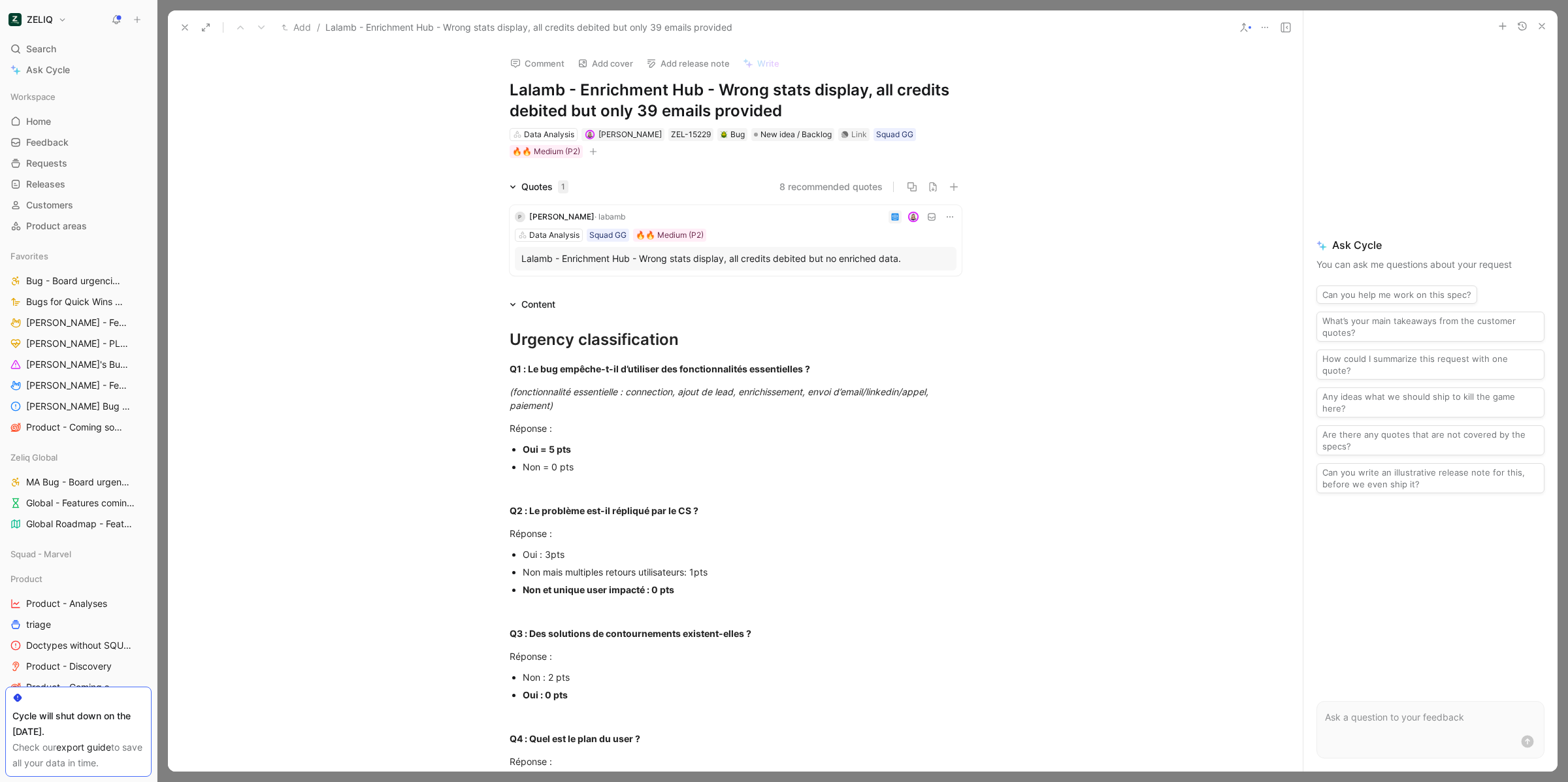
click at [1541, 24] on icon "button" at bounding box center [1542, 26] width 10 height 10
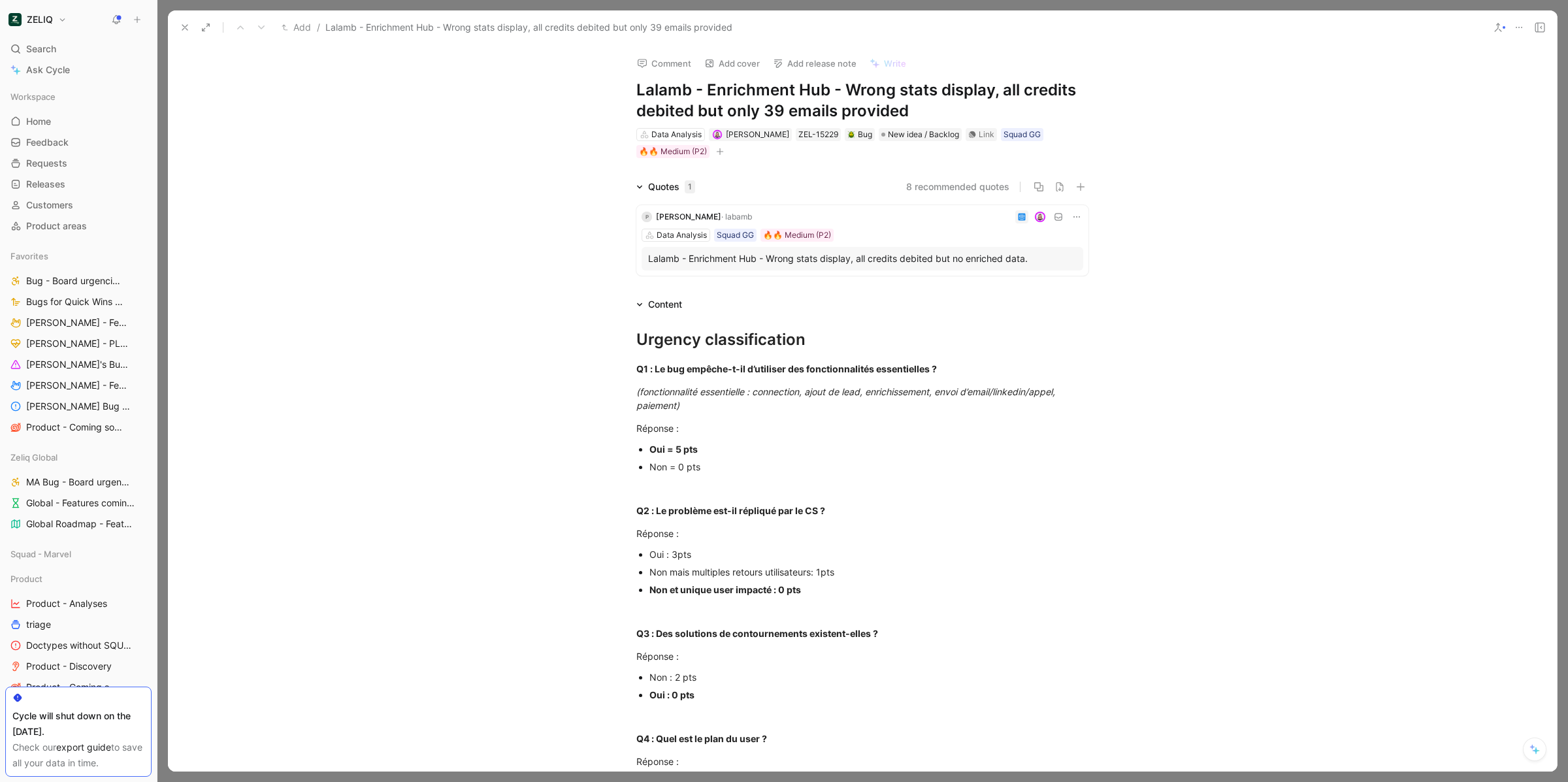
click at [1535, 20] on button at bounding box center [1540, 27] width 18 height 18
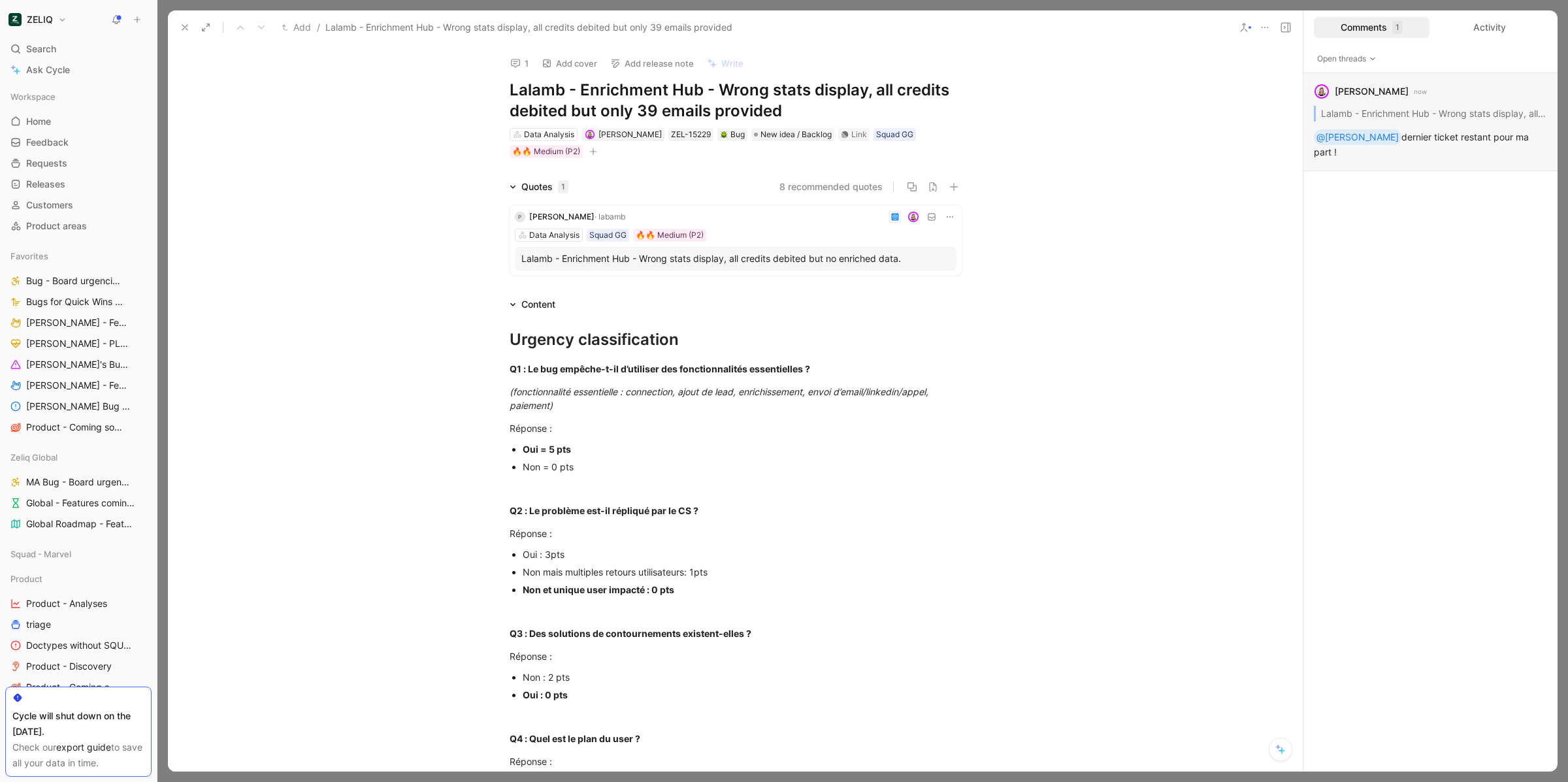
click at [181, 20] on button at bounding box center [185, 27] width 18 height 18
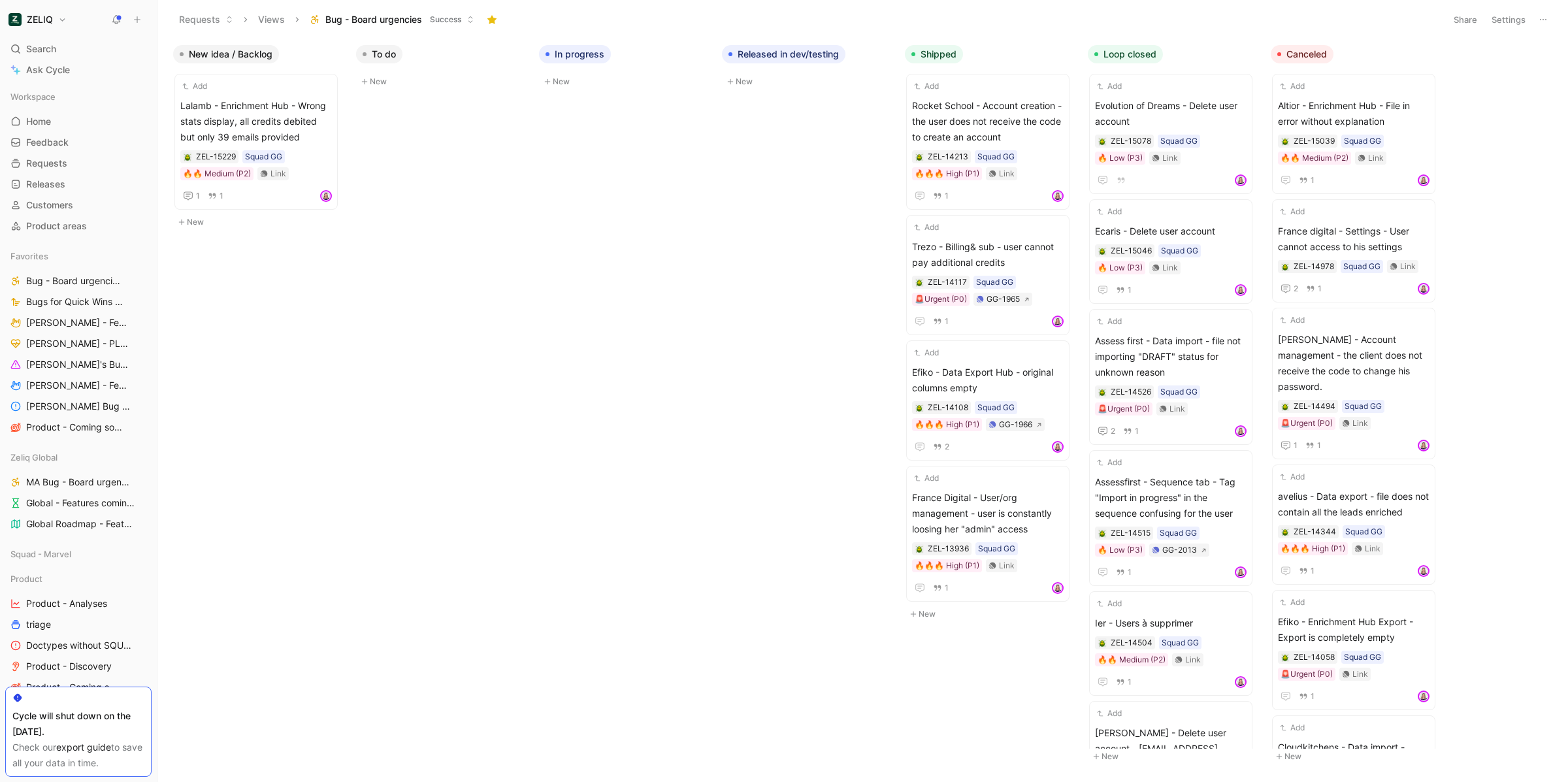
click at [1536, 18] on button at bounding box center [1543, 19] width 18 height 18
click at [1503, 18] on button "Settings" at bounding box center [1508, 19] width 46 height 18
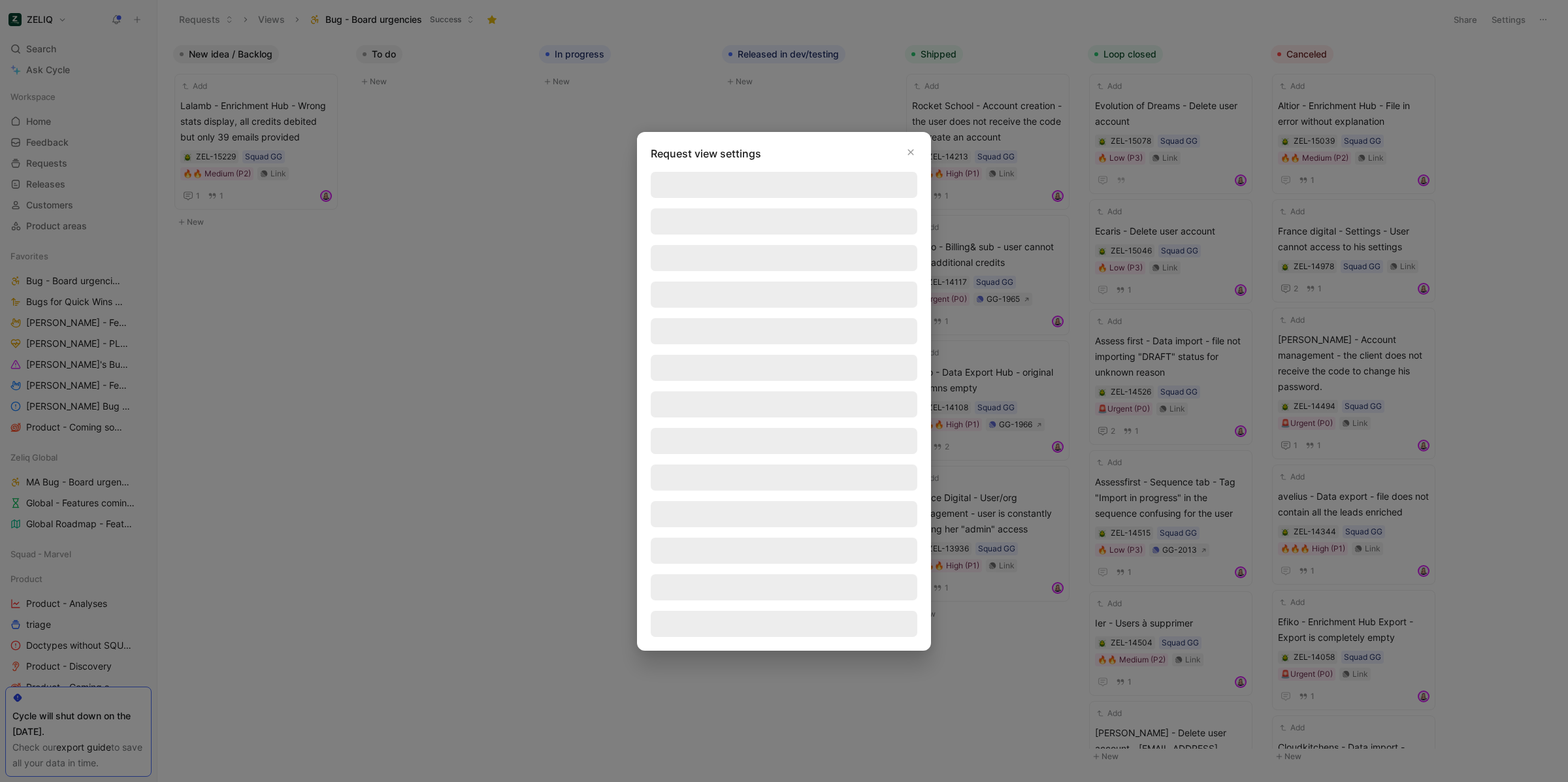
click at [1094, 46] on div at bounding box center [784, 391] width 1568 height 782
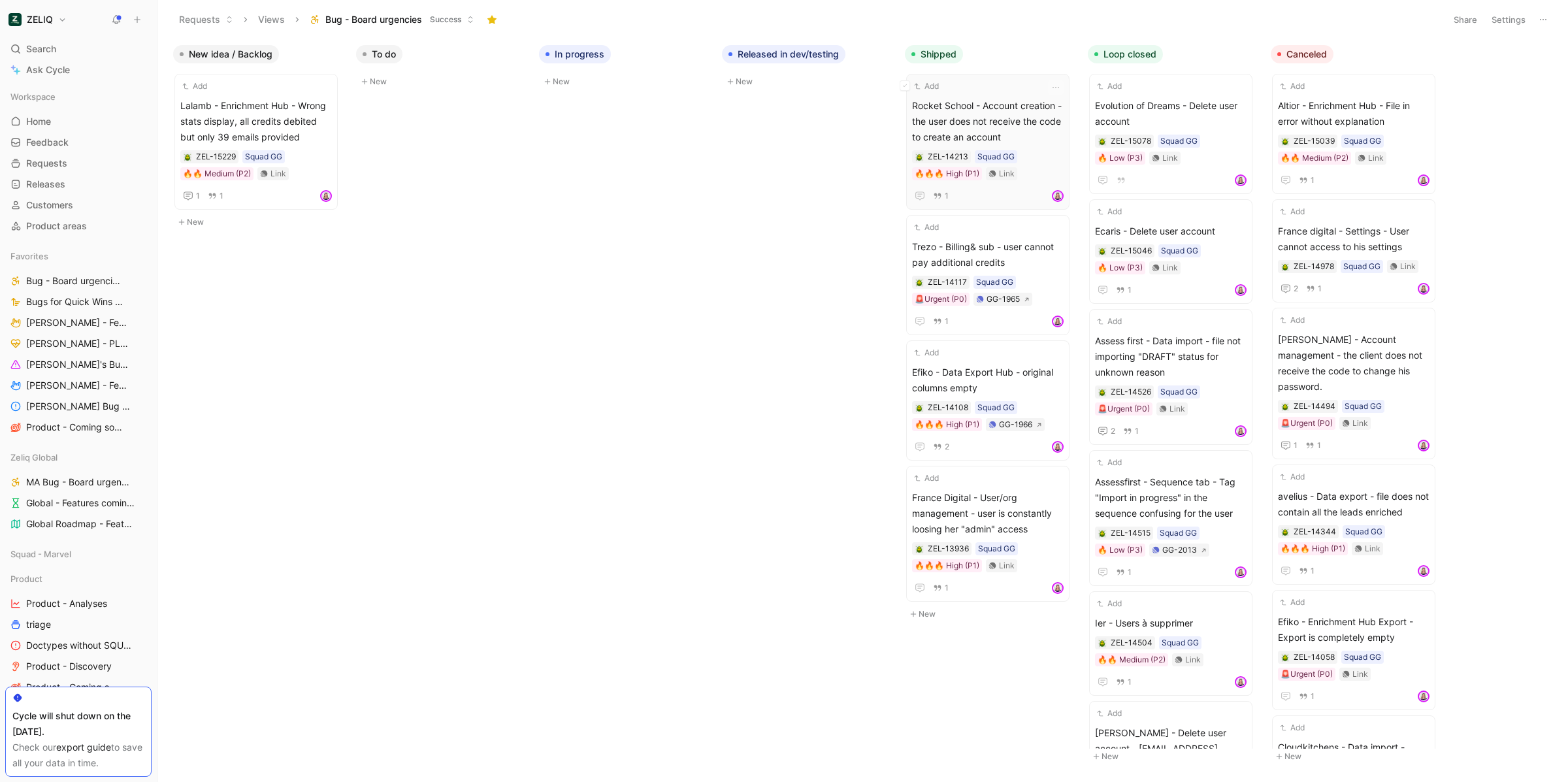
click at [912, 153] on div at bounding box center [918, 156] width 13 height 13
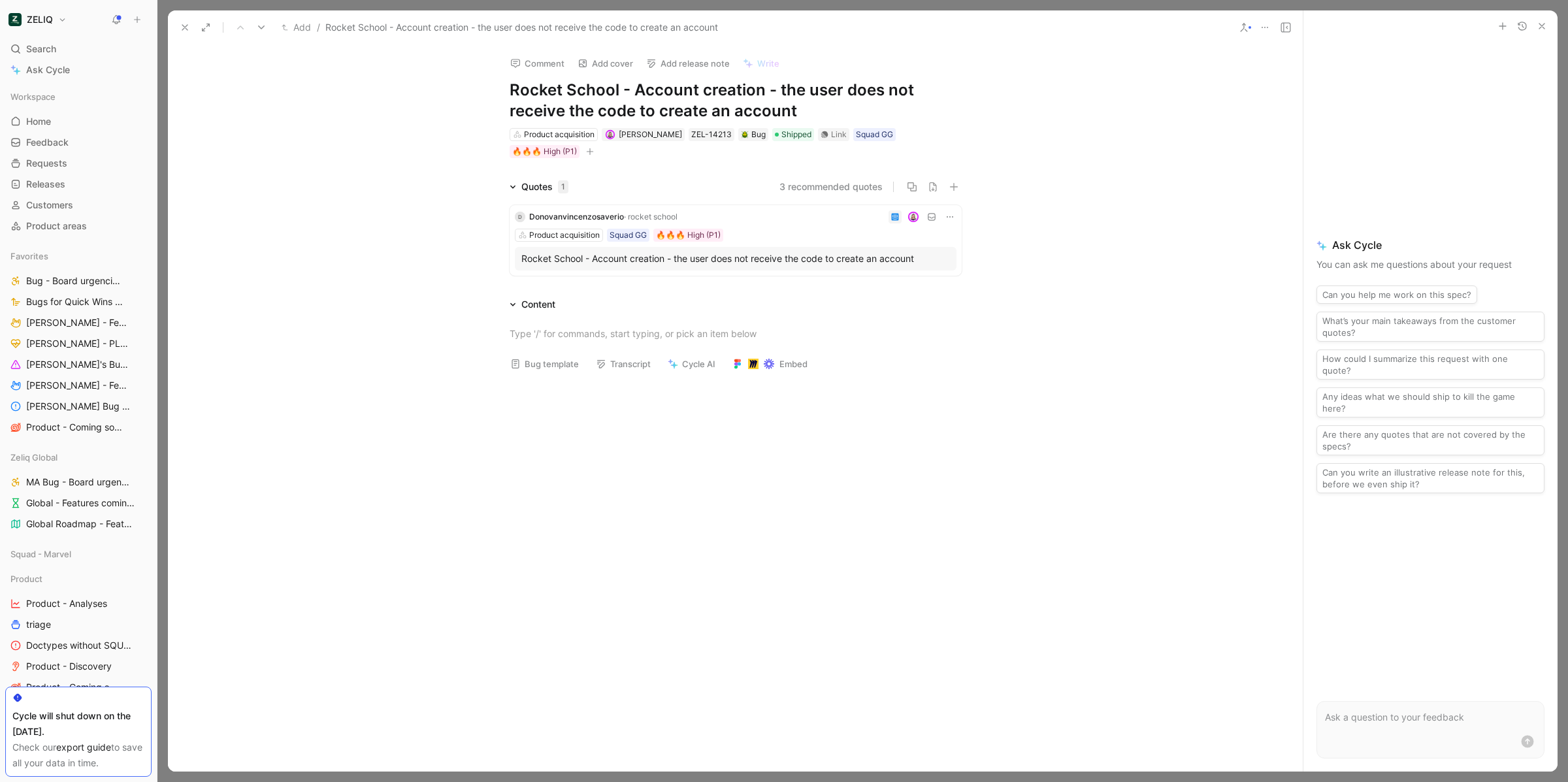
click at [180, 27] on icon at bounding box center [185, 27] width 10 height 10
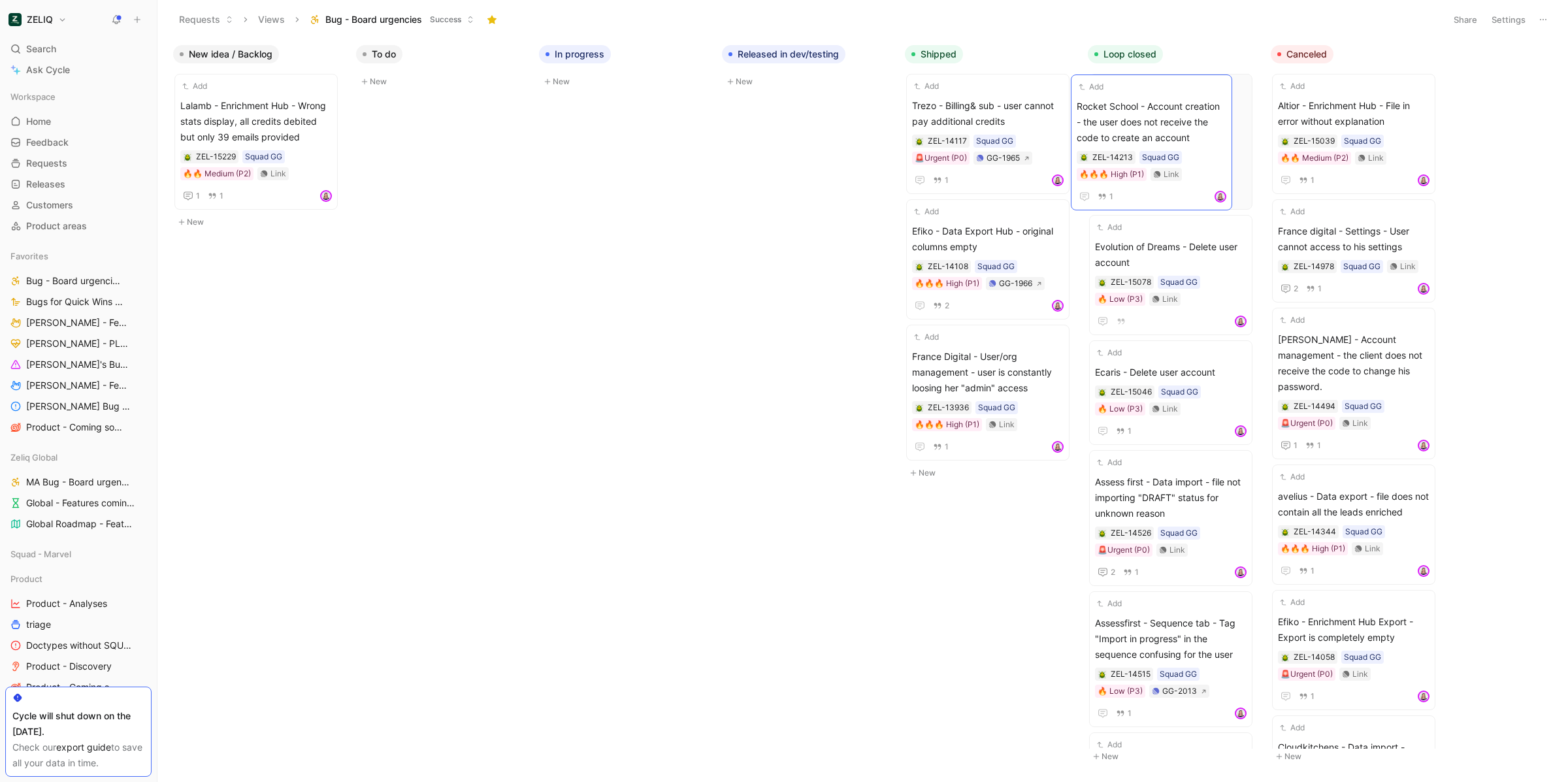
drag, startPoint x: 998, startPoint y: 104, endPoint x: 1162, endPoint y: 104, distance: 164.0
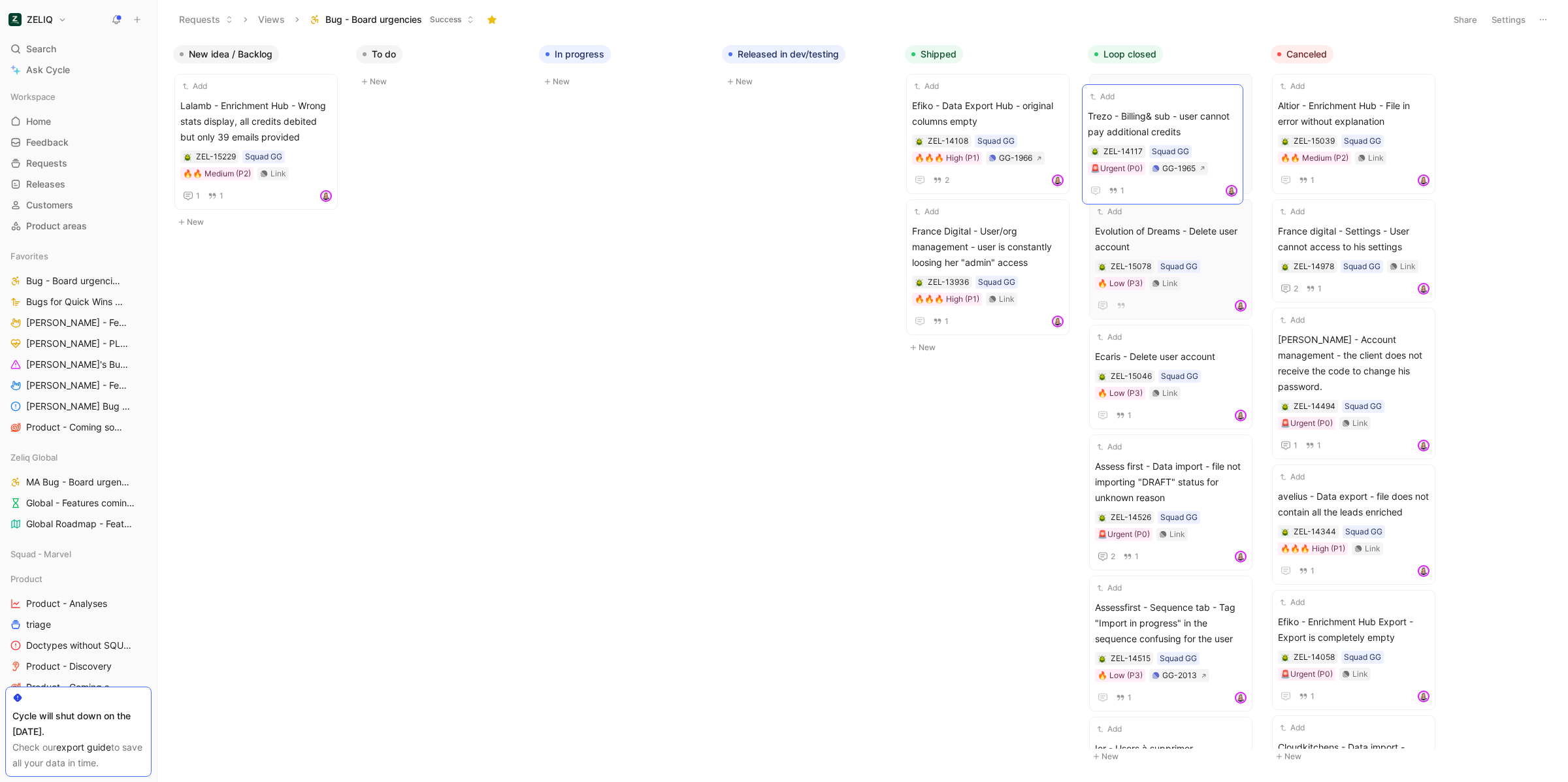
drag, startPoint x: 996, startPoint y: 92, endPoint x: 1172, endPoint y: 102, distance: 176.3
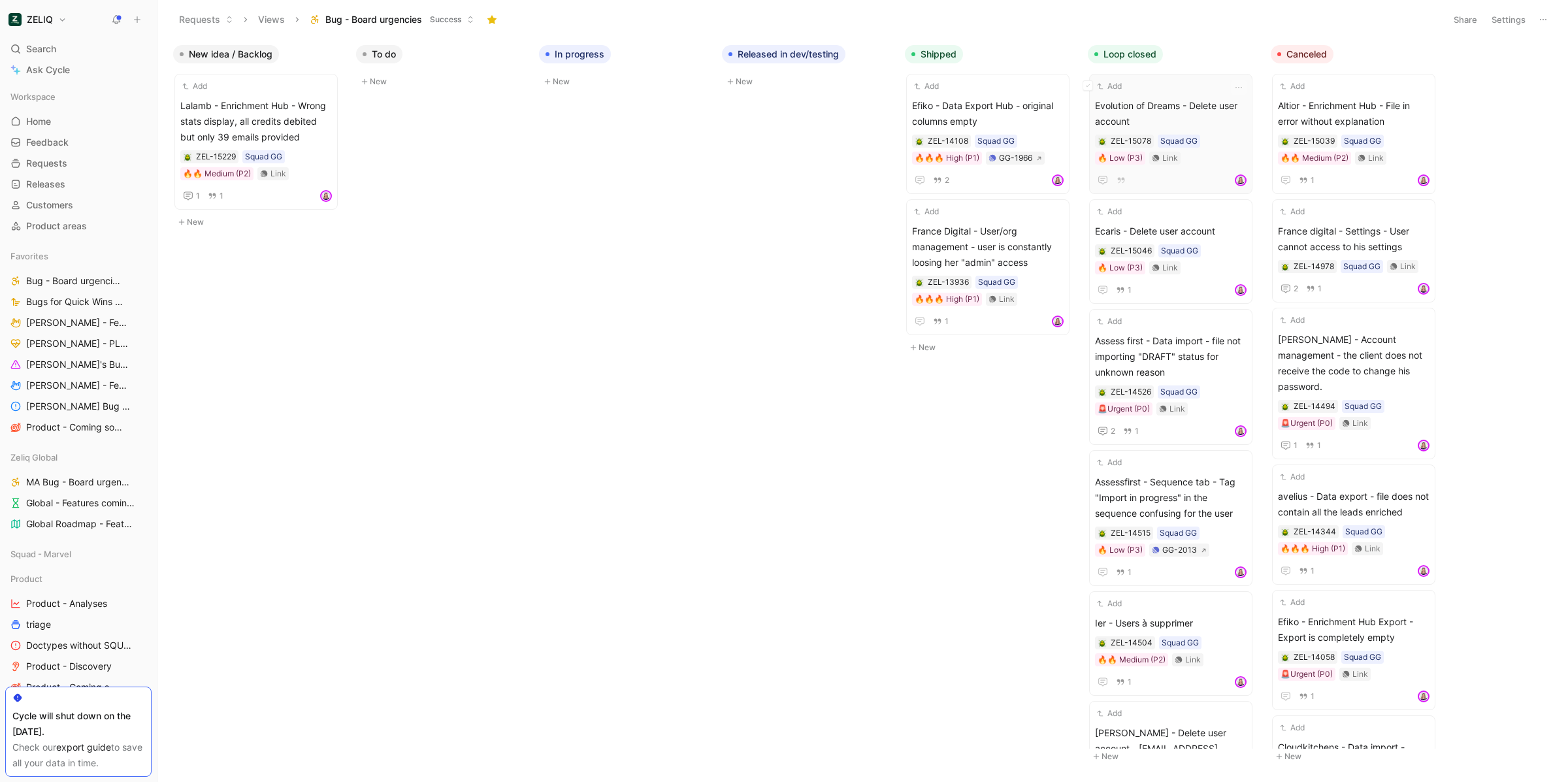
drag, startPoint x: 1035, startPoint y: 97, endPoint x: 1196, endPoint y: 99, distance: 161.0
click at [1196, 99] on div "New idea / Backlog Add Lalamb - Enrichment Hub - Wrong stats display, all credi…" at bounding box center [863, 409] width 1410 height 742
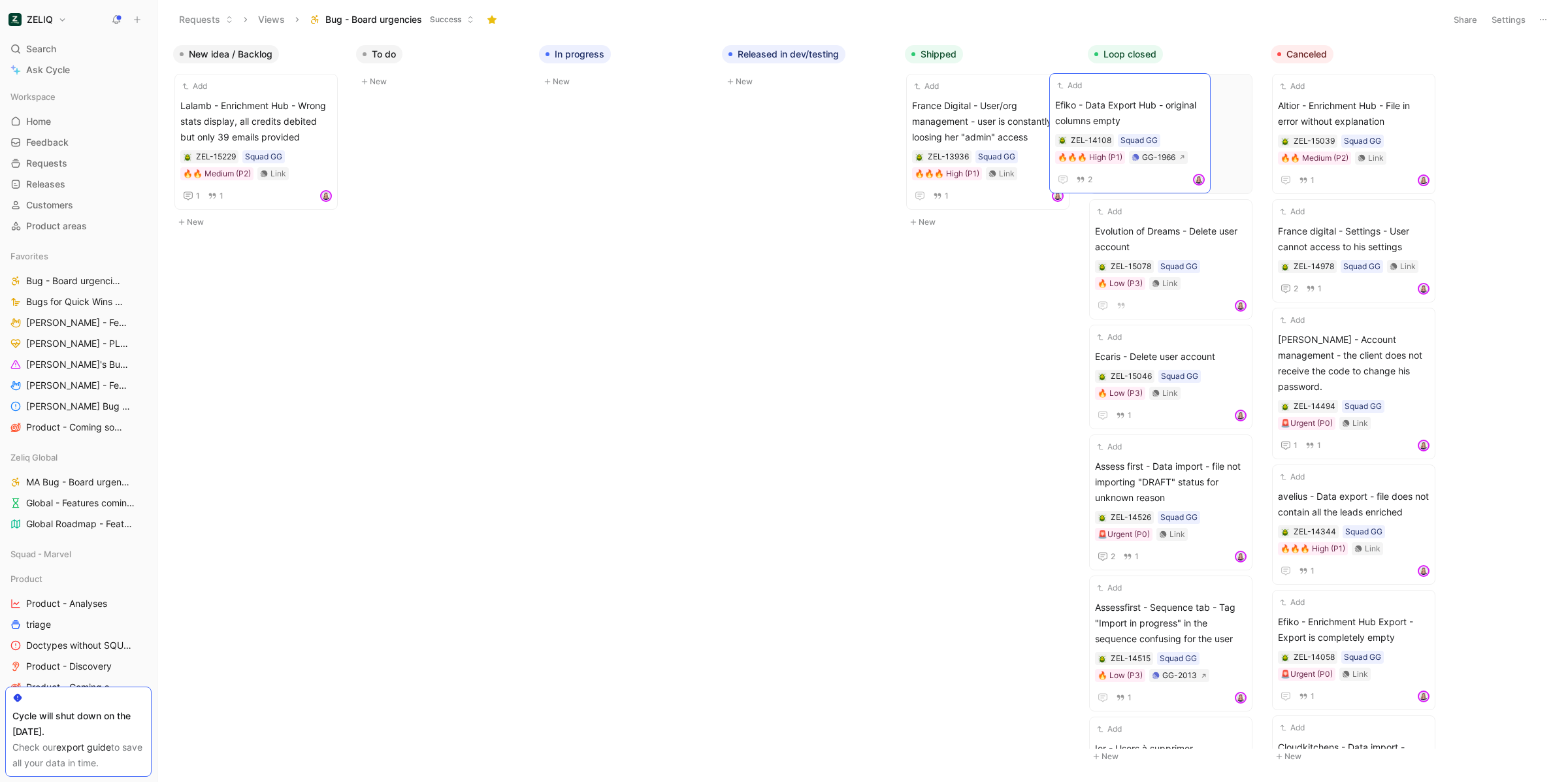
drag, startPoint x: 1041, startPoint y: 85, endPoint x: 1184, endPoint y: 84, distance: 143.0
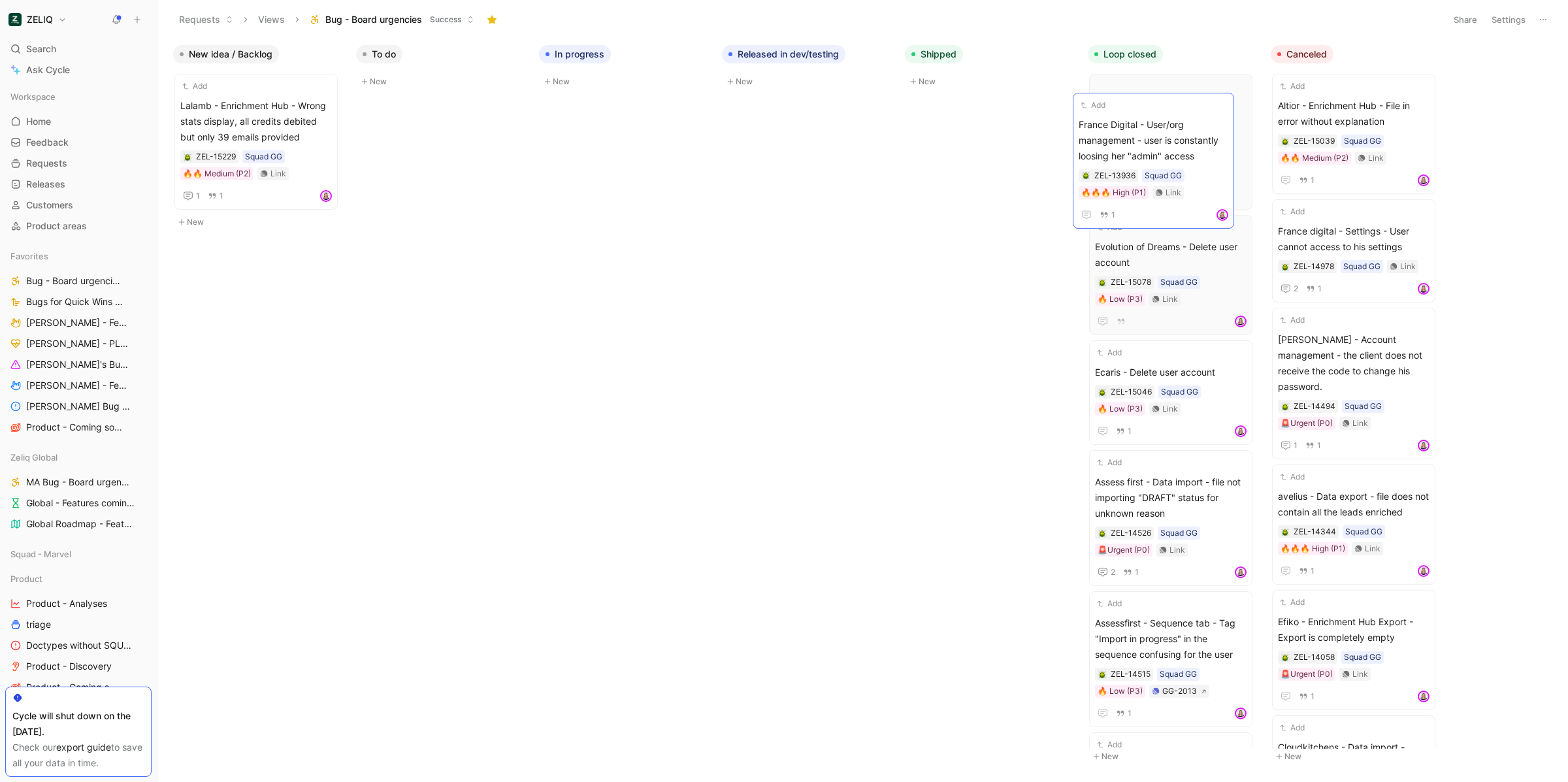
drag, startPoint x: 1018, startPoint y: 93, endPoint x: 1175, endPoint y: 111, distance: 158.0
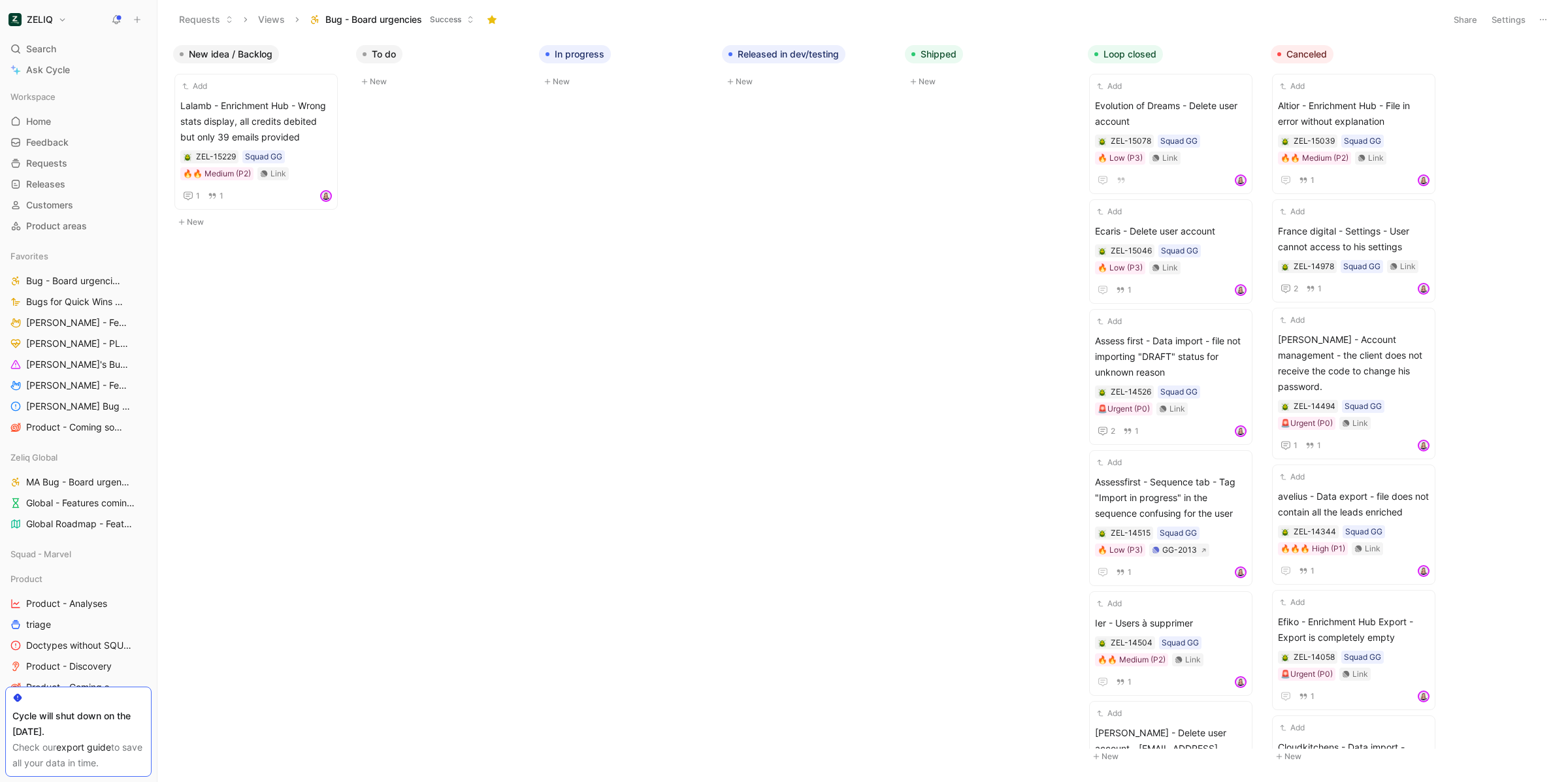
click at [1502, 18] on button "Settings" at bounding box center [1508, 19] width 46 height 18
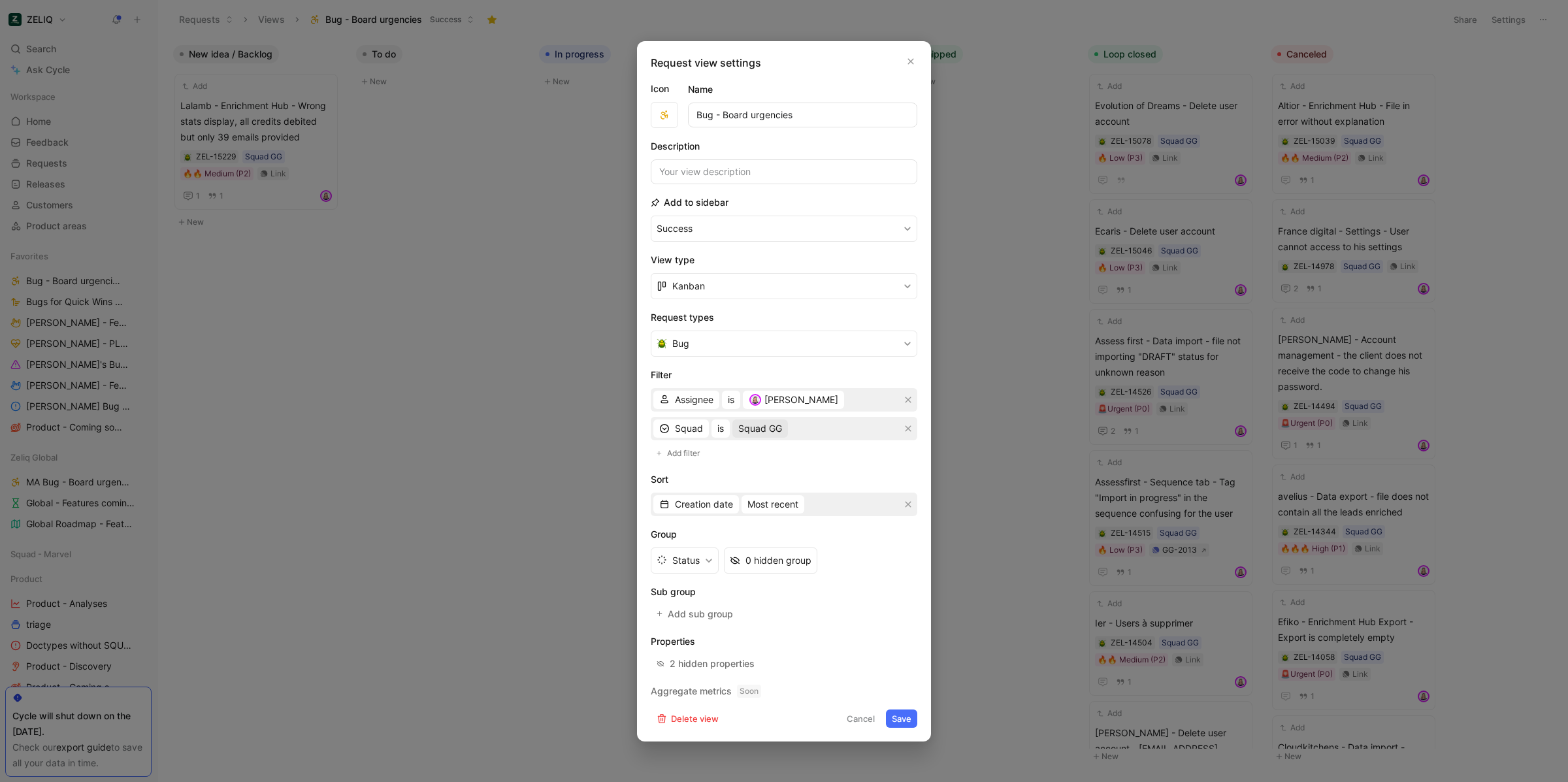
click at [770, 429] on span "Squad GG" at bounding box center [760, 429] width 44 height 16
click at [900, 527] on div at bounding box center [904, 527] width 9 height 9
click at [892, 547] on div at bounding box center [901, 547] width 18 height 12
click at [910, 726] on button "Save" at bounding box center [901, 718] width 31 height 18
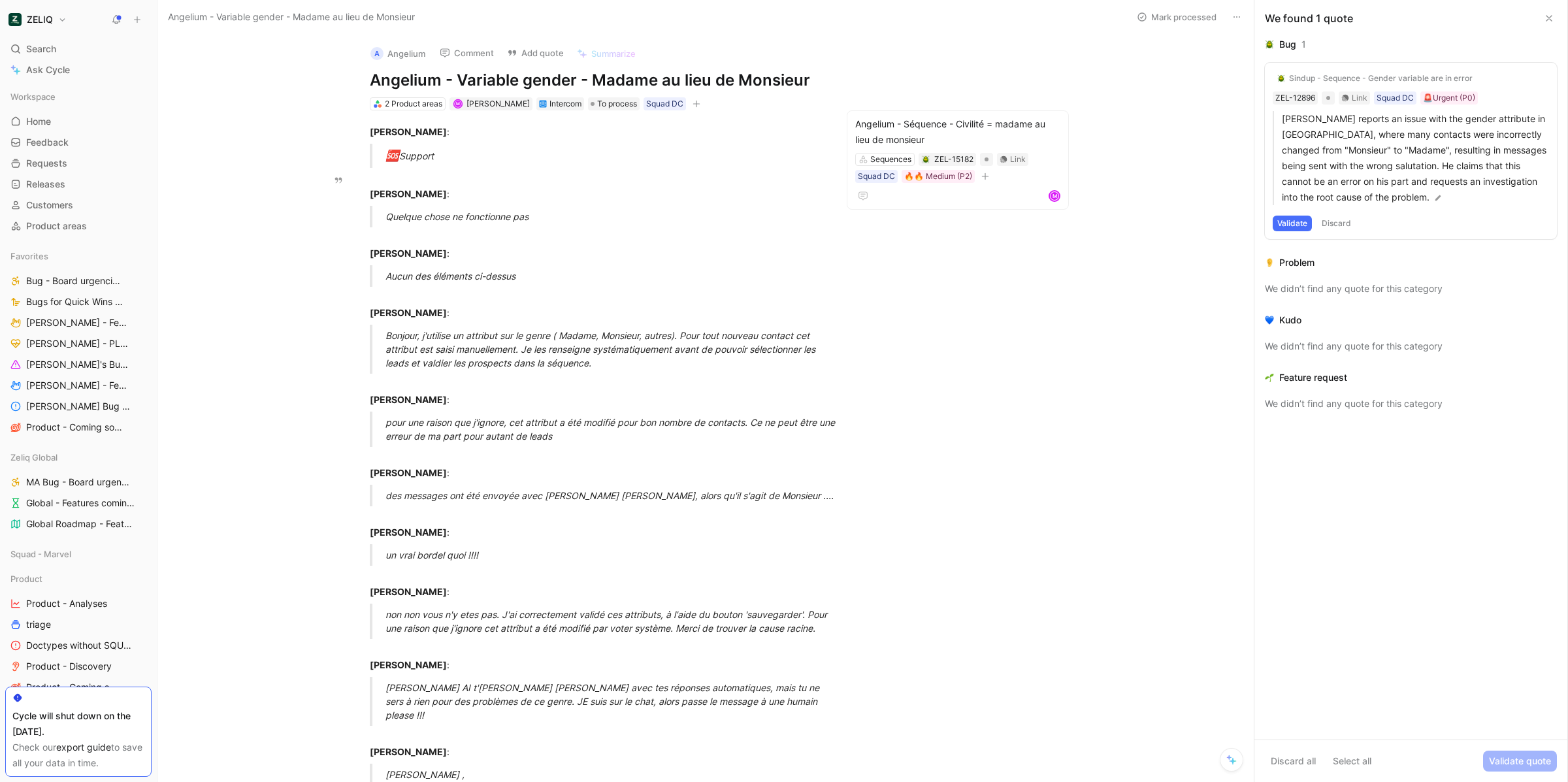
click at [1550, 24] on button at bounding box center [1549, 18] width 16 height 16
